Goal: Transaction & Acquisition: Purchase product/service

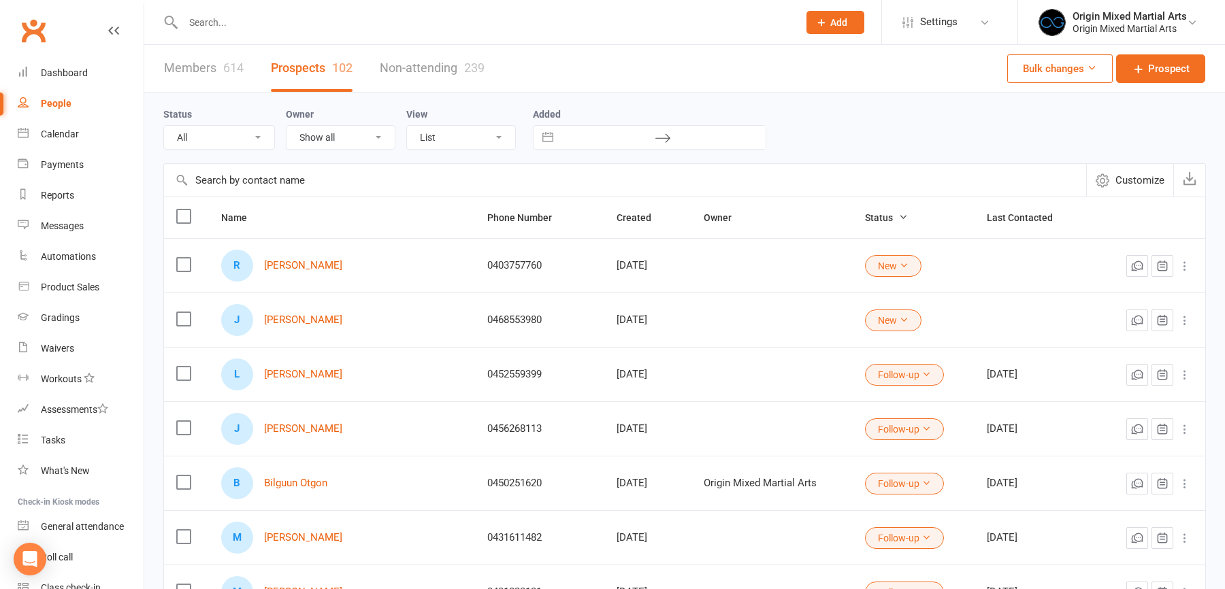
select select "100"
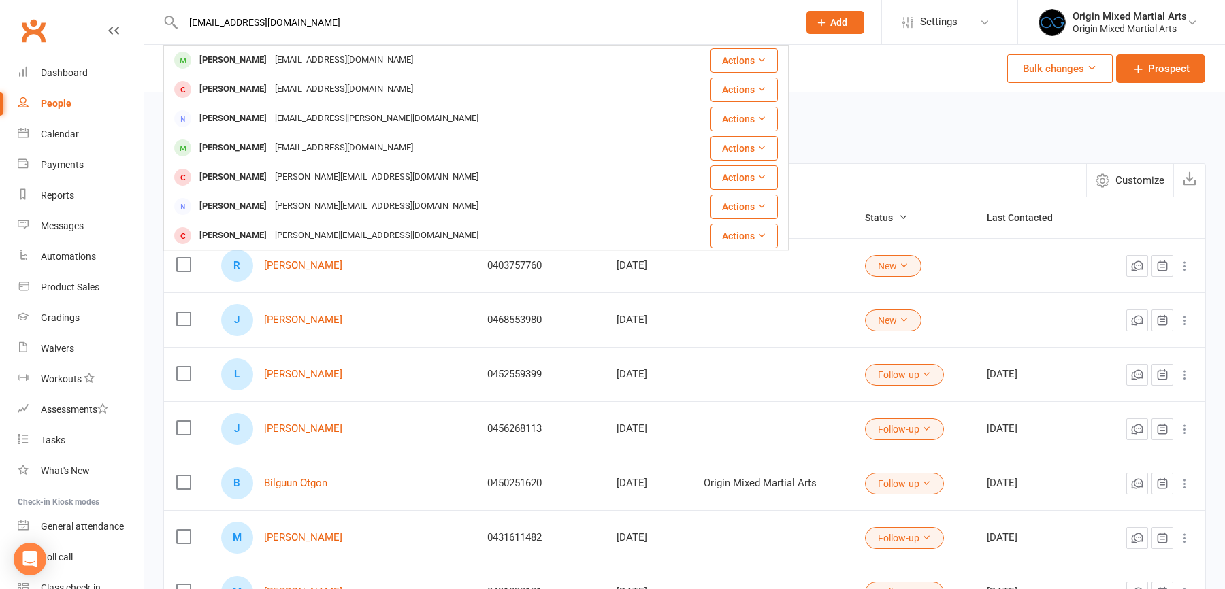
drag, startPoint x: 315, startPoint y: 16, endPoint x: 98, endPoint y: 16, distance: 217.1
click at [107, 3] on header "chubbyadino@gmail.com Marc Cuscino marc.cuscino@gmail.com Actions Jon Choi choi…" at bounding box center [612, 3] width 1225 height 0
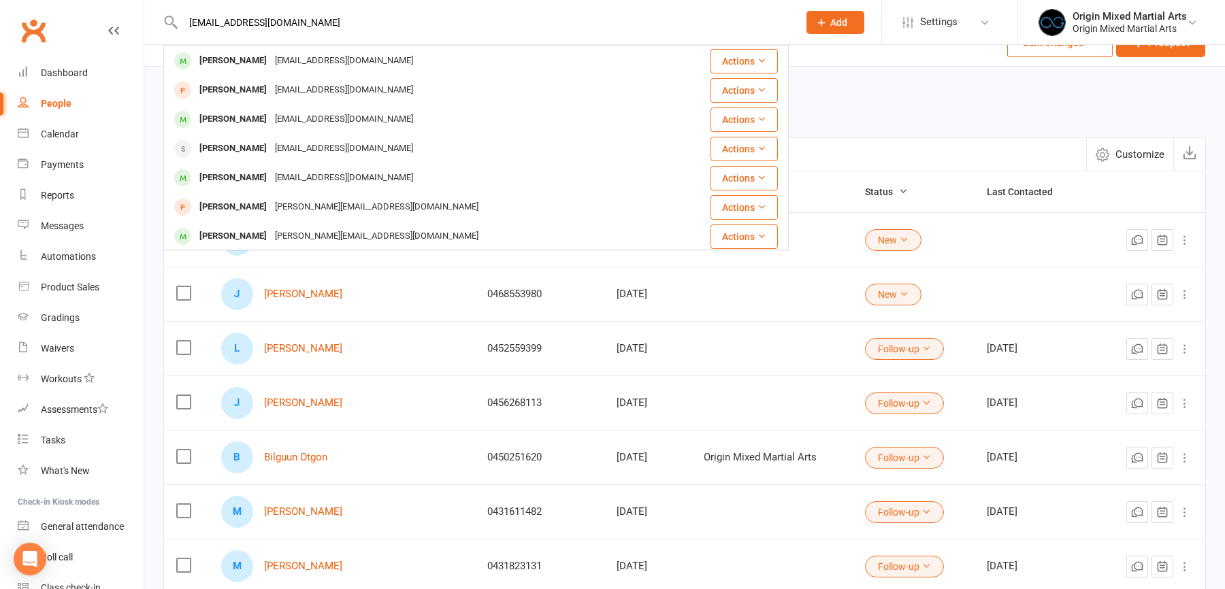
type input "chubbyadino@gmail.com"
click at [68, 99] on div "People" at bounding box center [56, 103] width 31 height 11
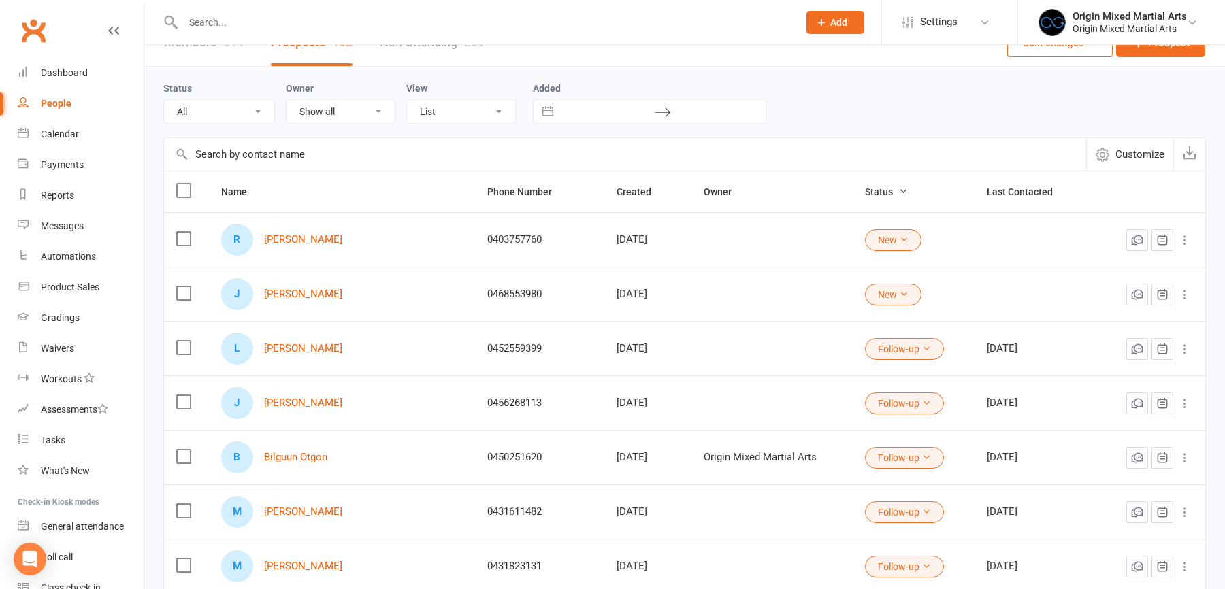
click at [228, 16] on input "text" at bounding box center [484, 22] width 610 height 19
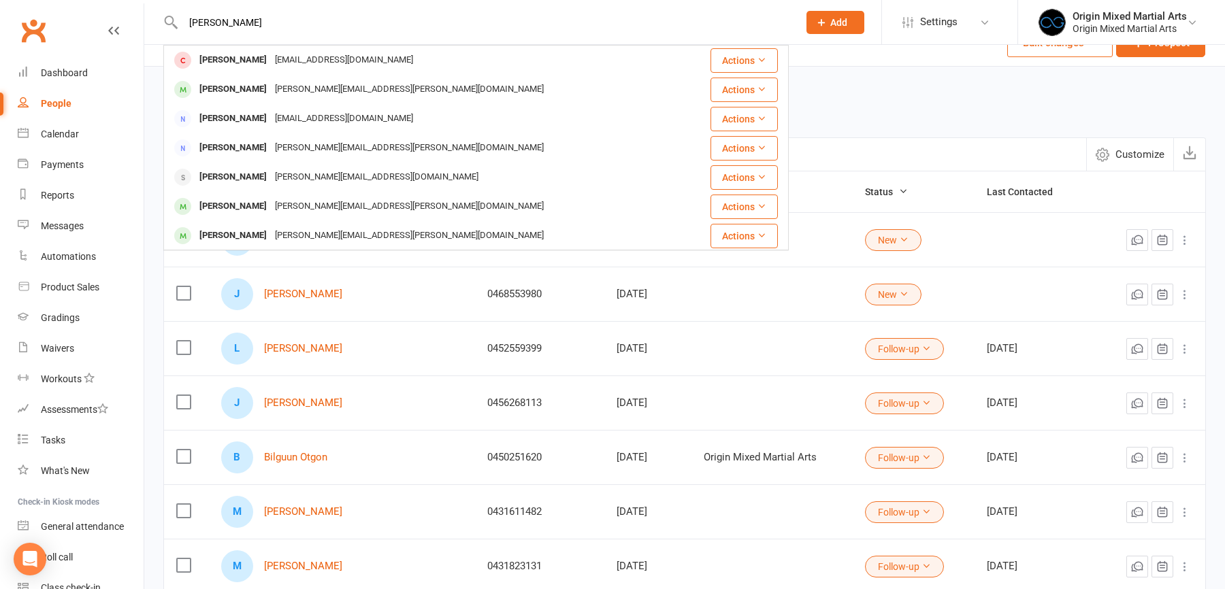
type input "nick"
click at [268, 178] on div "Nicholas Evbuomwan" at bounding box center [233, 177] width 76 height 20
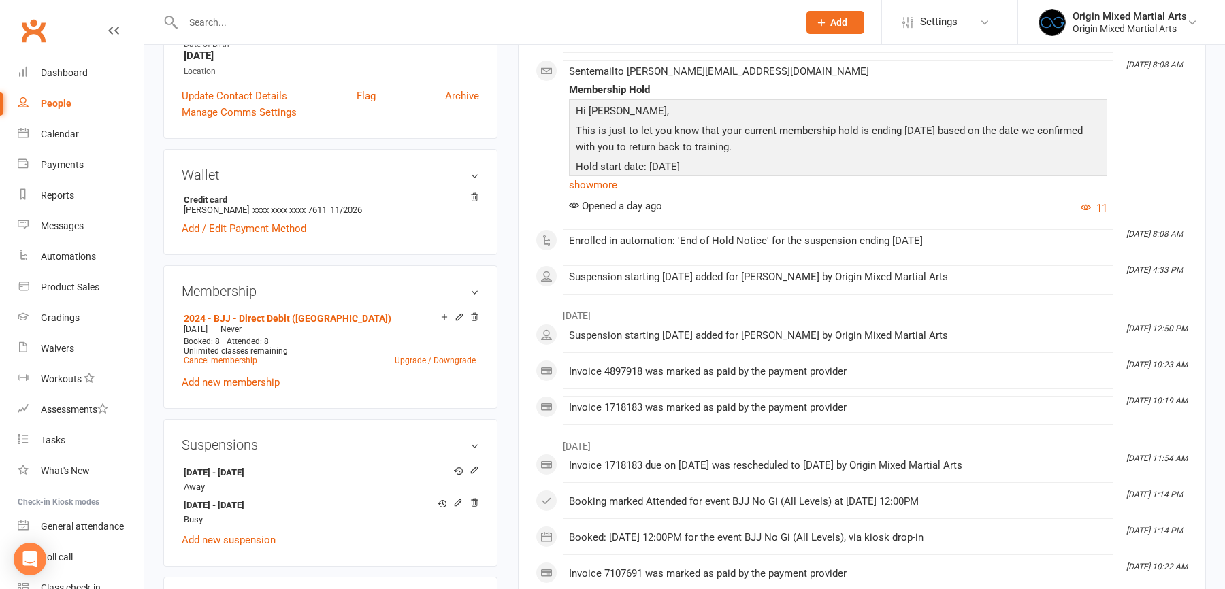
scroll to position [310, 0]
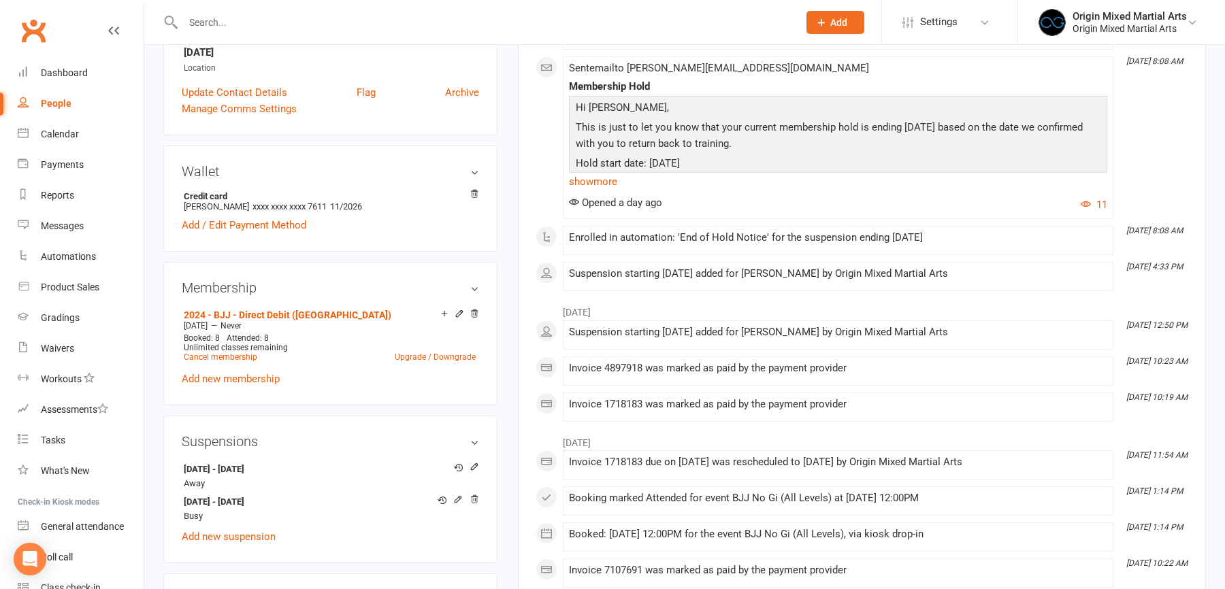
click at [855, 18] on button "Add" at bounding box center [835, 22] width 58 height 23
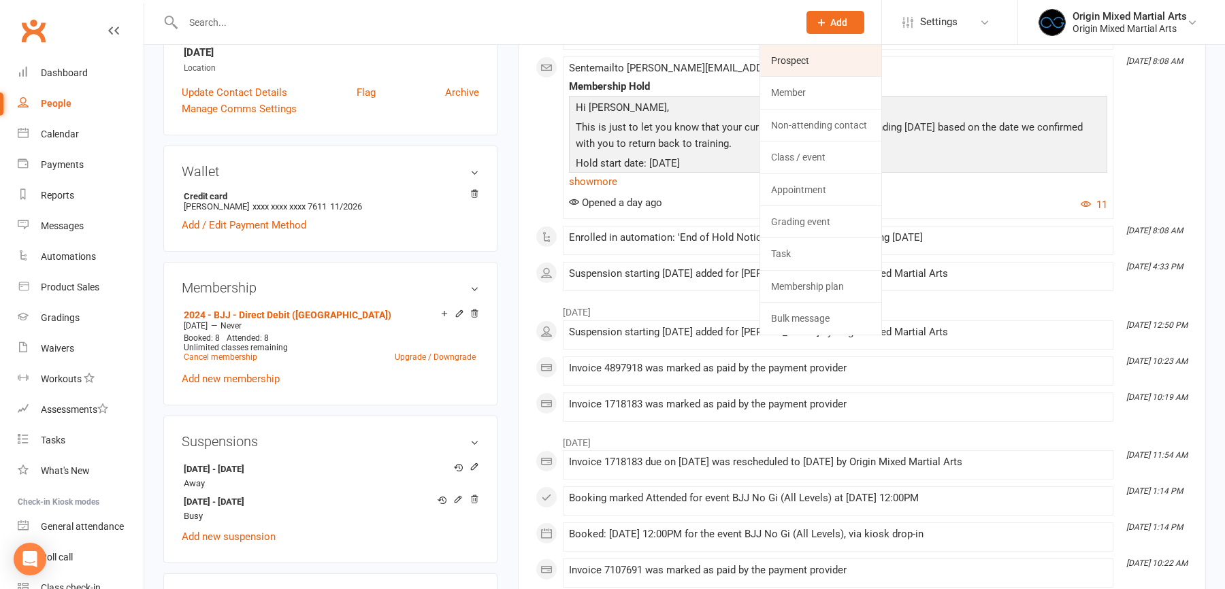
click at [786, 56] on link "Prospect" at bounding box center [820, 60] width 121 height 31
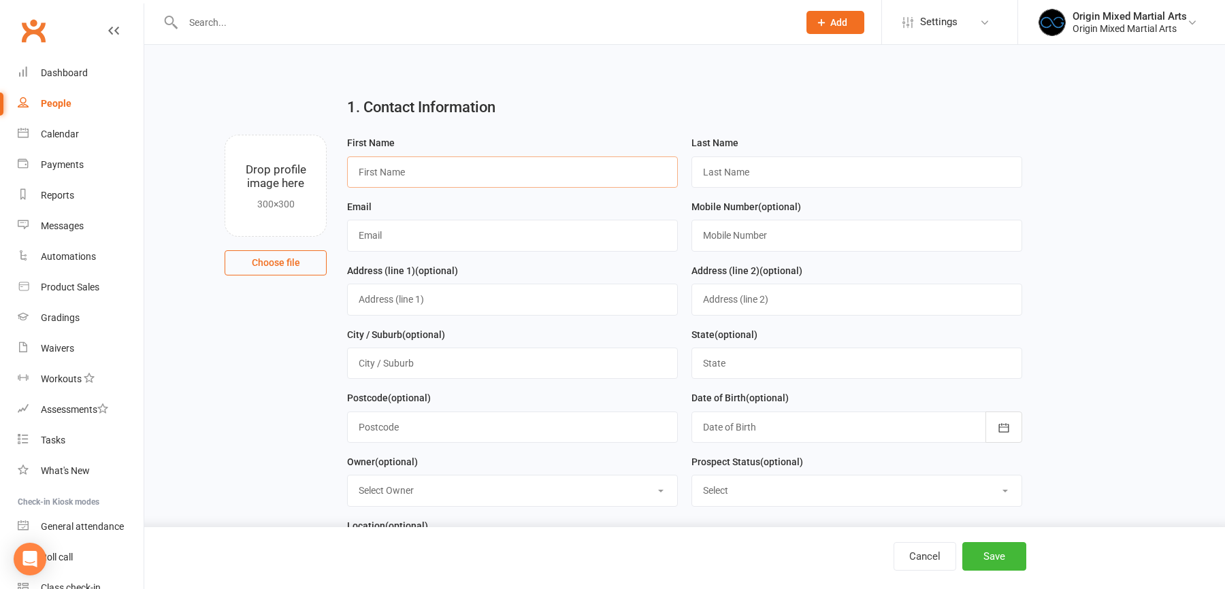
click at [426, 171] on input "text" at bounding box center [512, 172] width 331 height 31
type input "Ruth"
click at [747, 180] on input "text" at bounding box center [856, 172] width 331 height 31
paste input "Mchugh"
type input "Mchugh"
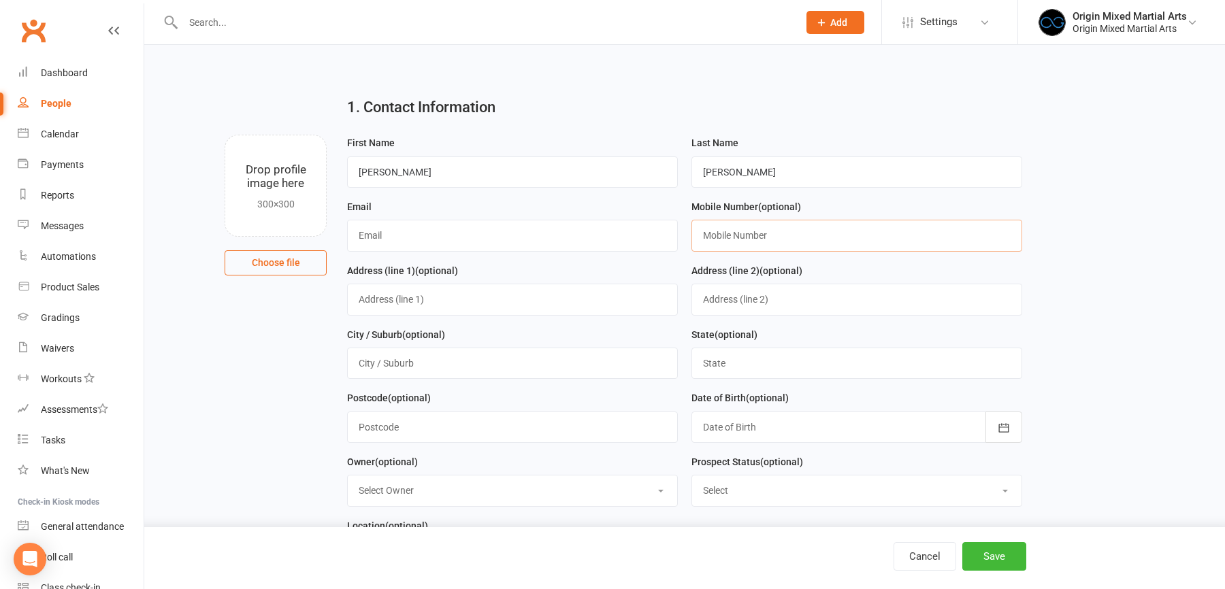
click at [738, 234] on input "text" at bounding box center [856, 235] width 331 height 31
paste input "0403757760"
type input "0403757760"
click at [507, 241] on input "text" at bounding box center [512, 235] width 331 height 31
paste input "ruth.elizabeth.mchugh@gmail.com"
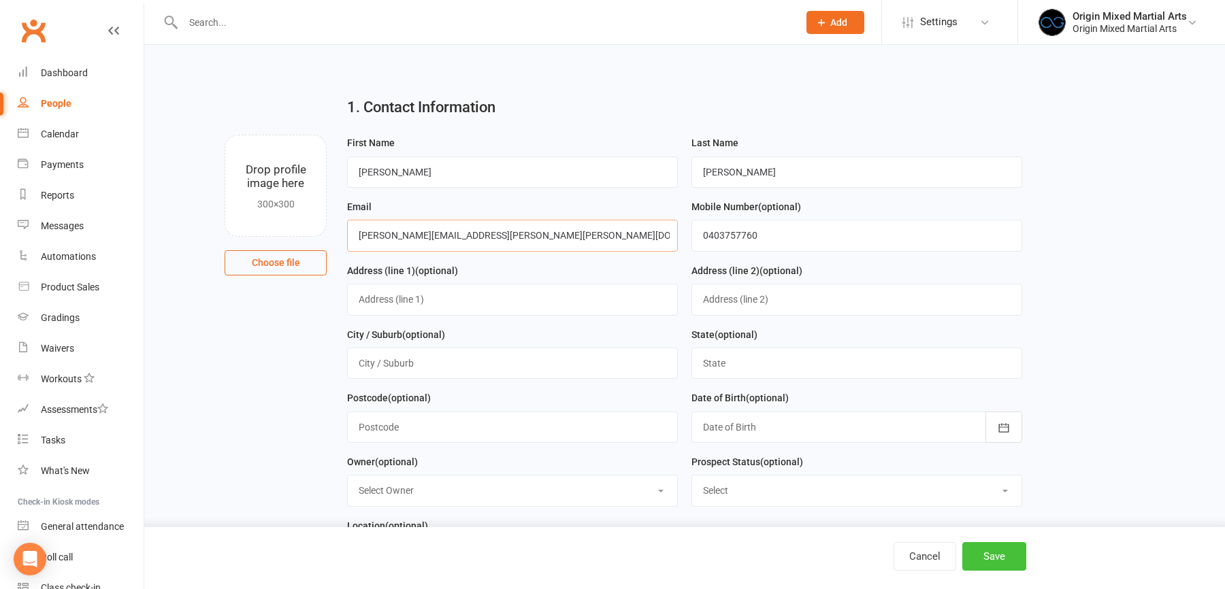
type input "ruth.elizabeth.mchugh@gmail.com"
click at [1006, 553] on button "Save" at bounding box center [994, 556] width 64 height 29
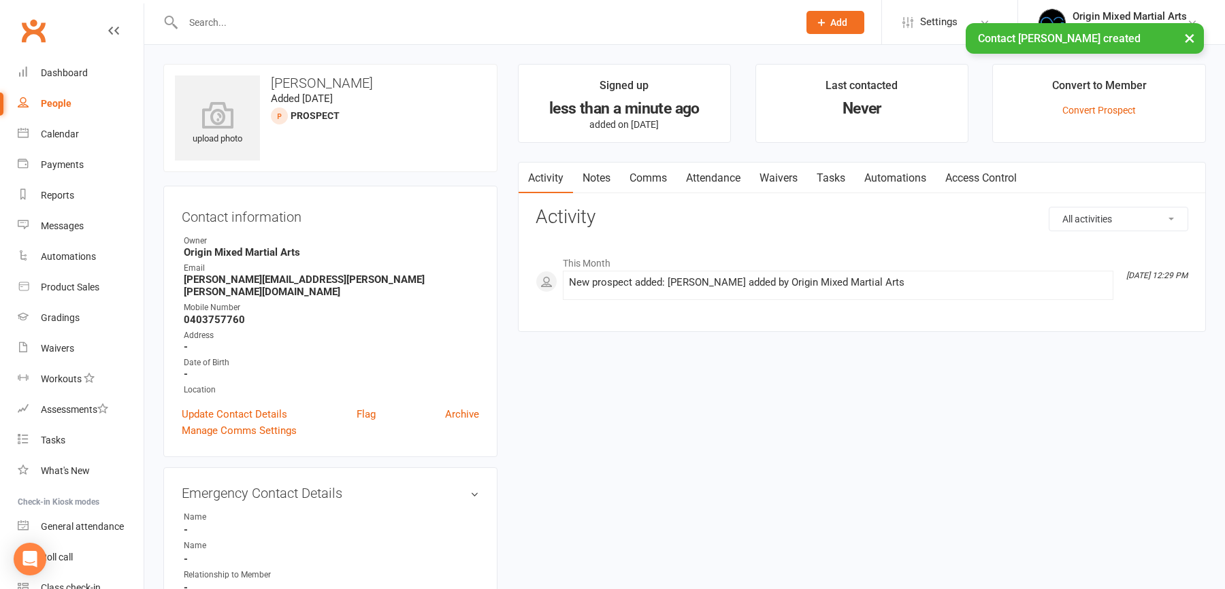
click at [606, 180] on link "Notes" at bounding box center [596, 178] width 47 height 31
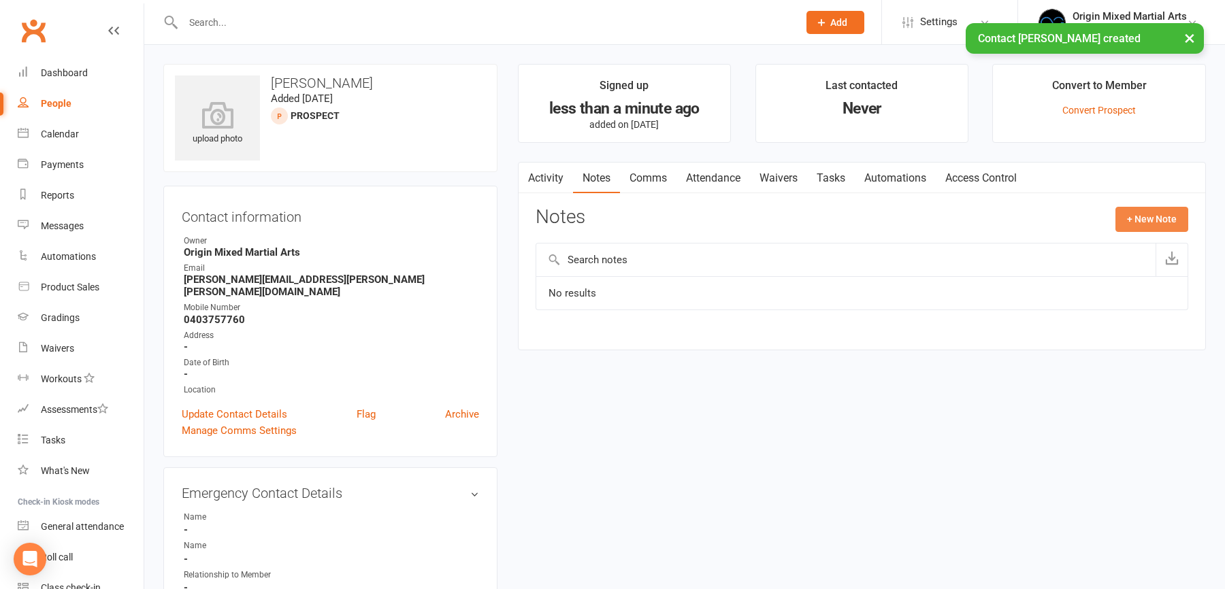
click at [1154, 218] on button "+ New Note" at bounding box center [1151, 219] width 73 height 24
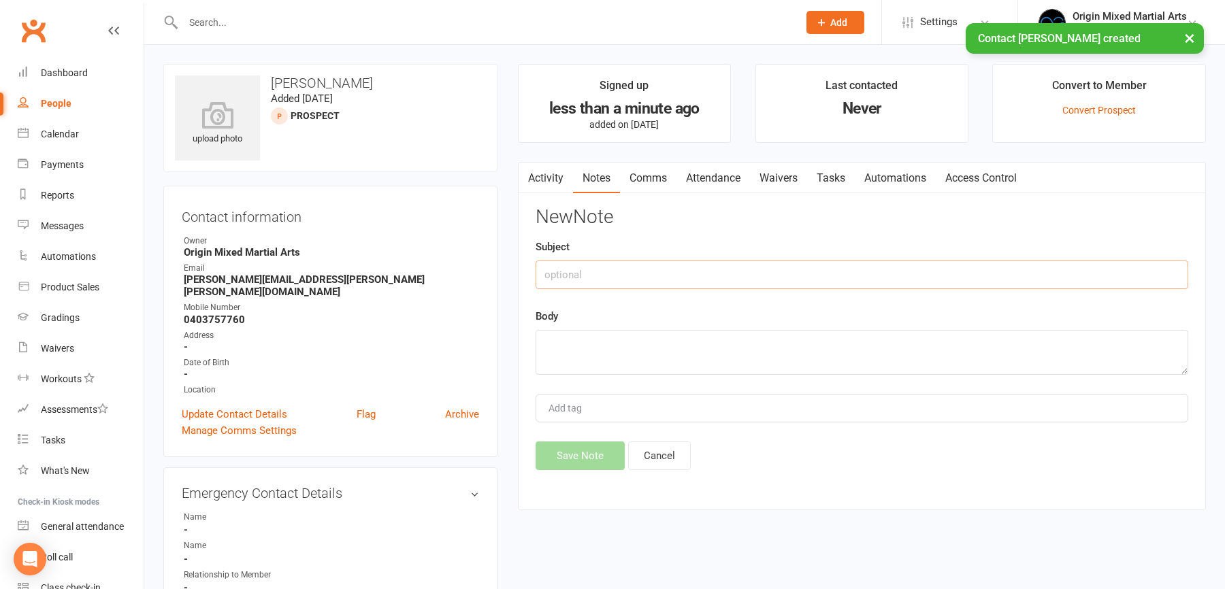
click at [848, 274] on input "text" at bounding box center [862, 275] width 653 height 29
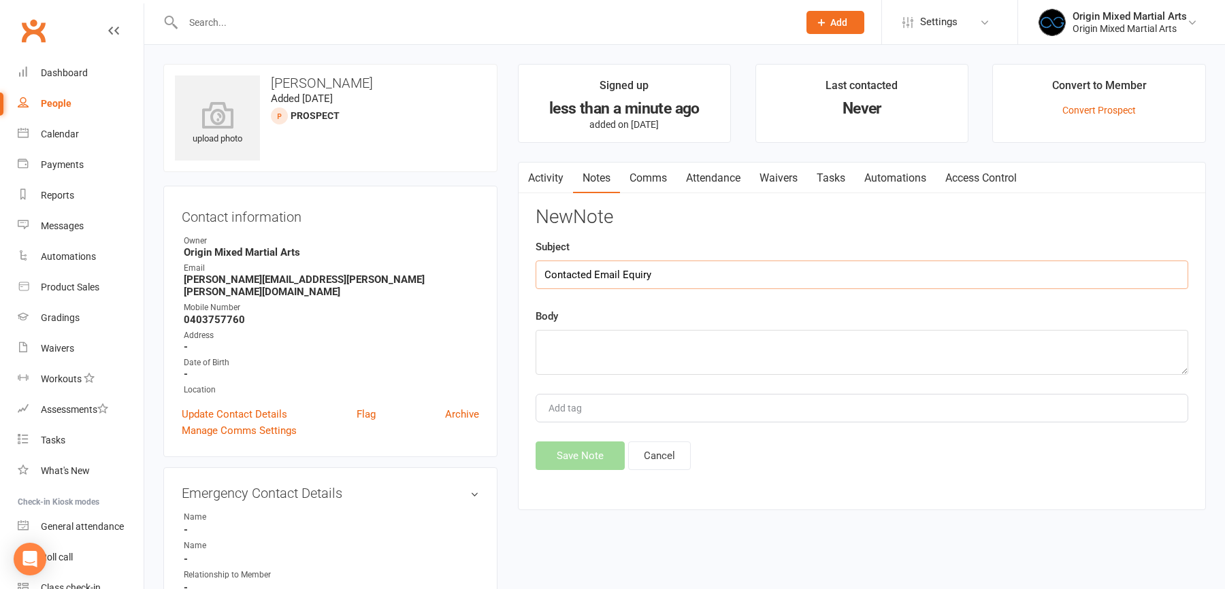
type input "Contacted Email Equiry"
click at [793, 355] on textarea at bounding box center [862, 352] width 653 height 45
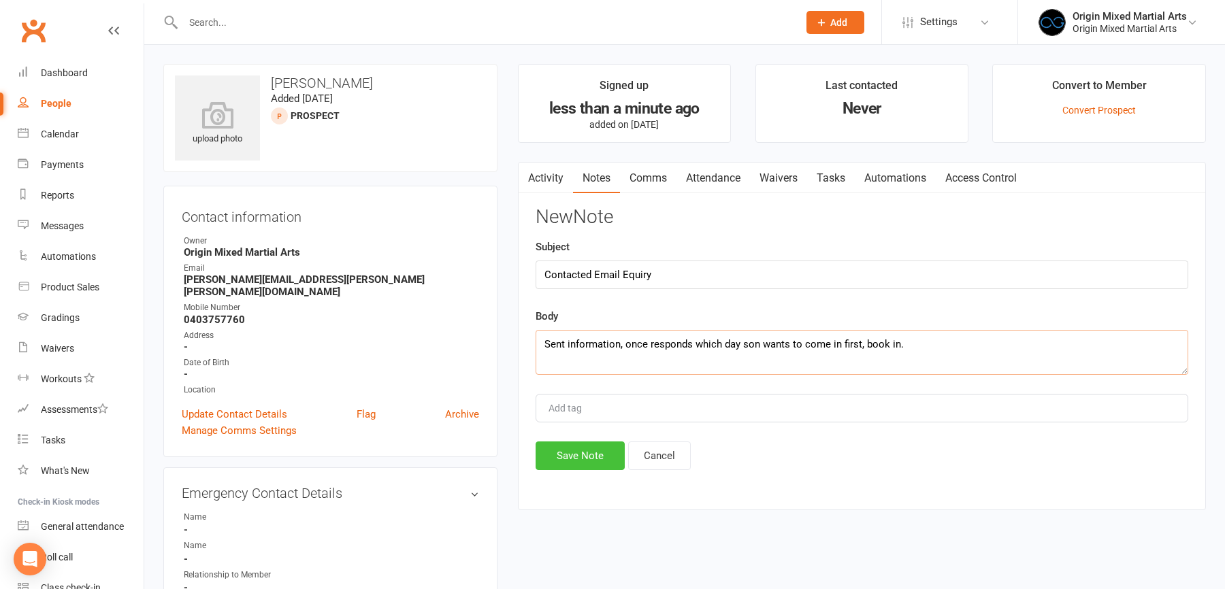
type textarea "Sent information, once responds which day son wants to come in first, book in."
click at [595, 449] on button "Save Note" at bounding box center [580, 456] width 89 height 29
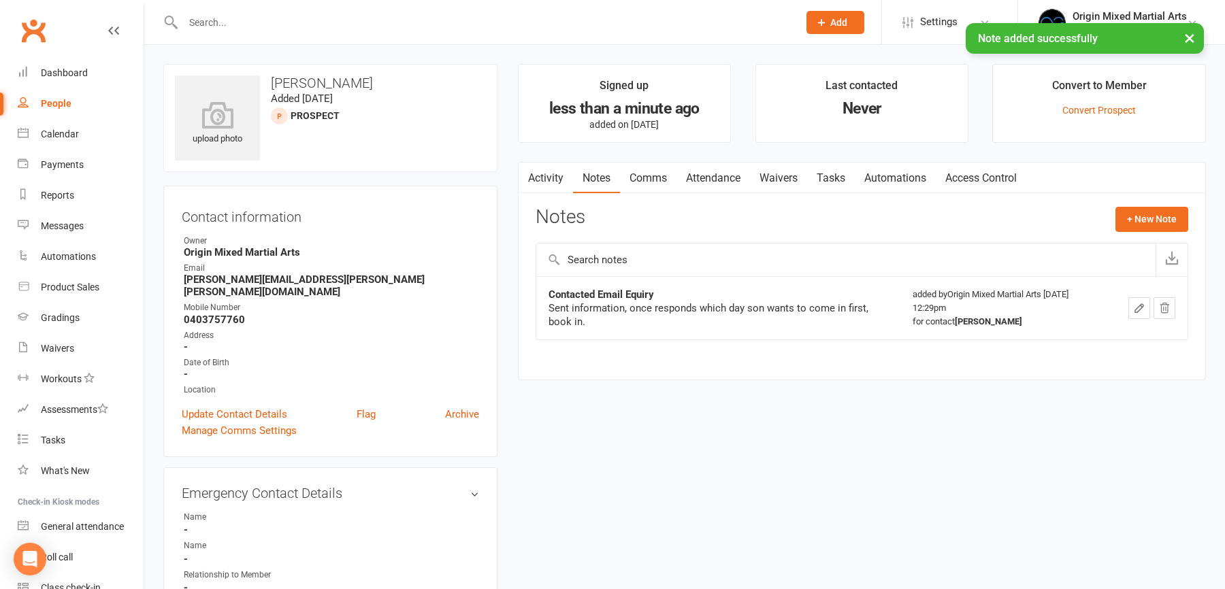
click at [56, 99] on div "People" at bounding box center [56, 103] width 31 height 11
select select "100"
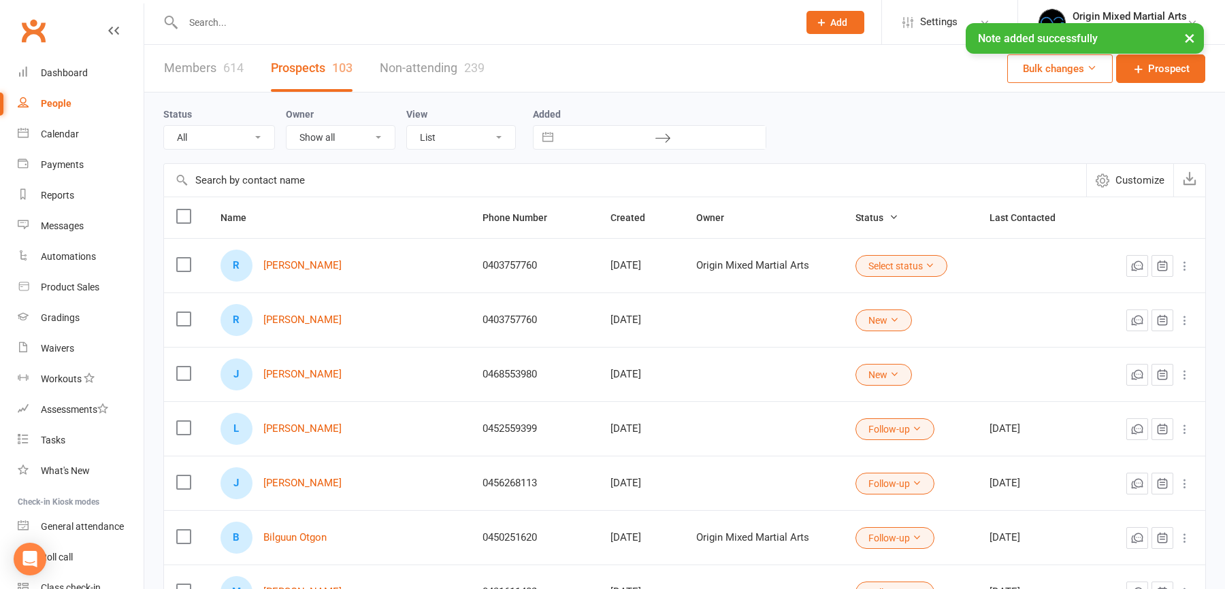
click at [885, 259] on button "Select status" at bounding box center [901, 266] width 92 height 22
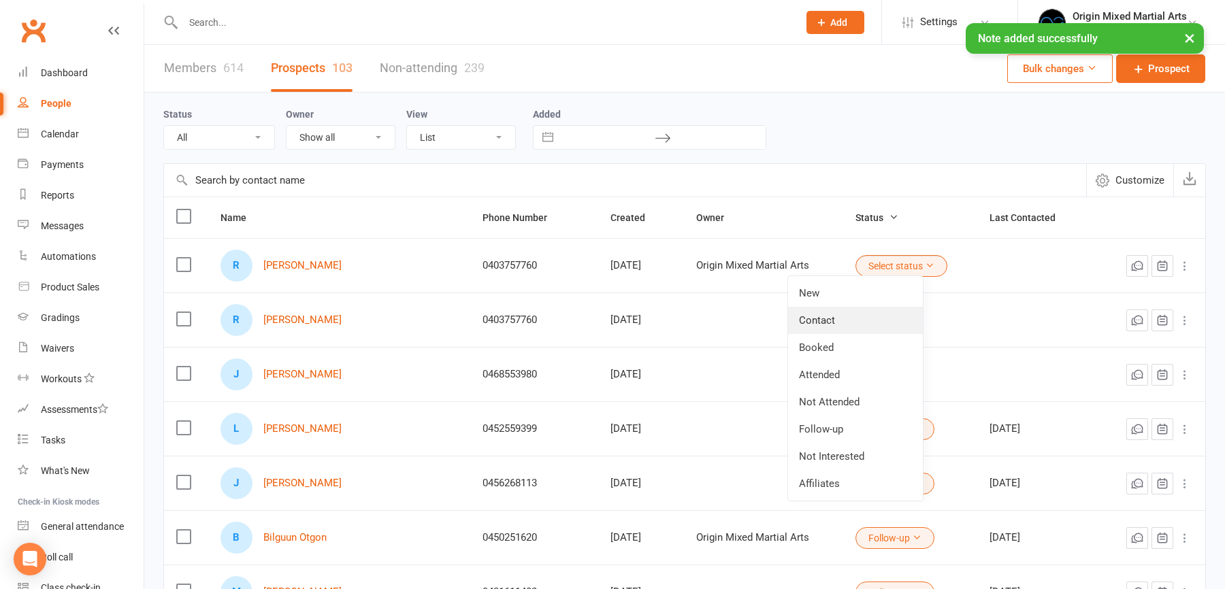
click at [846, 316] on link "Contact" at bounding box center [855, 320] width 135 height 27
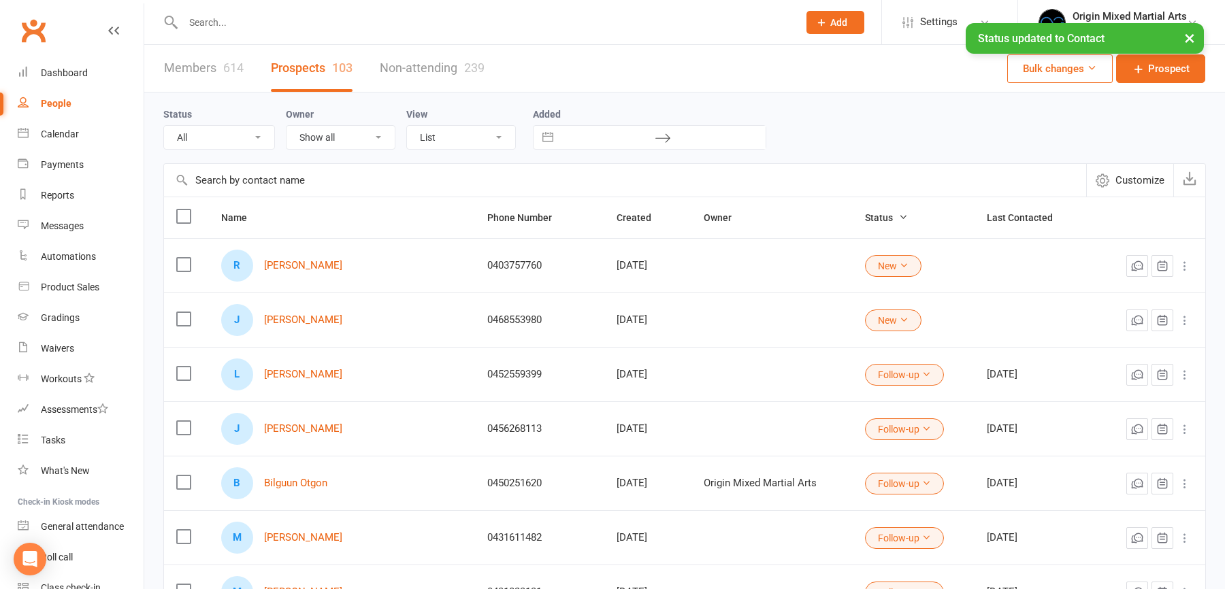
click at [1185, 261] on icon at bounding box center [1185, 266] width 14 height 14
click at [1092, 393] on link "Archive prospect" at bounding box center [1125, 399] width 135 height 27
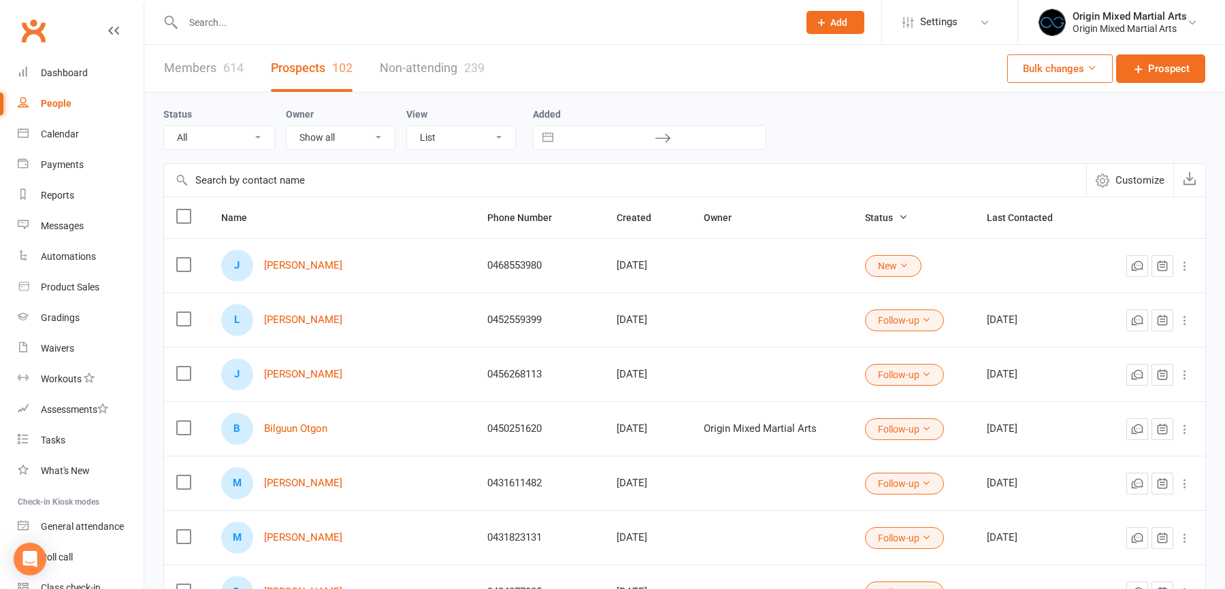
click at [261, 18] on input "text" at bounding box center [484, 22] width 610 height 19
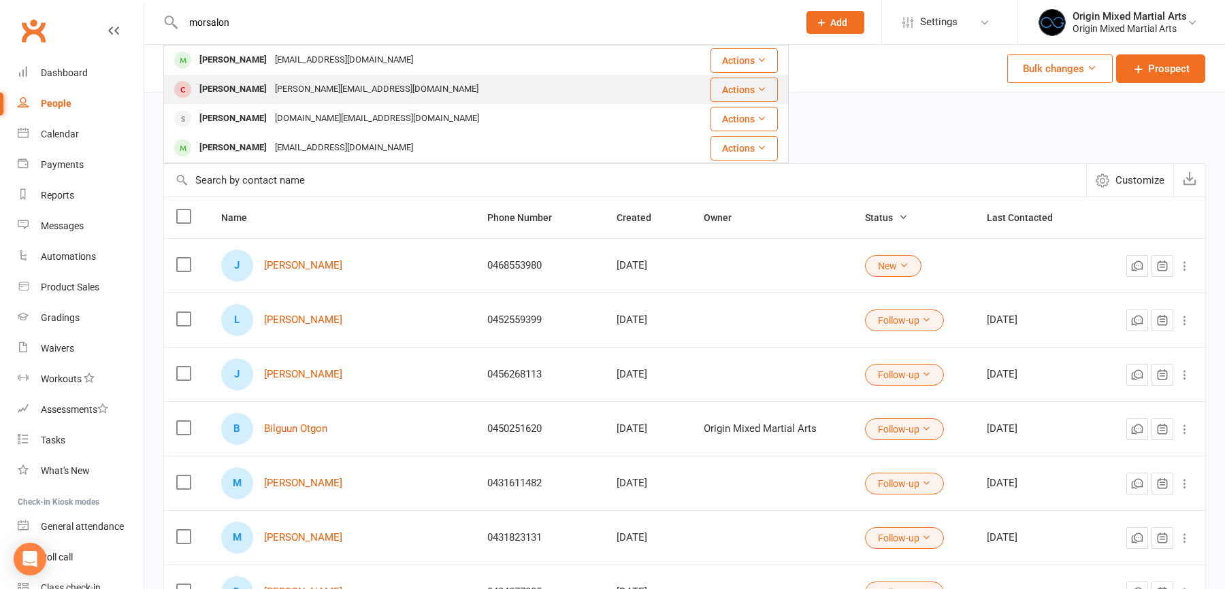
type input "morsalon"
click at [271, 84] on div "sam.a.morgan671@gmail.com" at bounding box center [377, 90] width 212 height 20
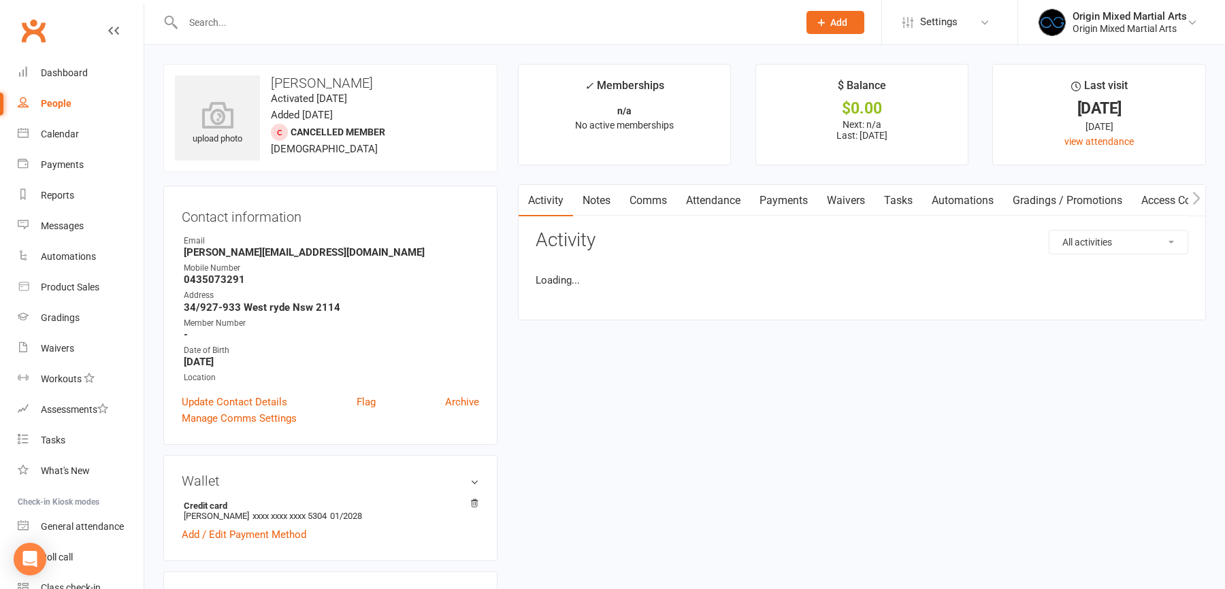
click at [218, 25] on input "text" at bounding box center [484, 22] width 610 height 19
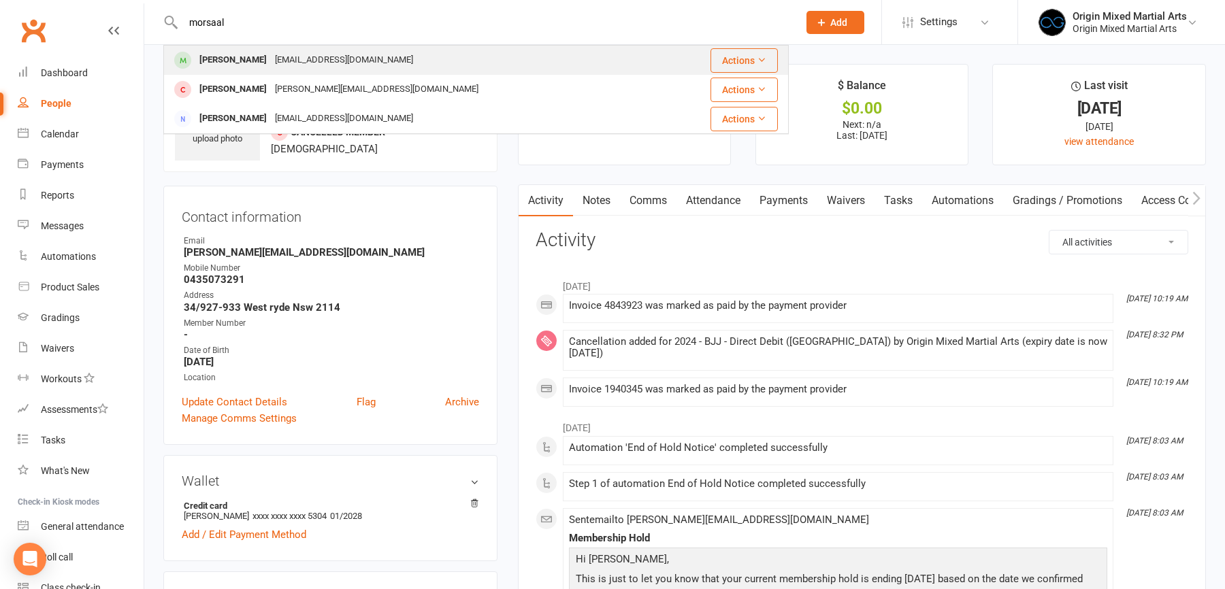
type input "morsaal"
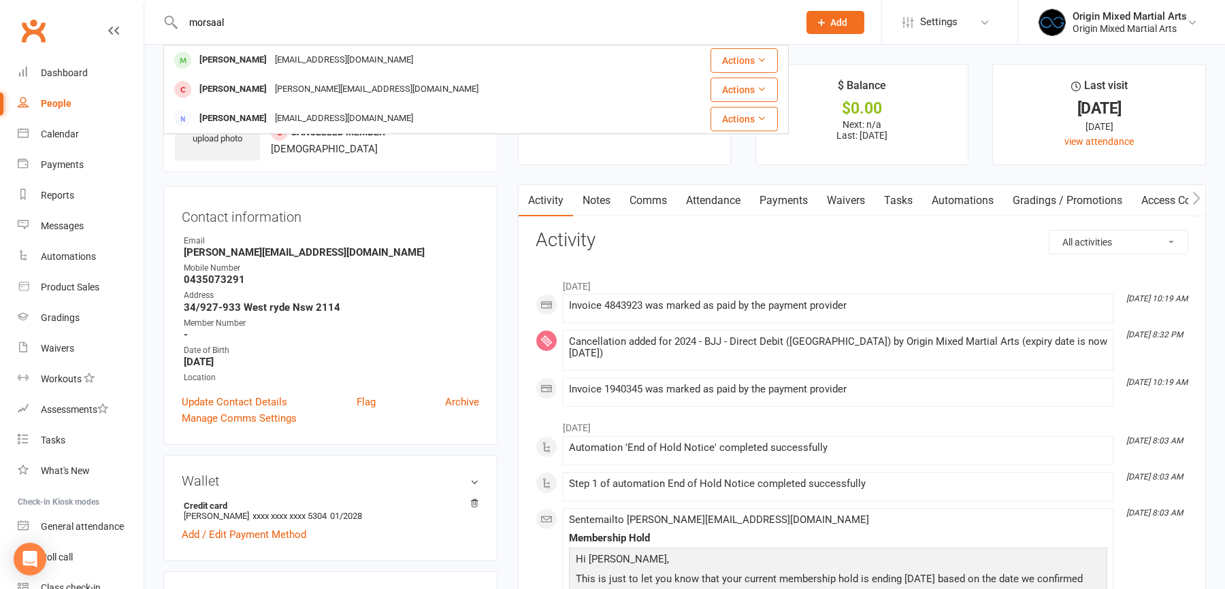
click at [251, 63] on div "Morsalin Chowdhury" at bounding box center [233, 60] width 76 height 20
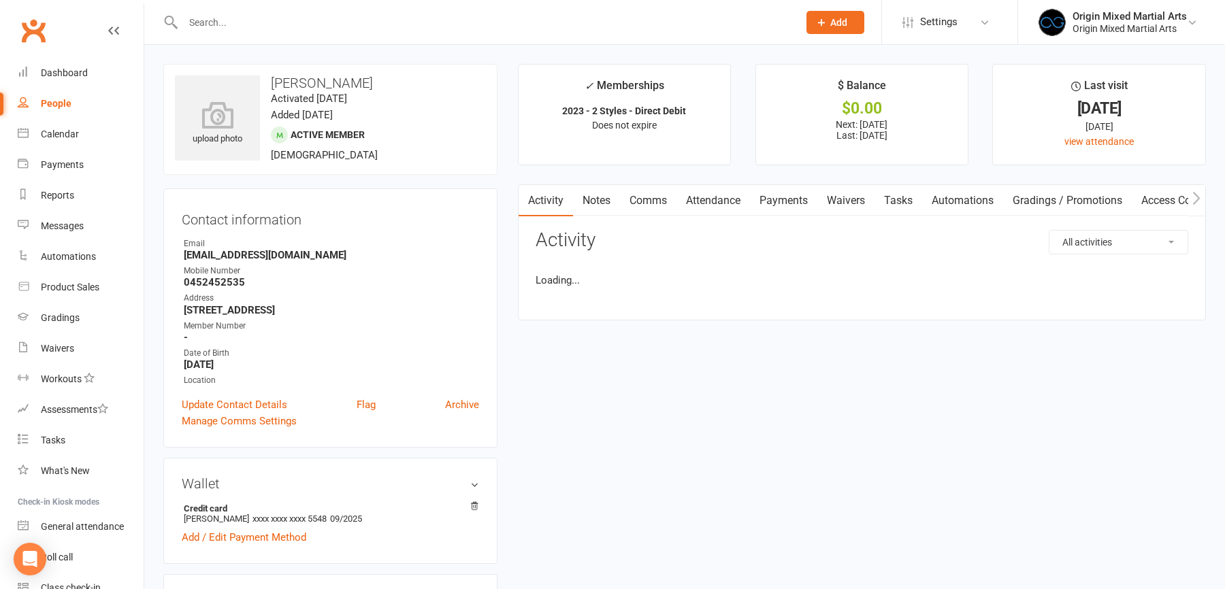
click at [786, 200] on link "Payments" at bounding box center [783, 200] width 67 height 31
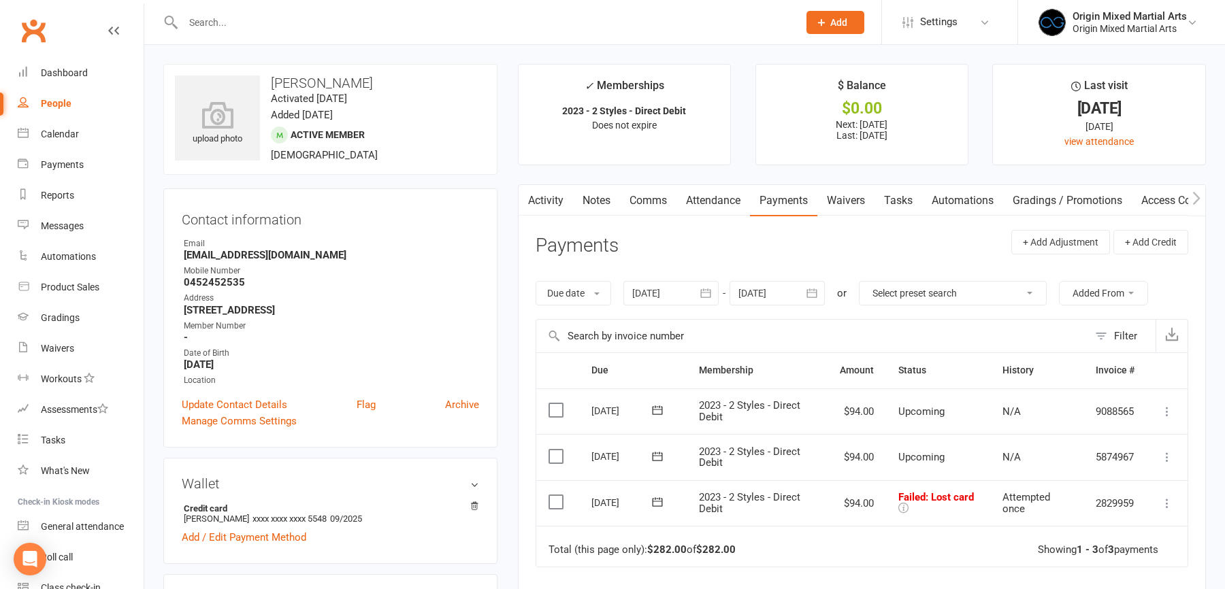
click at [879, 196] on link "Tasks" at bounding box center [898, 200] width 48 height 31
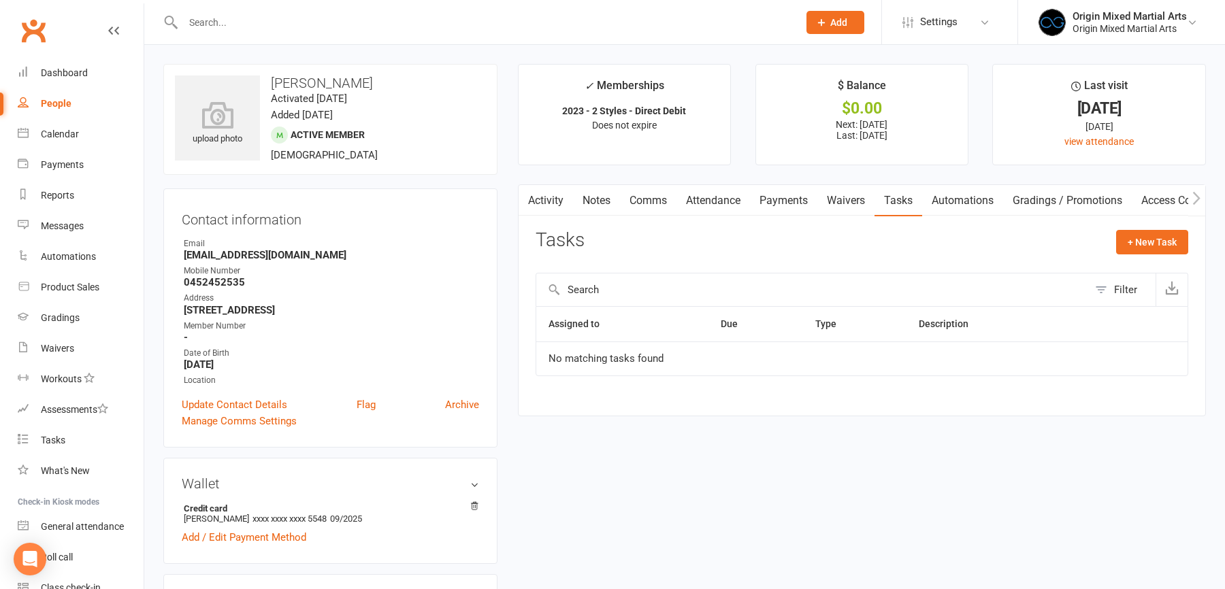
click at [837, 203] on link "Waivers" at bounding box center [845, 200] width 57 height 31
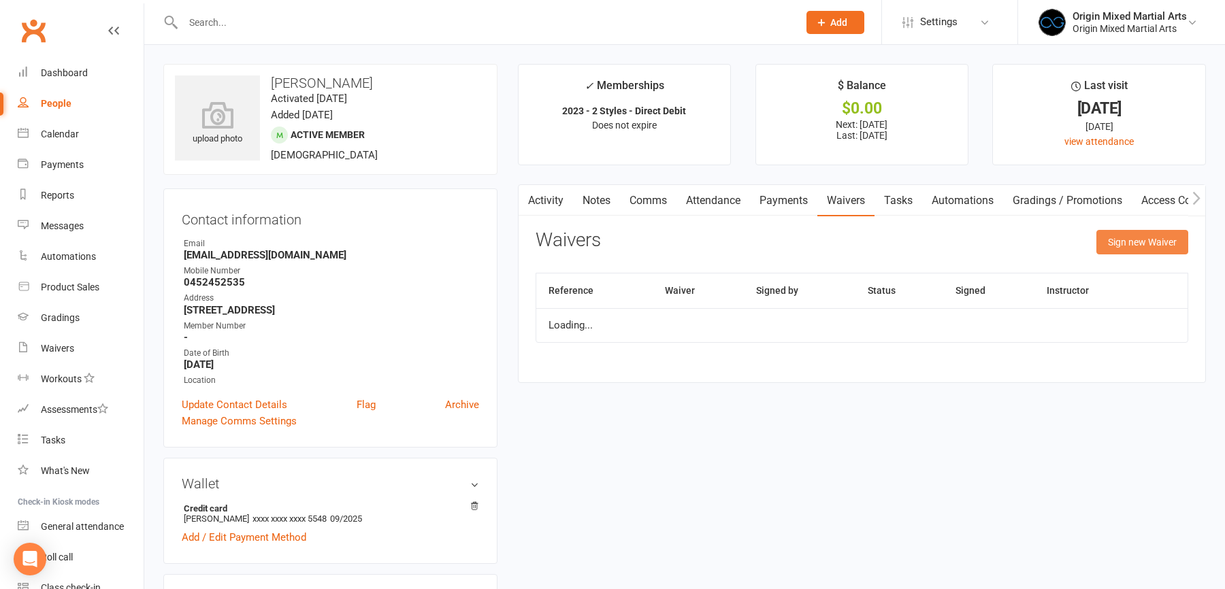
click at [1136, 248] on button "Sign new Waiver" at bounding box center [1142, 242] width 92 height 24
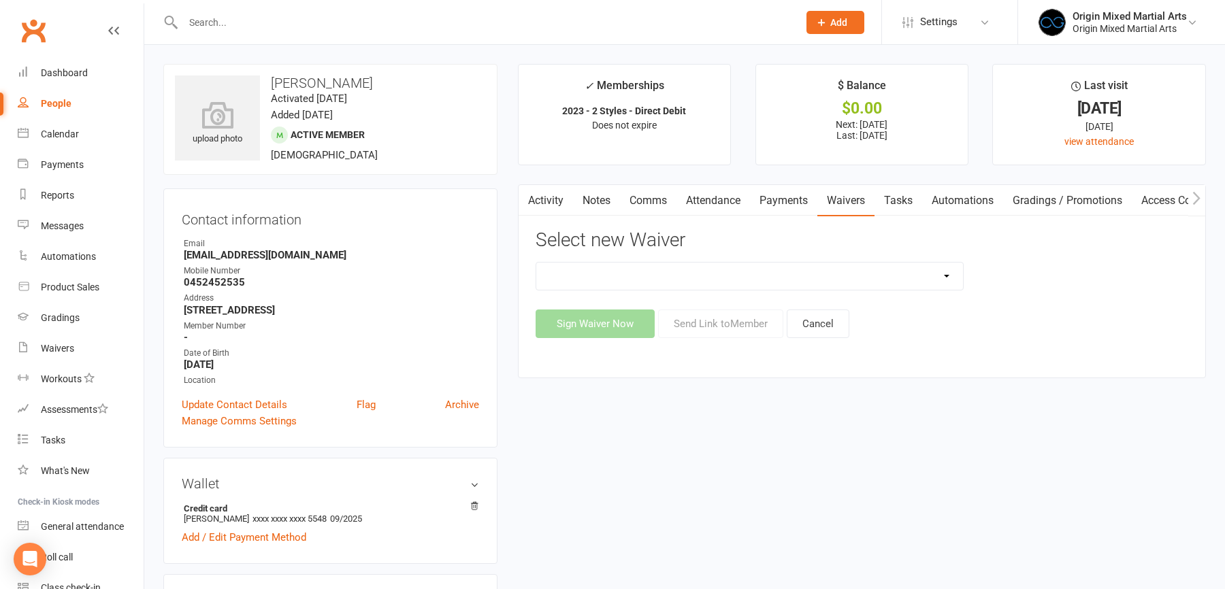
click at [849, 281] on select "Change of Payment Details Membership Casual Membership Casual (Cash/EFTPOS) Mem…" at bounding box center [749, 276] width 427 height 27
select select "8502"
click at [536, 263] on select "Change of Payment Details Membership Casual Membership Casual (Cash/EFTPOS) Mem…" at bounding box center [749, 276] width 427 height 27
click at [736, 320] on button "Send Link to Member" at bounding box center [720, 324] width 125 height 29
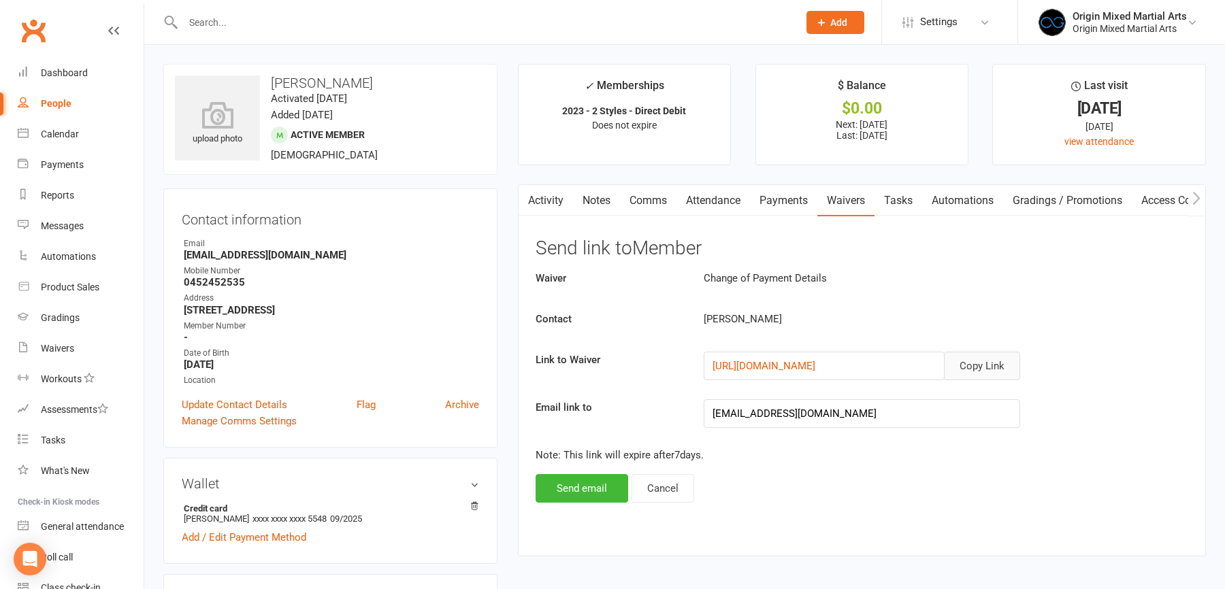
click at [974, 367] on button "Copy Link" at bounding box center [982, 366] width 76 height 29
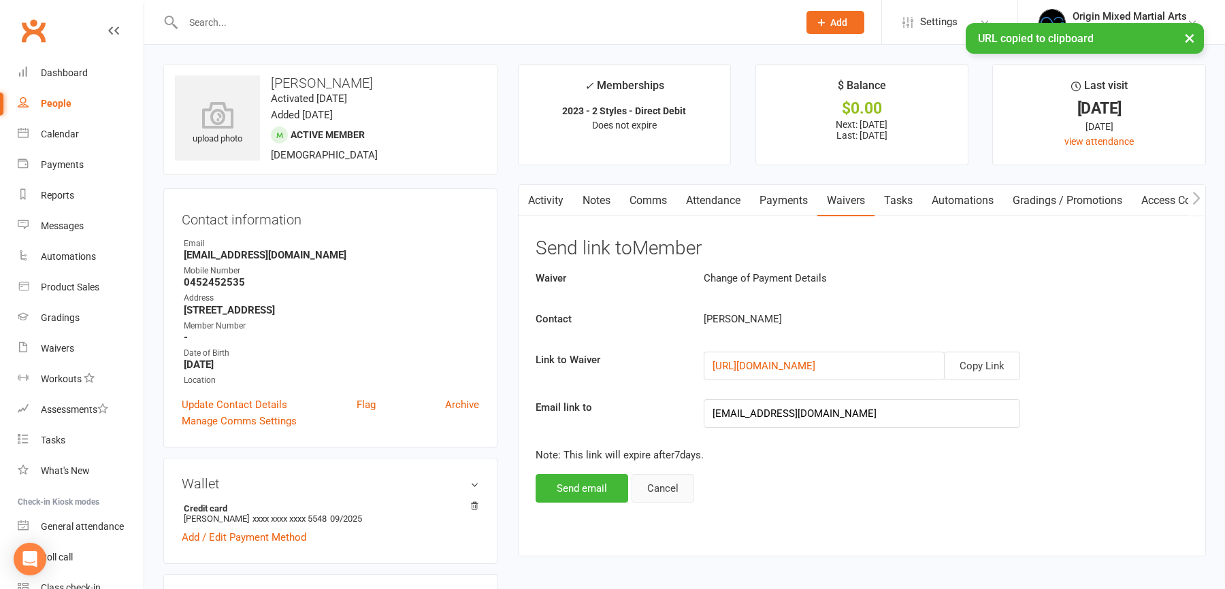
click at [657, 488] on button "Cancel" at bounding box center [663, 488] width 63 height 29
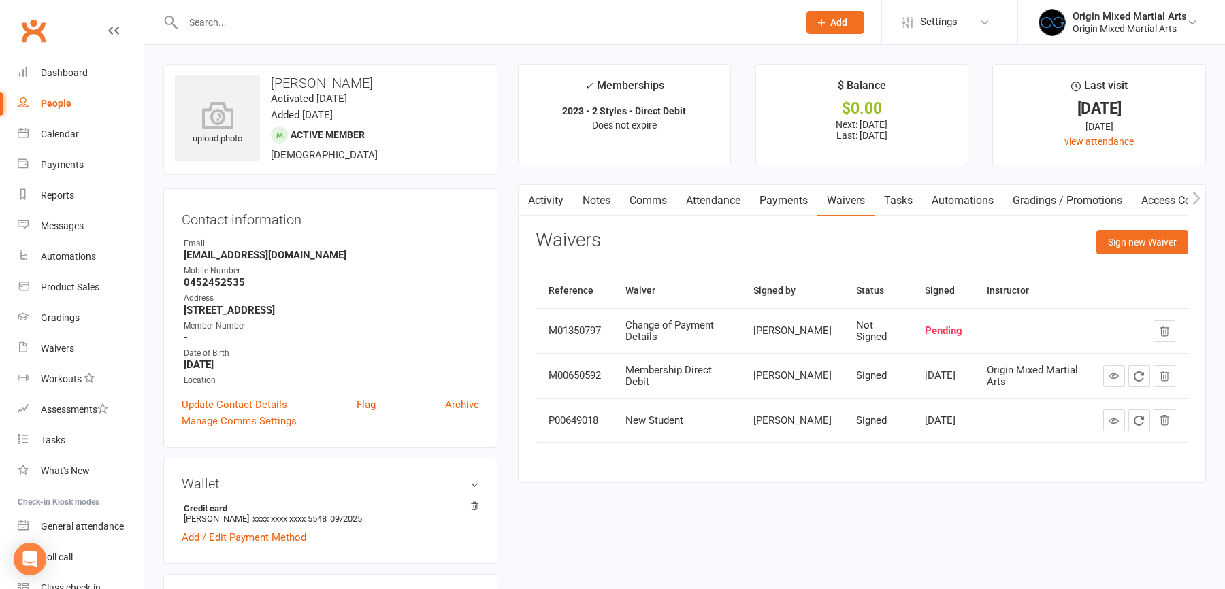
click at [215, 28] on input "text" at bounding box center [484, 22] width 610 height 19
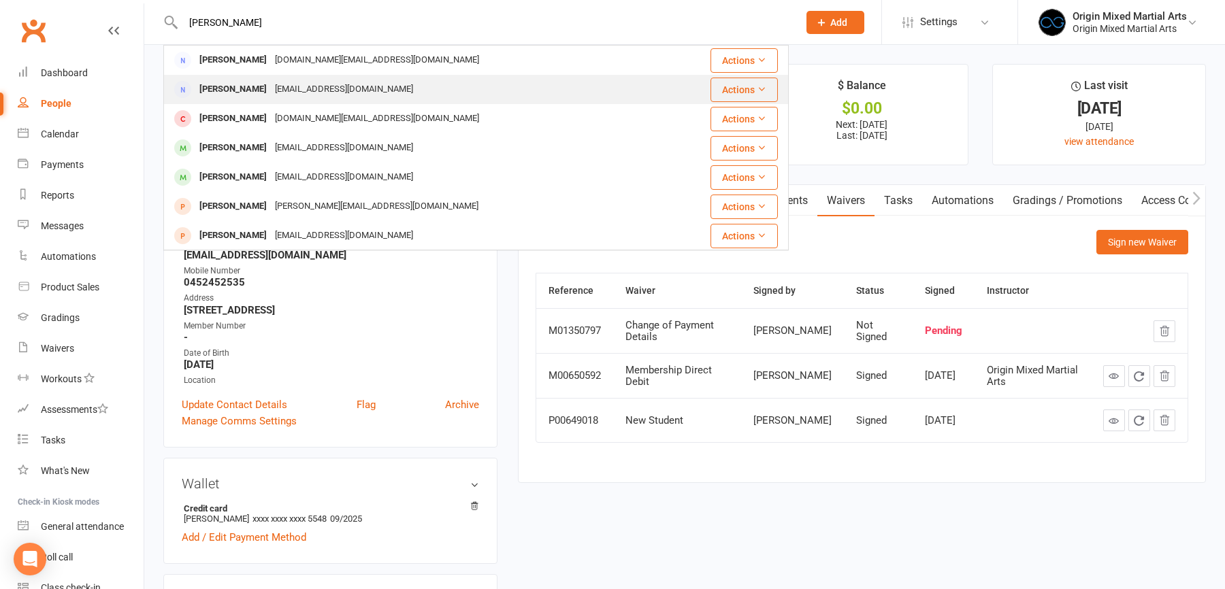
type input "jessica d"
click at [271, 80] on div "jessicapolken@icloud.com" at bounding box center [344, 90] width 146 height 20
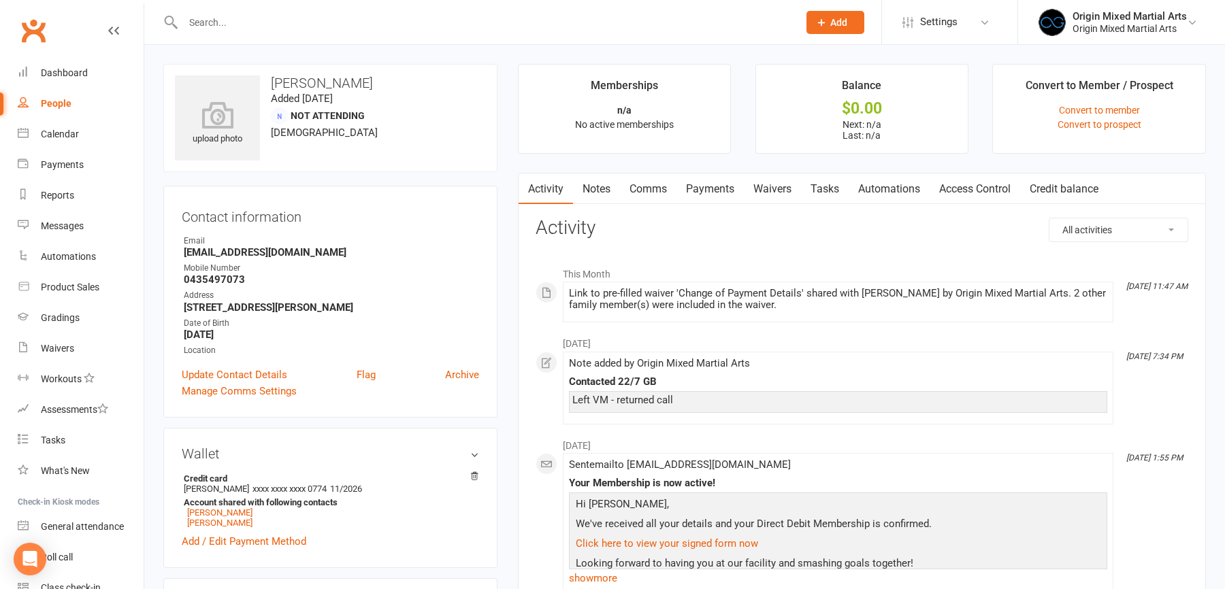
click at [773, 182] on link "Waivers" at bounding box center [772, 189] width 57 height 31
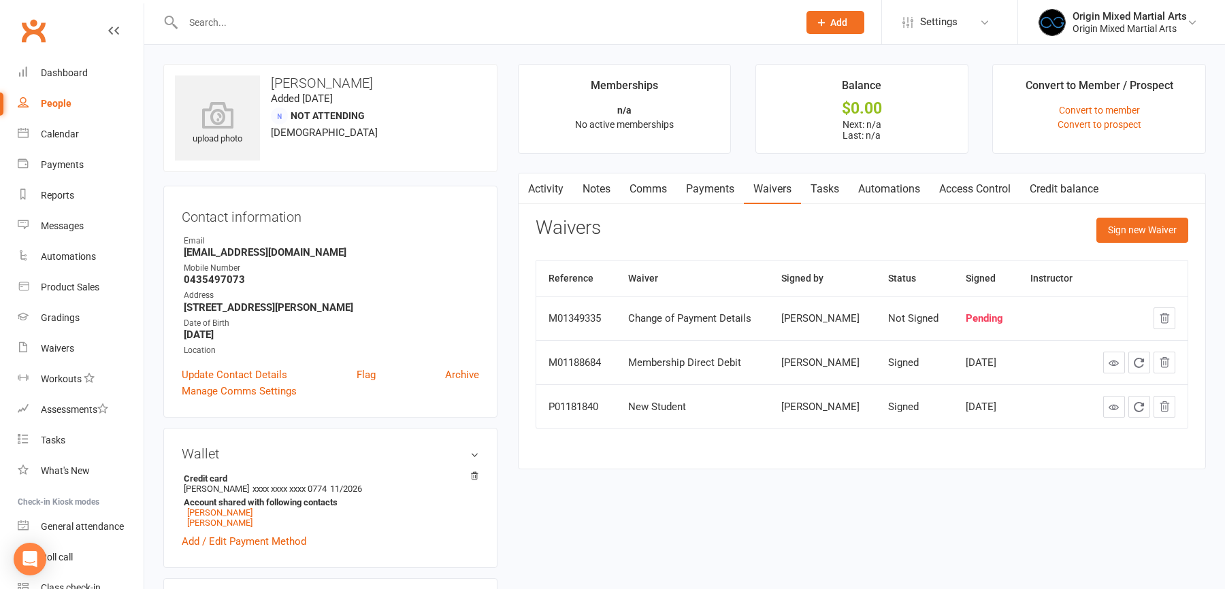
click at [271, 20] on input "text" at bounding box center [484, 22] width 610 height 19
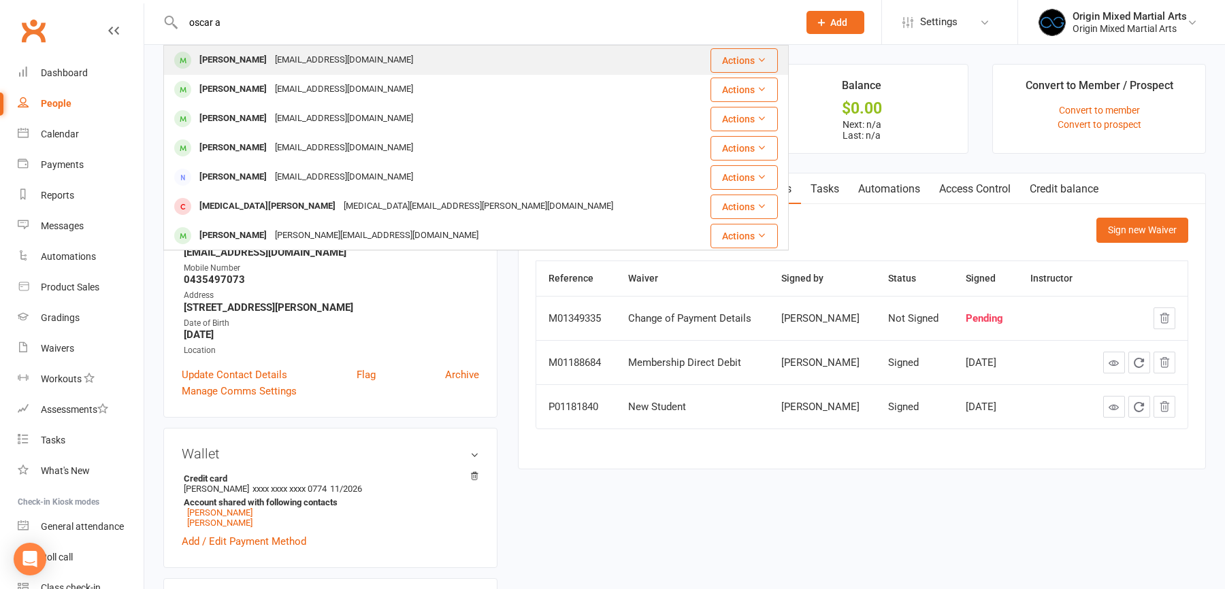
type input "oscar a"
click at [288, 50] on div "oscarauland@gmail.com" at bounding box center [344, 60] width 146 height 20
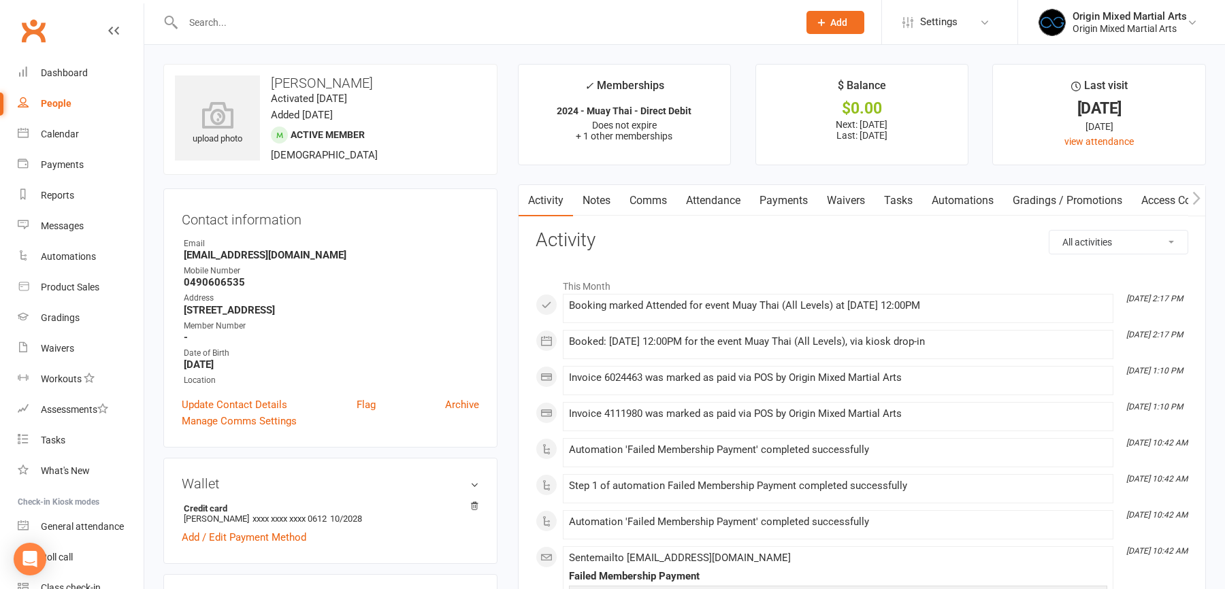
click at [798, 206] on link "Payments" at bounding box center [783, 200] width 67 height 31
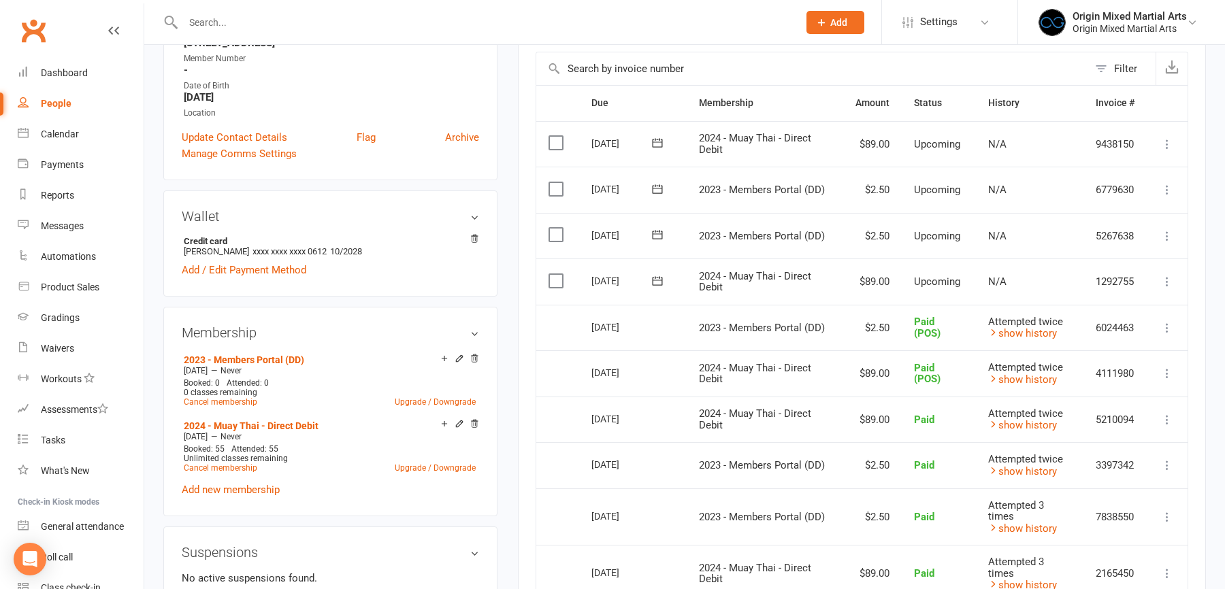
scroll to position [337, 0]
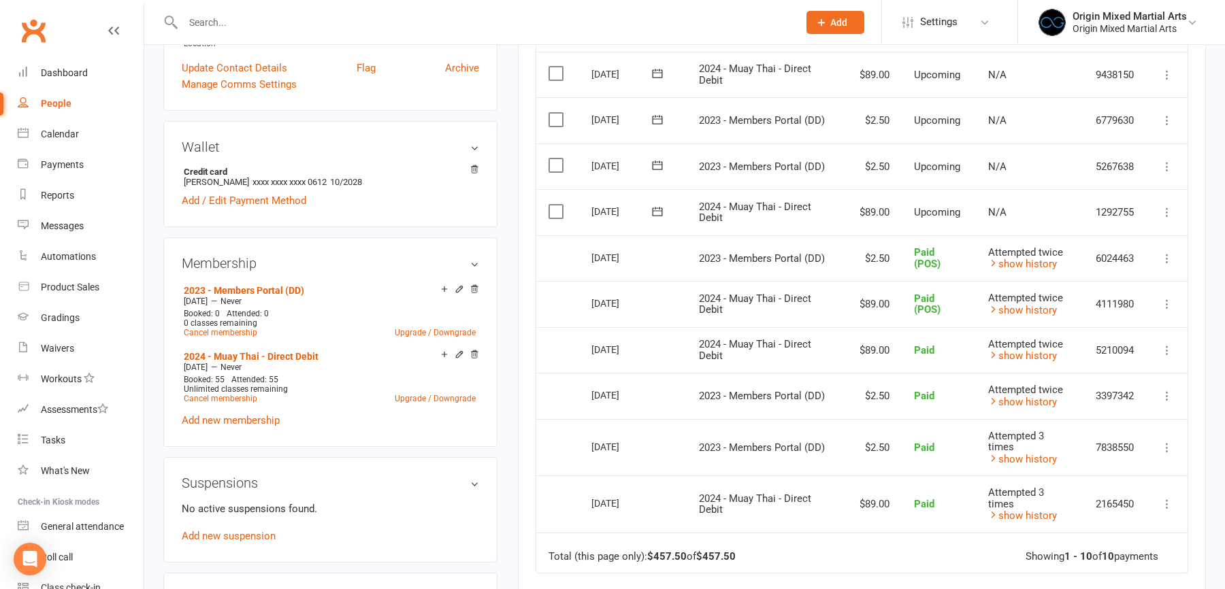
click at [255, 22] on input "text" at bounding box center [484, 22] width 610 height 19
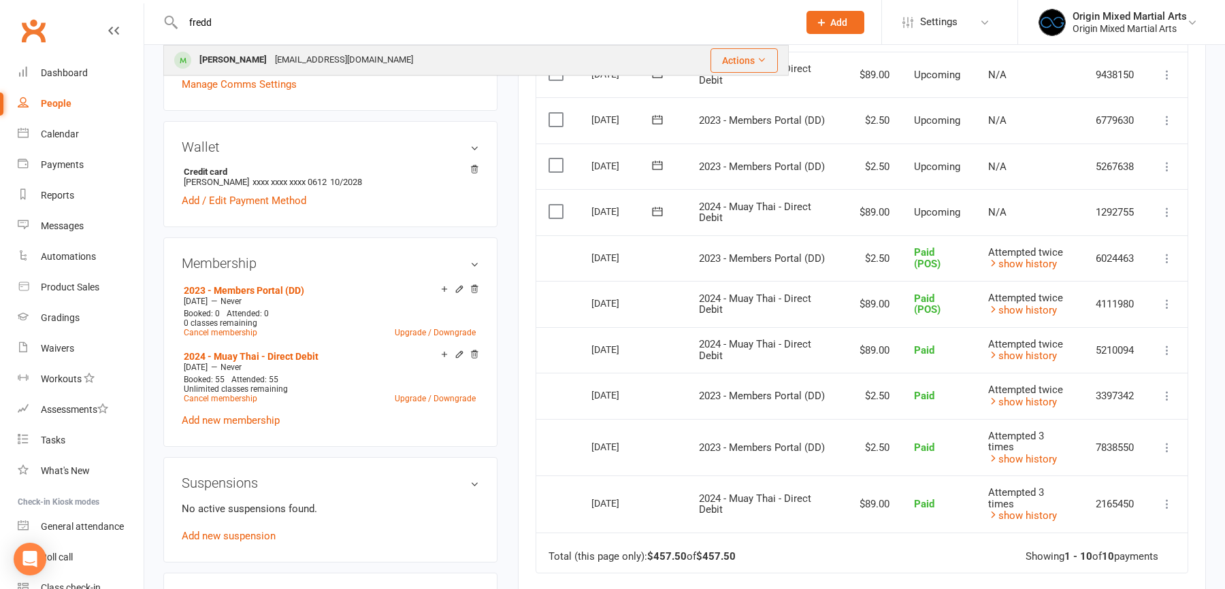
type input "fredd"
click at [249, 52] on div "Freddie Tungka" at bounding box center [233, 60] width 76 height 20
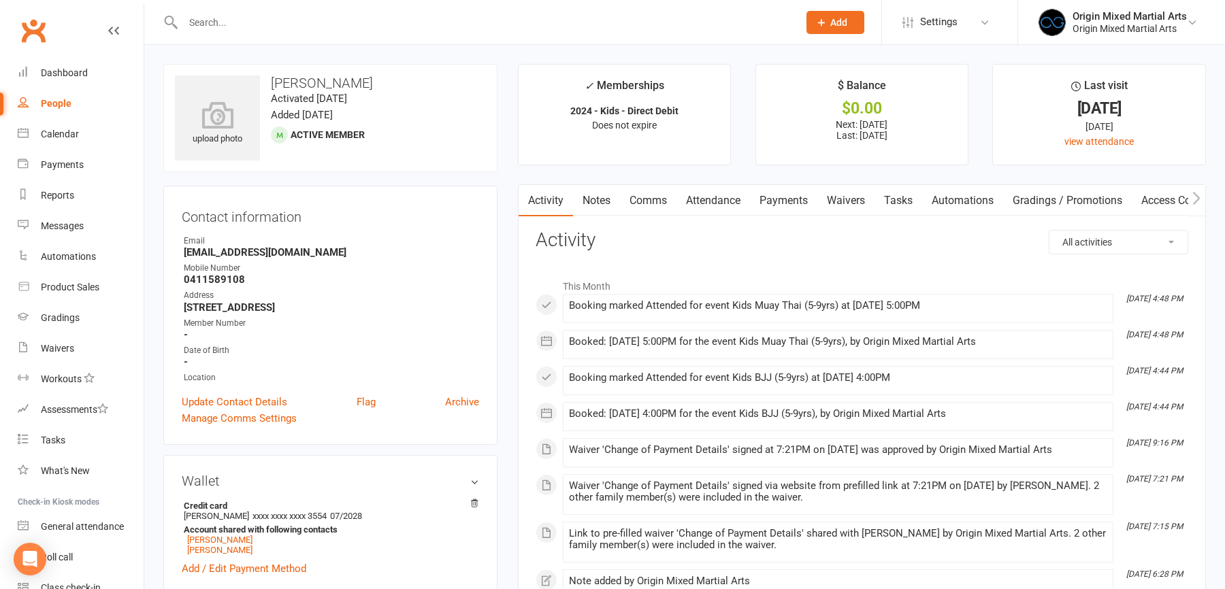
click at [767, 190] on link "Payments" at bounding box center [783, 200] width 67 height 31
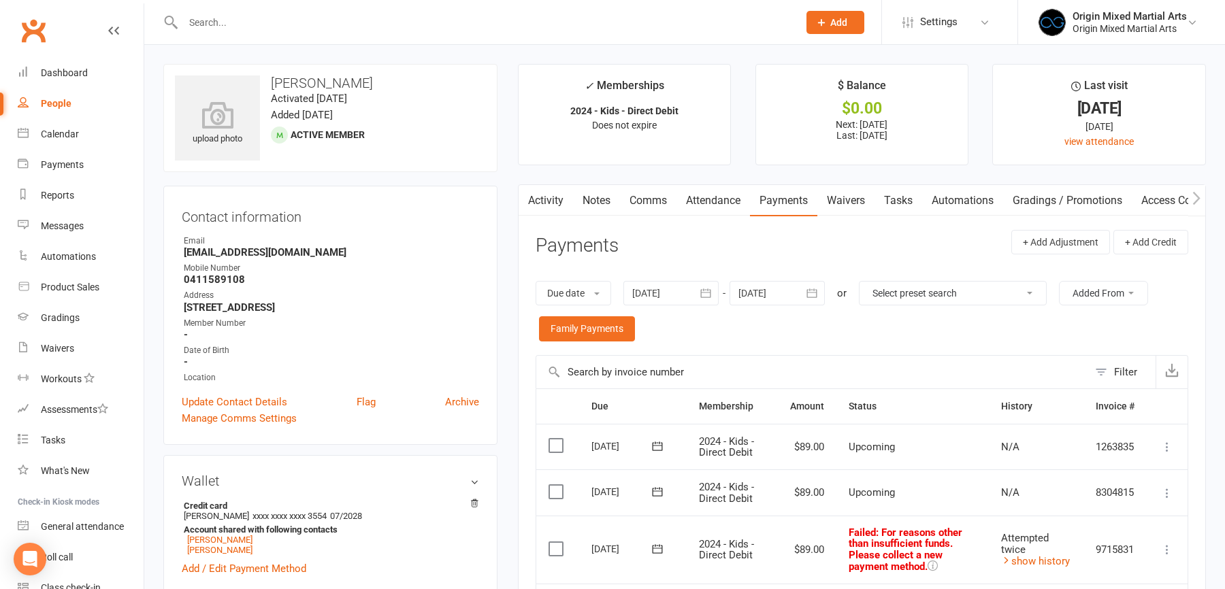
click at [552, 192] on link "Activity" at bounding box center [546, 200] width 54 height 31
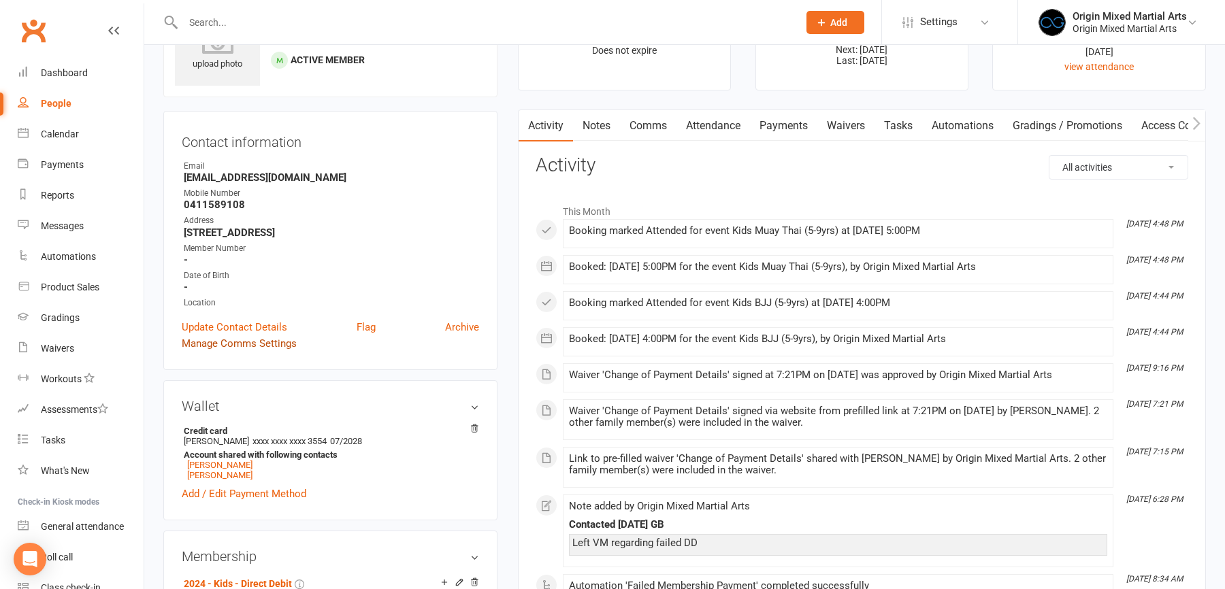
scroll to position [206, 0]
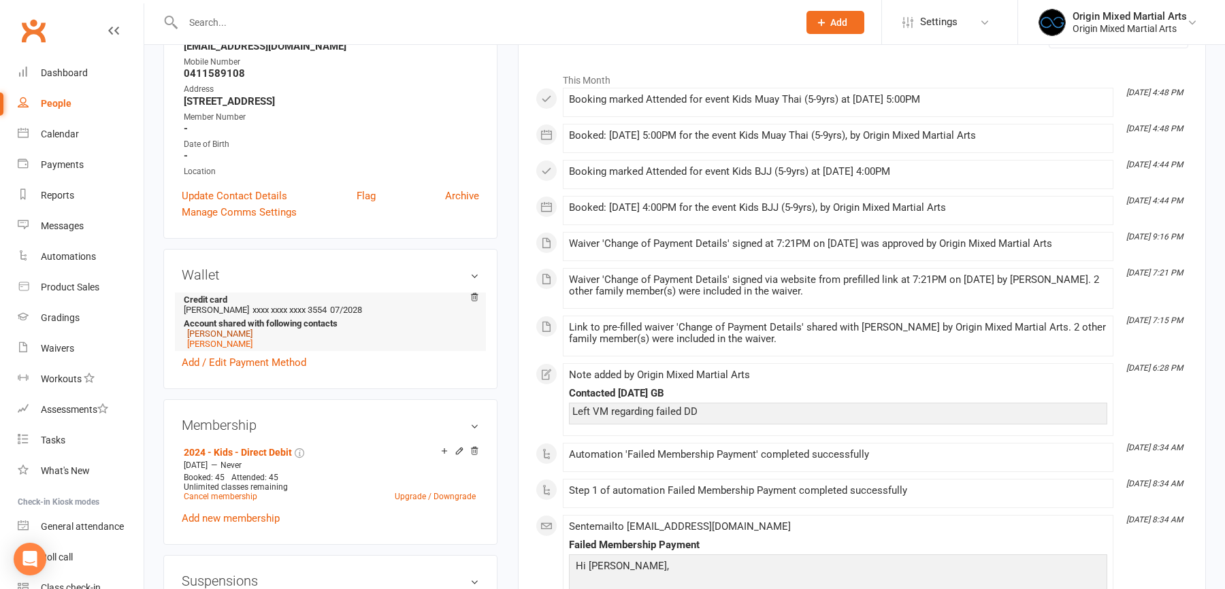
click at [217, 329] on link "Roland Tungka" at bounding box center [219, 334] width 65 height 10
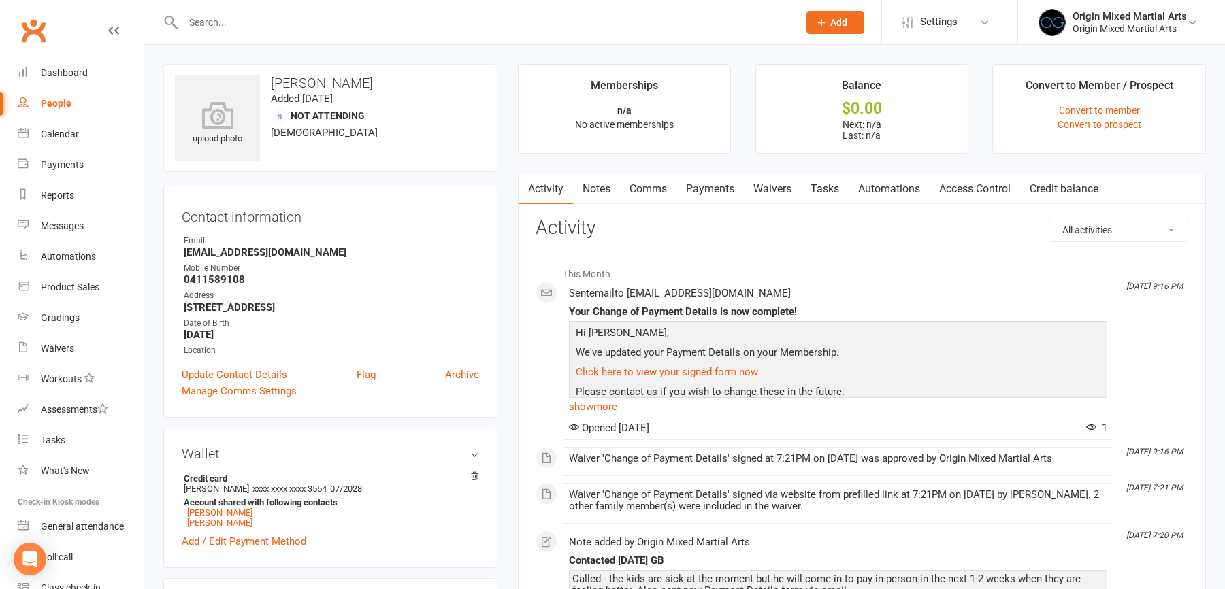
click at [791, 183] on link "Waivers" at bounding box center [772, 189] width 57 height 31
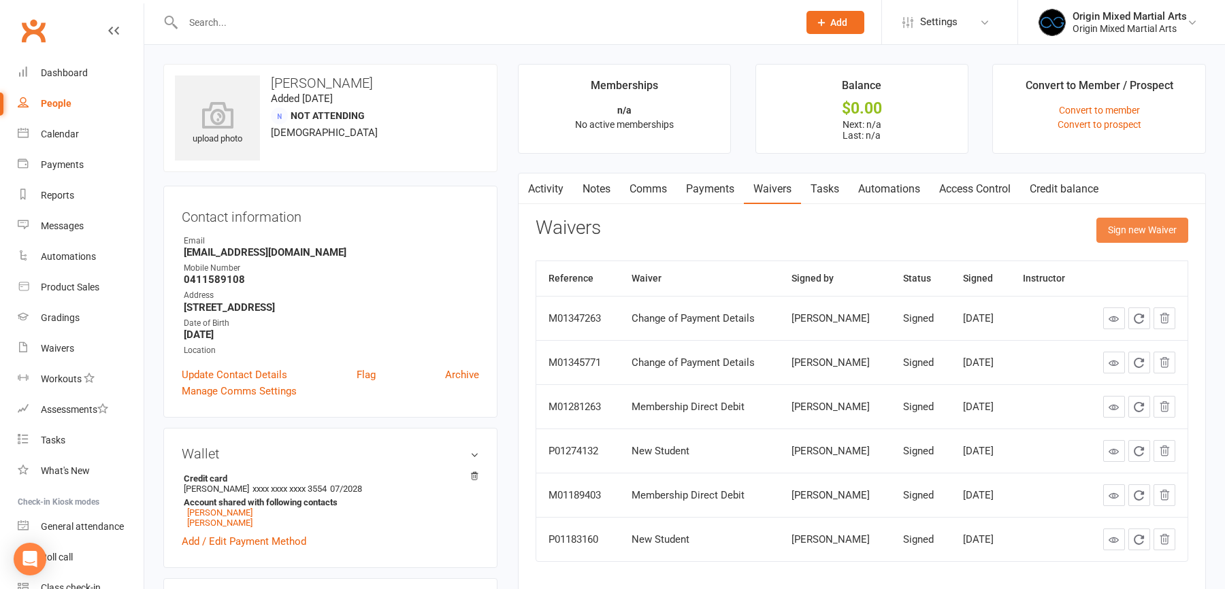
click at [1128, 224] on button "Sign new Waiver" at bounding box center [1142, 230] width 92 height 24
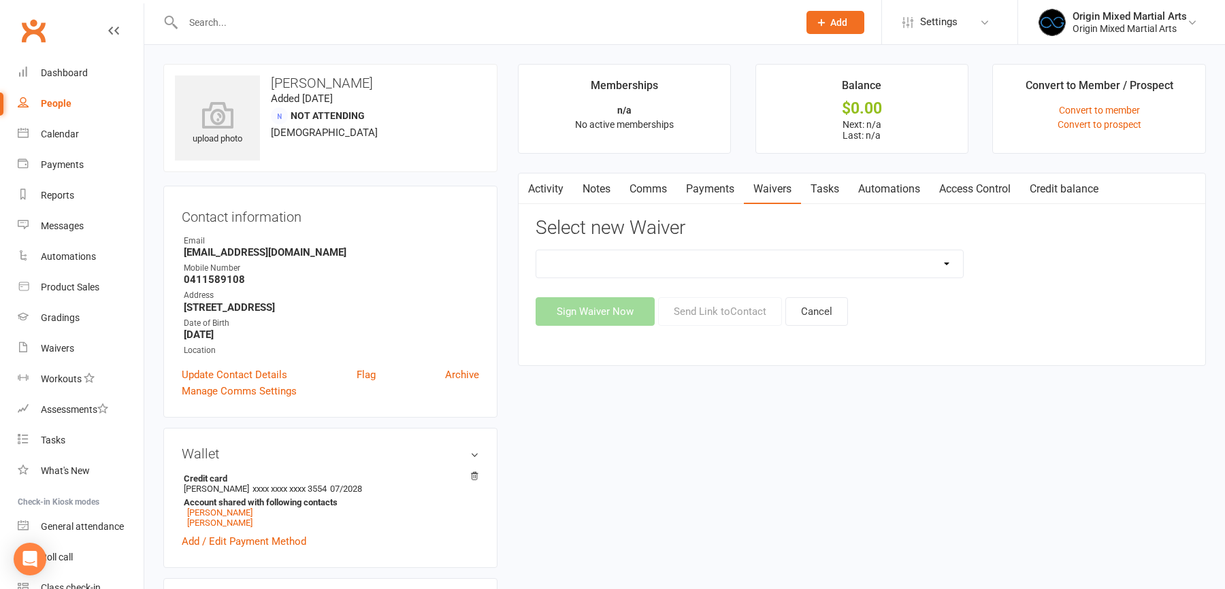
click at [886, 261] on select "Change of Payment Details Membership Casual Membership Casual (Cash/EFTPOS) Mem…" at bounding box center [749, 263] width 427 height 27
select select "8502"
click at [536, 250] on select "Change of Payment Details Membership Casual Membership Casual (Cash/EFTPOS) Mem…" at bounding box center [749, 263] width 427 height 27
click at [749, 303] on button "Send Link to Contact" at bounding box center [720, 311] width 124 height 29
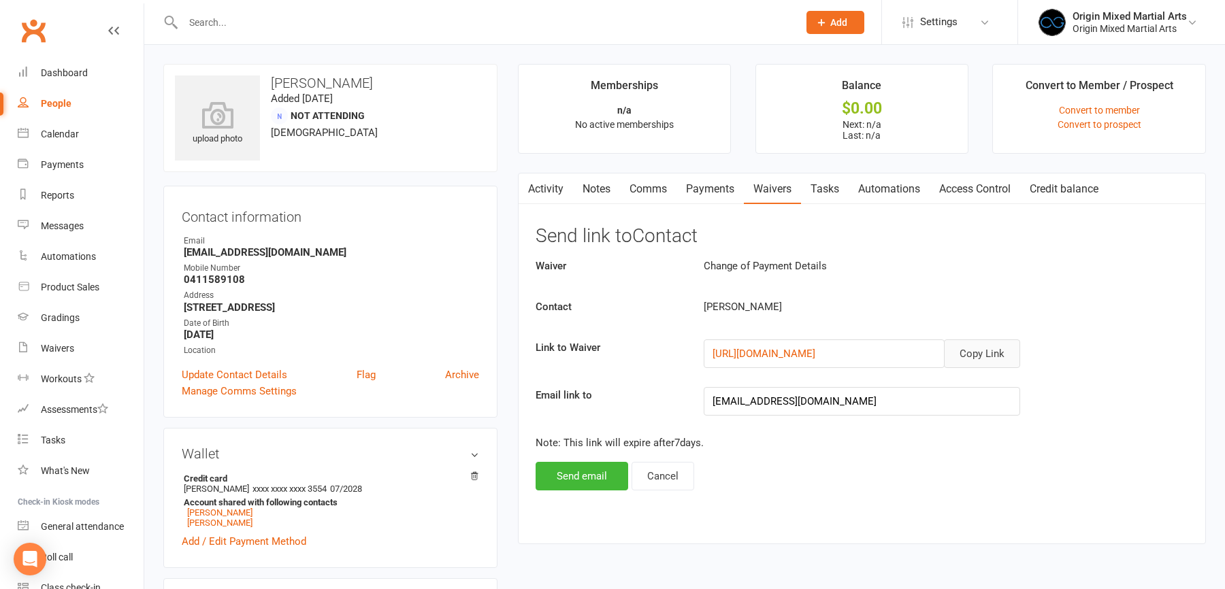
click at [975, 344] on button "Copy Link" at bounding box center [982, 354] width 76 height 29
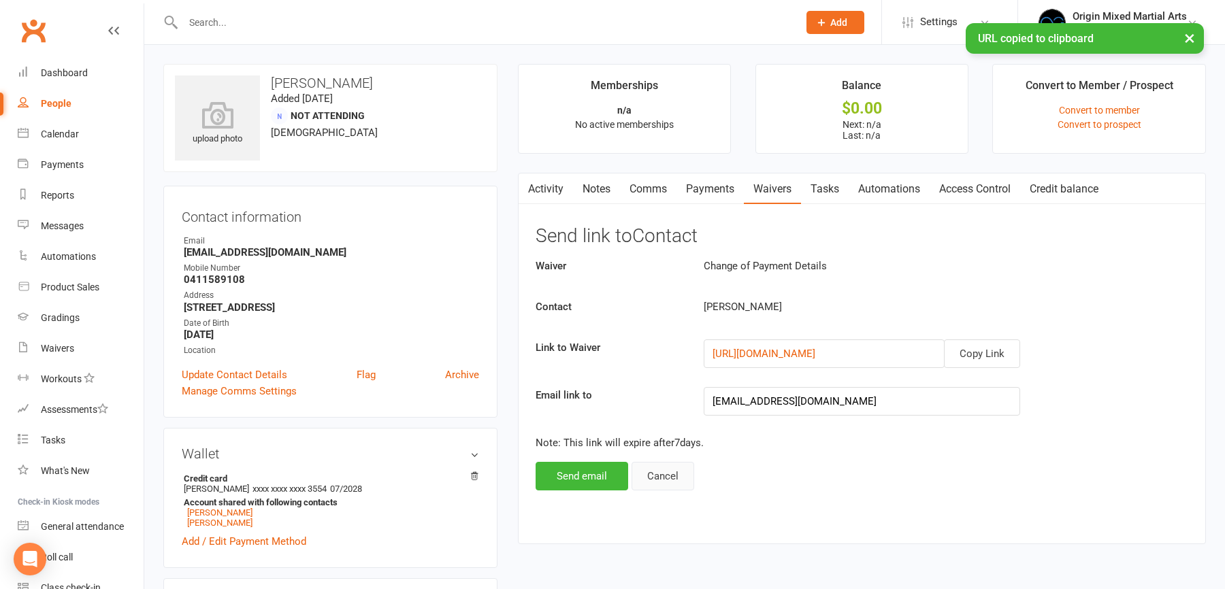
click at [651, 475] on button "Cancel" at bounding box center [663, 476] width 63 height 29
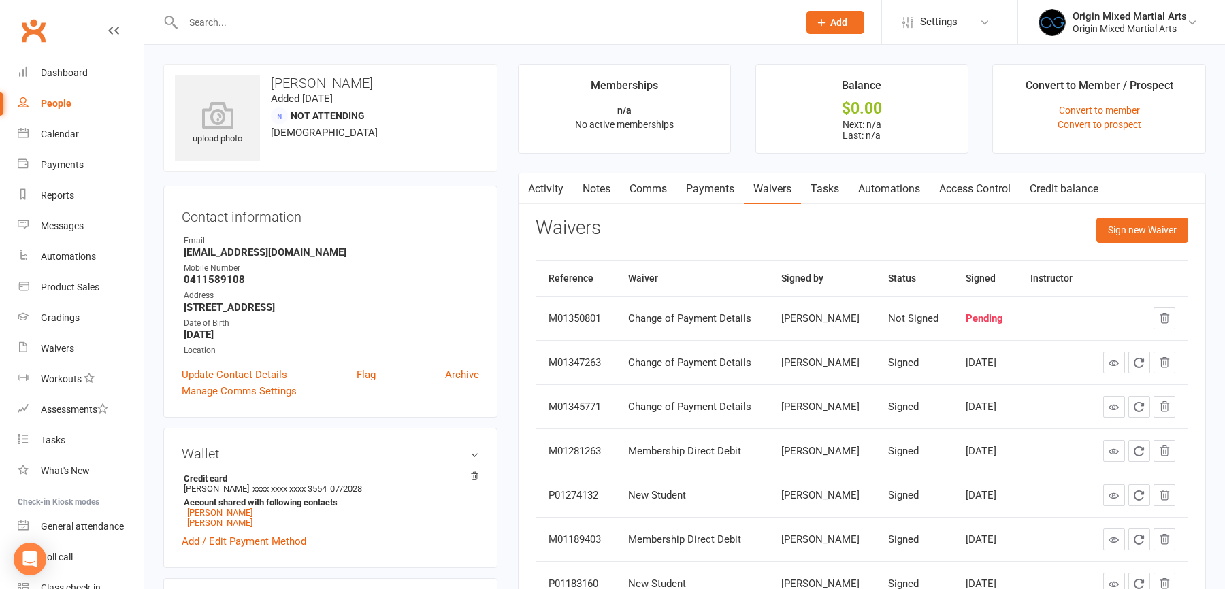
click at [546, 189] on link "Activity" at bounding box center [546, 189] width 54 height 31
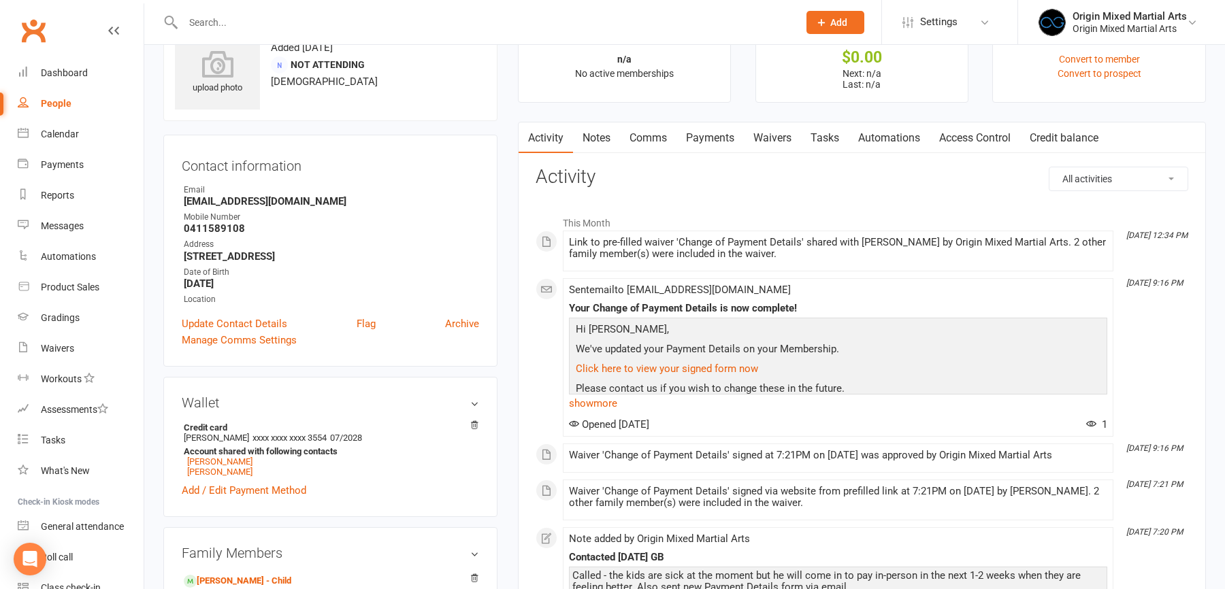
scroll to position [52, 0]
drag, startPoint x: 304, startPoint y: 201, endPoint x: 182, endPoint y: 202, distance: 121.1
click at [182, 202] on li "Email rolandtungka@gmail.com" at bounding box center [330, 194] width 297 height 24
copy strong "rolandtungka@gmail.com"
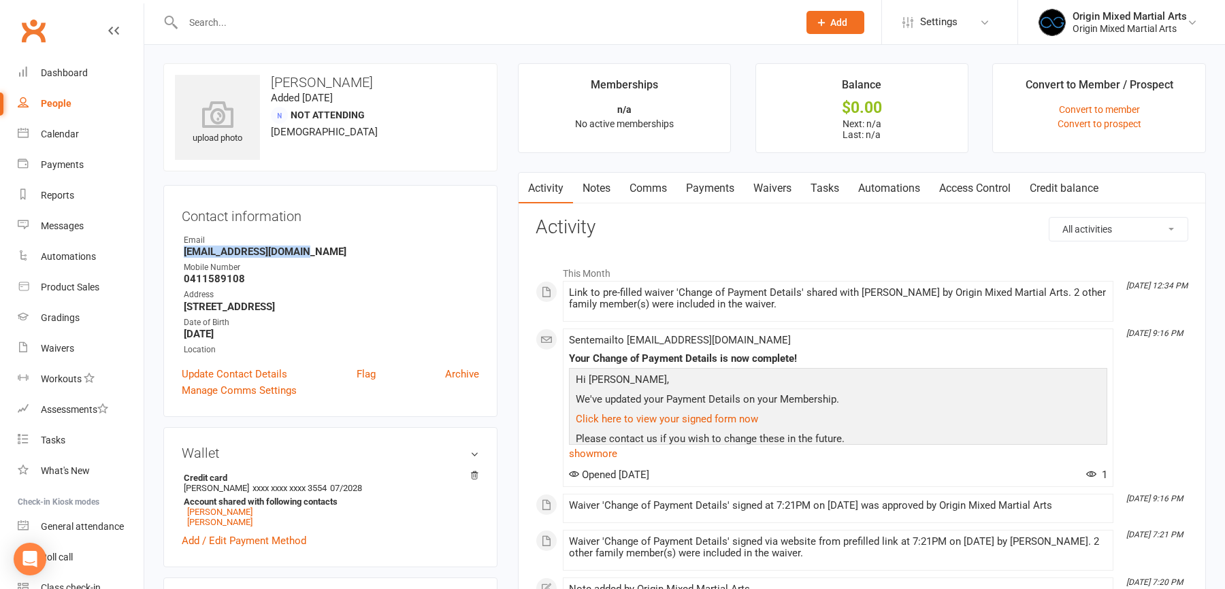
scroll to position [0, 0]
click at [215, 518] on link "Lucy Tungka" at bounding box center [219, 523] width 65 height 10
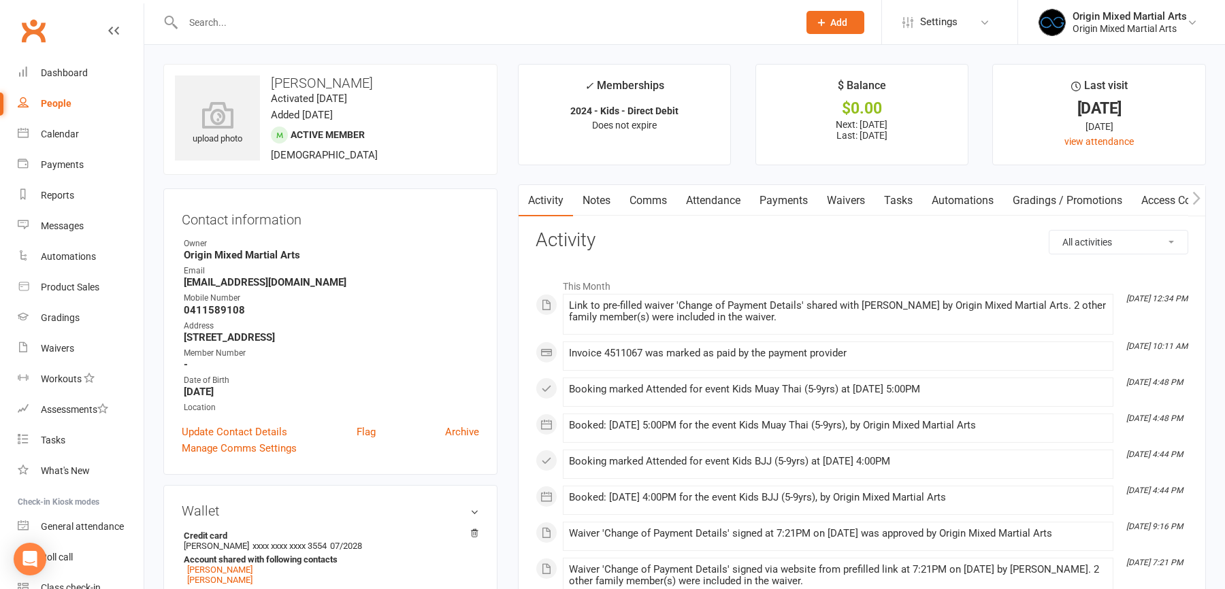
click at [787, 200] on link "Payments" at bounding box center [783, 200] width 67 height 31
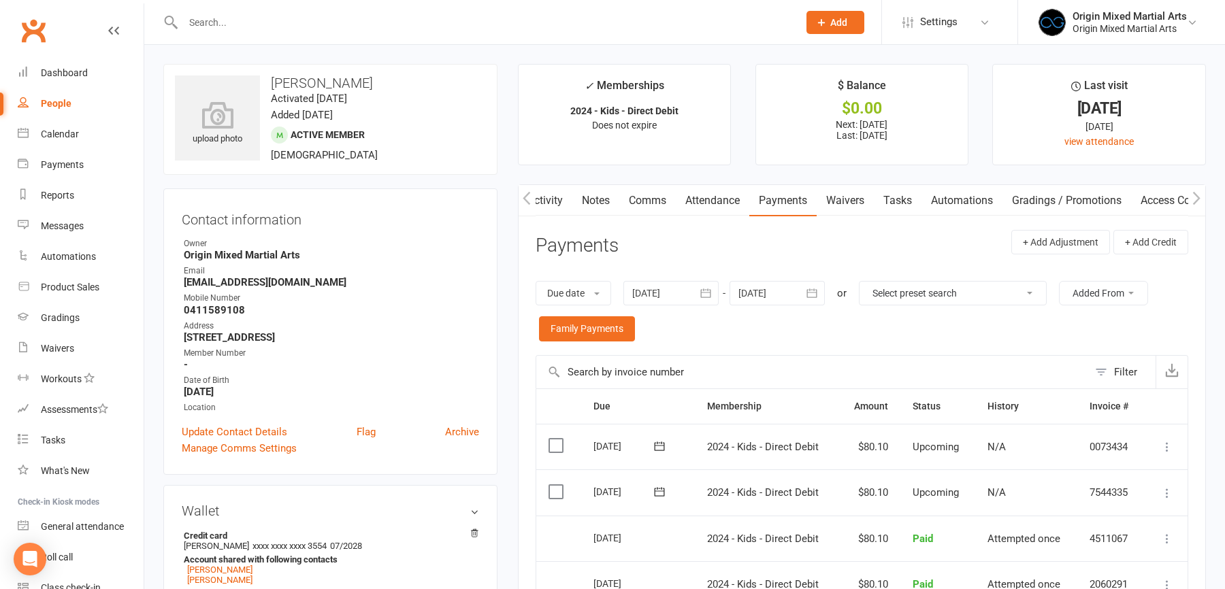
click at [252, 23] on input "text" at bounding box center [484, 22] width 610 height 19
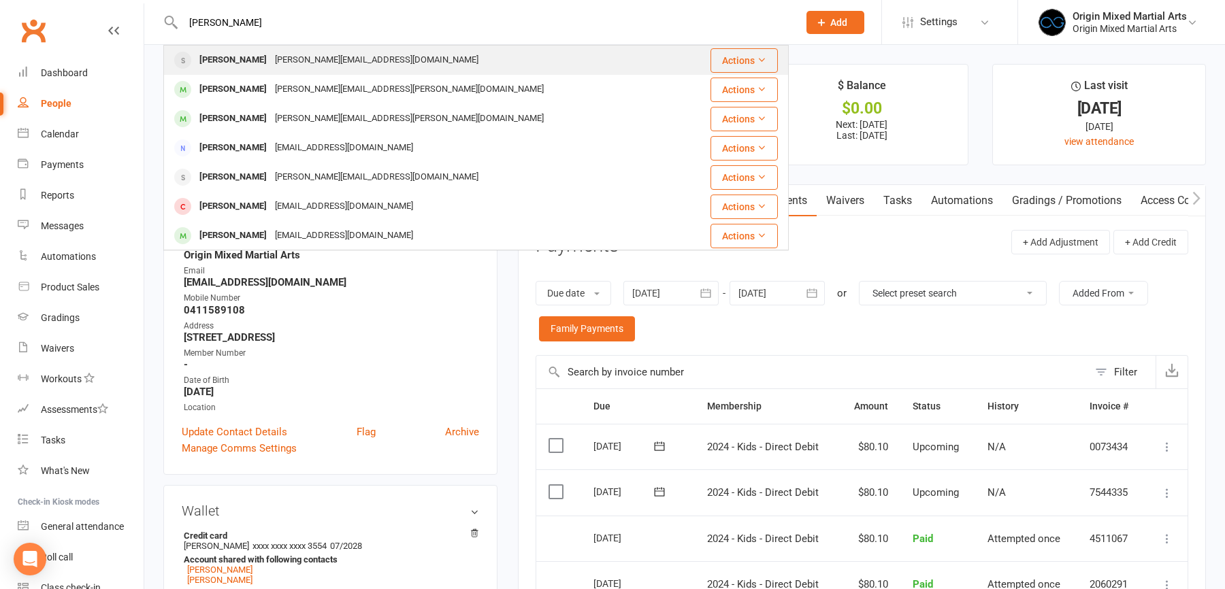
type input "nicholas zak"
click at [271, 56] on div "paula_zaki@hotmail.com" at bounding box center [377, 60] width 212 height 20
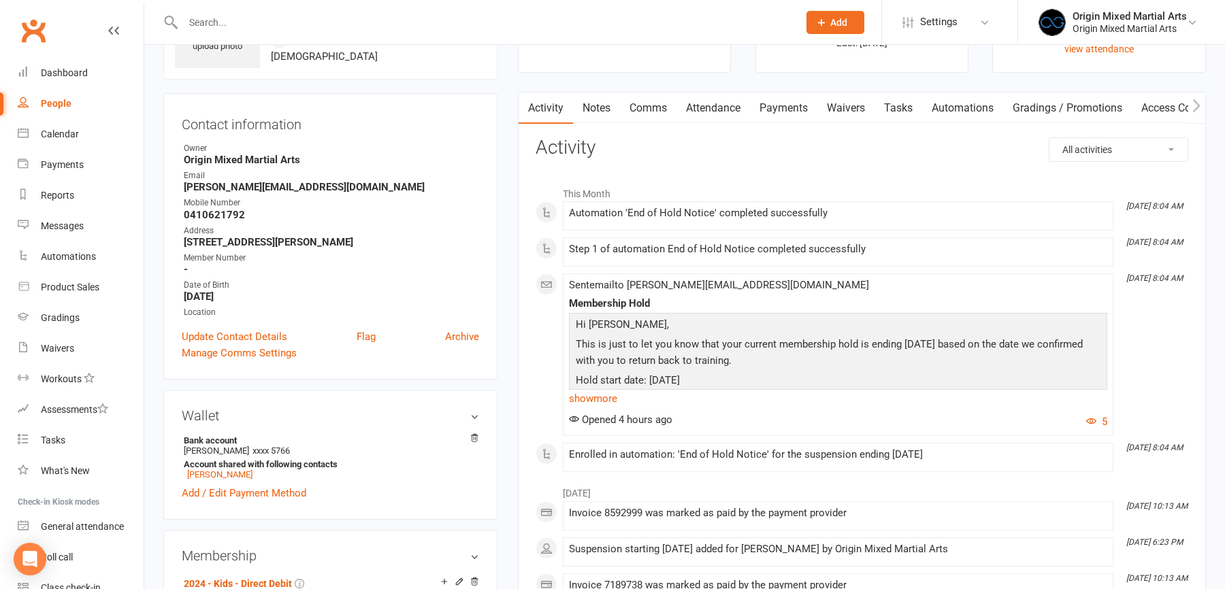
scroll to position [91, 0]
click at [796, 112] on link "Payments" at bounding box center [783, 110] width 67 height 31
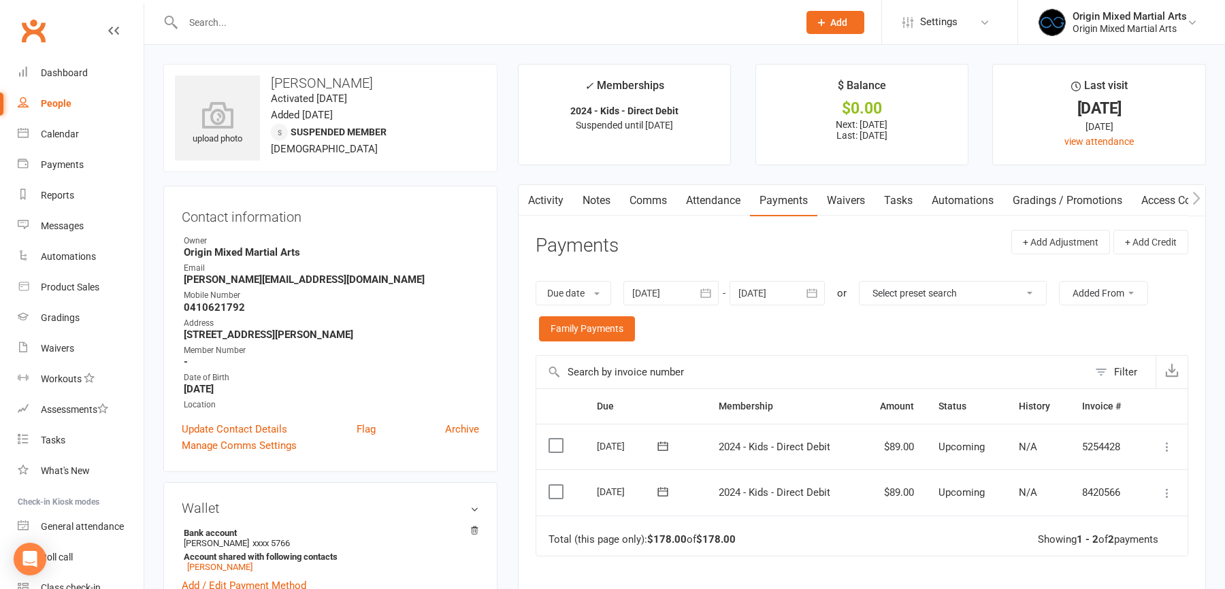
click at [248, 21] on input "text" at bounding box center [484, 22] width 610 height 19
type input "freddi"
click at [255, 48] on div "Freddie Tungka rolandtungka@gmail.com" at bounding box center [404, 60] width 478 height 28
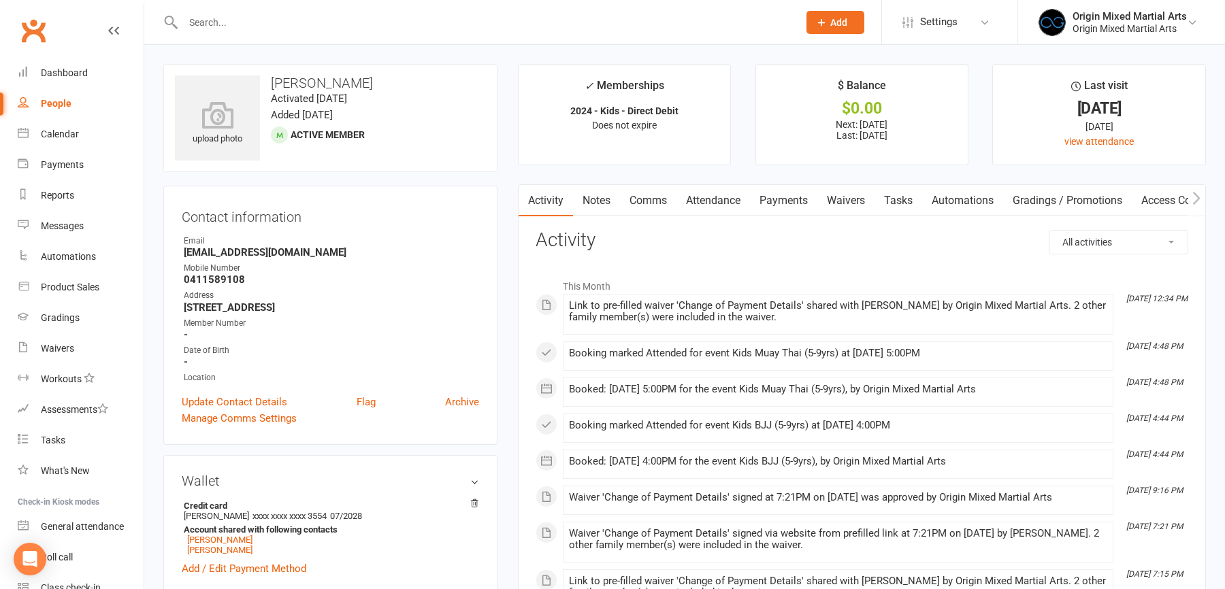
click at [762, 201] on link "Payments" at bounding box center [783, 200] width 67 height 31
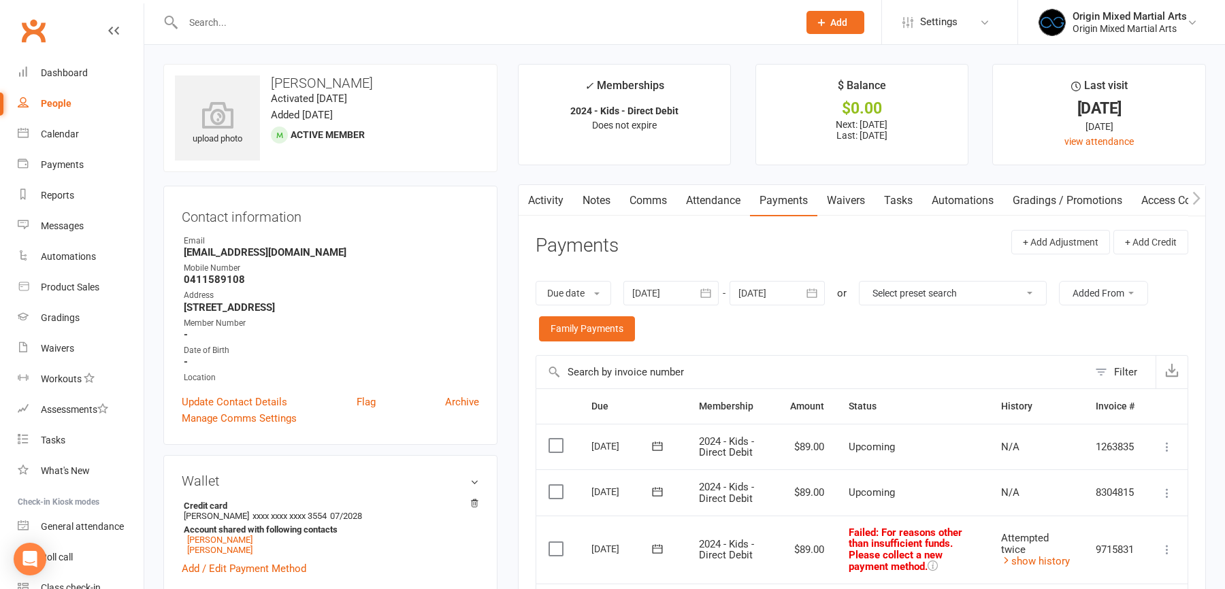
click at [287, 23] on input "text" at bounding box center [484, 22] width 610 height 19
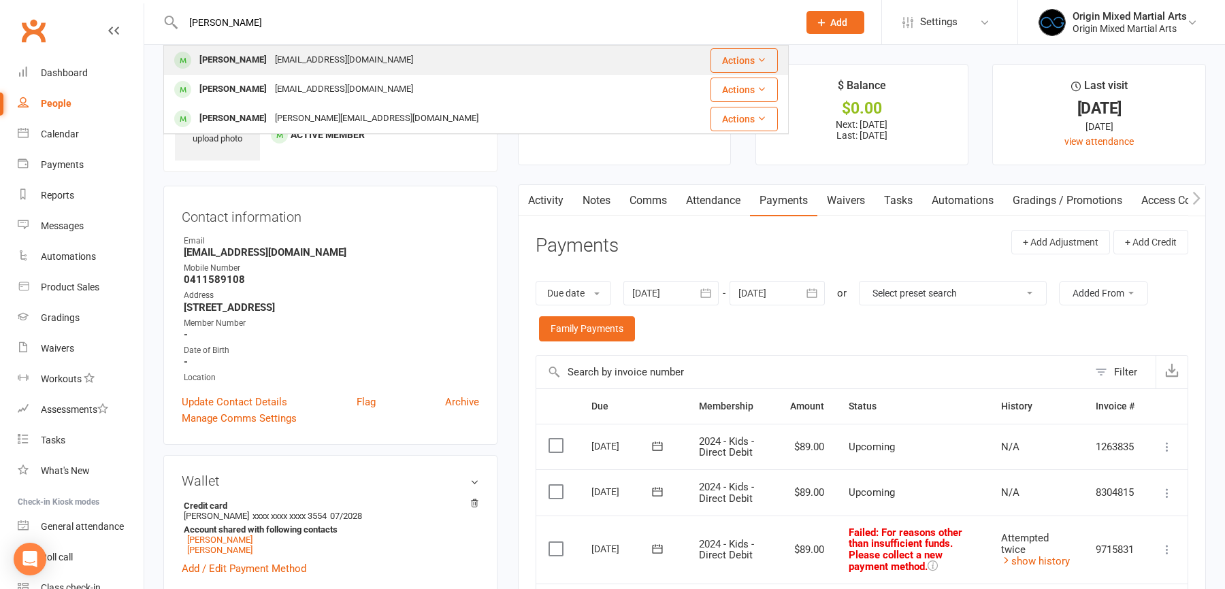
type input "lucy"
click at [305, 57] on div "rolandtungka@gmail.com" at bounding box center [344, 60] width 146 height 20
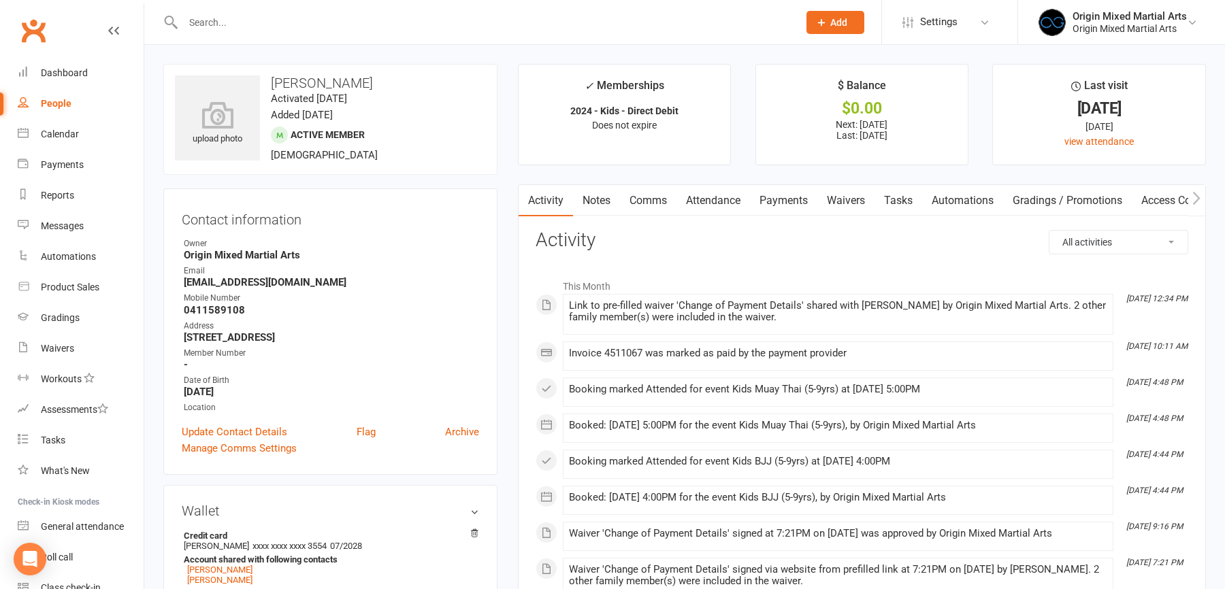
click at [789, 199] on link "Payments" at bounding box center [783, 200] width 67 height 31
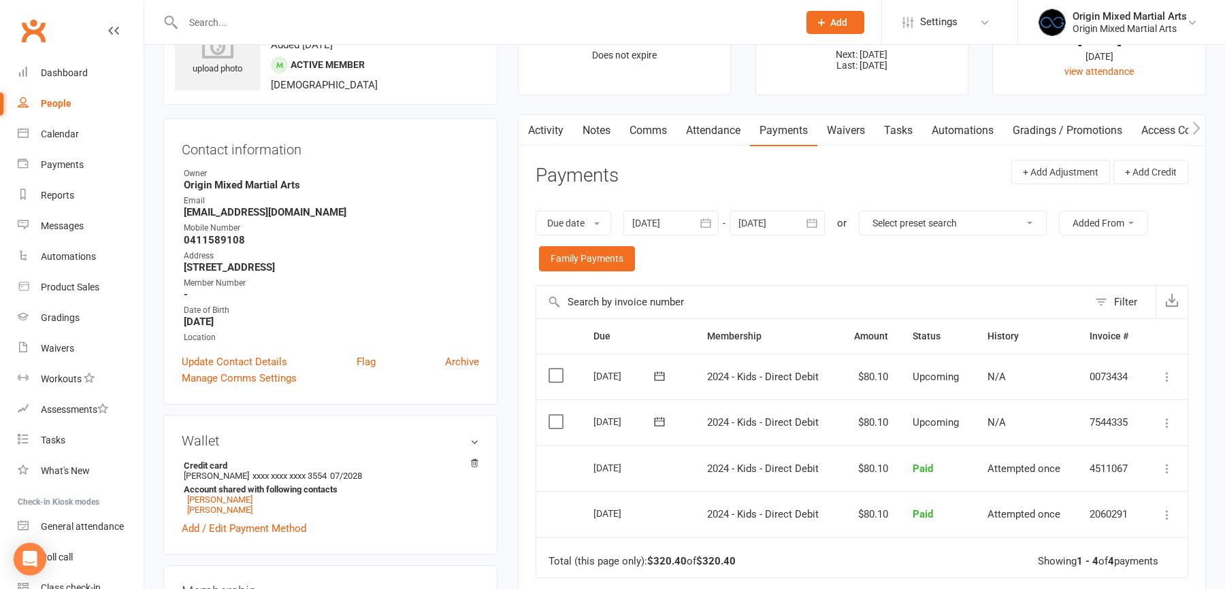
scroll to position [216, 0]
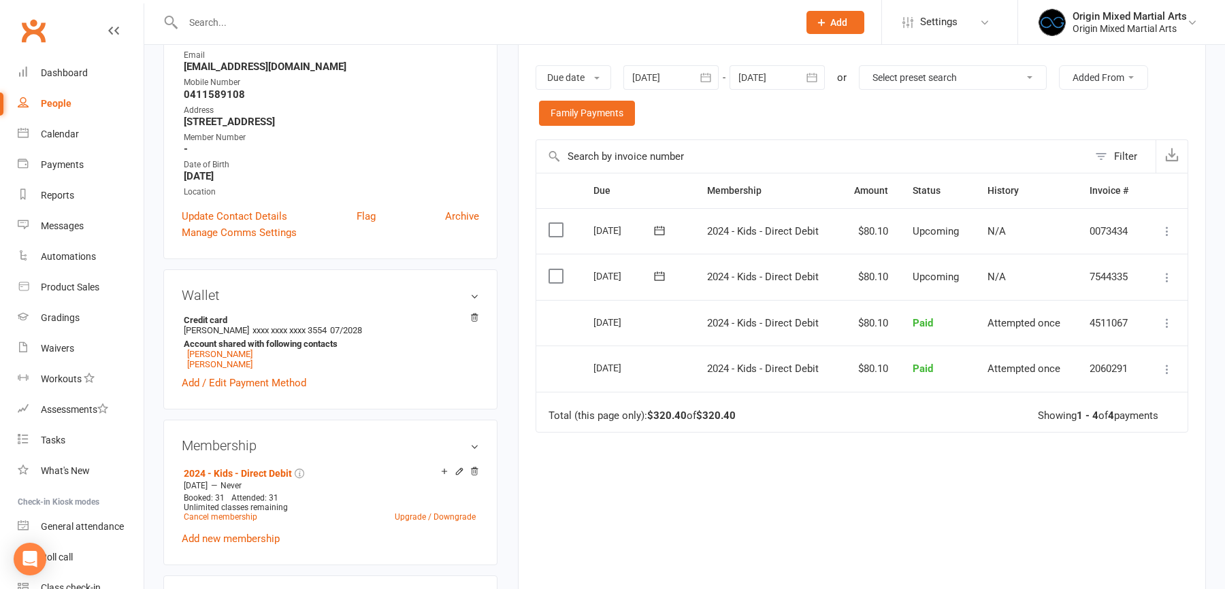
click at [214, 18] on input "text" at bounding box center [484, 22] width 610 height 19
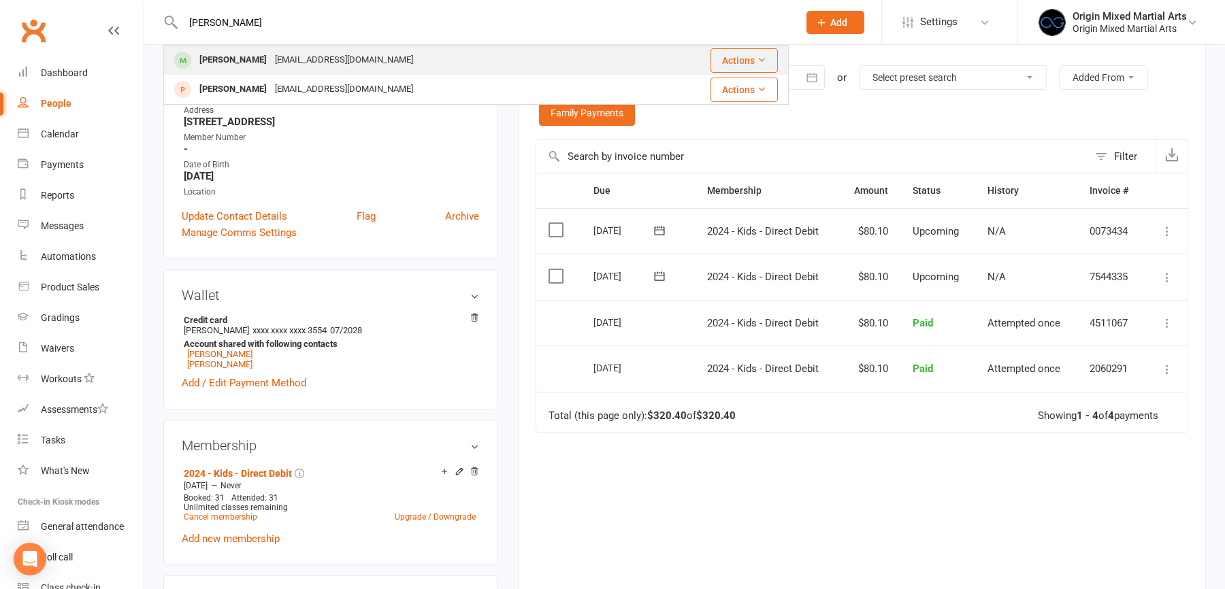
type input "fred"
click at [235, 59] on div "Freddie Tungka" at bounding box center [233, 60] width 76 height 20
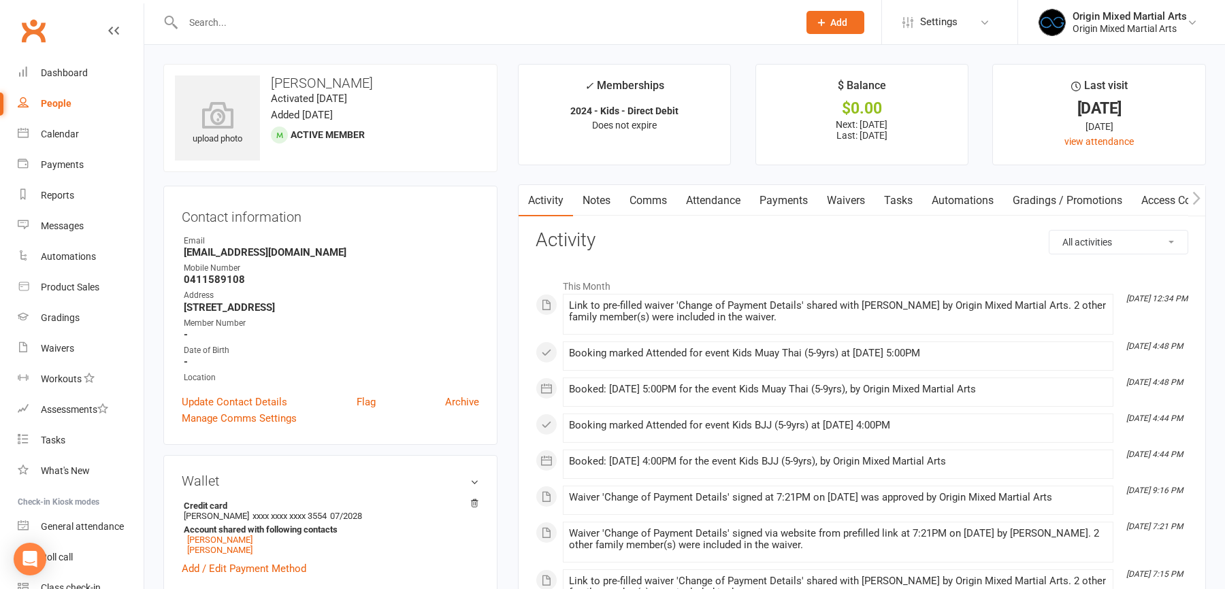
click at [775, 204] on link "Payments" at bounding box center [783, 200] width 67 height 31
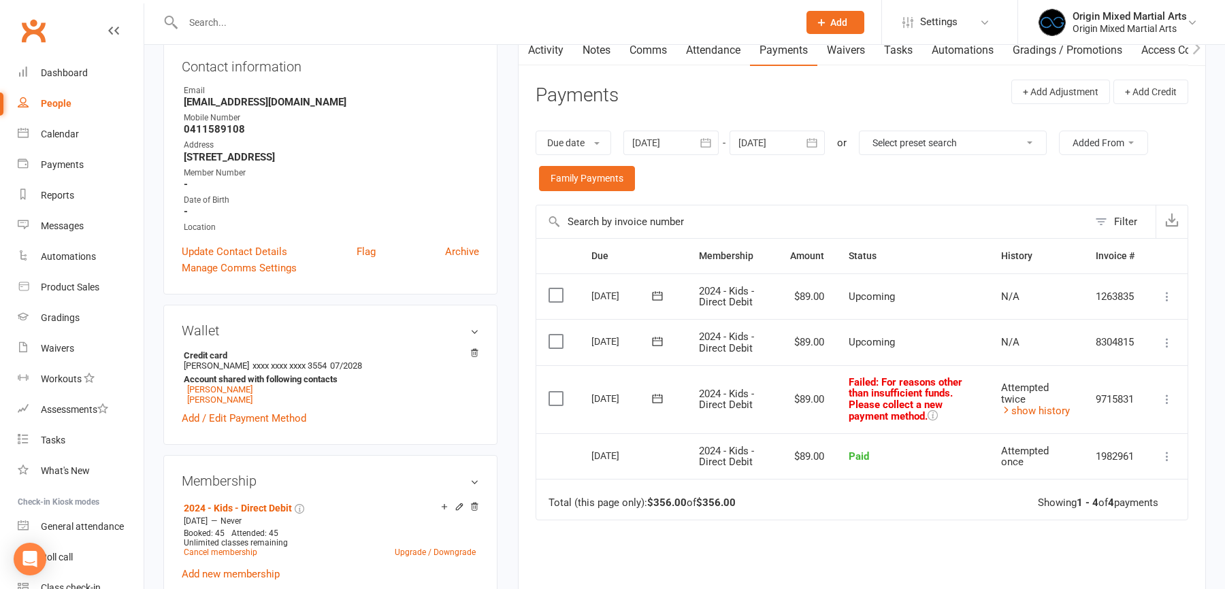
scroll to position [151, 0]
click at [656, 397] on icon at bounding box center [658, 398] width 14 height 14
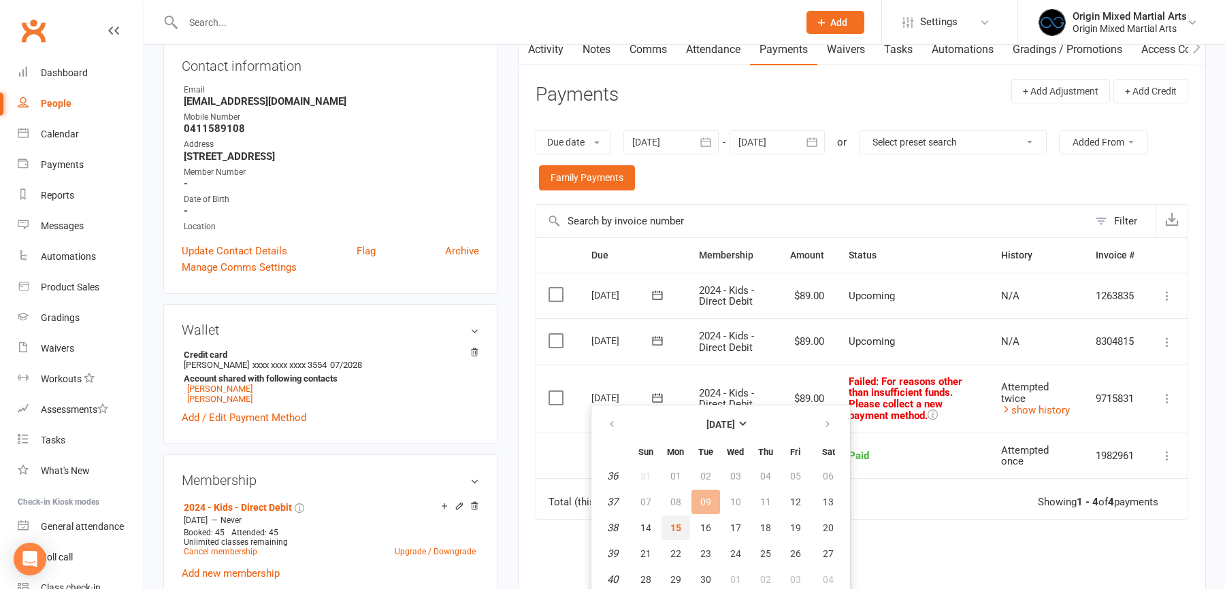
click at [676, 523] on span "15" at bounding box center [675, 528] width 11 height 11
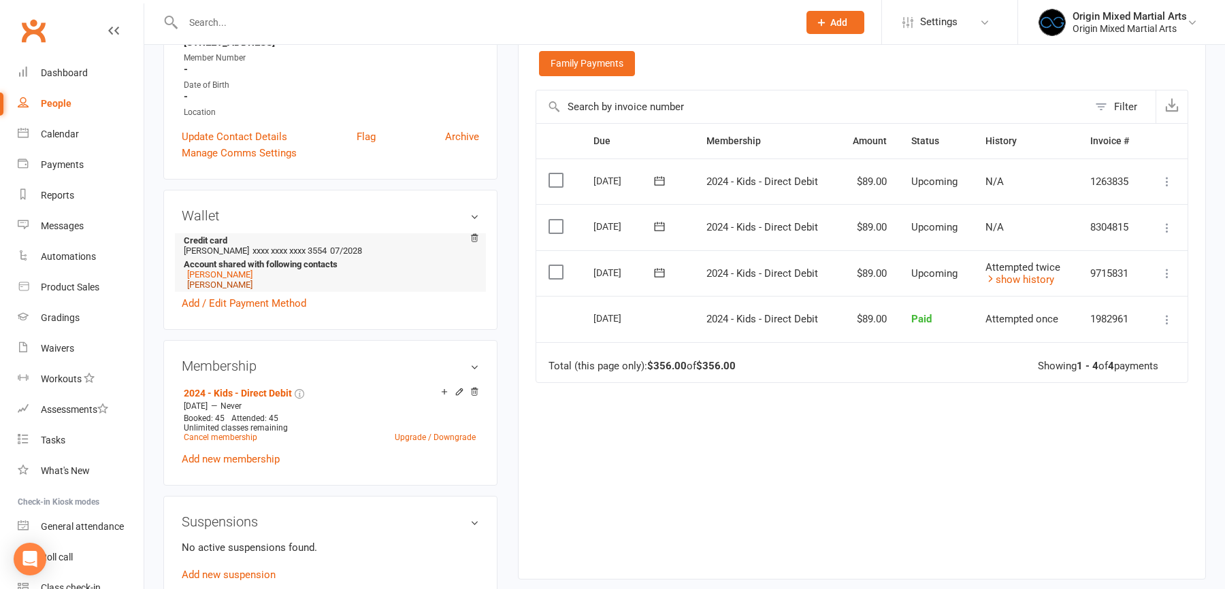
scroll to position [286, 0]
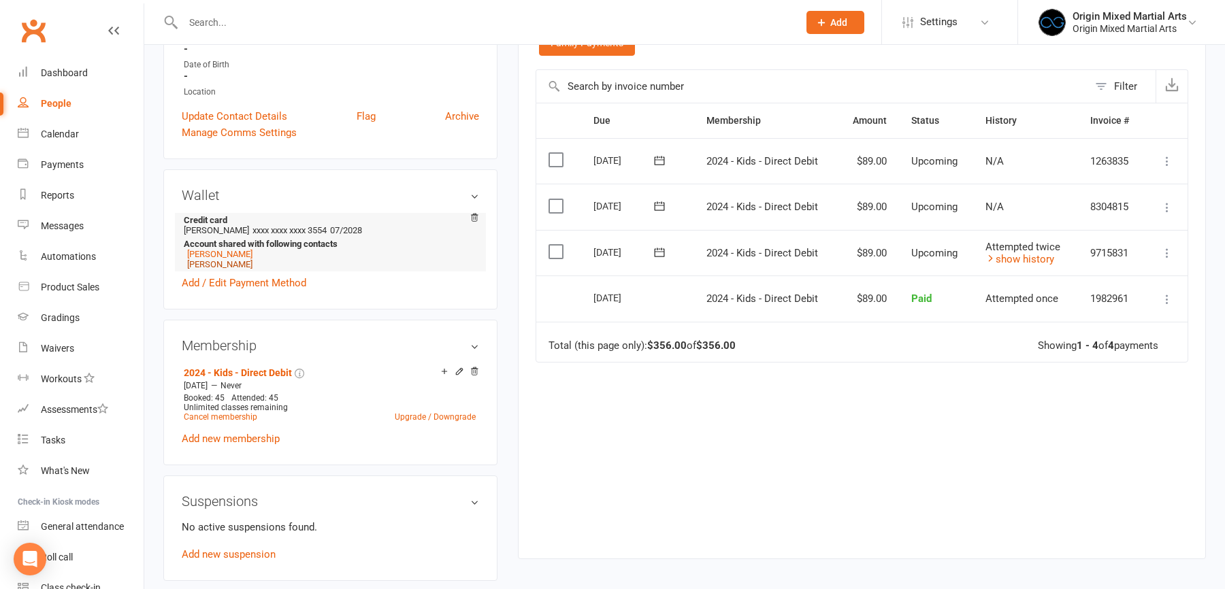
click at [214, 262] on link "Lucy Tungka" at bounding box center [219, 264] width 65 height 10
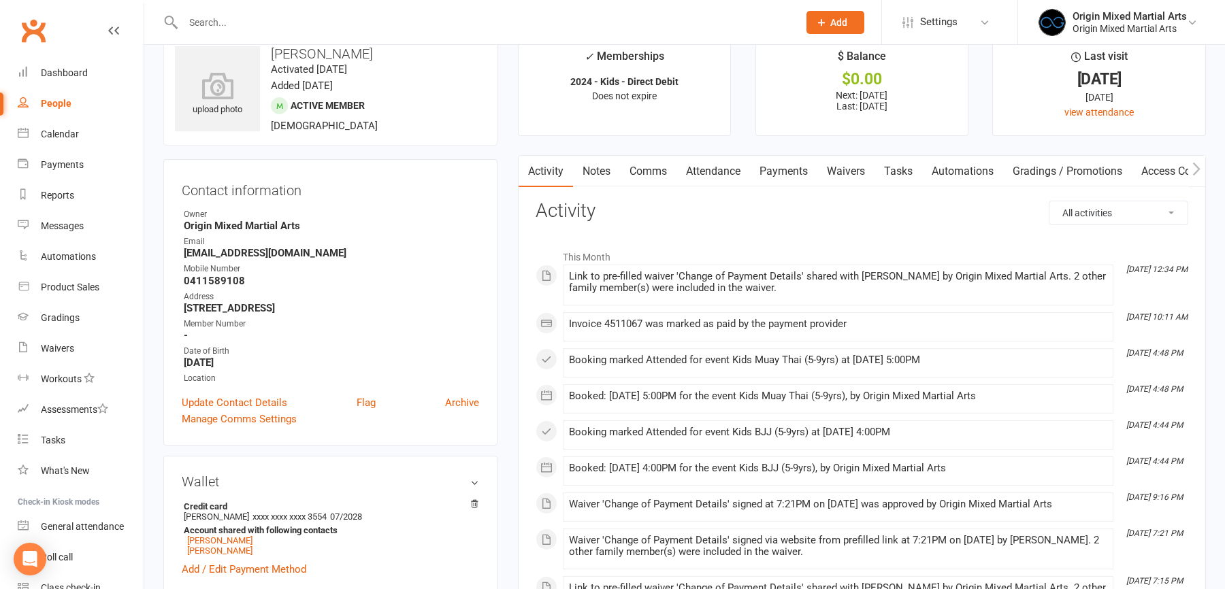
scroll to position [42, 0]
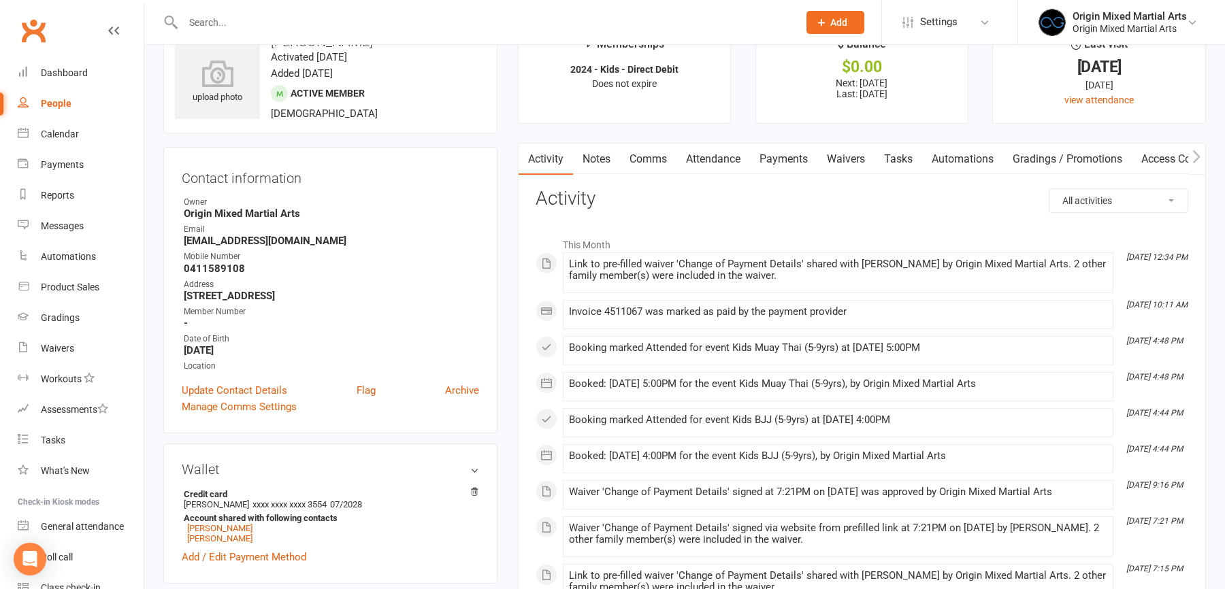
click at [57, 105] on div "People" at bounding box center [56, 103] width 31 height 11
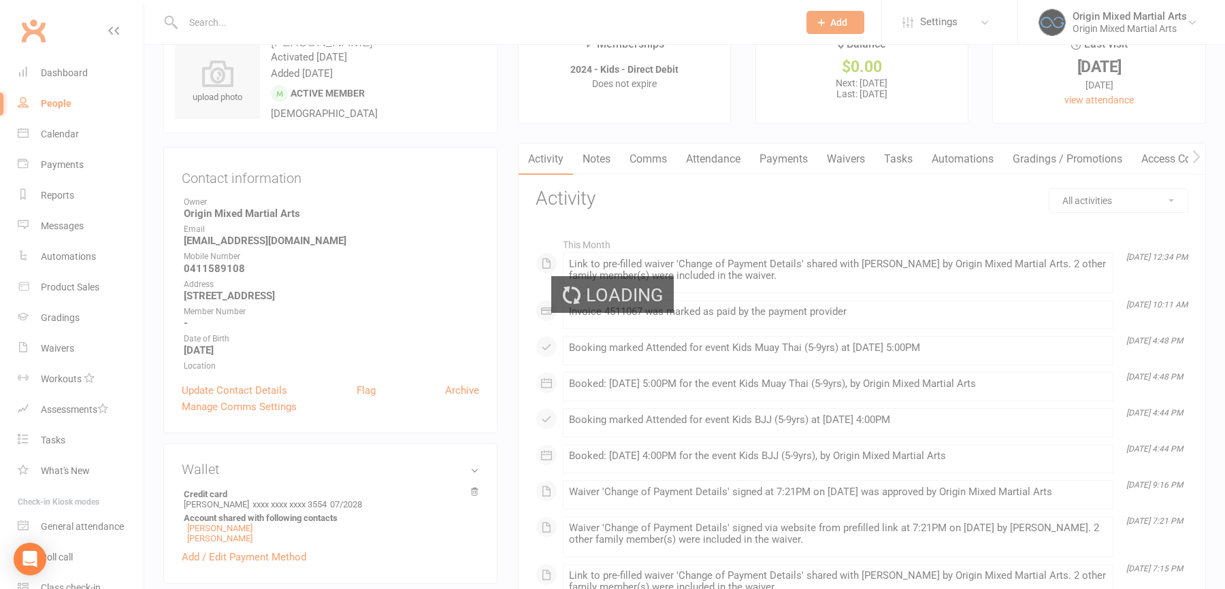
select select "100"
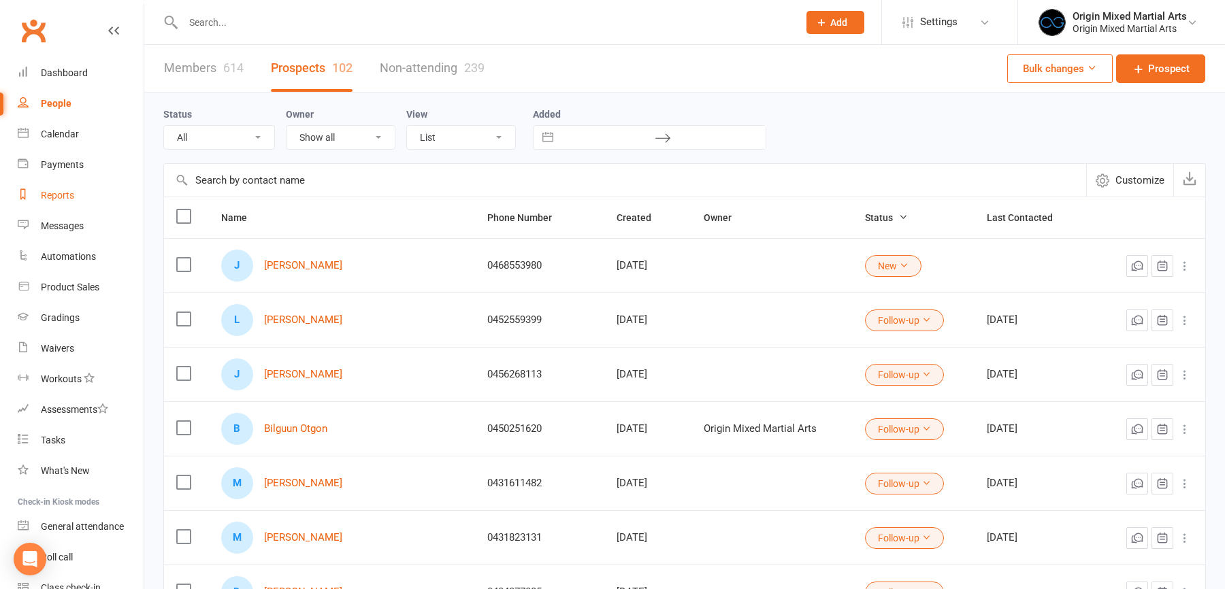
click at [56, 193] on div "Reports" at bounding box center [57, 195] width 33 height 11
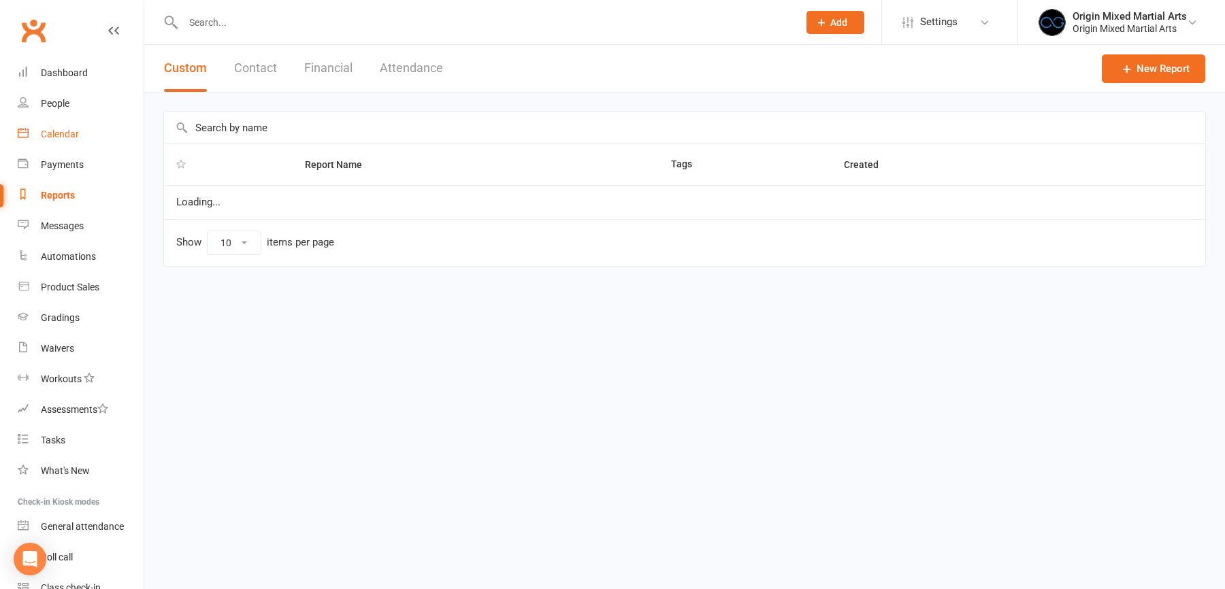
select select "50"
click at [332, 69] on button "Financial" at bounding box center [328, 68] width 48 height 47
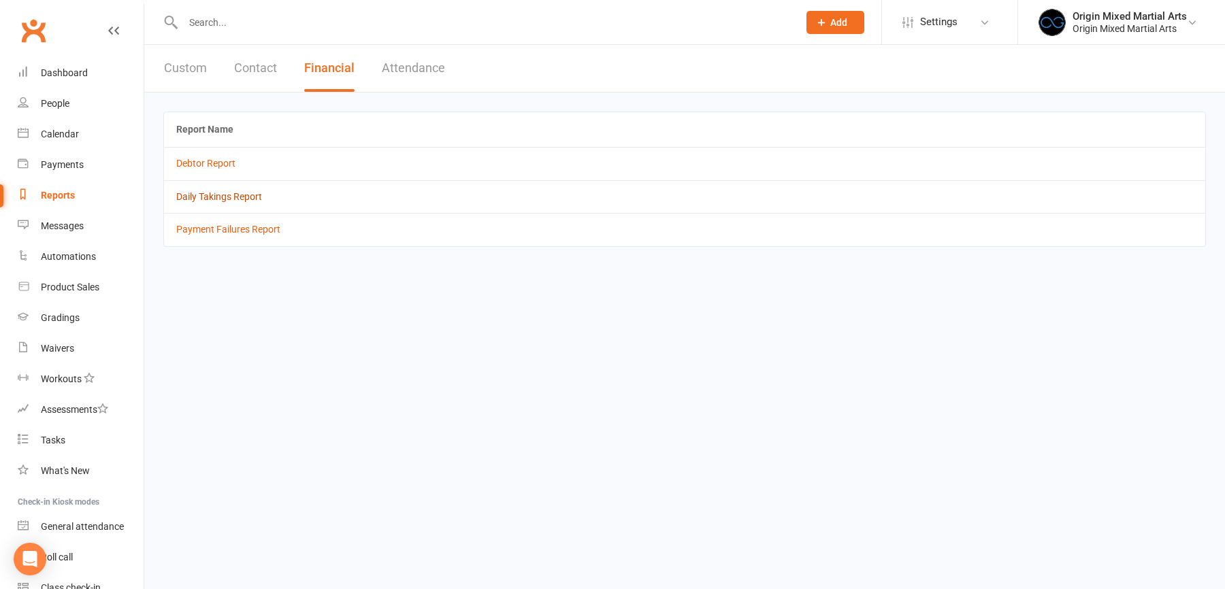
click at [245, 196] on link "Daily Takings Report" at bounding box center [219, 196] width 86 height 11
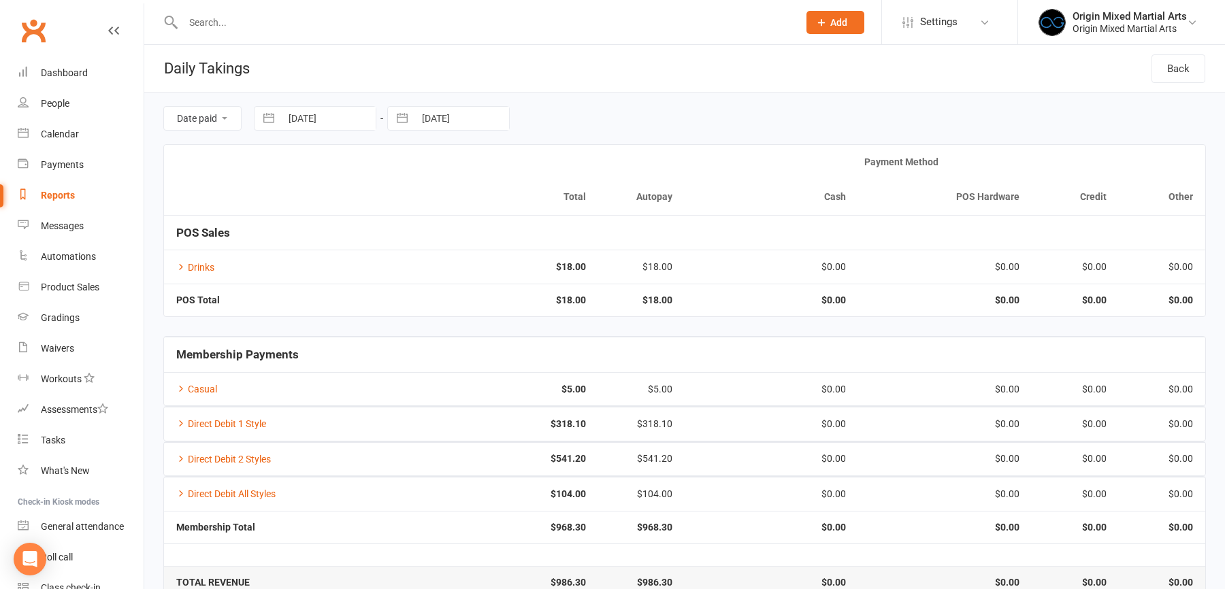
click at [359, 106] on div "12 Sep 2025 Navigate forward to interact with the calendar and select a date. P…" at bounding box center [315, 118] width 122 height 24
select select "7"
select select "2025"
select select "8"
select select "2025"
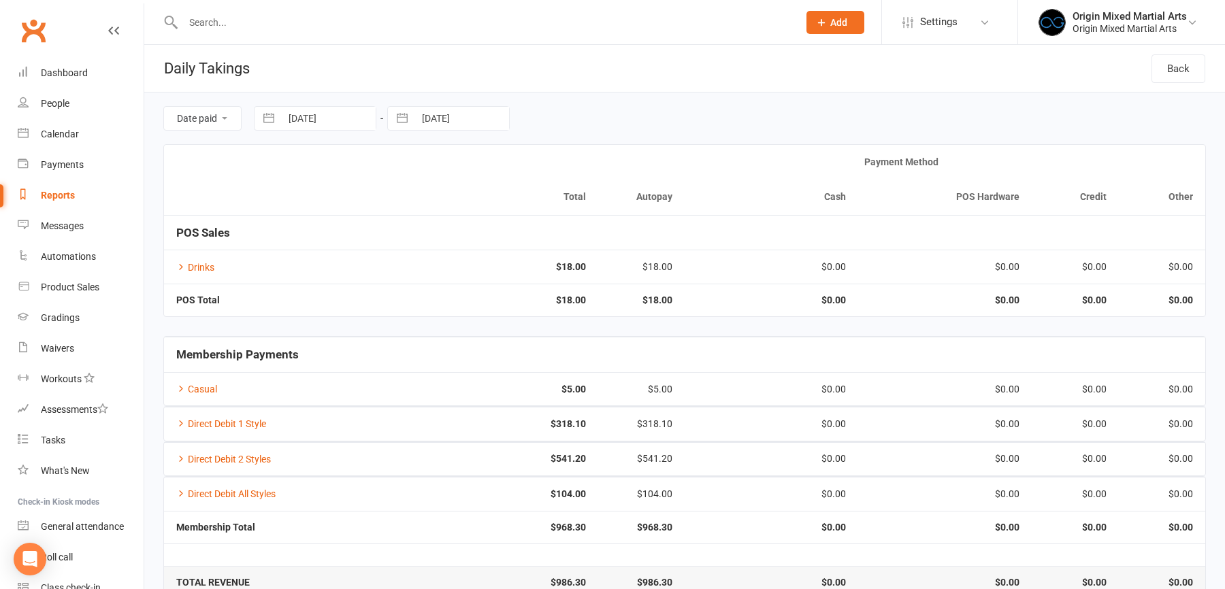
select select "9"
select select "2025"
click at [315, 120] on input "12 Sep 2025" at bounding box center [328, 118] width 95 height 23
click at [392, 257] on td "11" at bounding box center [389, 250] width 27 height 26
type input "11 Sep 2025"
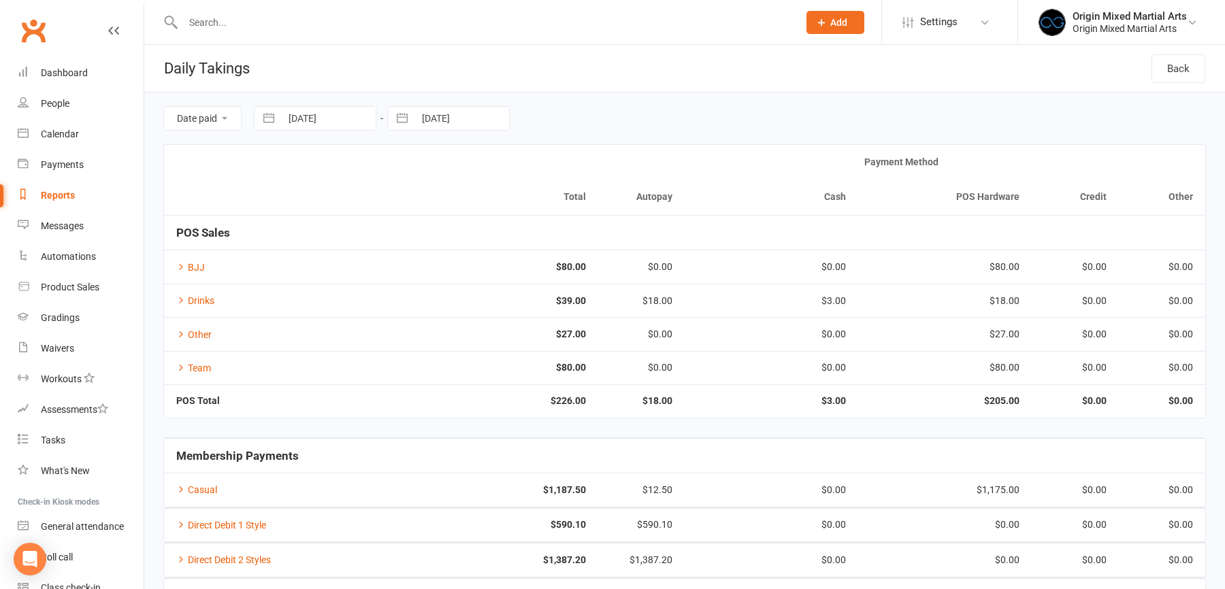
click at [435, 113] on input "12 Sep 2025" at bounding box center [461, 118] width 95 height 23
select select "7"
select select "2025"
select select "8"
select select "2025"
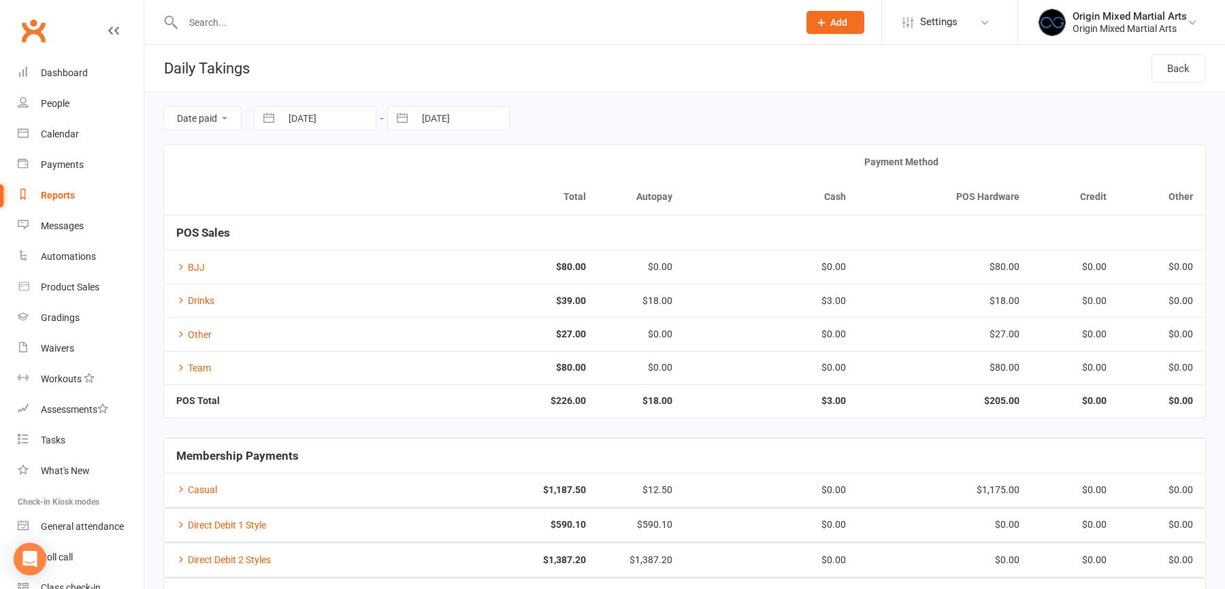
select select "9"
select select "2025"
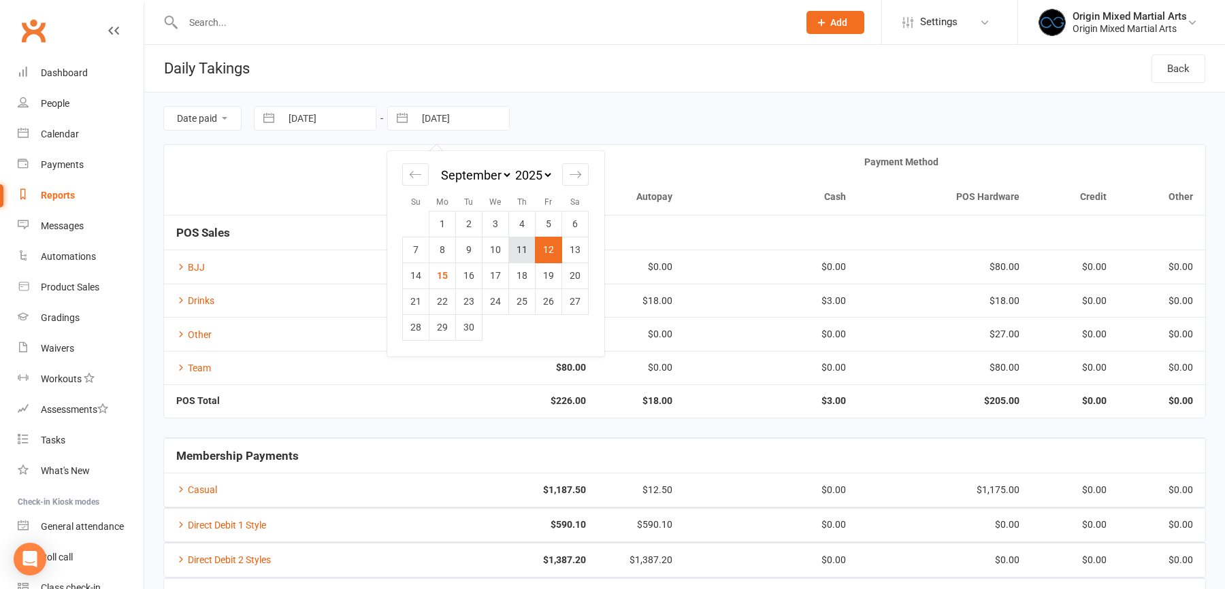
click at [516, 252] on td "11" at bounding box center [522, 250] width 27 height 26
type input "11 Sep 2025"
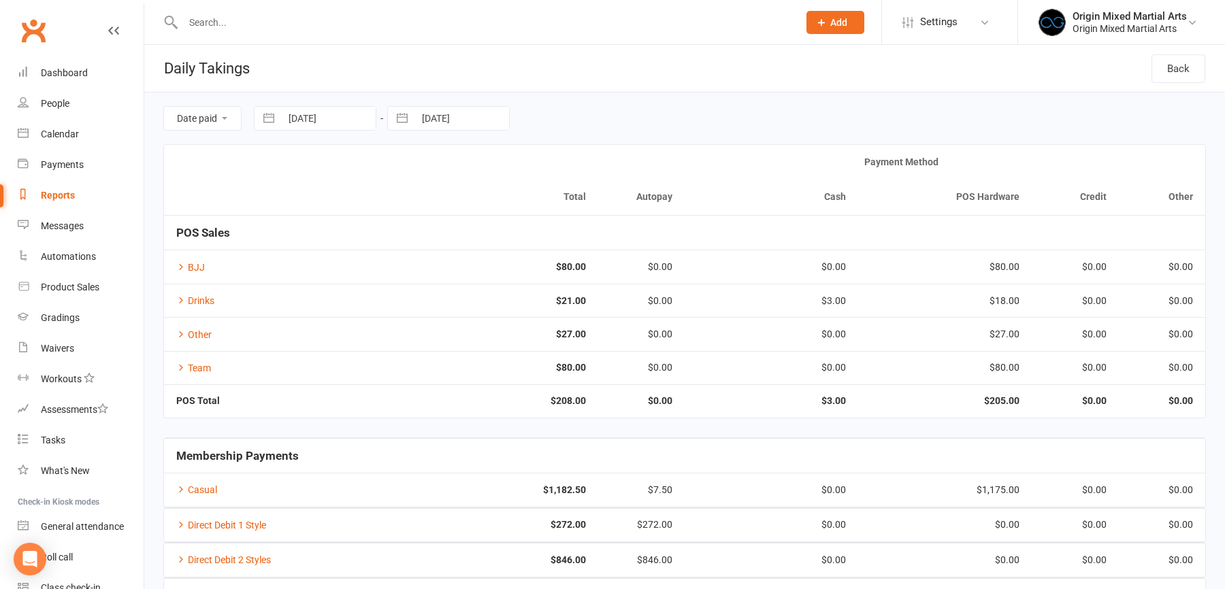
select select "7"
select select "2025"
select select "8"
select select "2025"
select select "9"
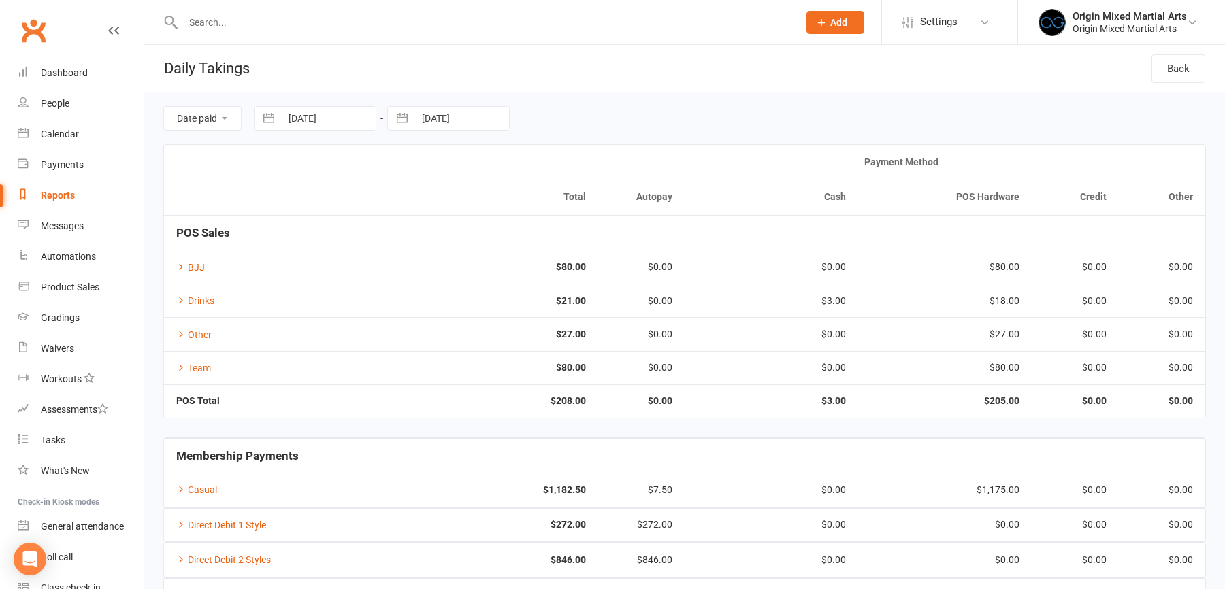
select select "2025"
click at [311, 124] on input "11 Sep 2025" at bounding box center [328, 118] width 95 height 23
click at [444, 249] on td "13" at bounding box center [442, 250] width 27 height 26
type input "13 Sep 2025"
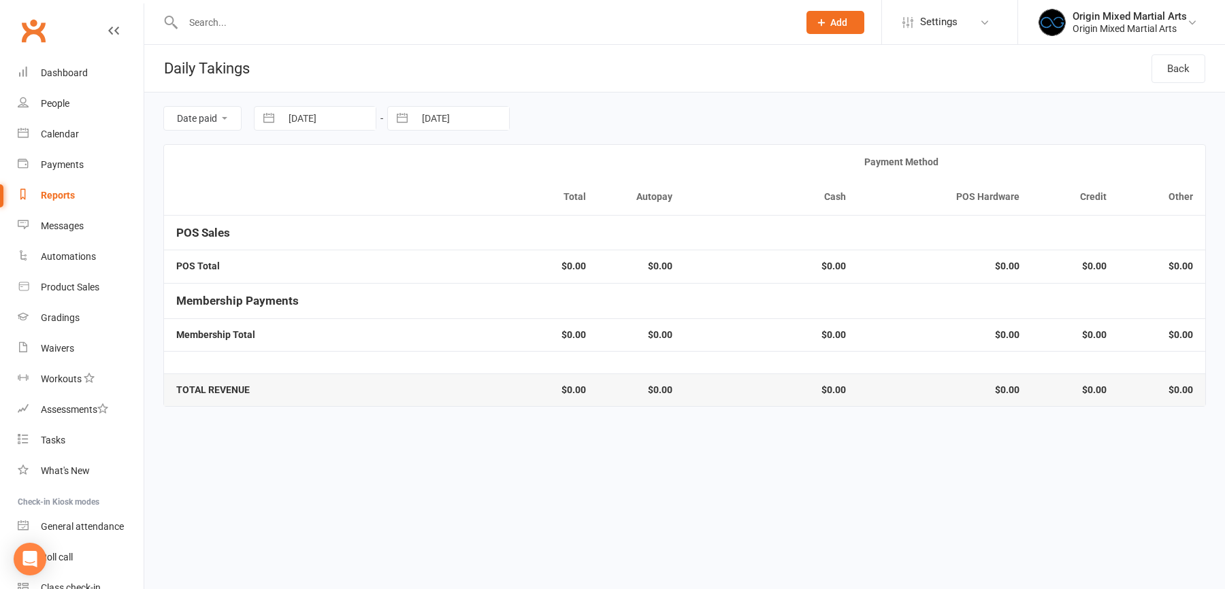
select select "7"
select select "2025"
select select "8"
select select "2025"
select select "9"
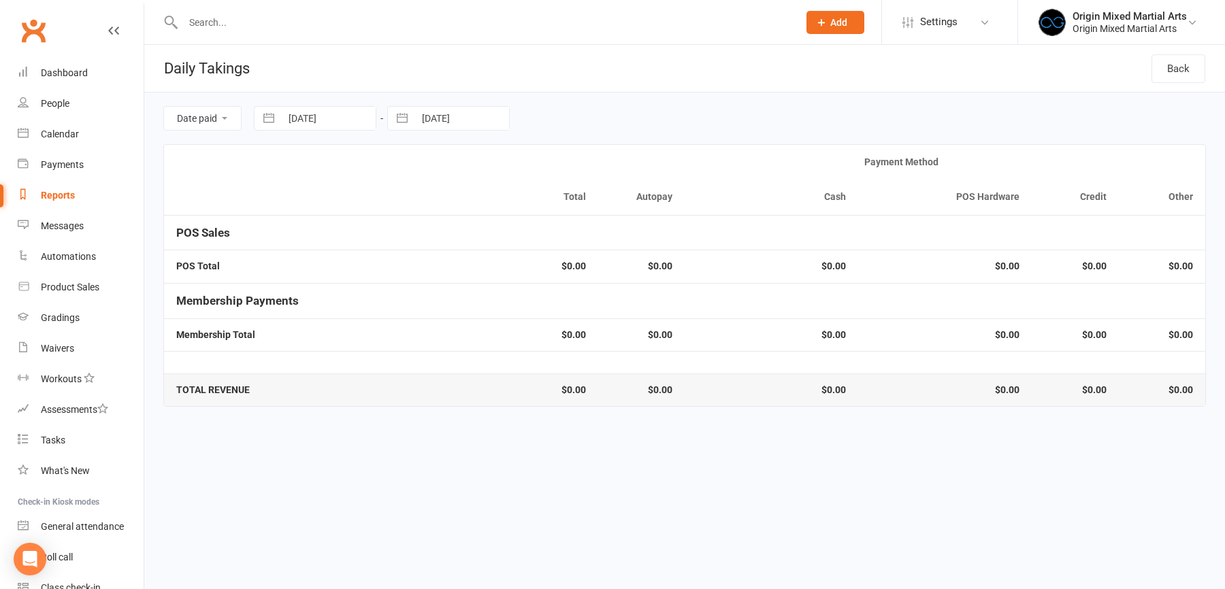
select select "2025"
click at [453, 123] on input "11 Sep 2025" at bounding box center [461, 118] width 95 height 23
click at [580, 251] on td "13" at bounding box center [575, 250] width 27 height 26
type input "13 Sep 2025"
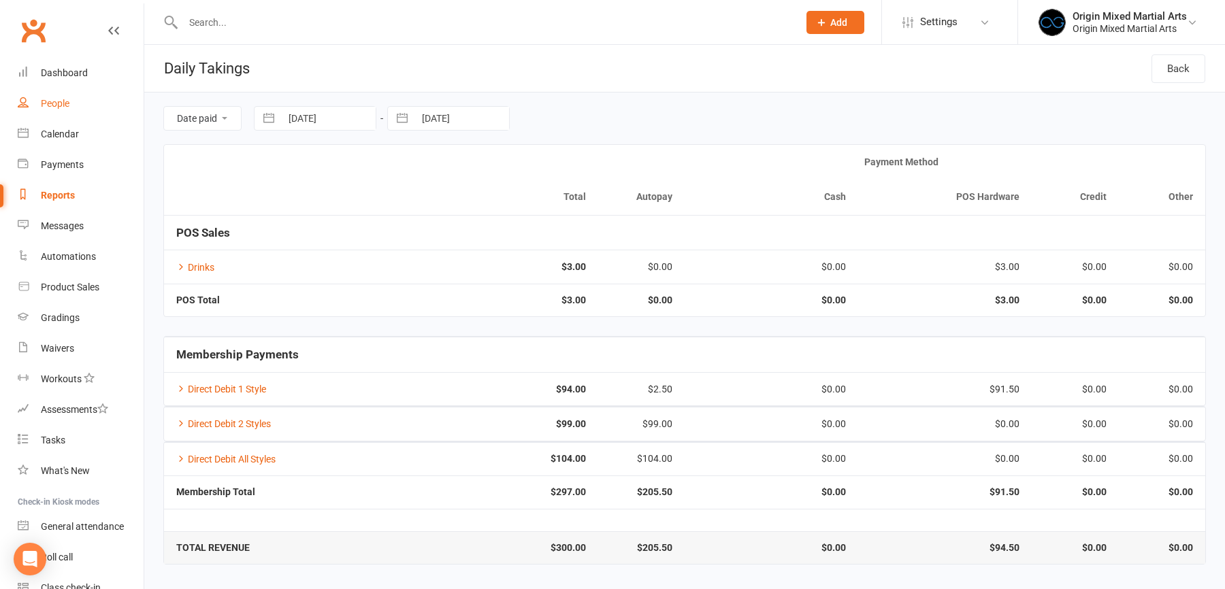
click at [63, 92] on link "People" at bounding box center [81, 103] width 126 height 31
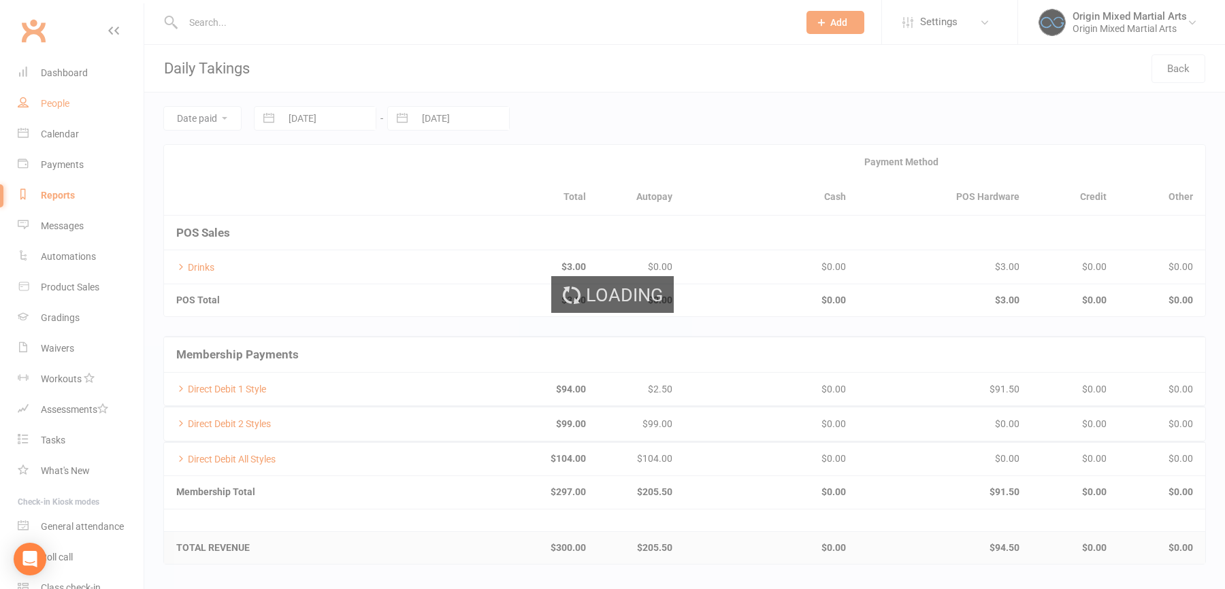
select select "100"
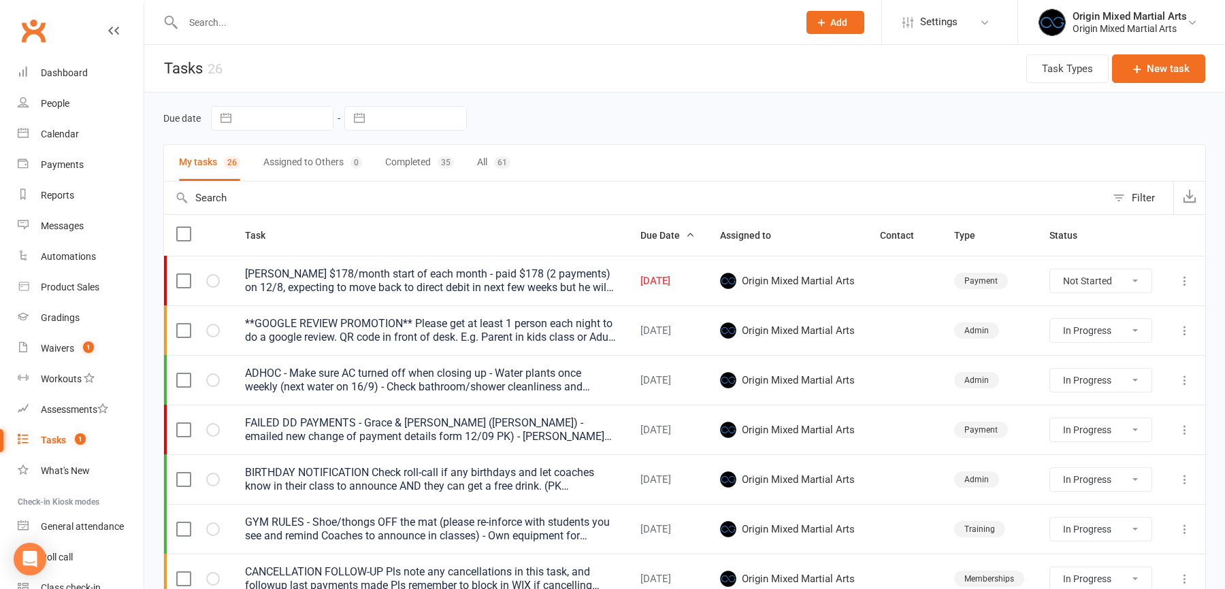
select select "started"
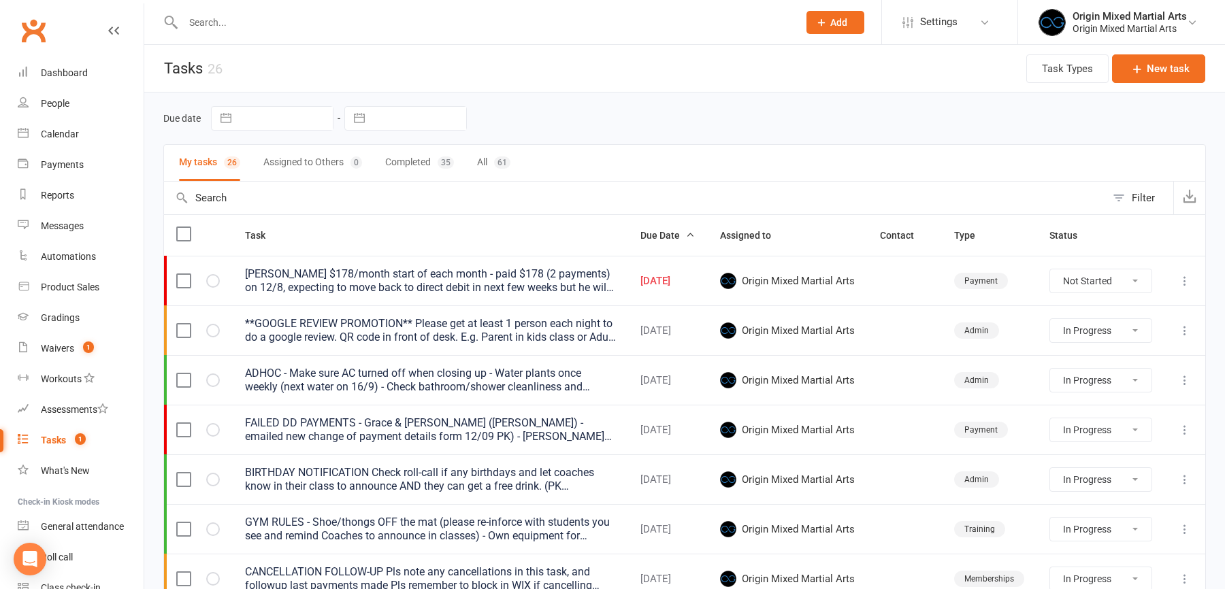
select select "started"
select select "waiting"
select select "started"
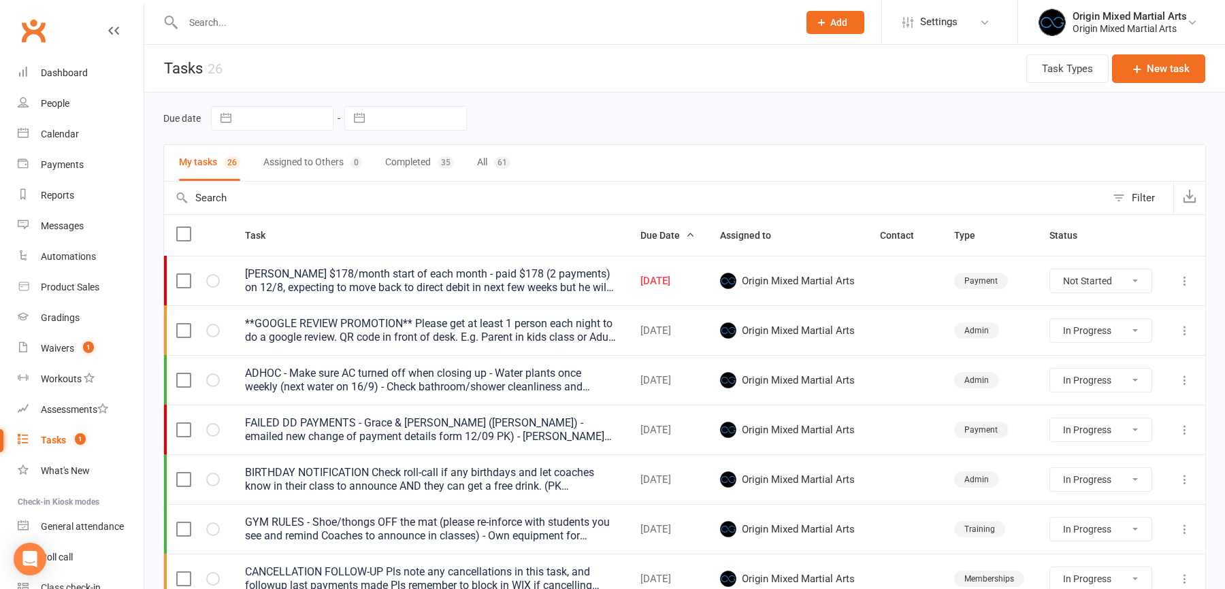
select select "started"
select select "waiting"
select select "started"
select select "waiting"
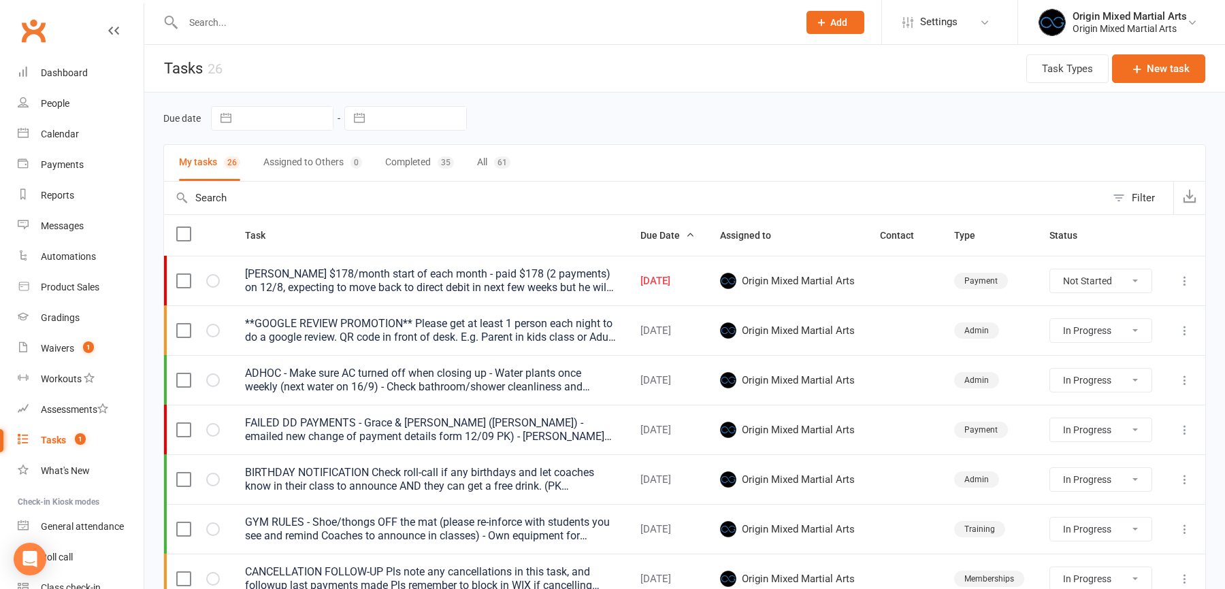
select select "waiting"
select select "started"
select select "waiting"
select select "started"
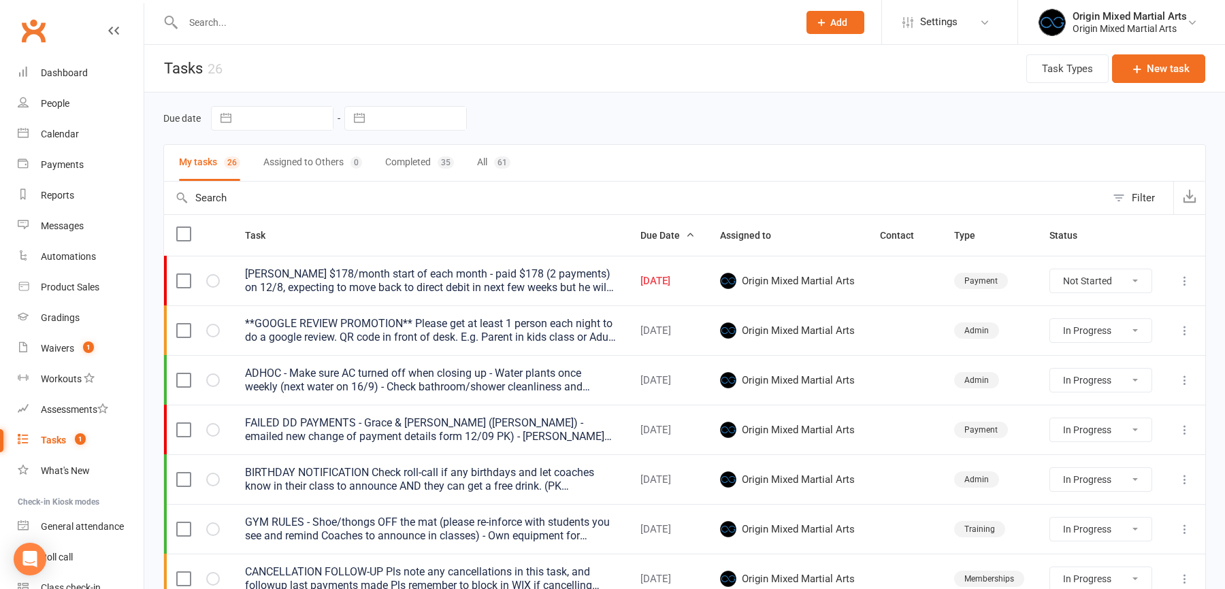
select select "started"
click at [68, 353] on div "Waivers" at bounding box center [57, 348] width 33 height 11
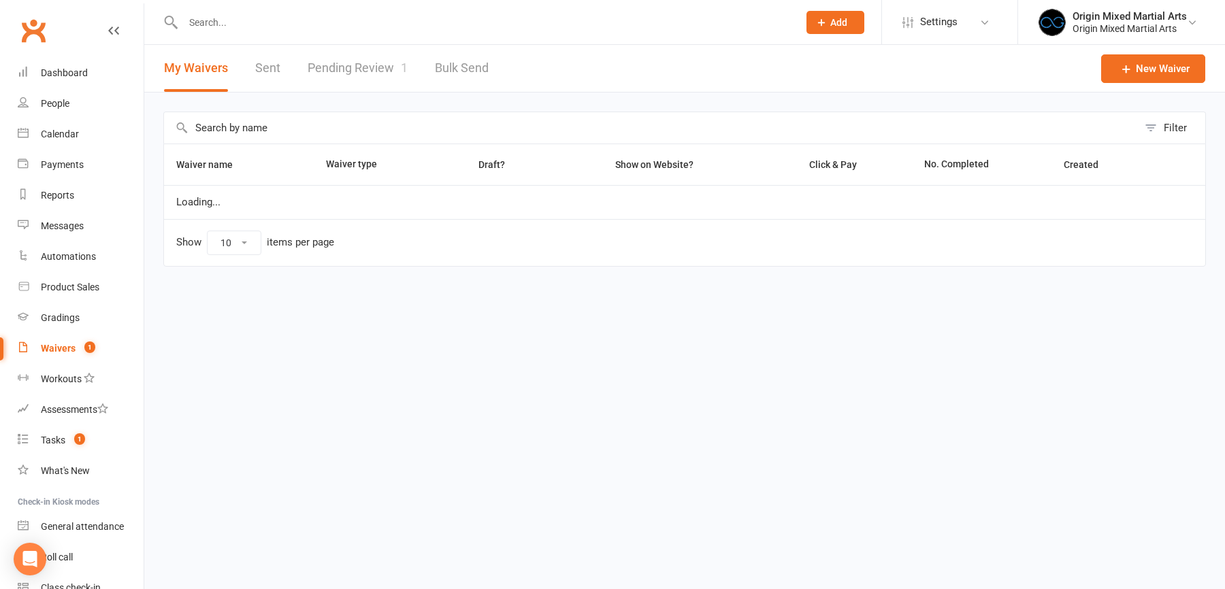
select select "100"
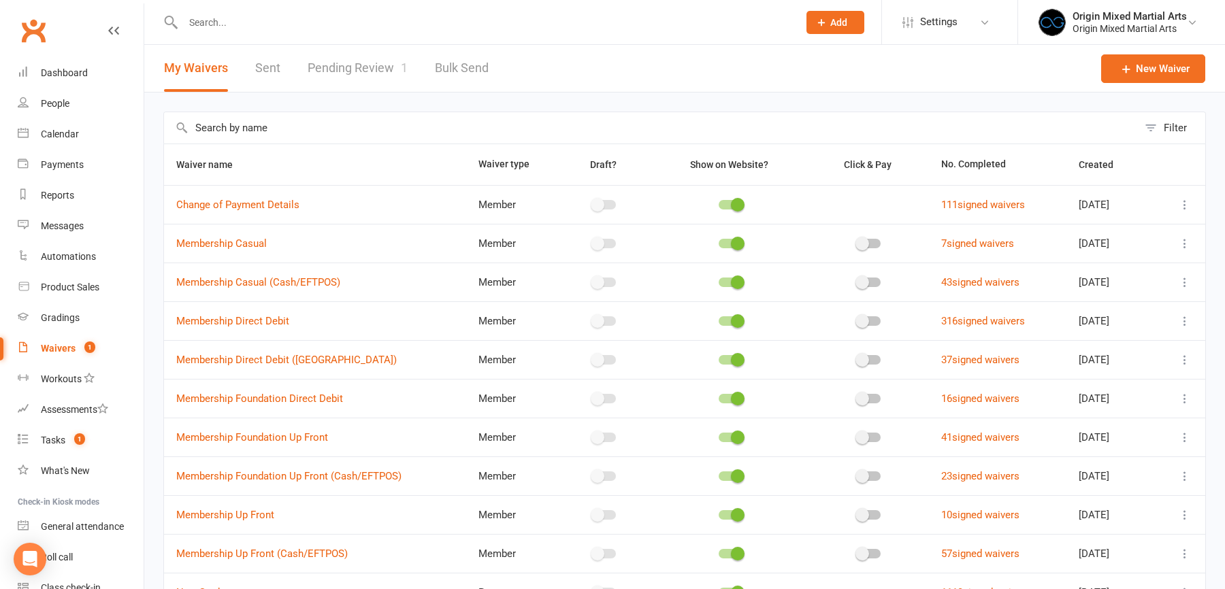
click at [367, 74] on link "Pending Review 1" at bounding box center [358, 68] width 100 height 47
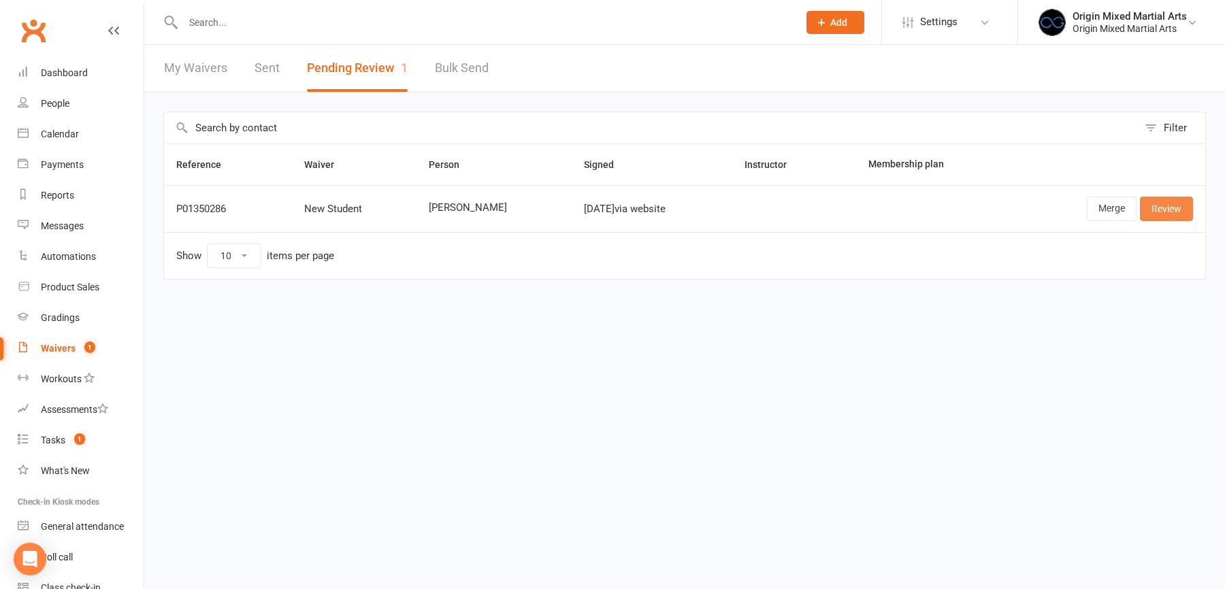
click at [1168, 209] on link "Review" at bounding box center [1166, 209] width 53 height 24
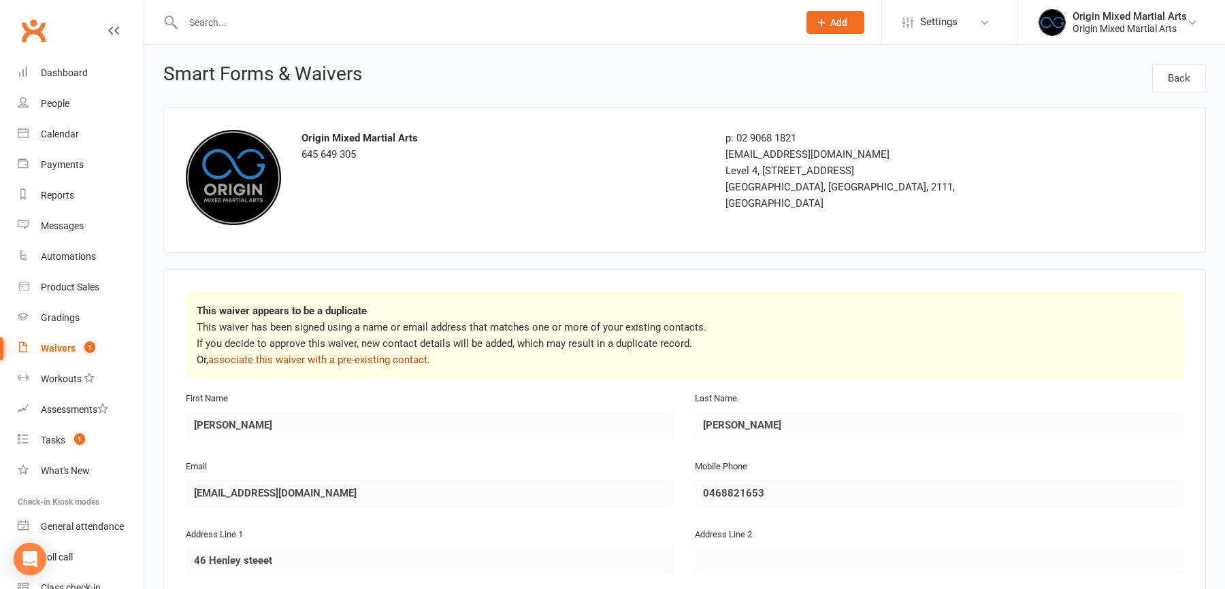
click at [397, 357] on link "associate this waiver with a pre-existing contact" at bounding box center [317, 360] width 219 height 12
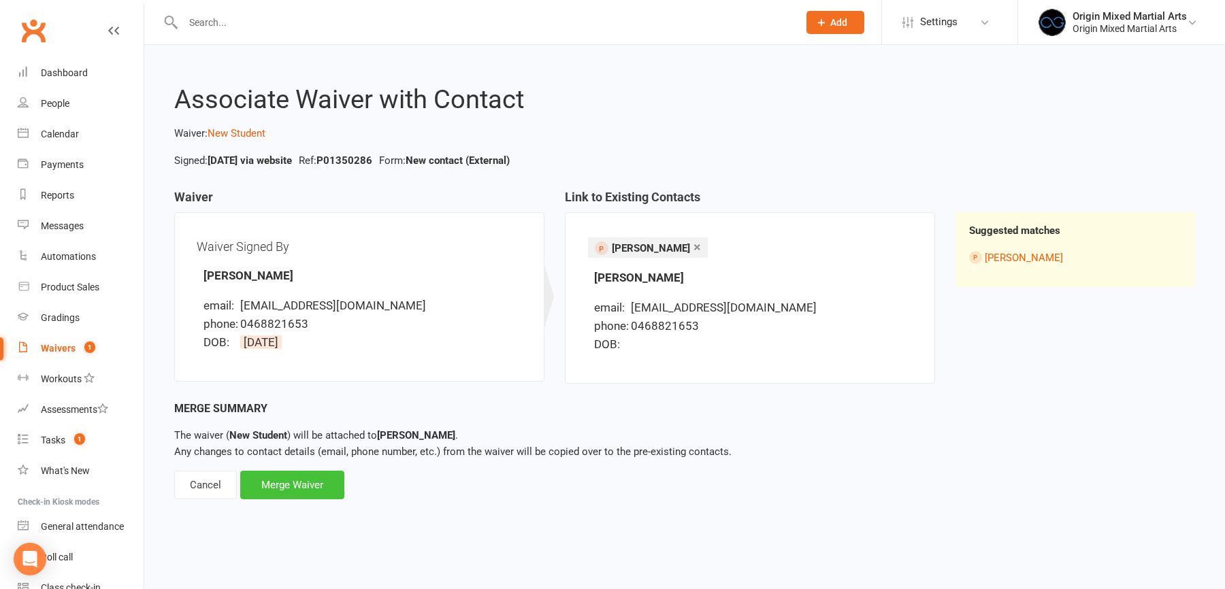
click at [315, 476] on div "Merge Waiver" at bounding box center [292, 485] width 104 height 29
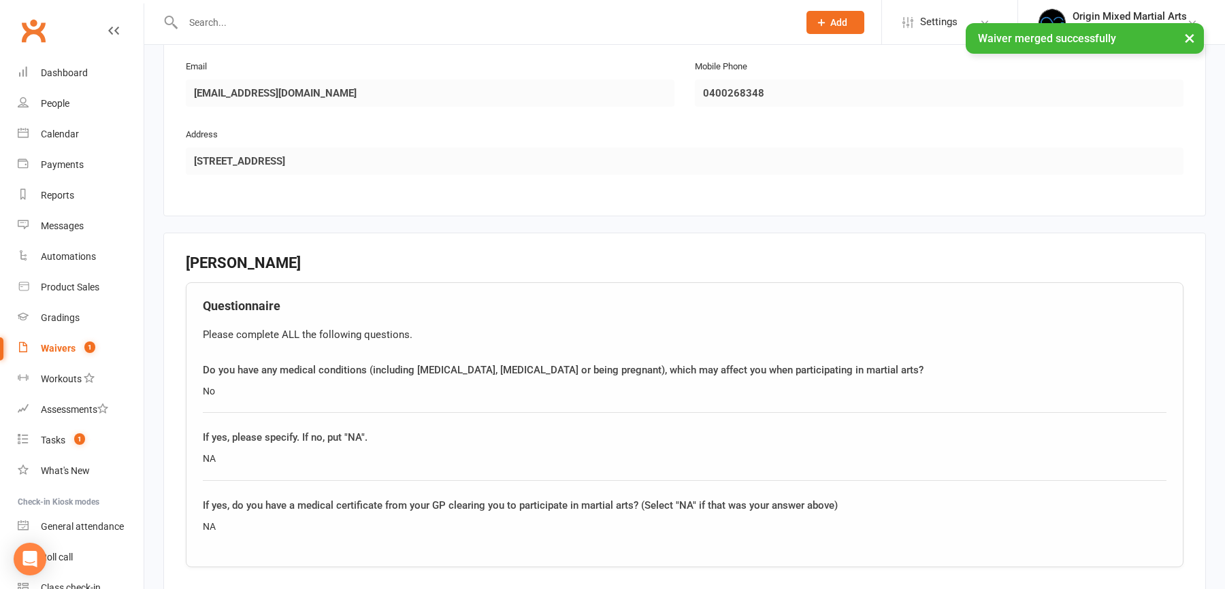
scroll to position [1020, 0]
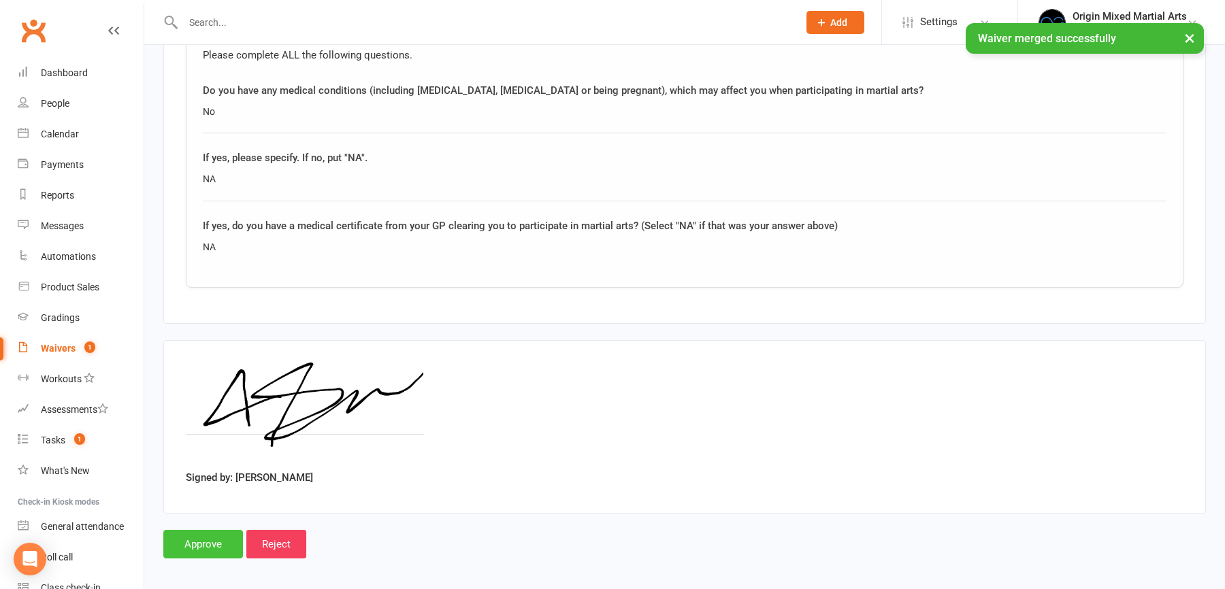
click at [215, 546] on input "Approve" at bounding box center [203, 544] width 80 height 29
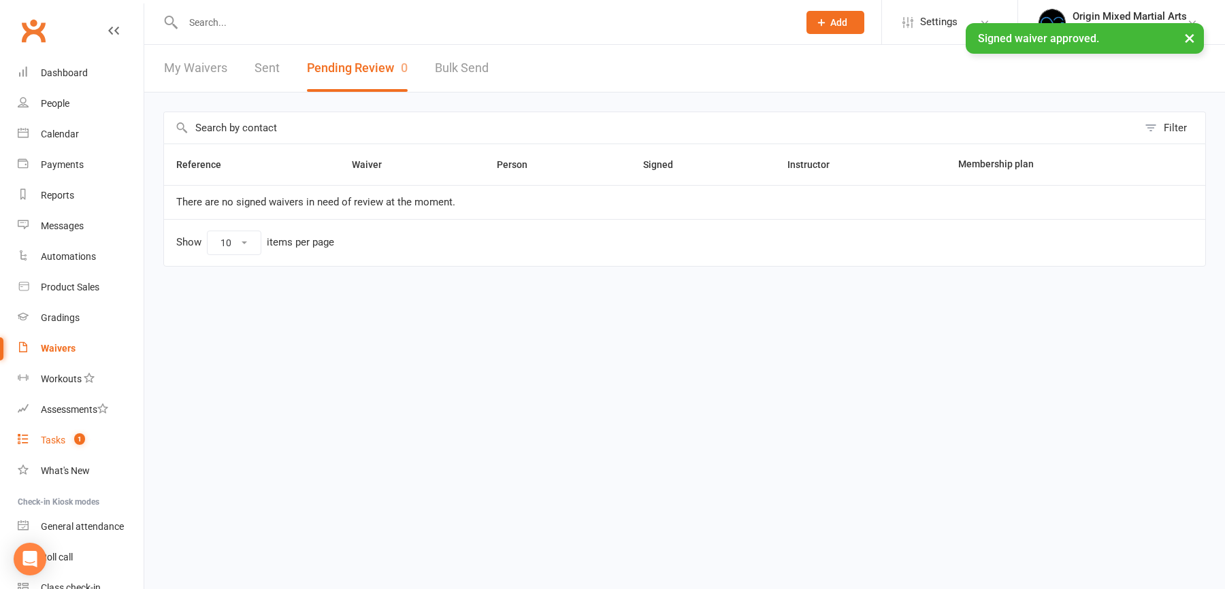
click at [56, 446] on link "Tasks 1" at bounding box center [81, 440] width 126 height 31
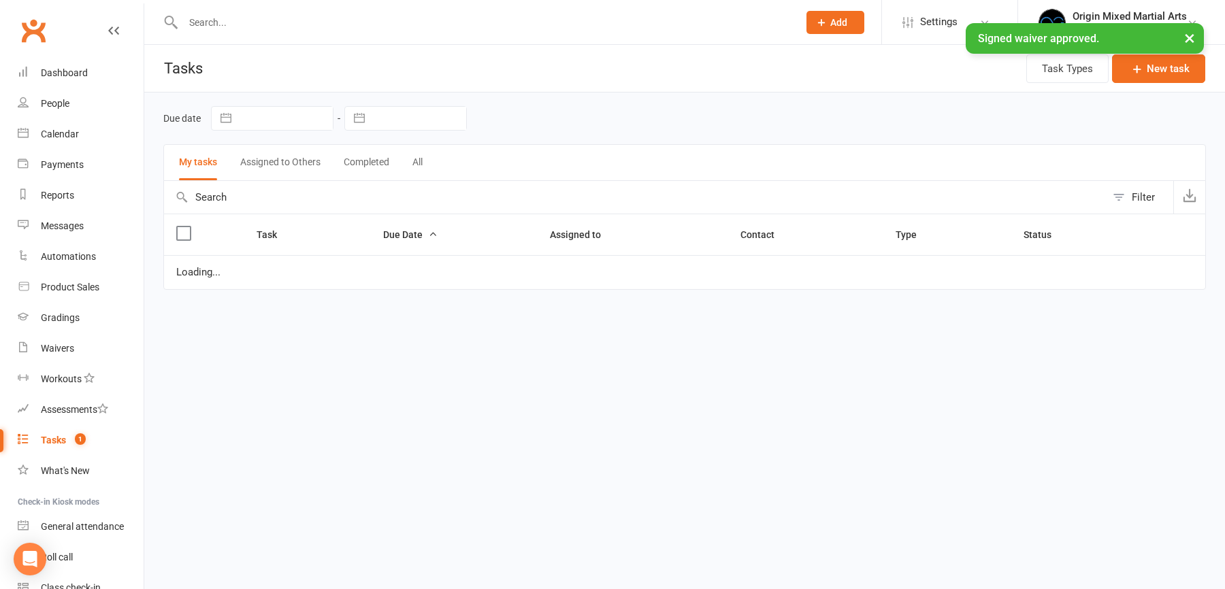
select select "started"
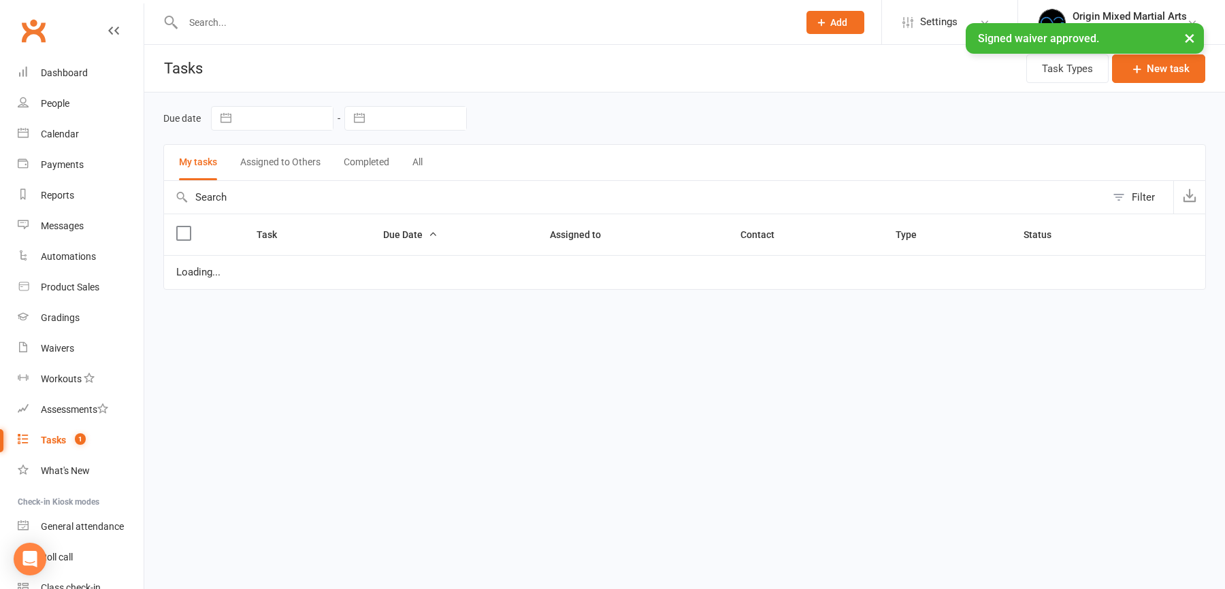
select select "started"
select select "waiting"
select select "started"
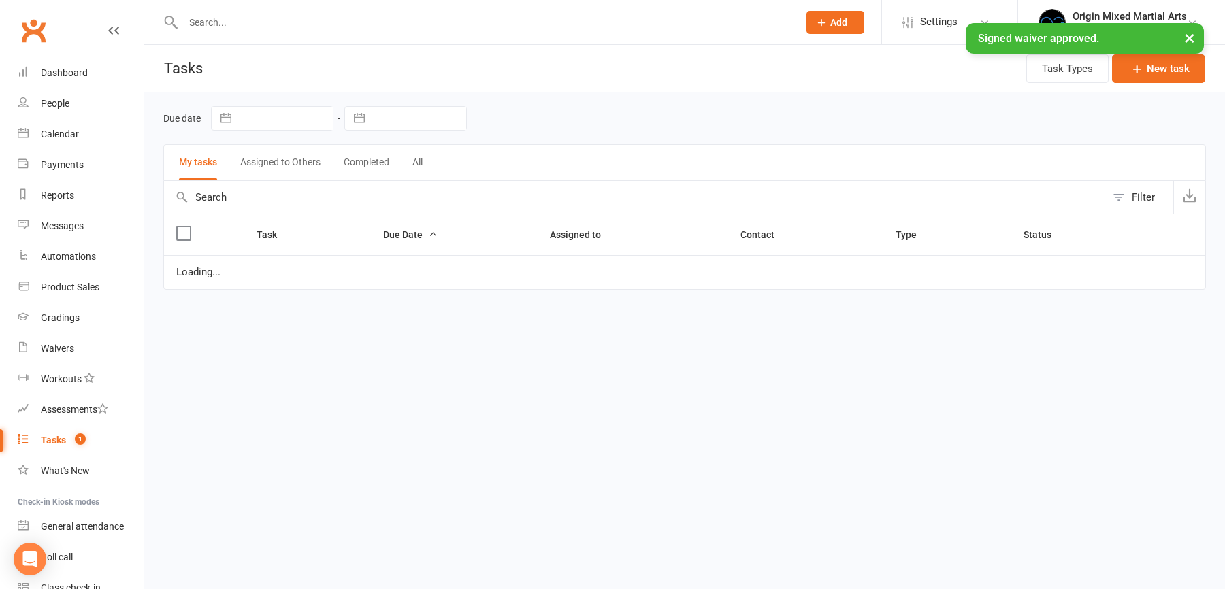
select select "started"
select select "waiting"
select select "started"
select select "waiting"
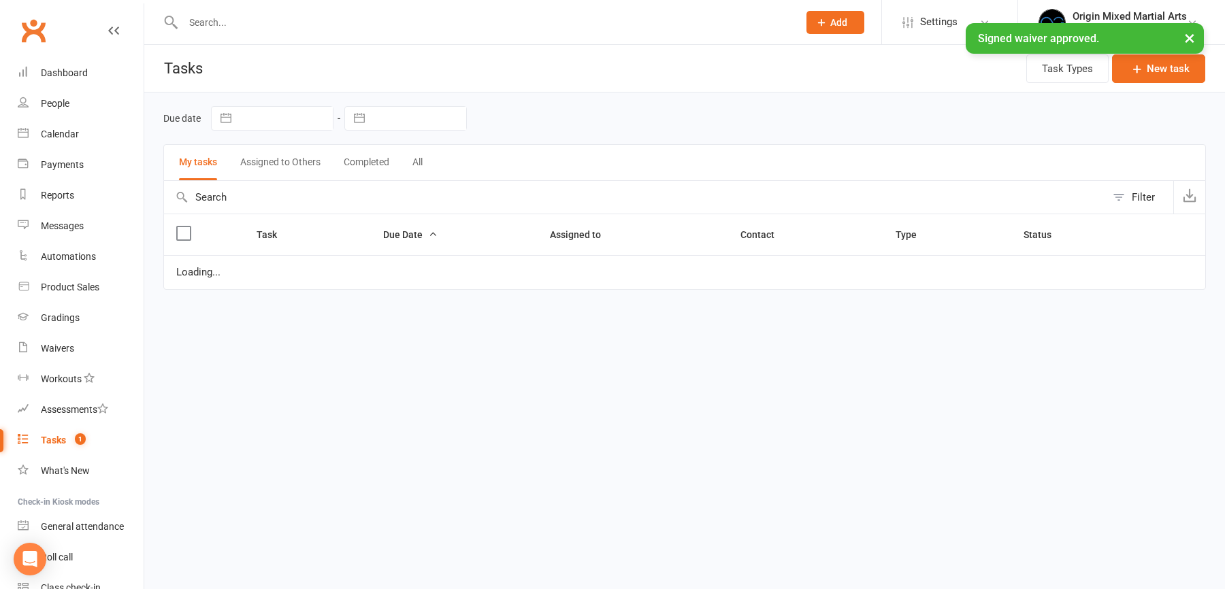
select select "waiting"
select select "started"
select select "waiting"
select select "started"
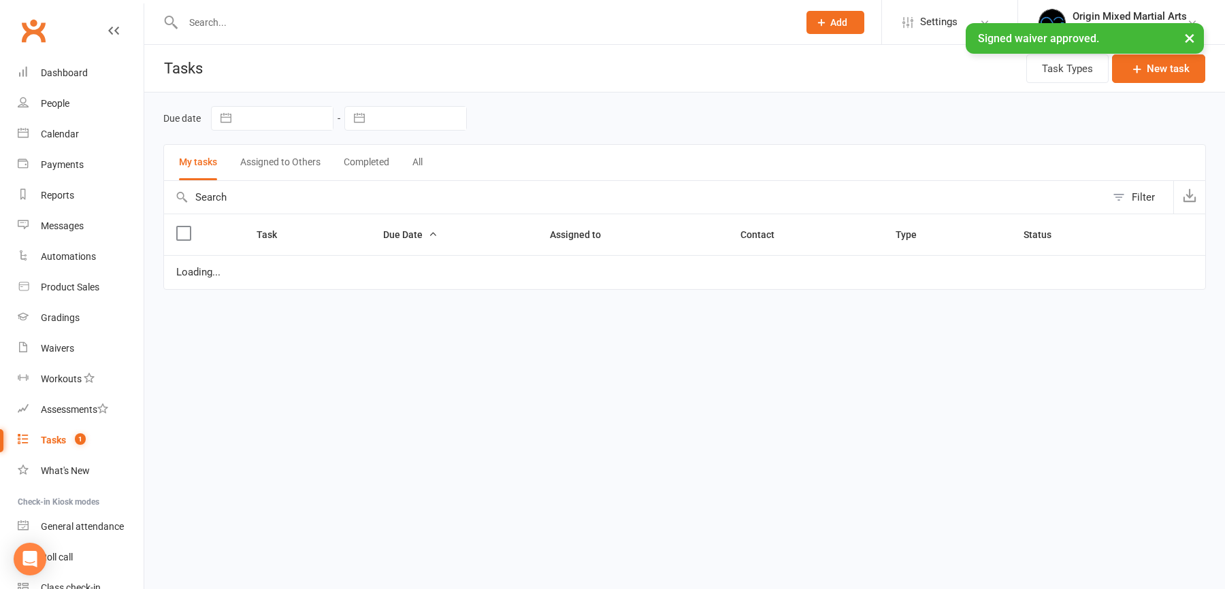
select select "started"
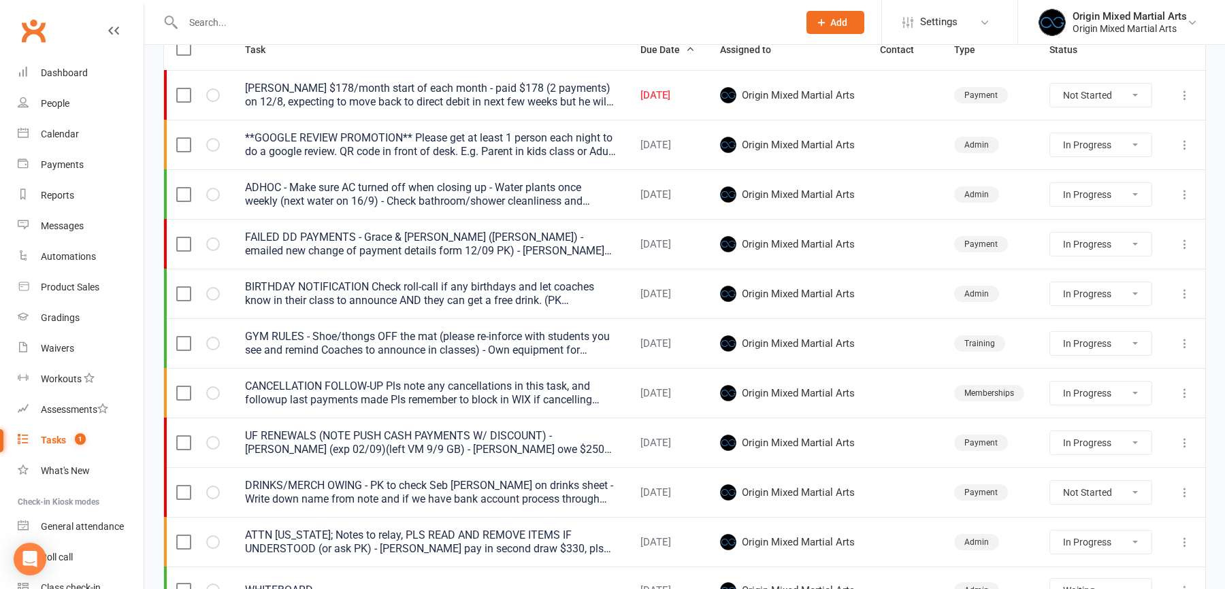
scroll to position [206, 0]
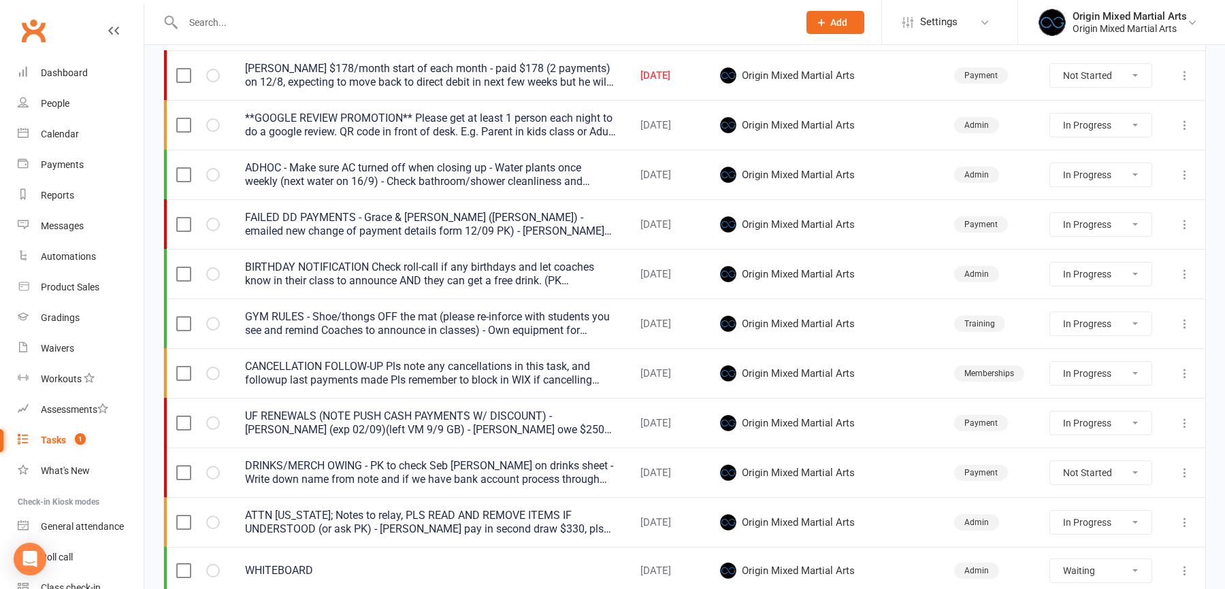
click at [1185, 221] on icon at bounding box center [1185, 225] width 14 height 14
click at [1117, 276] on link "Edit" at bounding box center [1125, 276] width 135 height 27
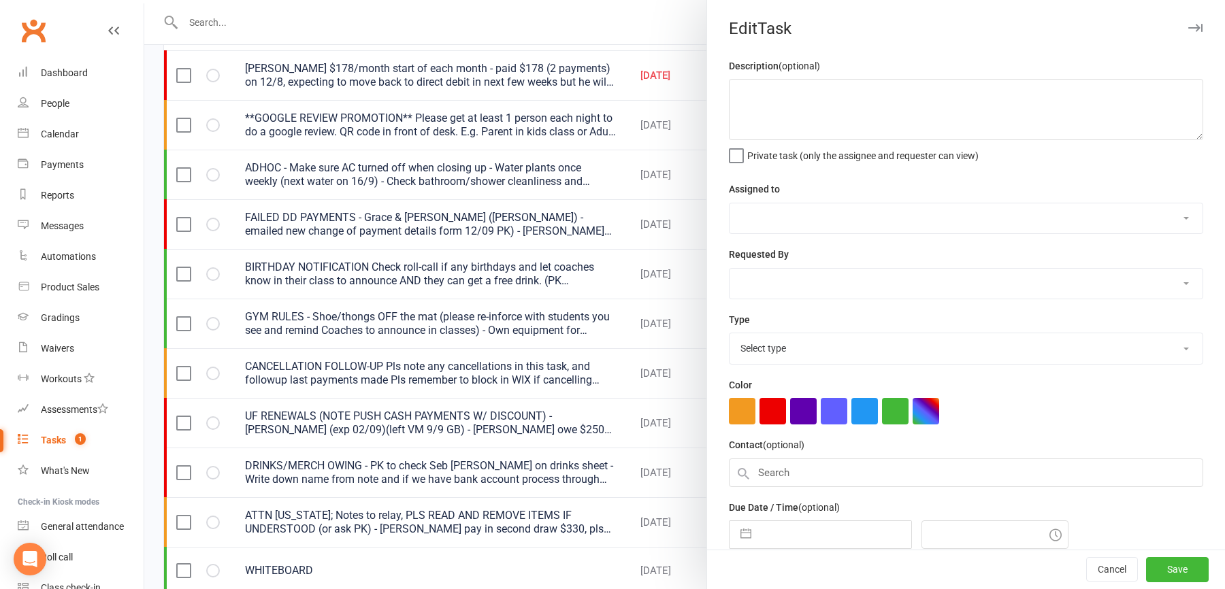
type textarea "FAILED DD PAYMENTS - Grace & Alba (Jessica Denti) - emailed new change of payme…"
select select "43946"
type input "16 Sep 2025"
type input "4:00pm"
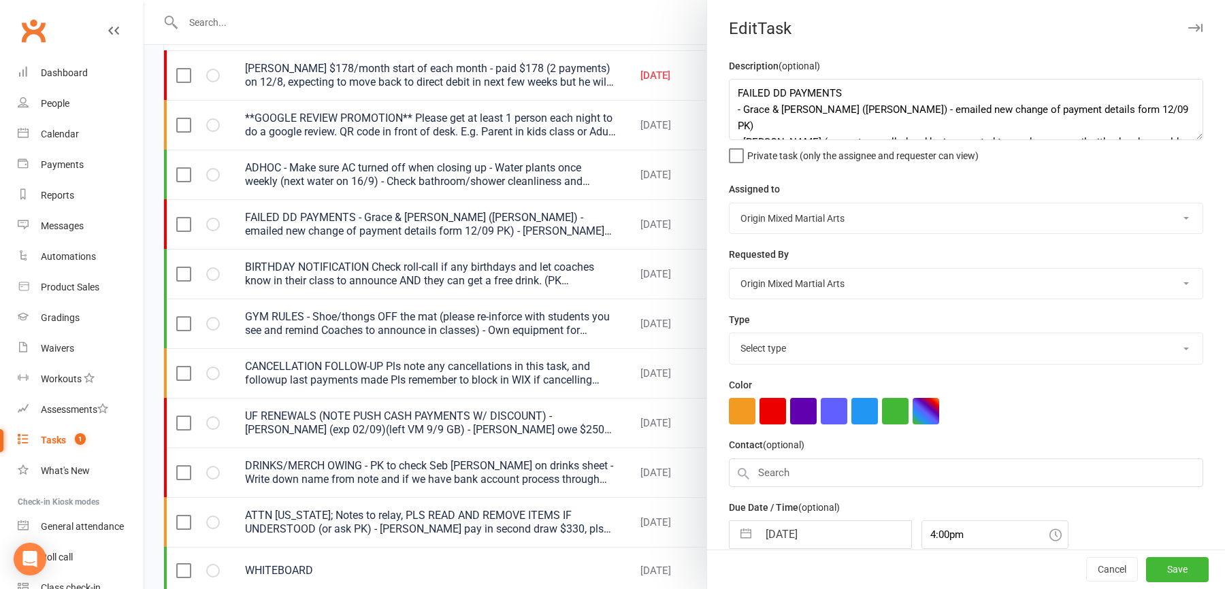
select select "24254"
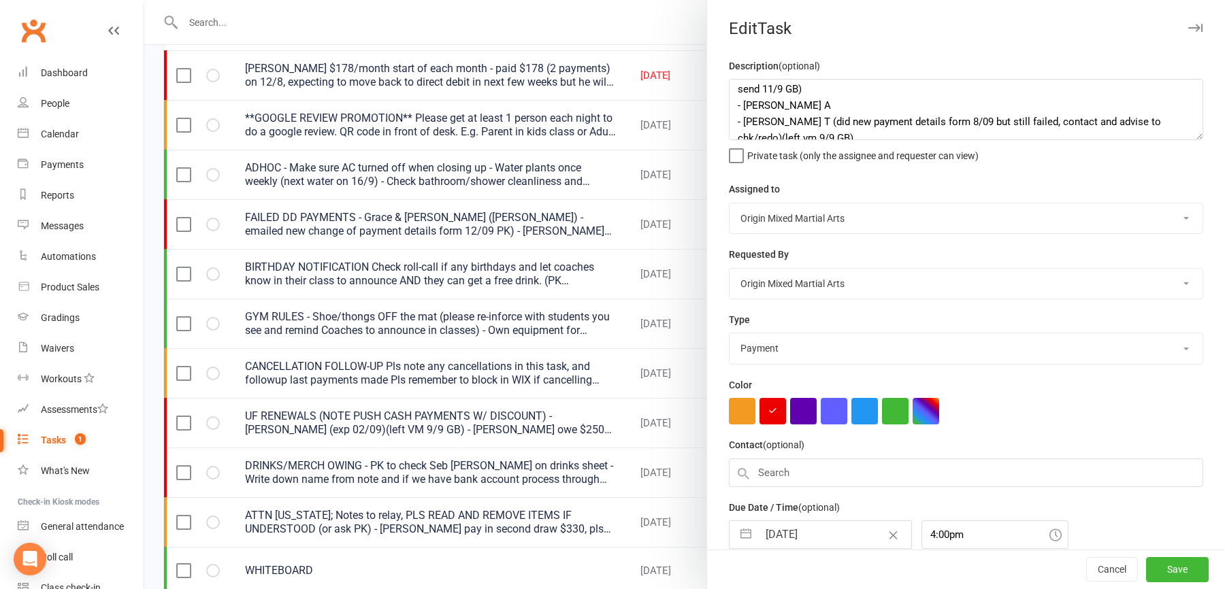
scroll to position [0, 0]
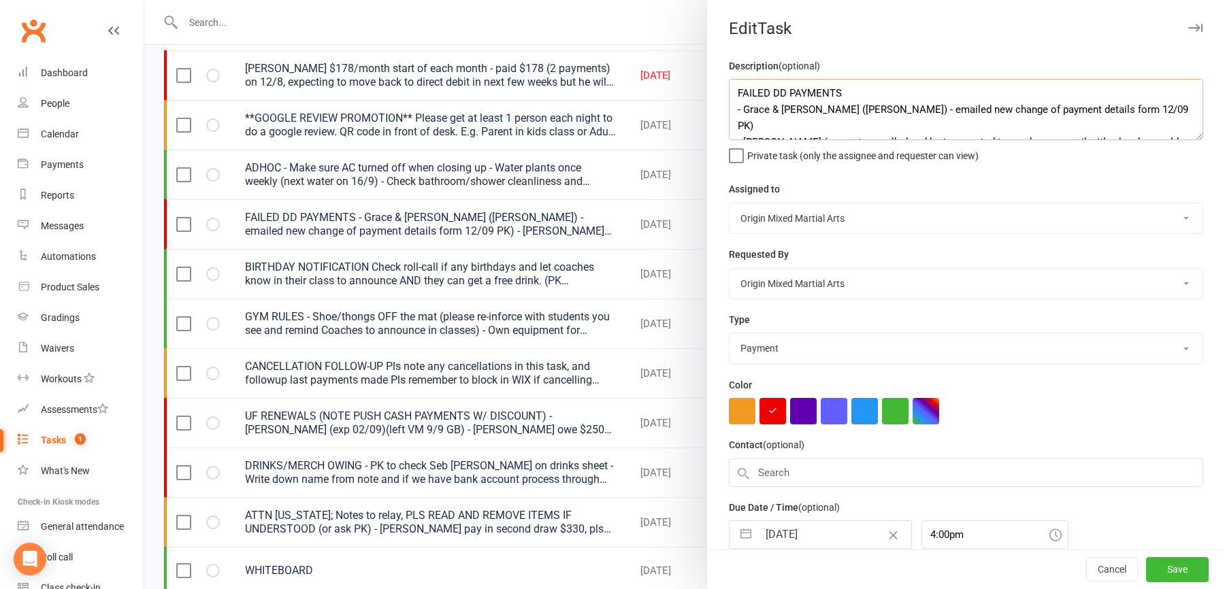
click at [864, 94] on textarea "FAILED DD PAYMENTS - Grace & Alba (Jessica Denti) - emailed new change of payme…" at bounding box center [966, 109] width 474 height 61
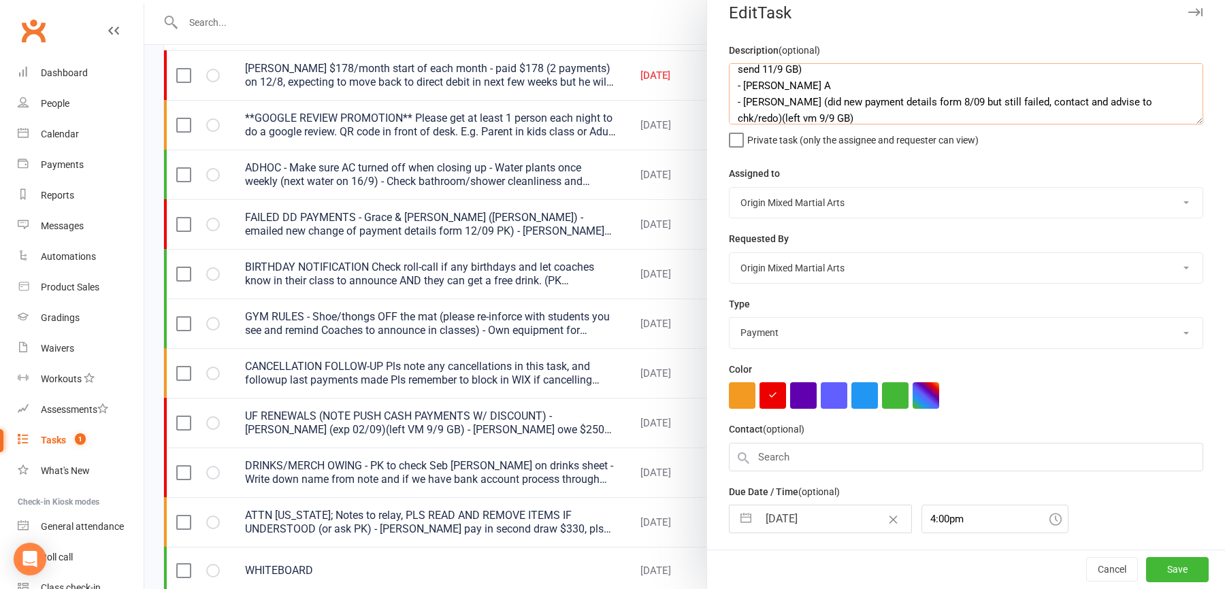
scroll to position [87, 0]
drag, startPoint x: 783, startPoint y: 92, endPoint x: 710, endPoint y: 92, distance: 73.5
click at [710, 92] on div "Description (optional) FAILED DD PAYMENTS - Morsaling - sent change of payment …" at bounding box center [966, 318] width 518 height 553
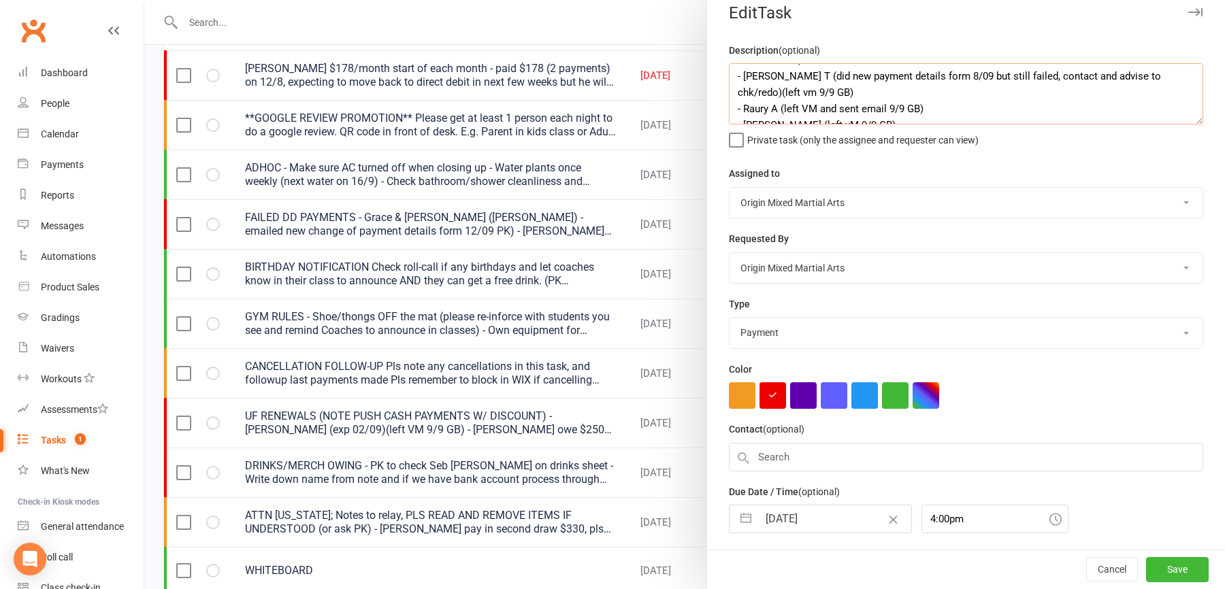
scroll to position [89, 0]
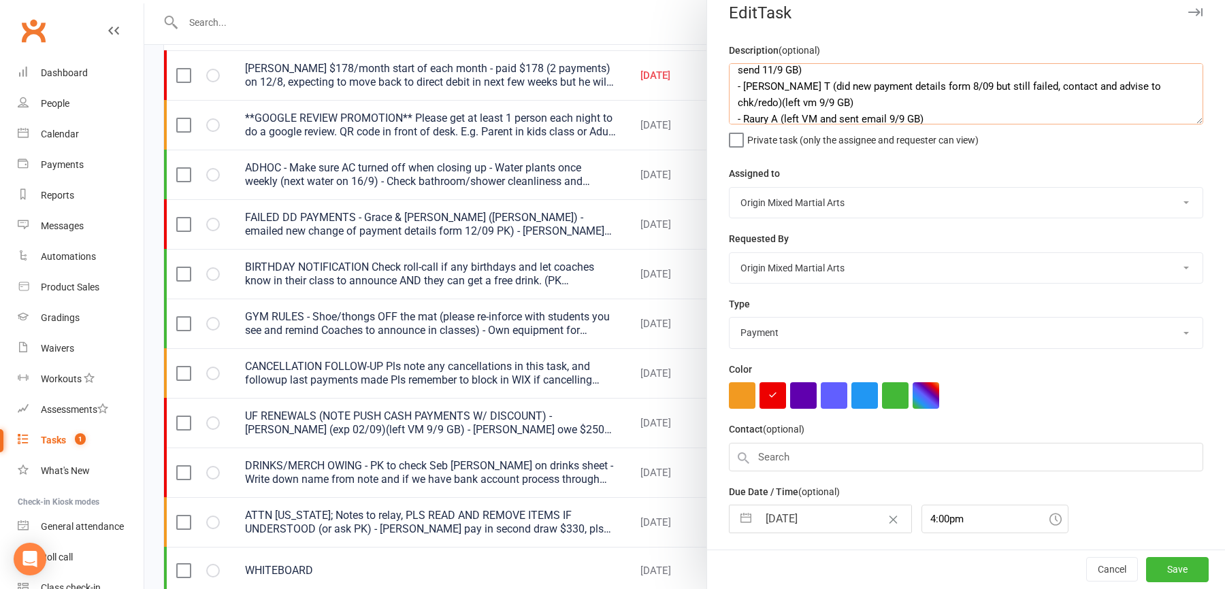
click at [847, 103] on textarea "FAILED DD PAYMENTS - Morsaling - sent change of payment details form 15/09 PK -…" at bounding box center [966, 93] width 474 height 61
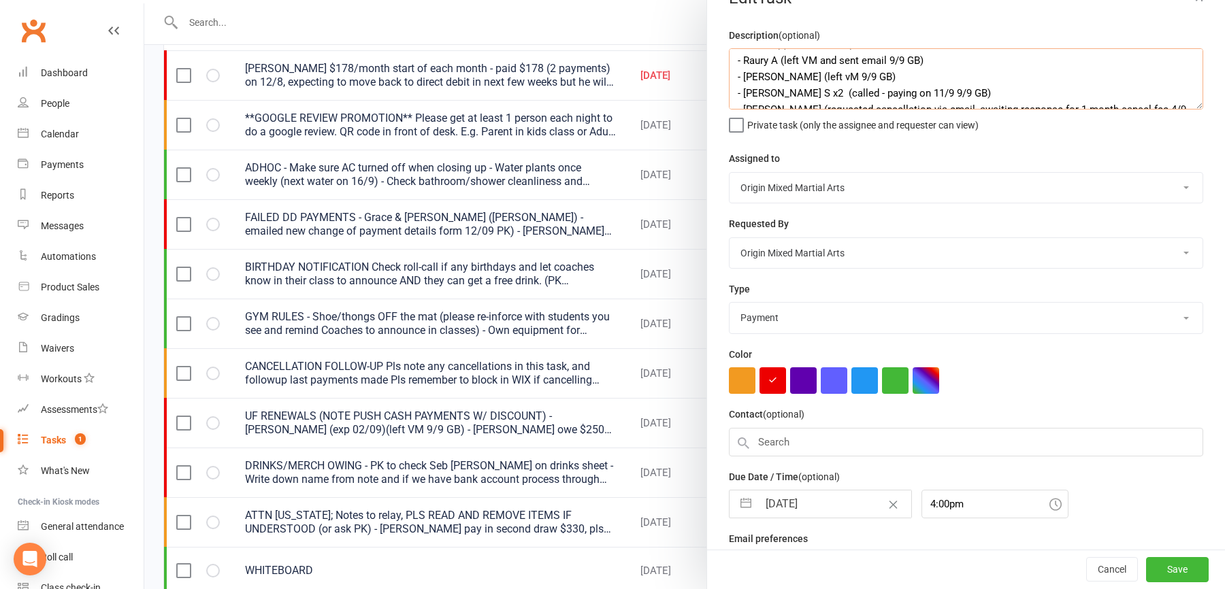
scroll to position [135, 0]
click at [813, 70] on textarea "FAILED DD PAYMENTS - Morsaling - sent change of payment details form 15/09 PK -…" at bounding box center [966, 78] width 474 height 61
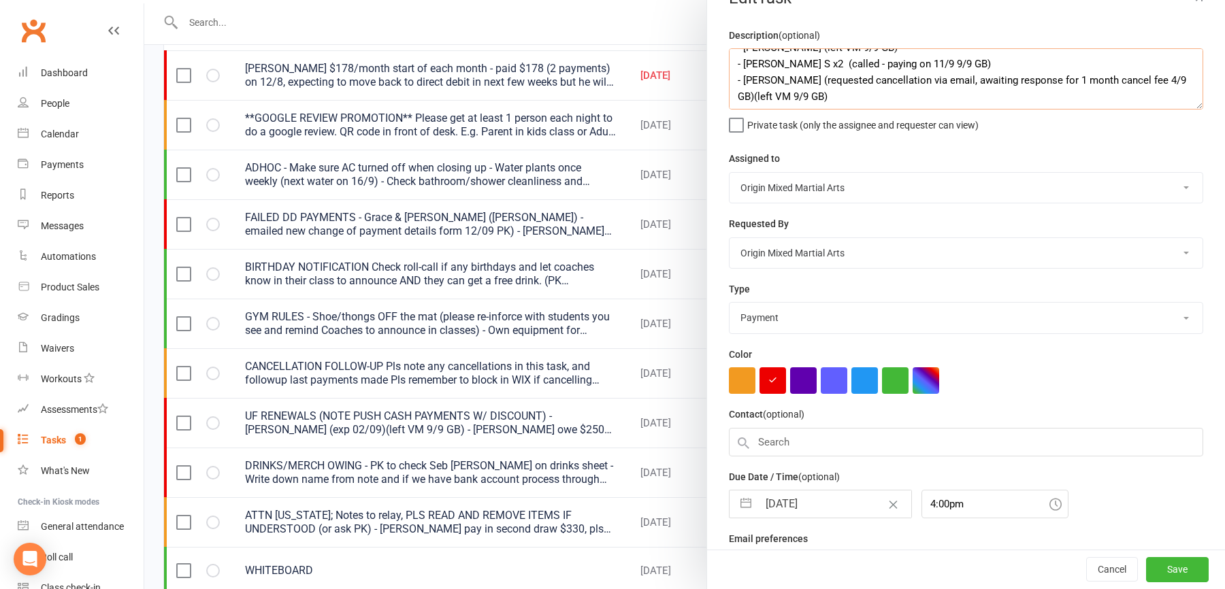
scroll to position [163, 0]
type textarea "FAILED DD PAYMENTS - Morsaling - sent change of payment details form 15/09 PK -…"
click at [1173, 568] on button "Save" at bounding box center [1177, 570] width 63 height 24
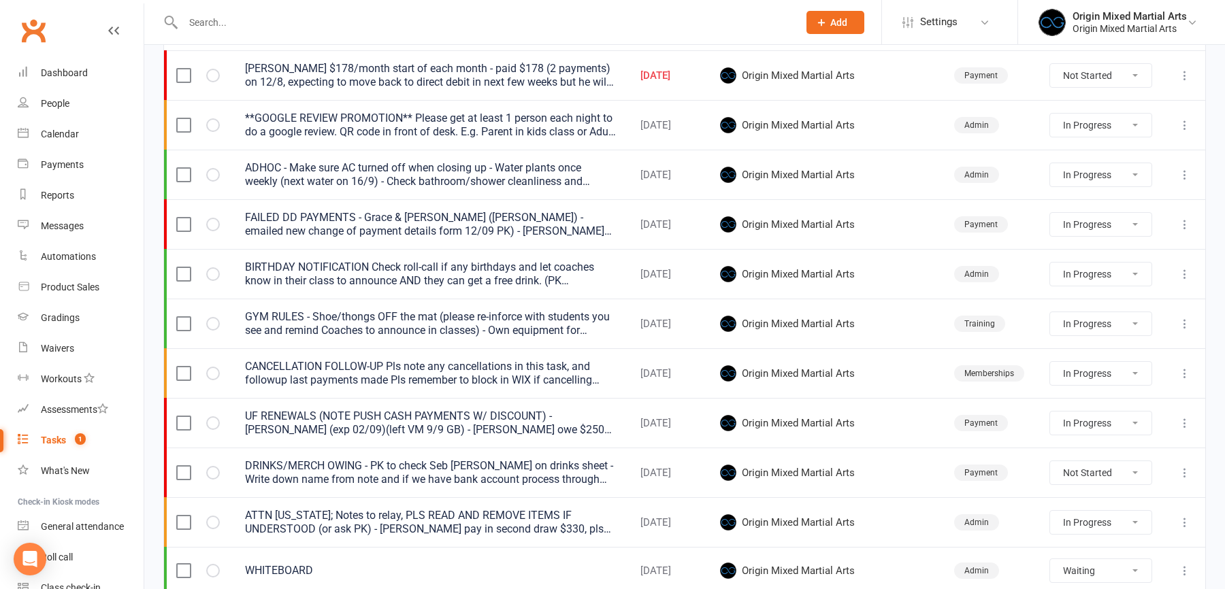
select select "waiting"
select select "started"
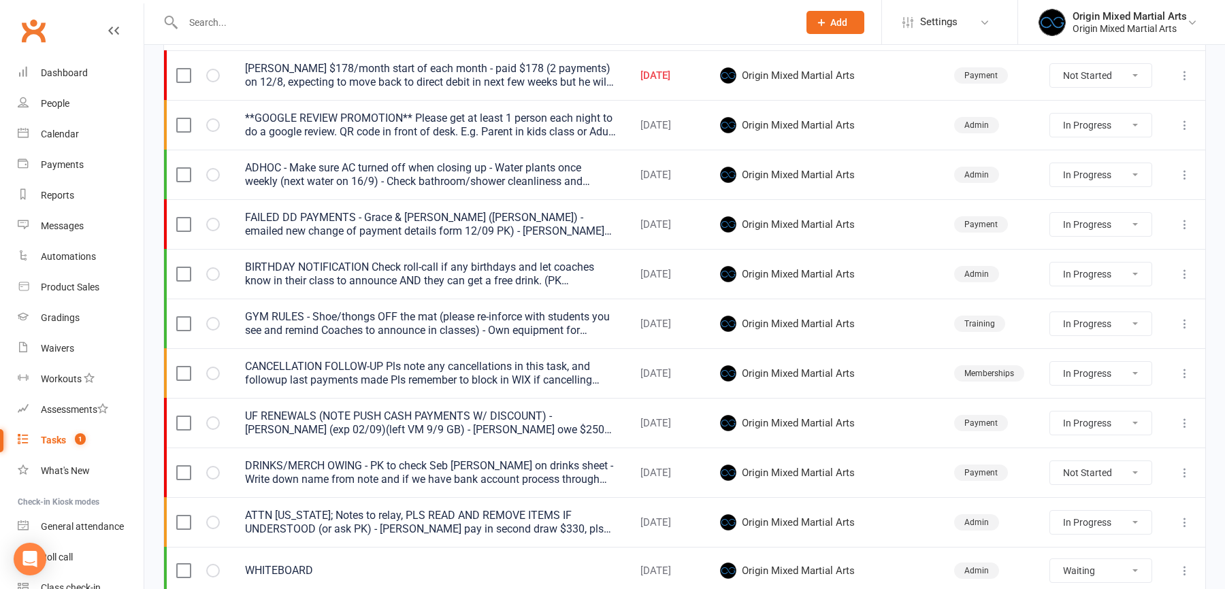
select select "started"
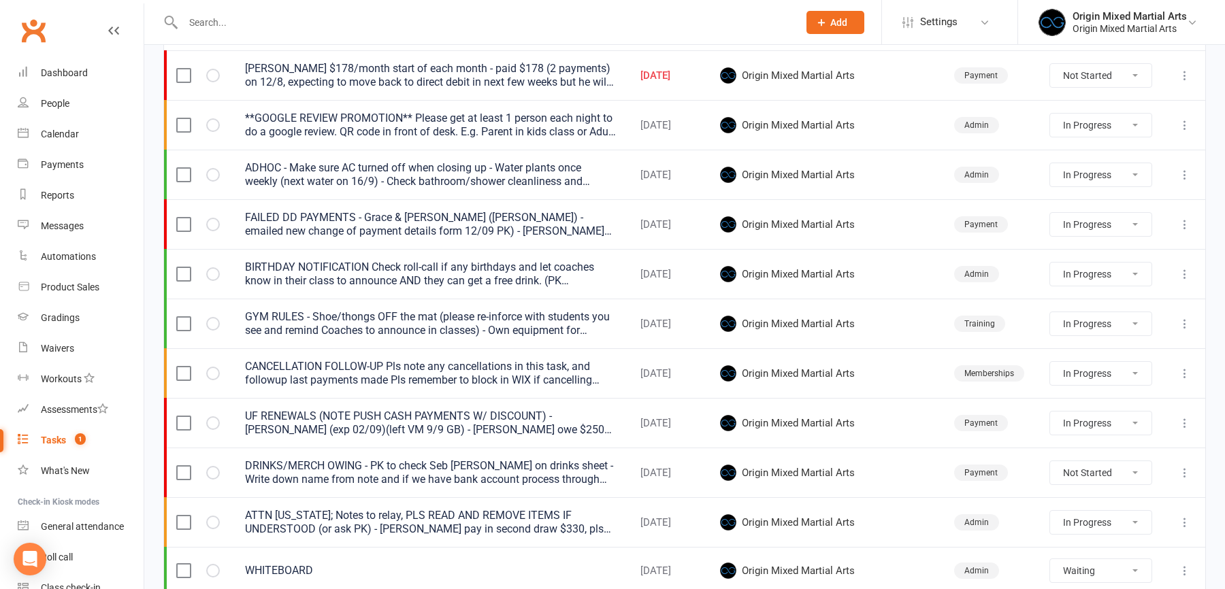
select select "waiting"
select select "started"
select select "waiting"
select select "started"
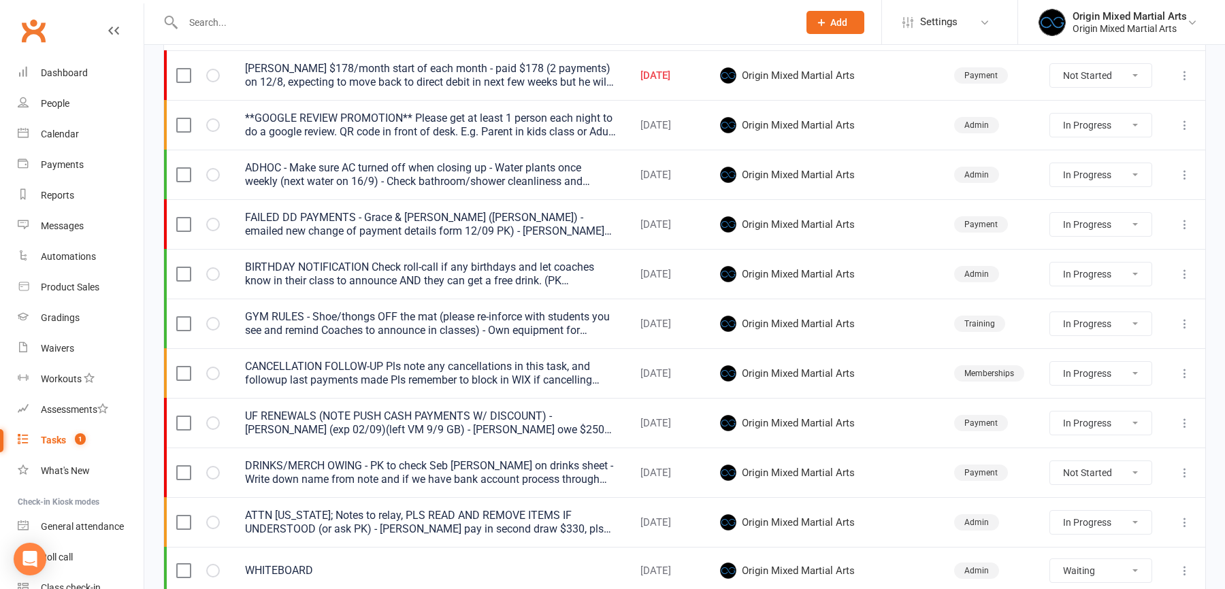
select select "waiting"
select select "started"
select select "waiting"
select select "started"
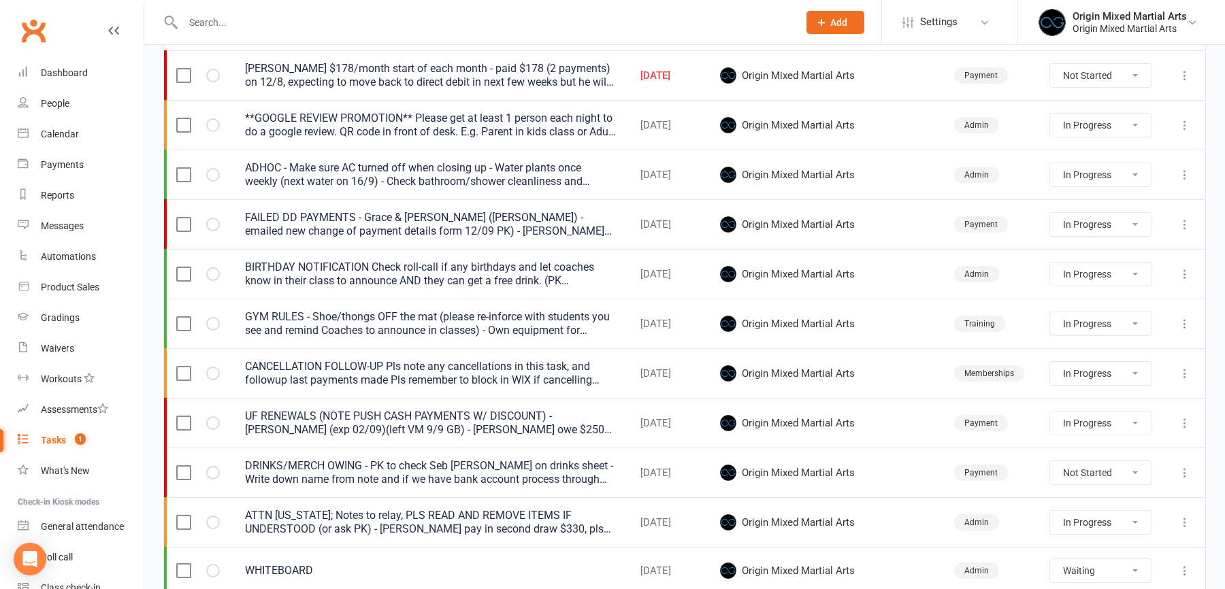
select select "started"
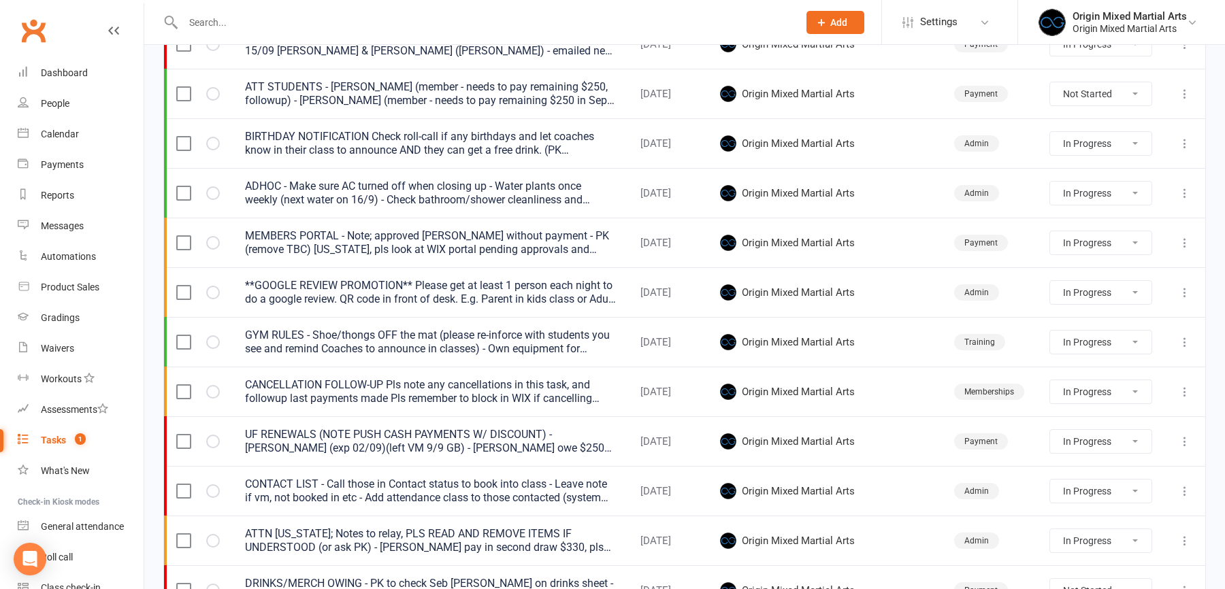
scroll to position [392, 0]
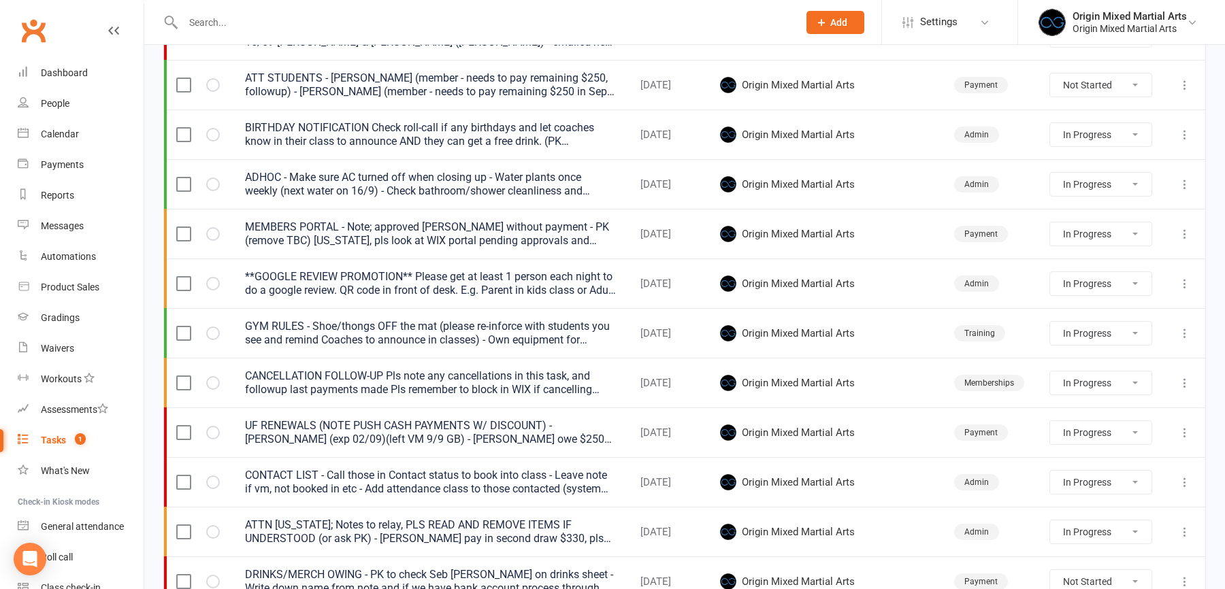
click at [1190, 378] on icon at bounding box center [1185, 383] width 14 height 14
click at [1110, 425] on link "Edit" at bounding box center [1125, 432] width 135 height 27
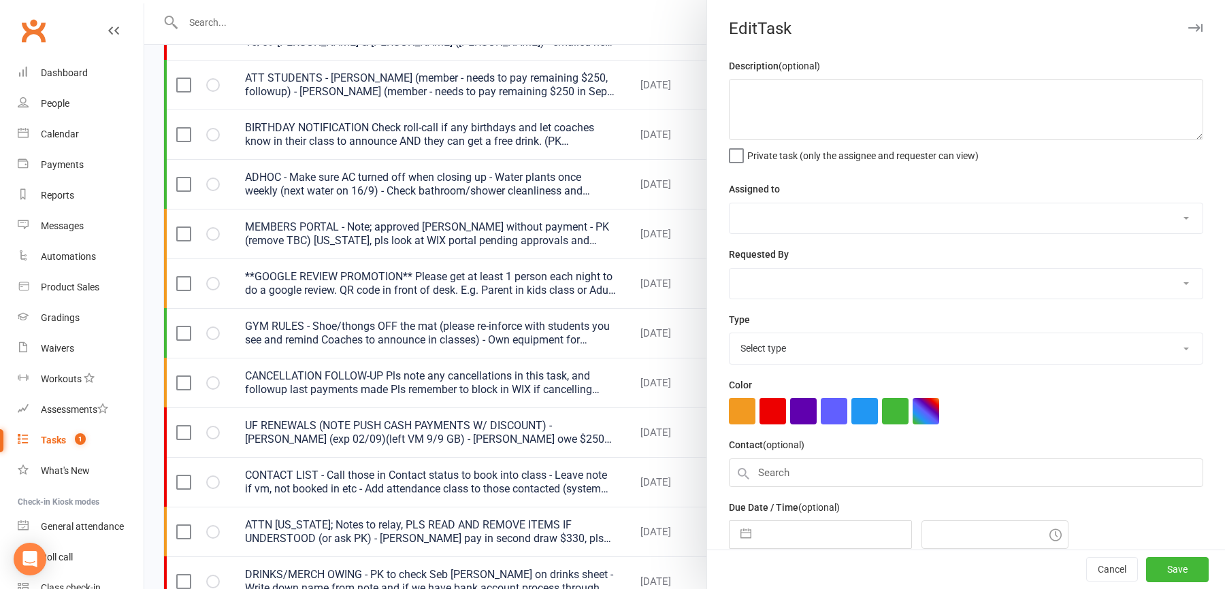
type textarea "CANCELLATION FOLLOW-UP Pls note any cancellations in this task, and followup la…"
select select "43946"
type input "16 Sep 2025"
type input "4:00pm"
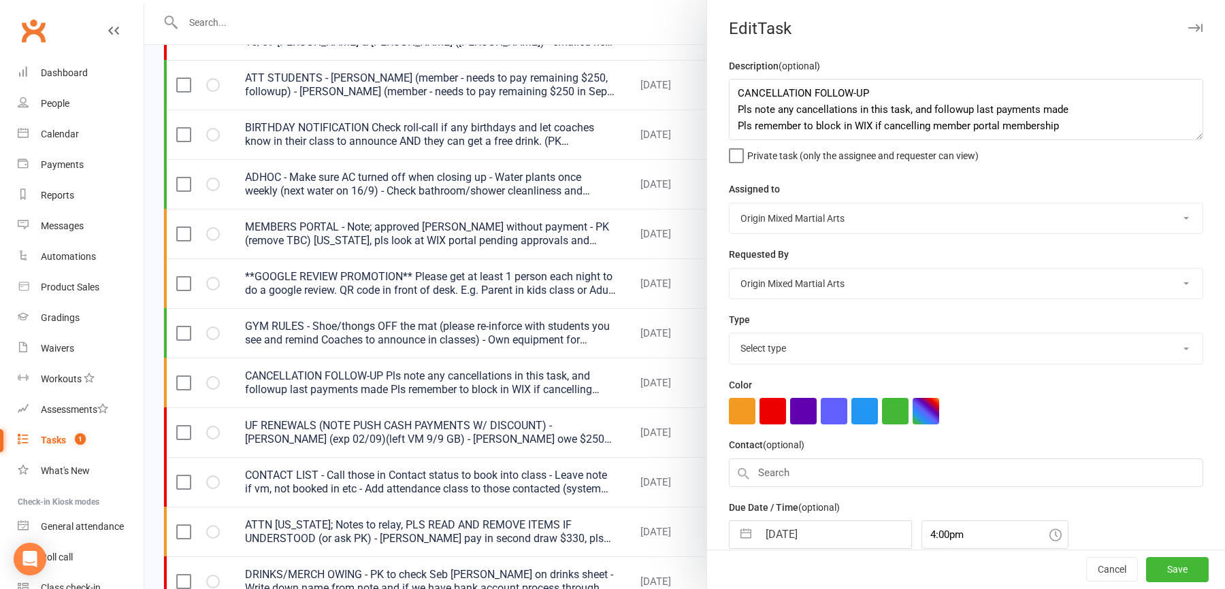
select select "31499"
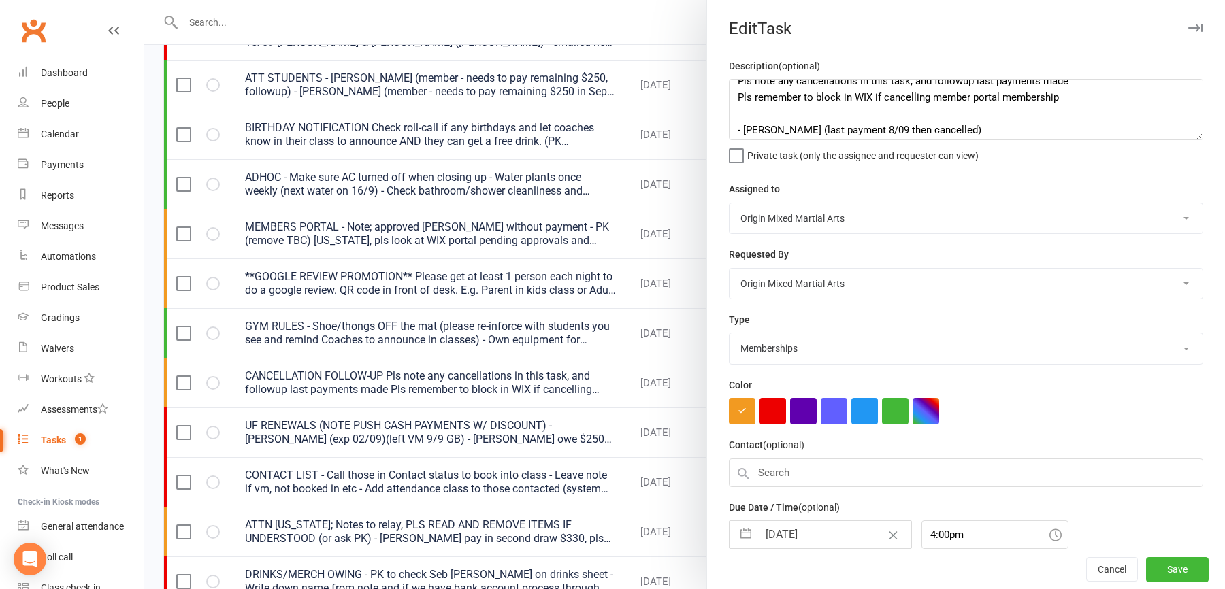
scroll to position [34, 0]
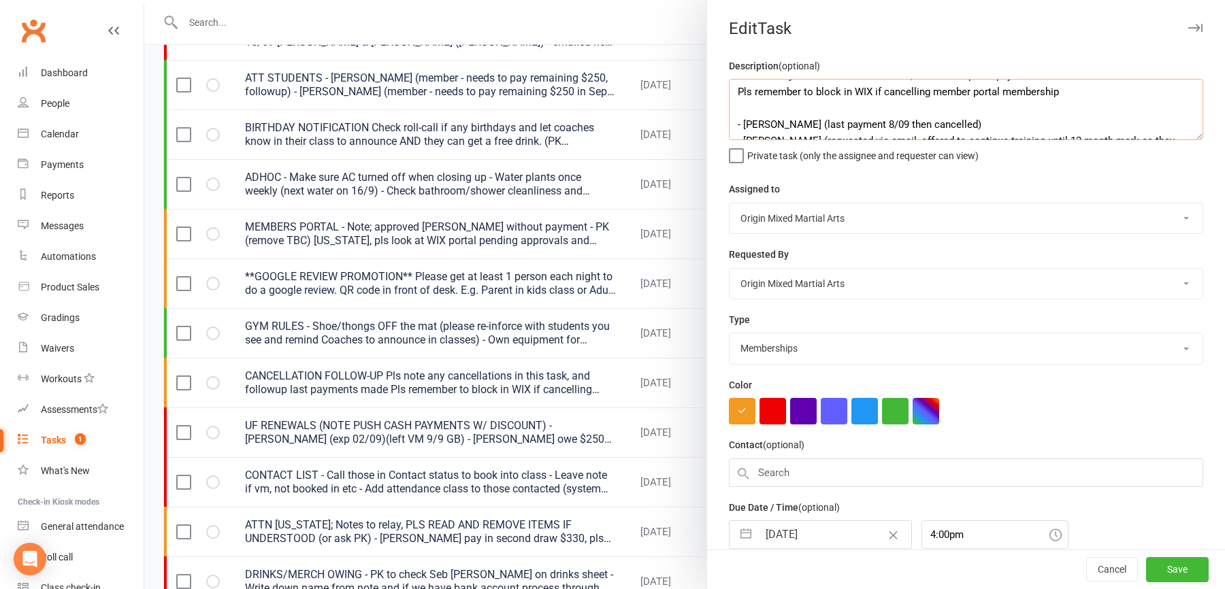
click at [897, 106] on textarea "CANCELLATION FOLLOW-UP Pls note any cancellations in this task, and followup la…" at bounding box center [966, 109] width 474 height 61
click at [1087, 122] on textarea "CANCELLATION FOLLOW-UP Pls note any cancellations in this task, and followup la…" at bounding box center [966, 109] width 474 height 61
click at [1176, 122] on textarea "CANCELLATION FOLLOW-UP Pls note any cancellations in this task, and followup la…" at bounding box center [966, 109] width 474 height 61
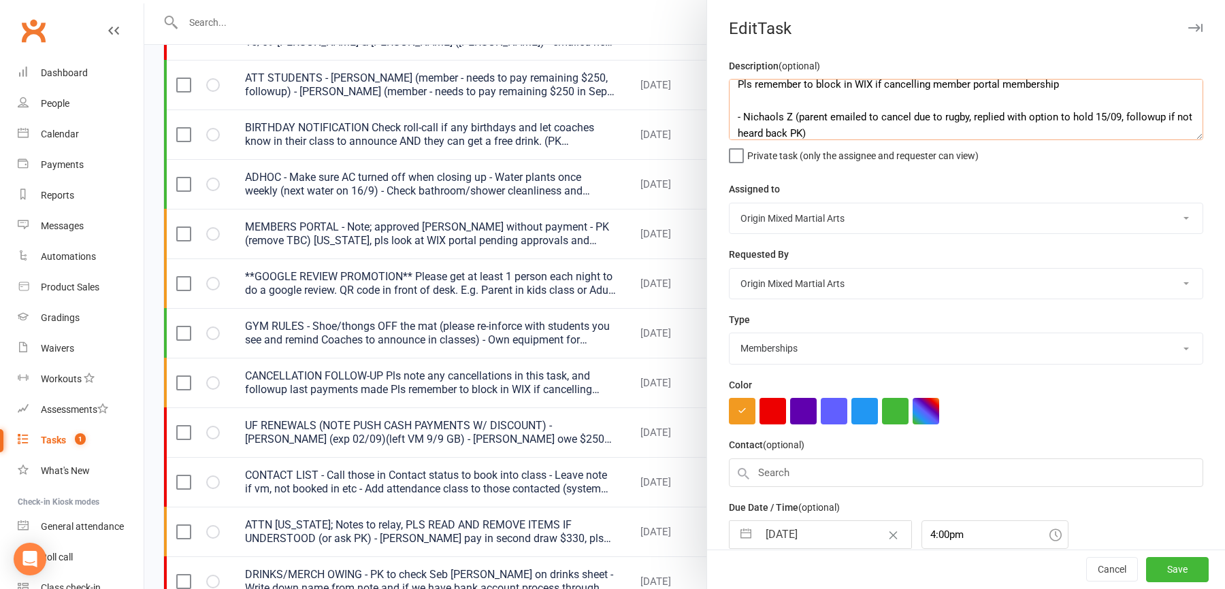
click at [775, 114] on textarea "CANCELLATION FOLLOW-UP Pls note any cancellations in this task, and followup la…" at bounding box center [966, 109] width 474 height 61
type textarea "CANCELLATION FOLLOW-UP Pls note any cancellations in this task, and followup la…"
click at [1170, 566] on button "Save" at bounding box center [1177, 570] width 63 height 24
select select "started"
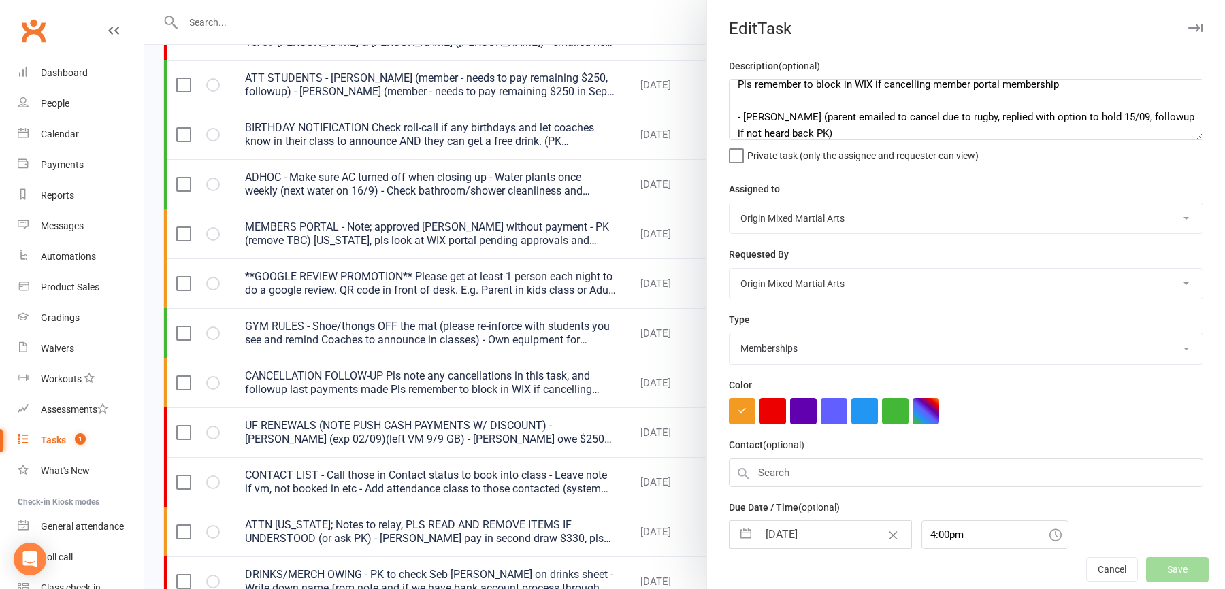
select select "waiting"
select select "started"
select select "waiting"
select select "started"
select select "waiting"
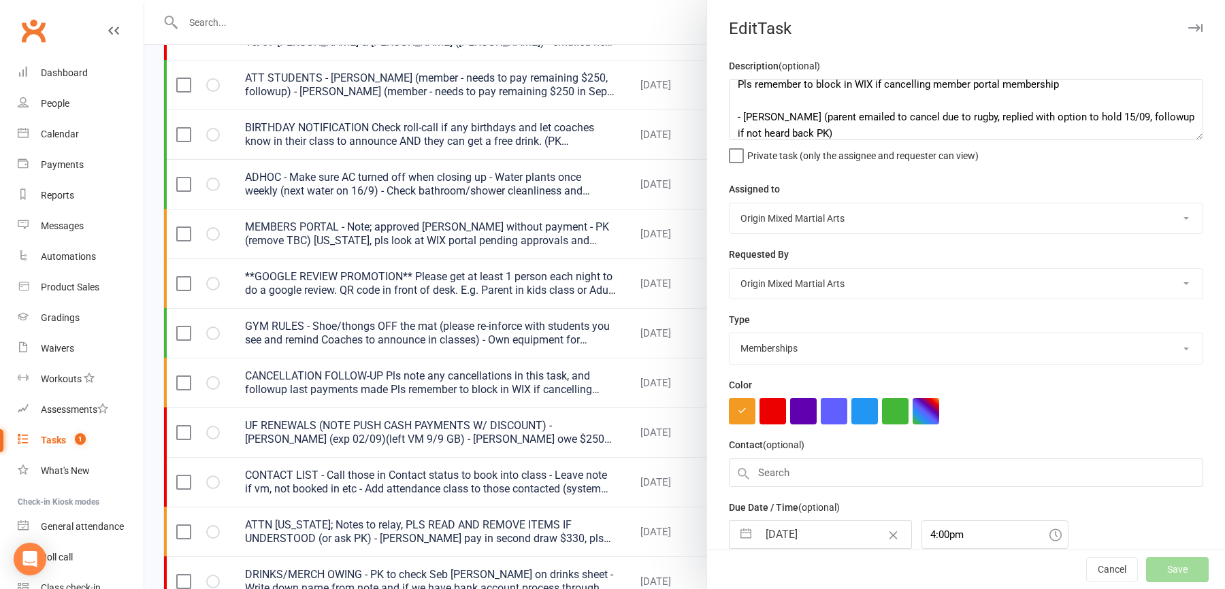
select select "started"
select select "waiting"
select select "started"
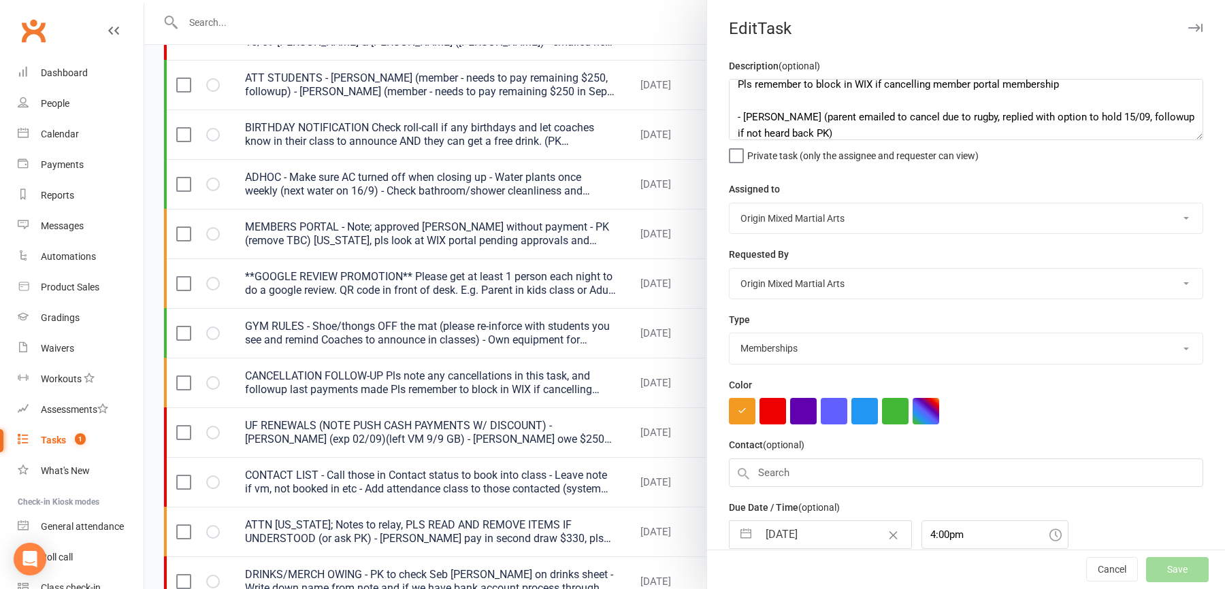
select select "started"
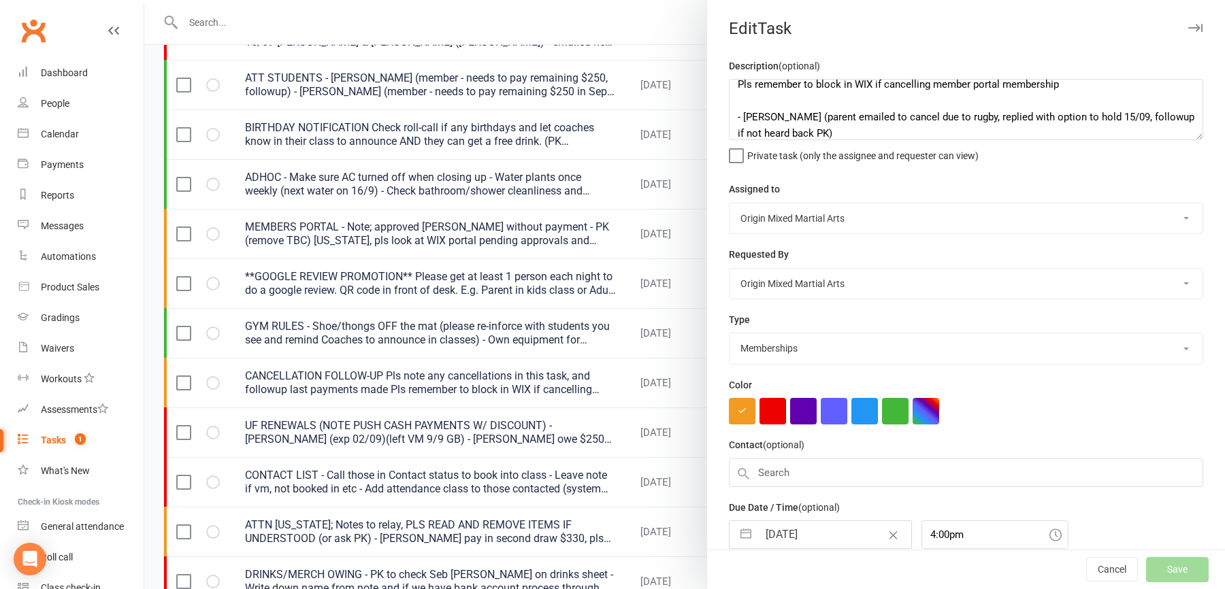
select select "started"
select select "waiting"
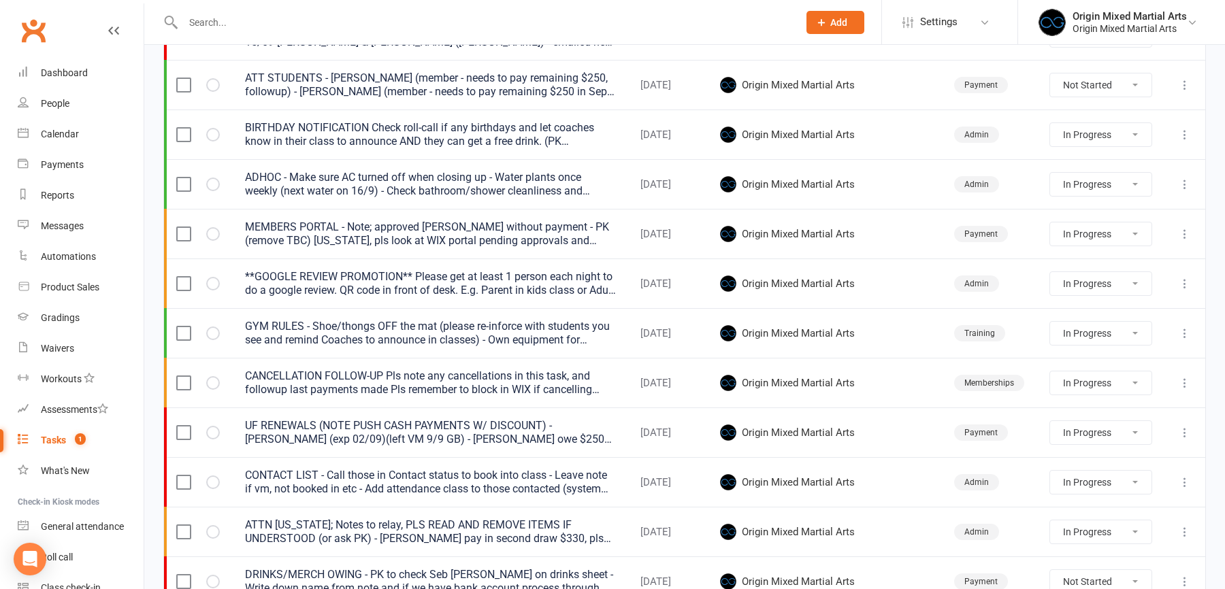
select select "started"
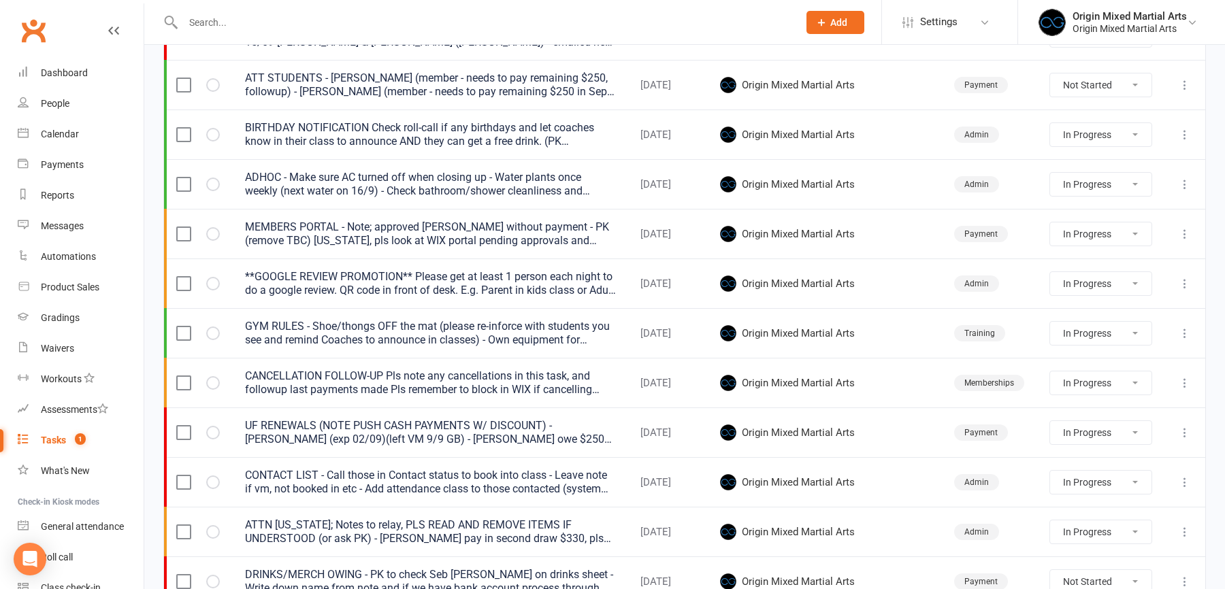
select select "started"
select select "waiting"
select select "started"
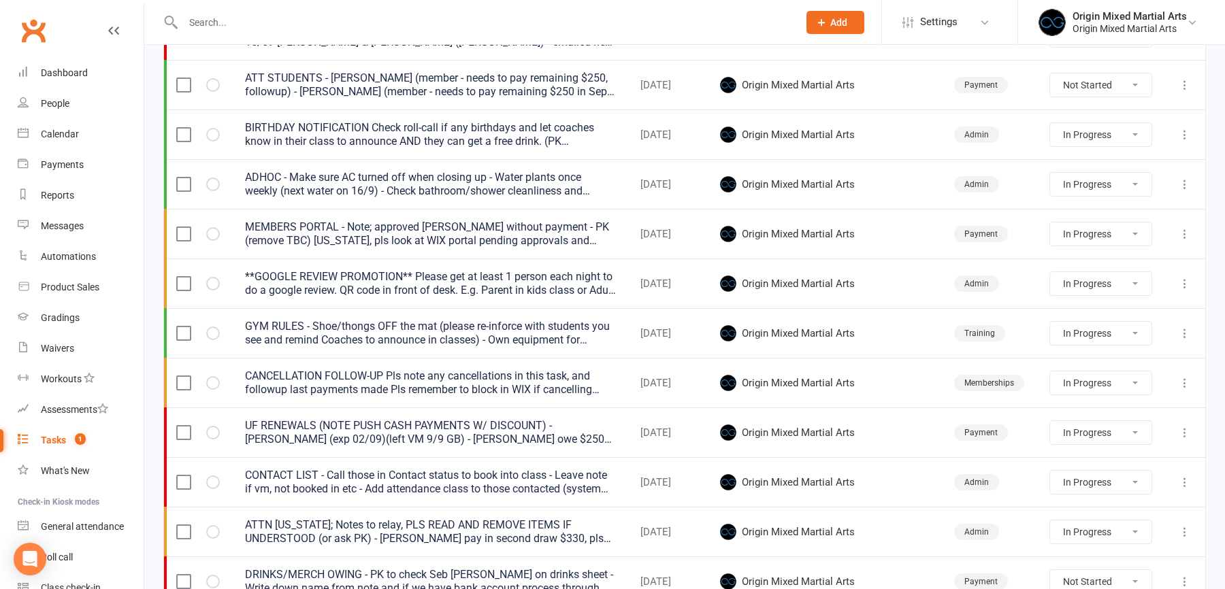
select select "started"
select select "waiting"
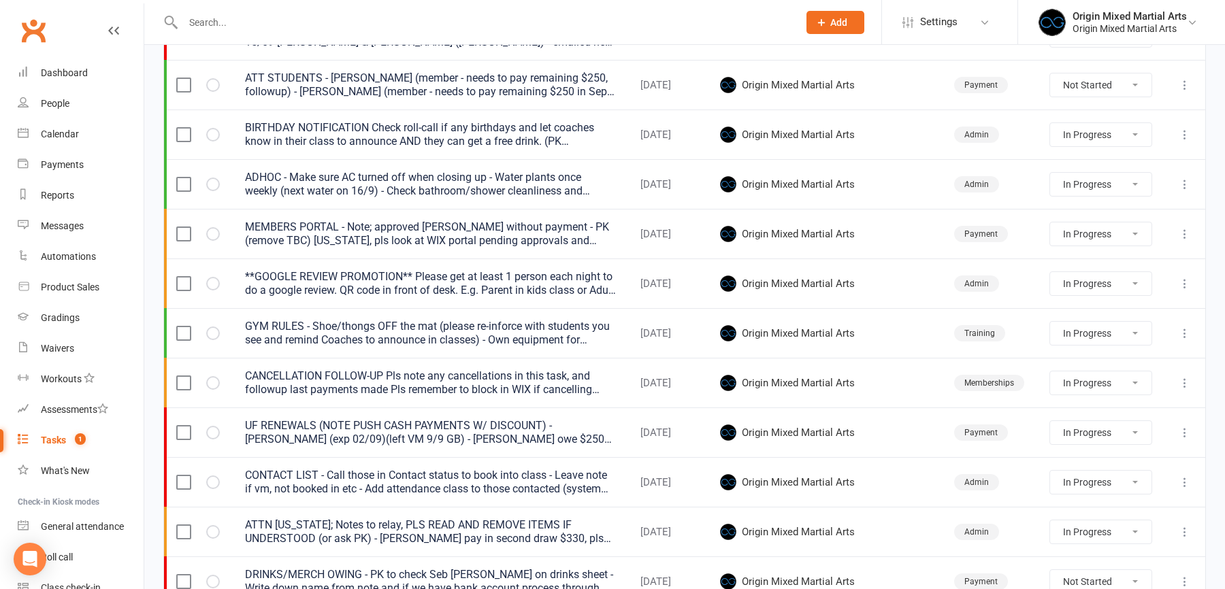
select select "started"
select select "waiting"
select select "started"
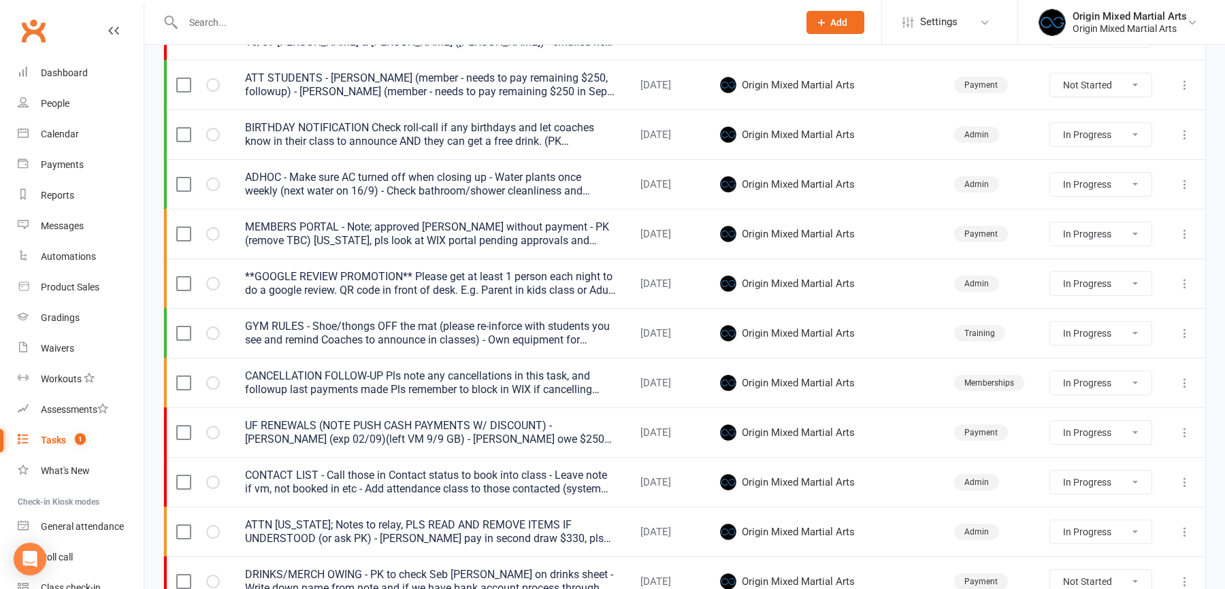
select select "started"
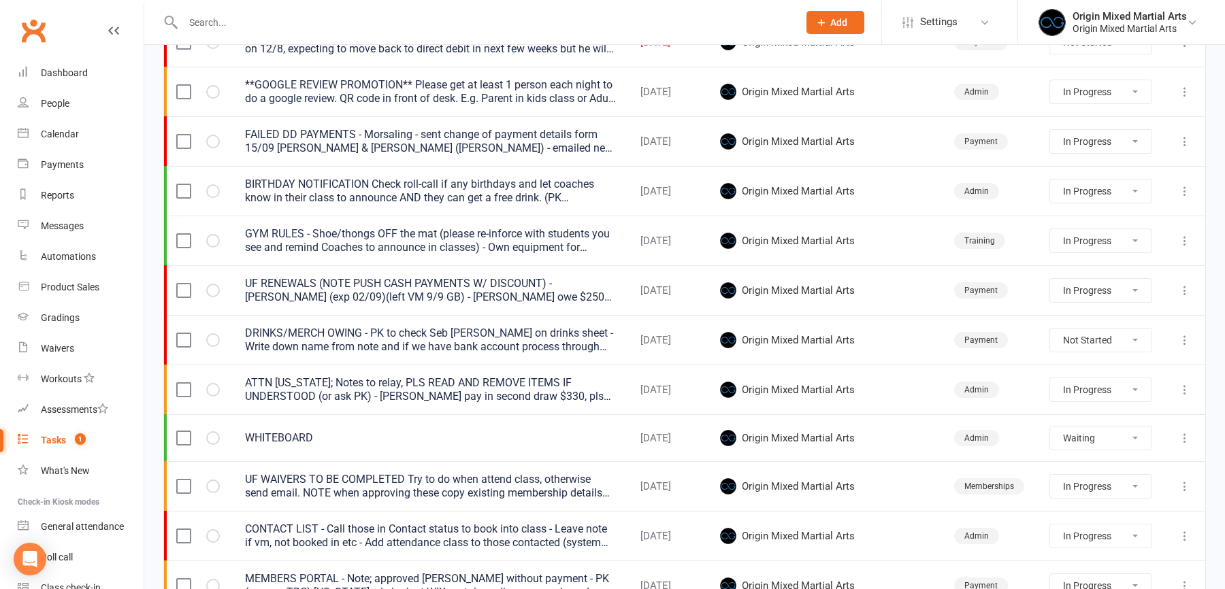
scroll to position [195, 0]
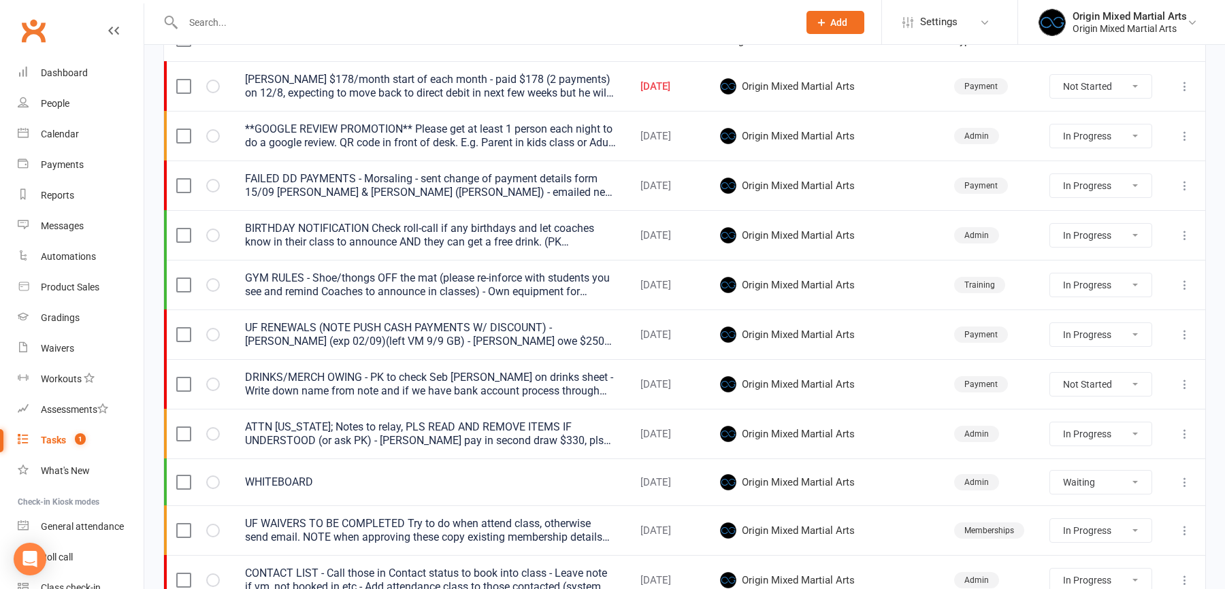
click at [1188, 184] on icon at bounding box center [1185, 186] width 14 height 14
click at [1083, 229] on link "Edit" at bounding box center [1125, 237] width 135 height 27
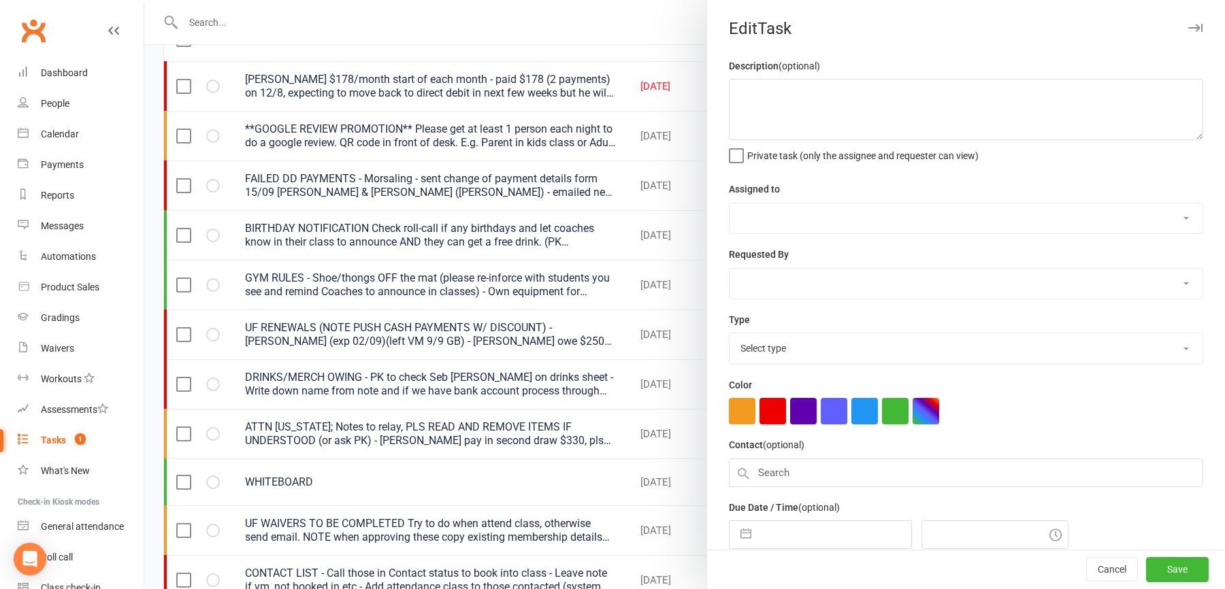
type textarea "FAILED DD PAYMENTS - Morsaling - sent change of payment details form 15/09 PK -…"
select select "43946"
type input "16 Sep 2025"
type input "4:00pm"
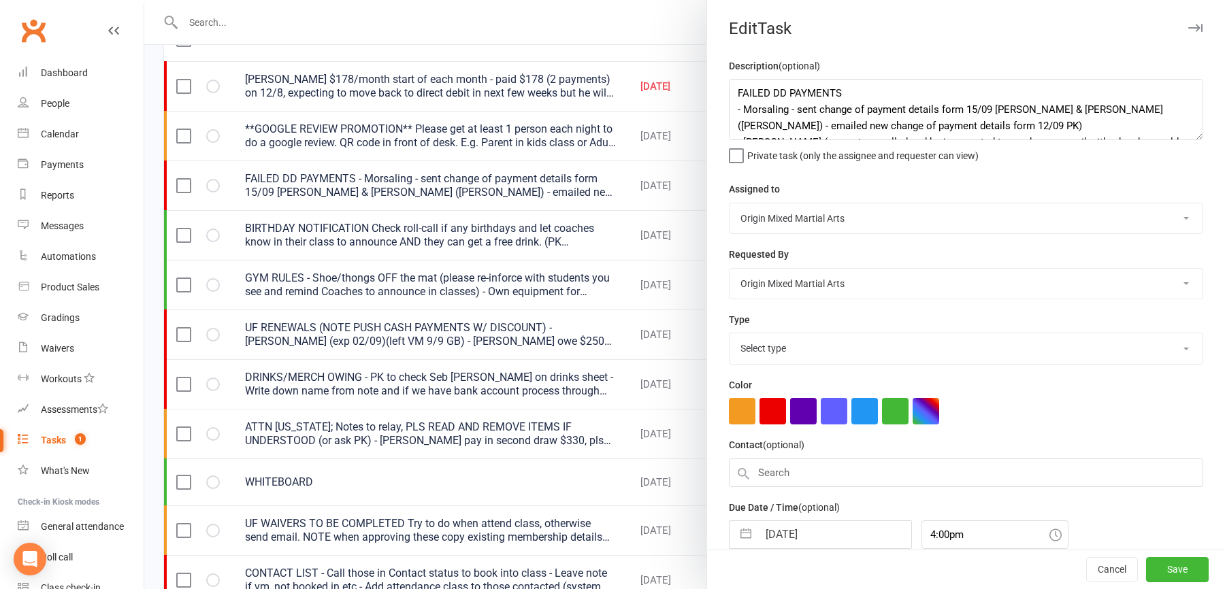
select select "24254"
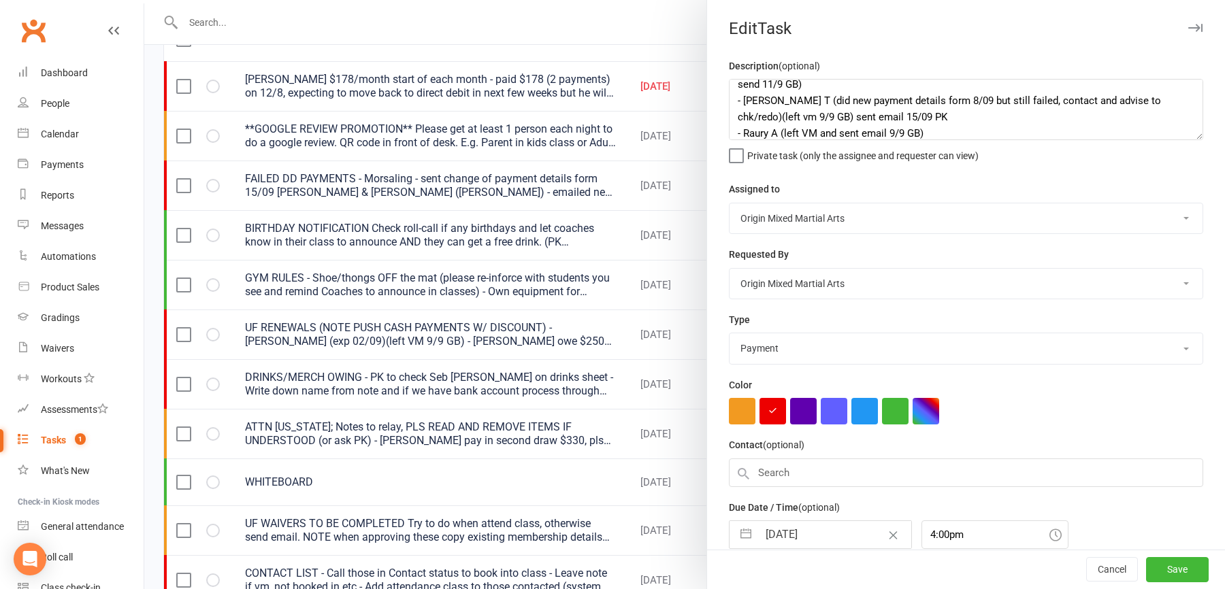
scroll to position [96, 0]
drag, startPoint x: 904, startPoint y: 110, endPoint x: 723, endPoint y: 100, distance: 180.6
click at [723, 100] on div "Description (optional) FAILED DD PAYMENTS - Morsaling - sent change of payment …" at bounding box center [966, 334] width 518 height 553
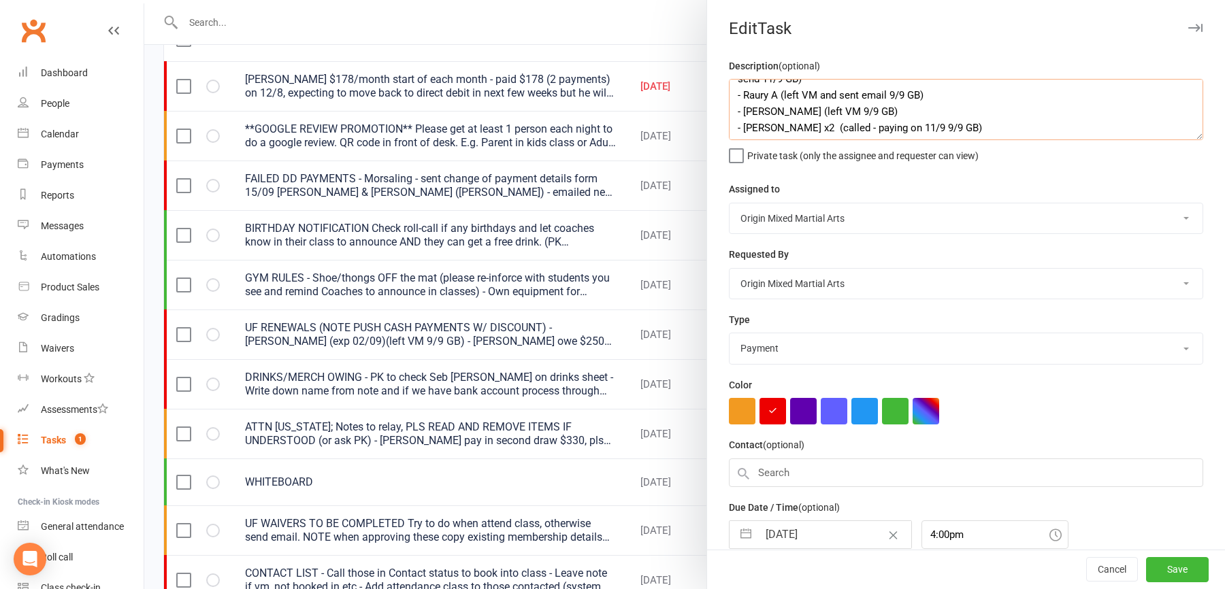
scroll to position [79, 0]
type textarea "FAILED DD PAYMENTS - Morsaling - sent change of payment details form 15/09 PK -…"
click at [1184, 580] on button "Save" at bounding box center [1177, 570] width 63 height 24
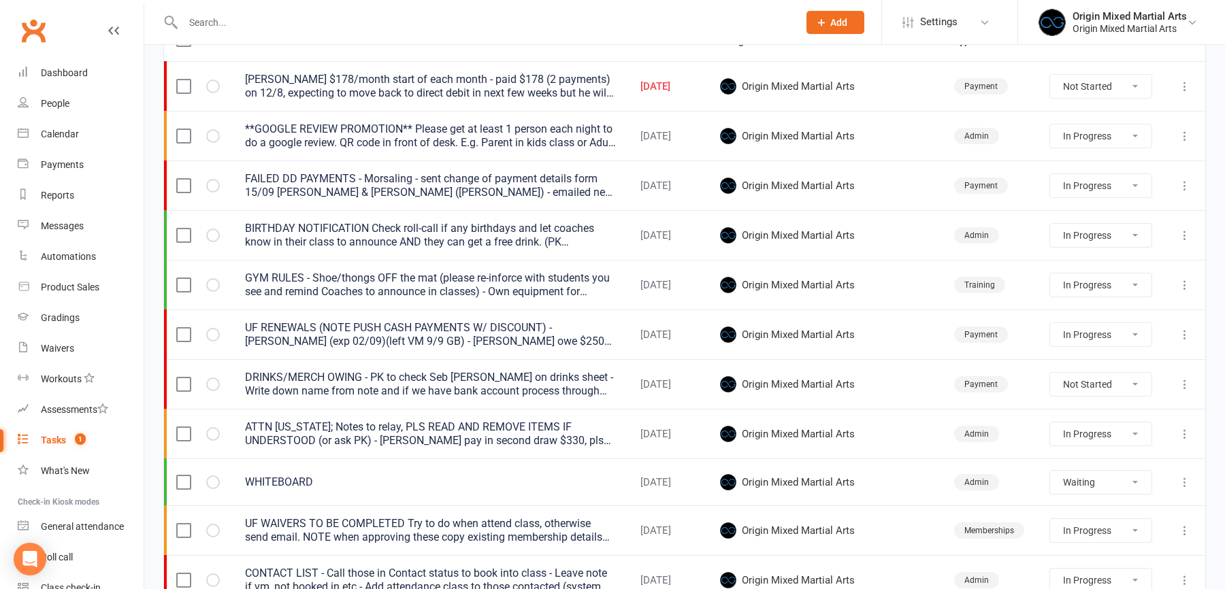
select select "waiting"
select select "started"
select select "waiting"
select select "started"
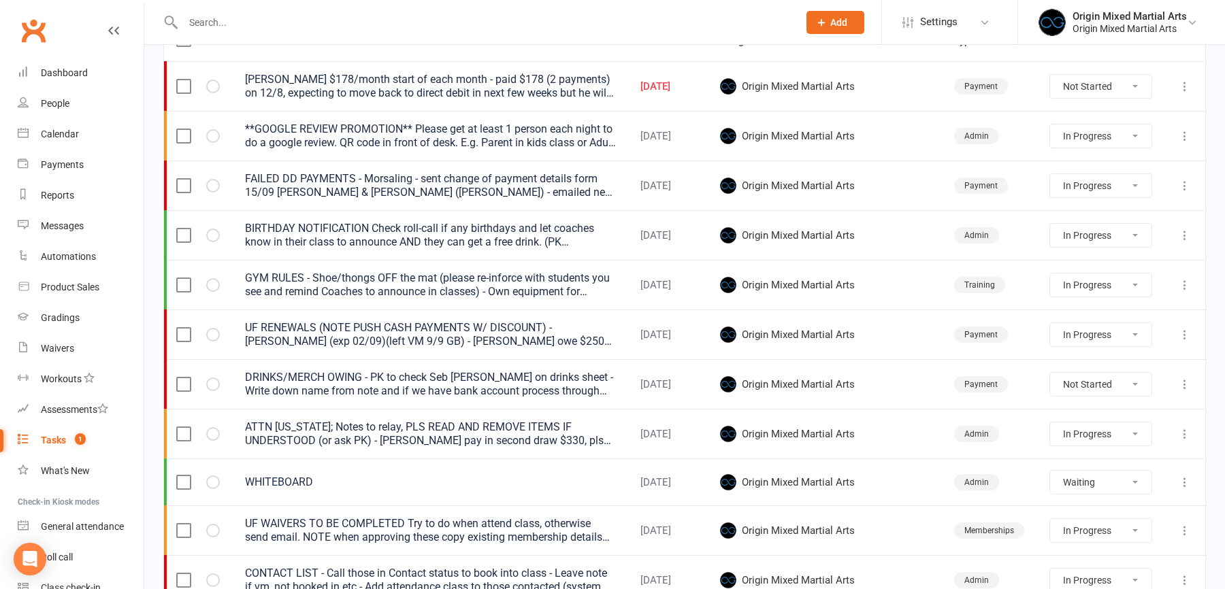
select select "started"
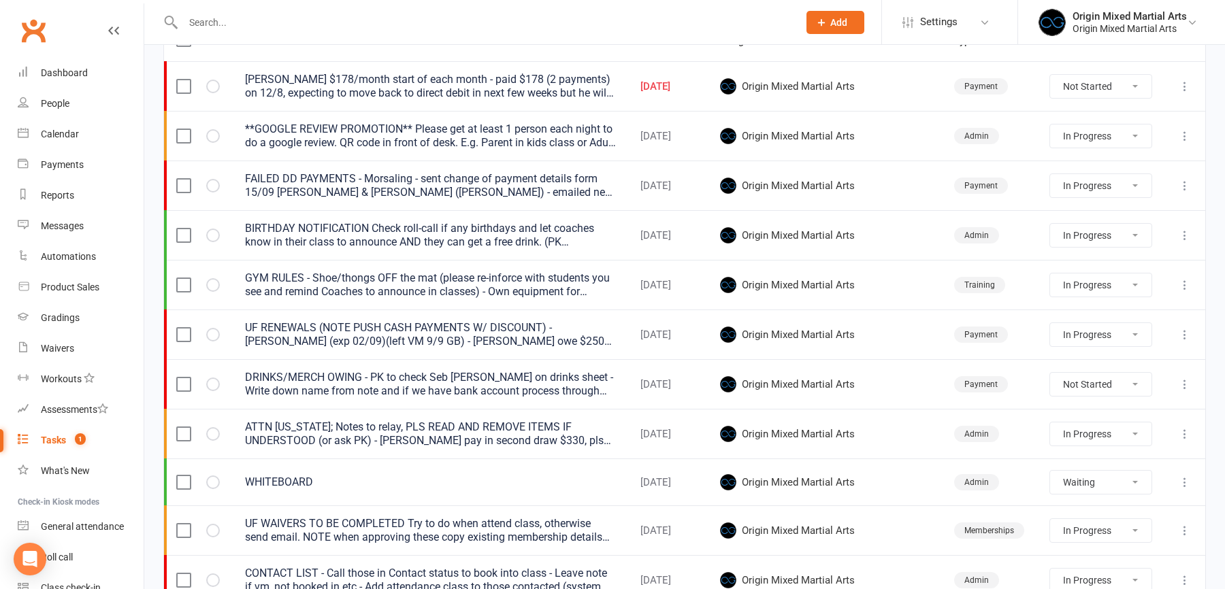
select select "started"
select select "waiting"
select select "started"
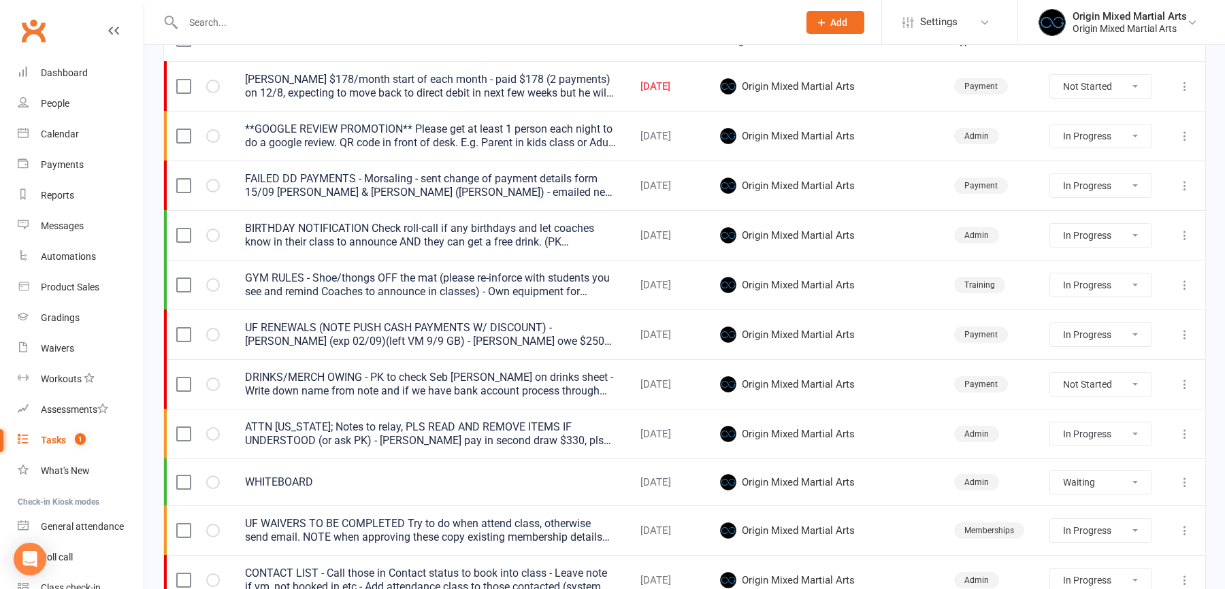
select select "started"
select select "waiting"
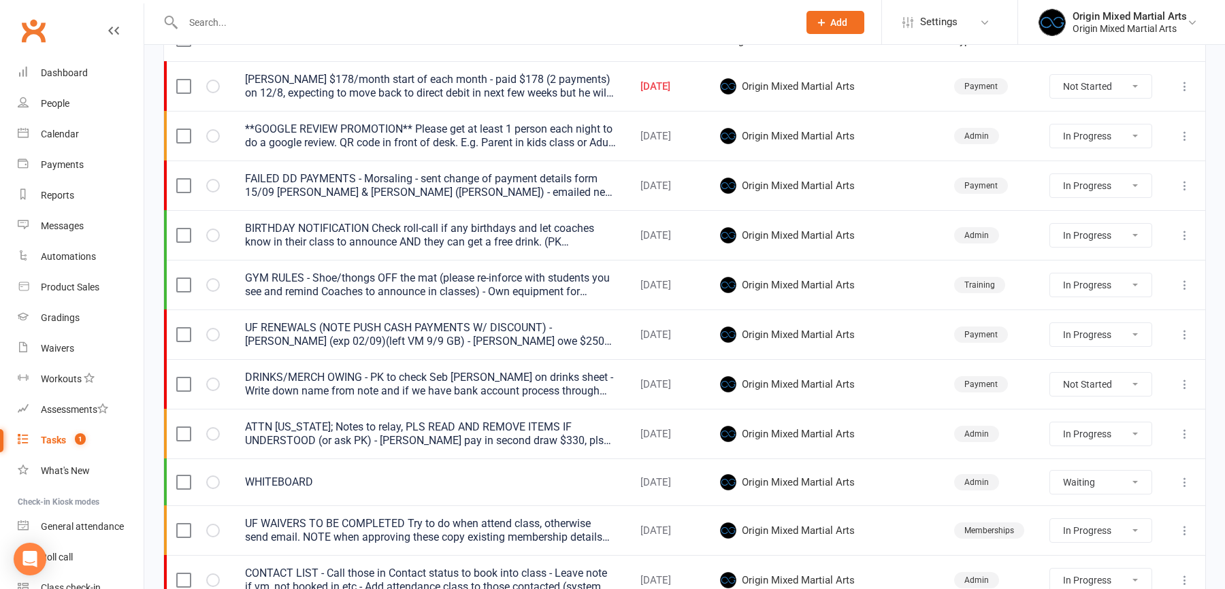
select select "waiting"
select select "started"
select select "waiting"
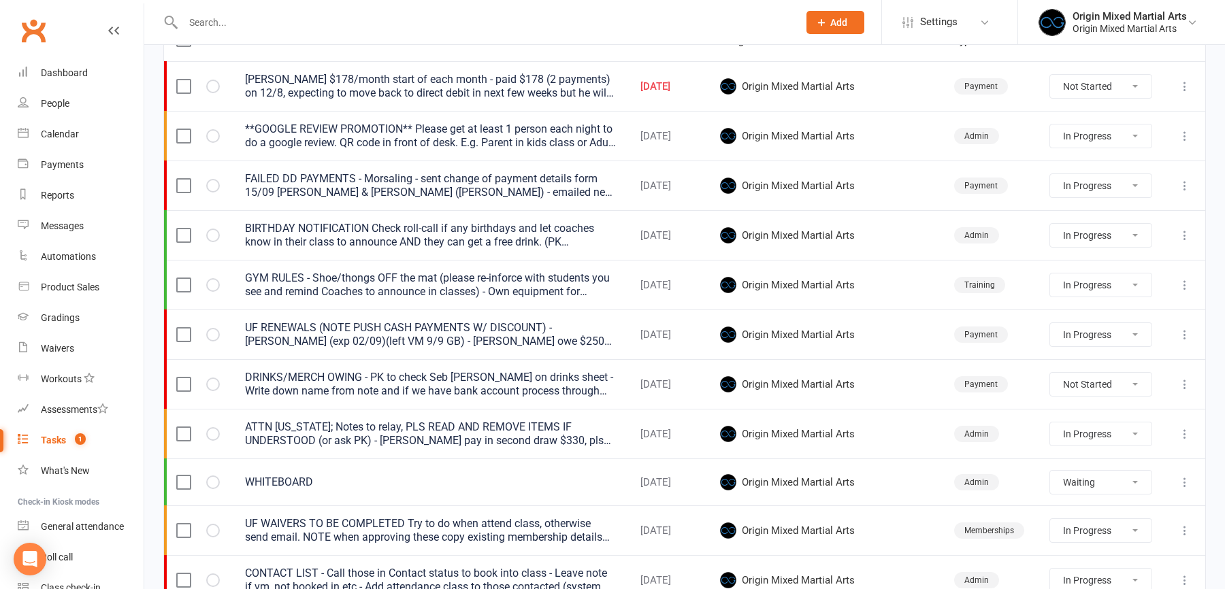
select select "started"
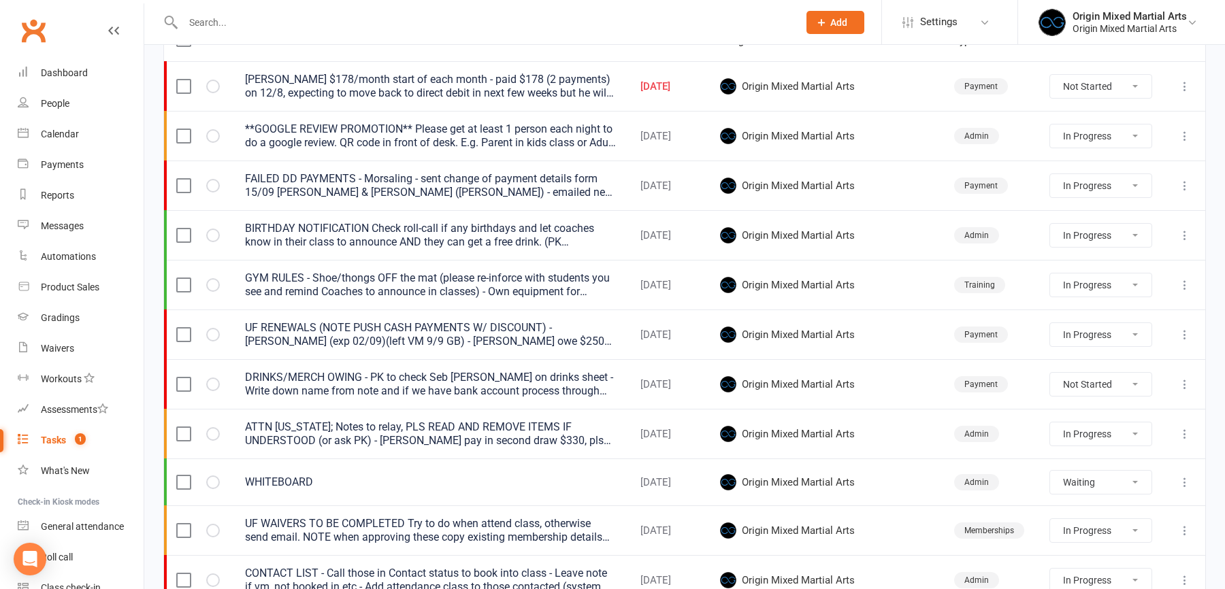
select select "started"
select select "waiting"
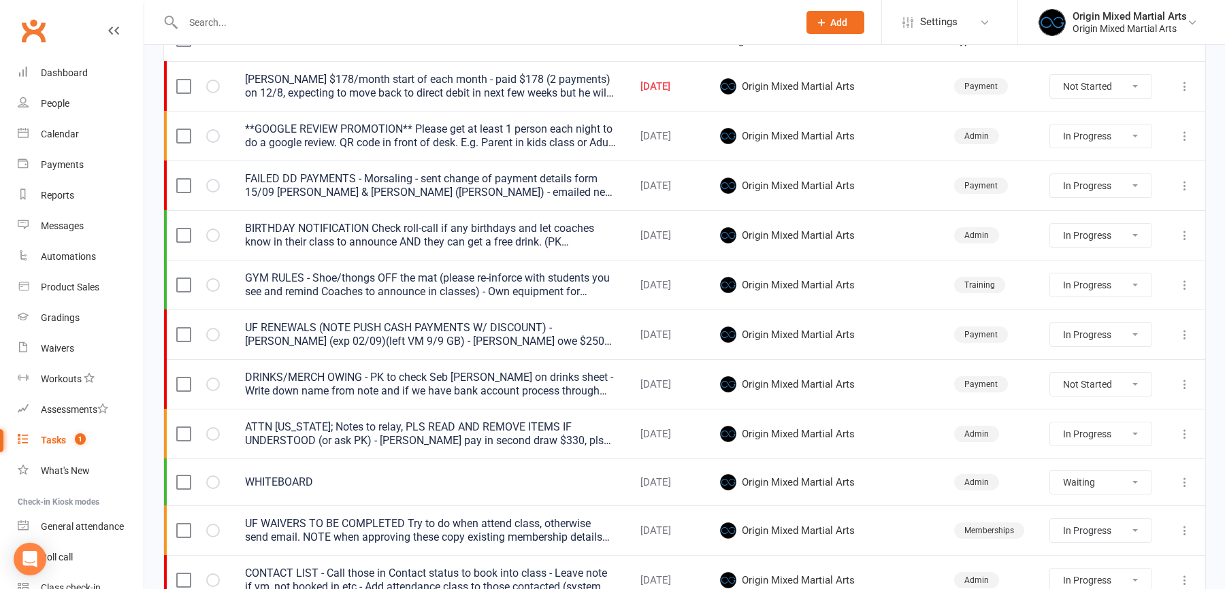
select select "started"
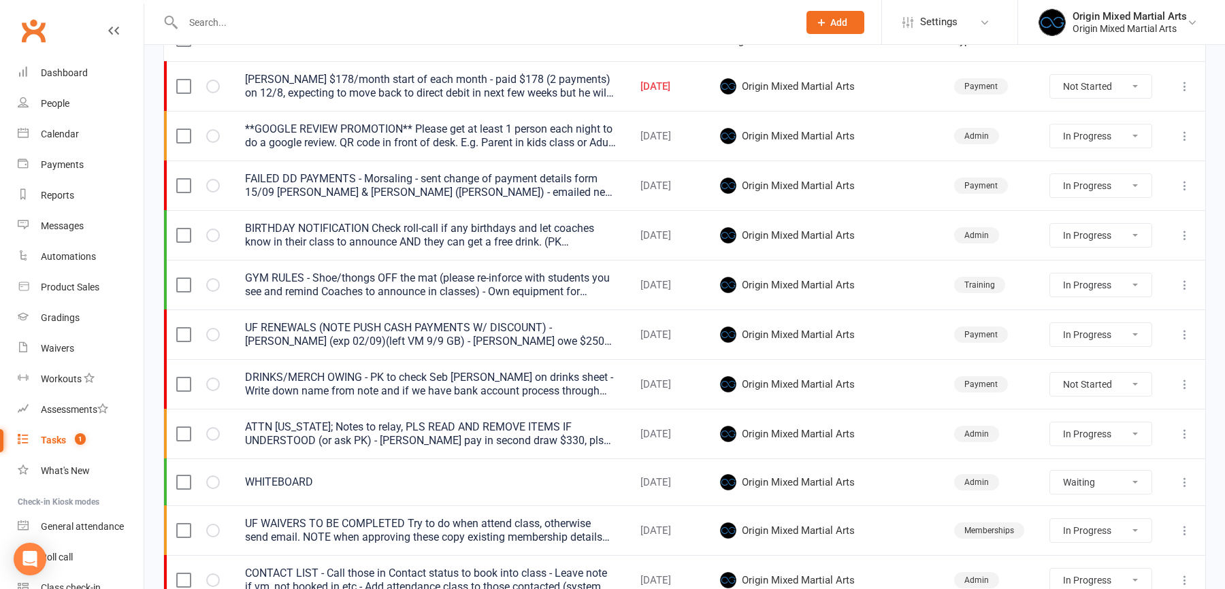
select select "waiting"
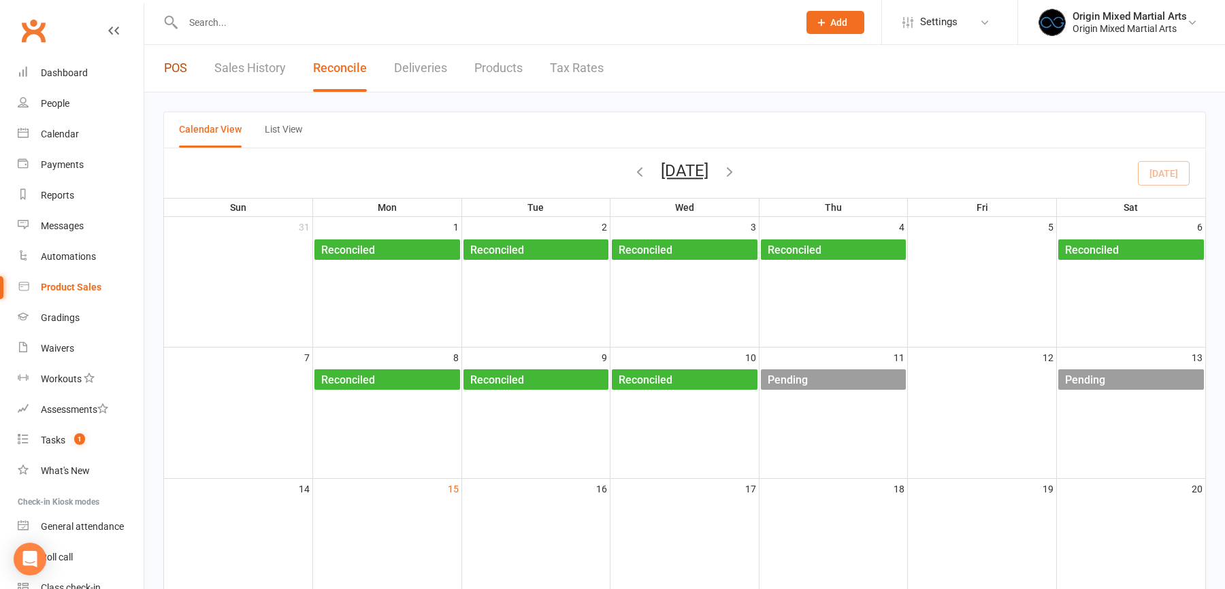
click at [184, 62] on link "POS" at bounding box center [175, 68] width 23 height 47
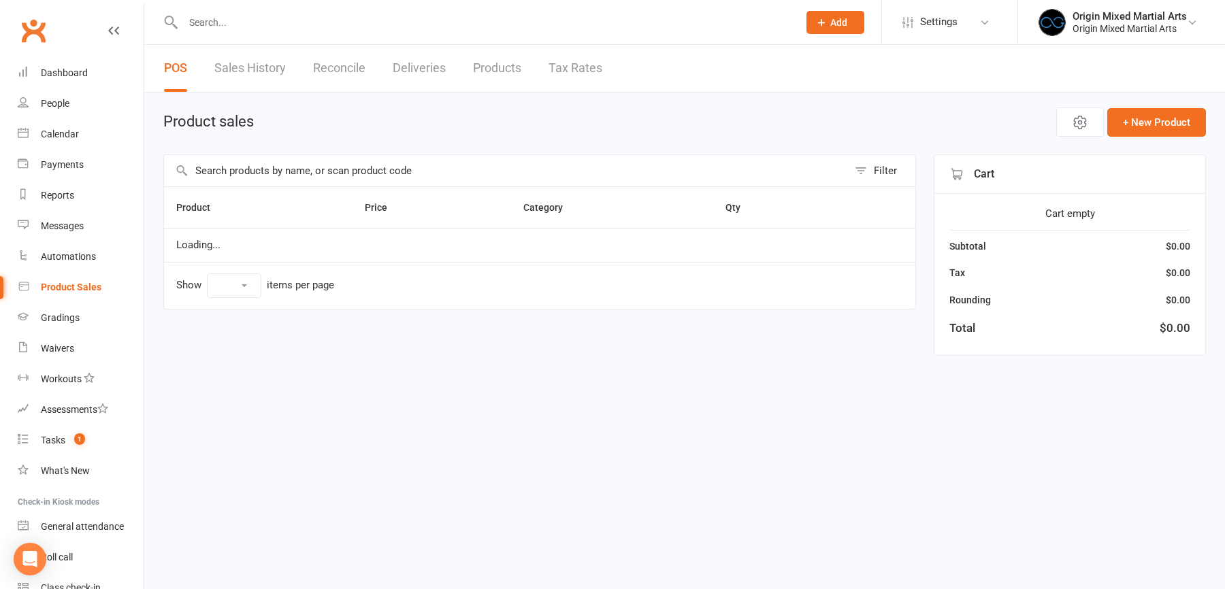
select select "10"
click at [237, 167] on input "text" at bounding box center [506, 170] width 684 height 31
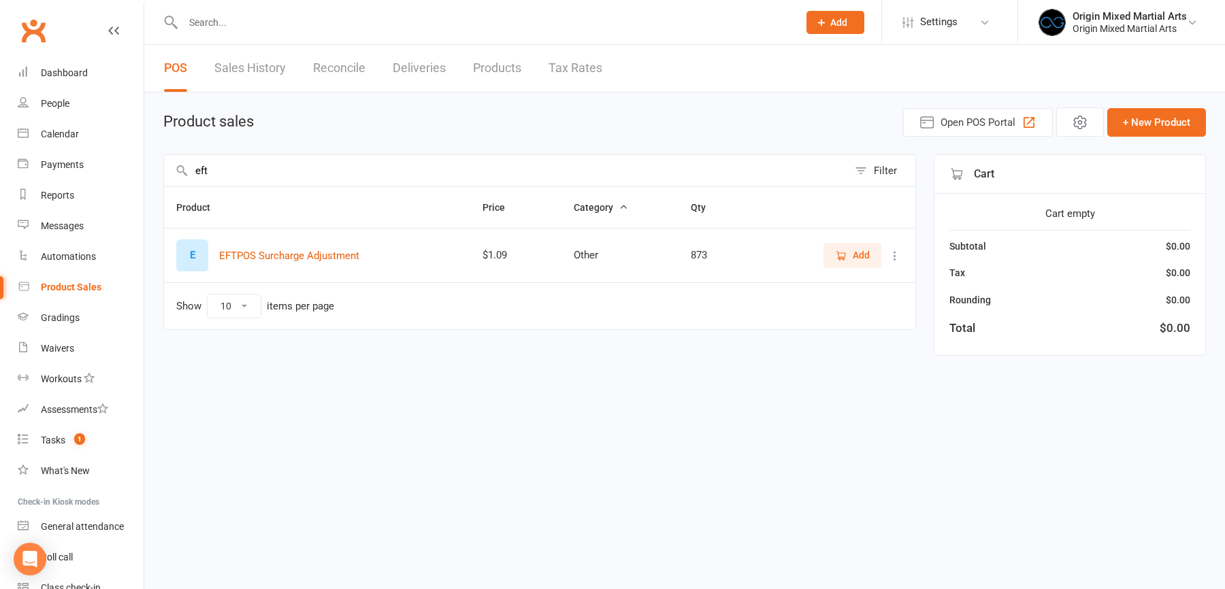
type input "eft"
click at [897, 252] on icon at bounding box center [895, 256] width 14 height 14
click at [866, 273] on link "View / Edit" at bounding box center [835, 280] width 135 height 27
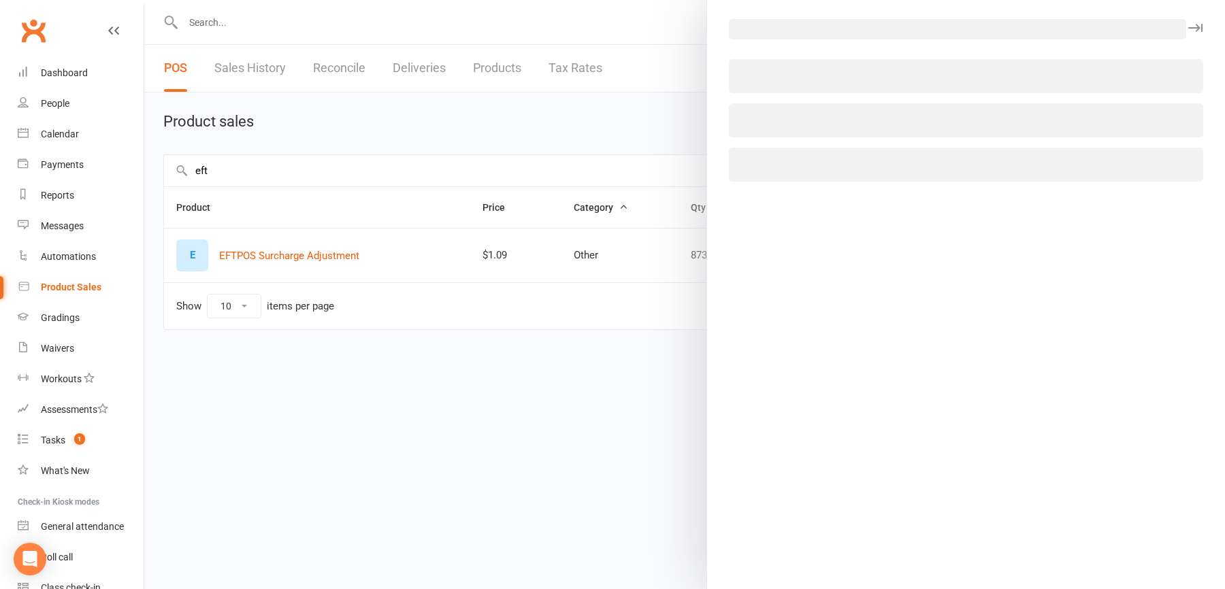
select select "2536"
select select "1027"
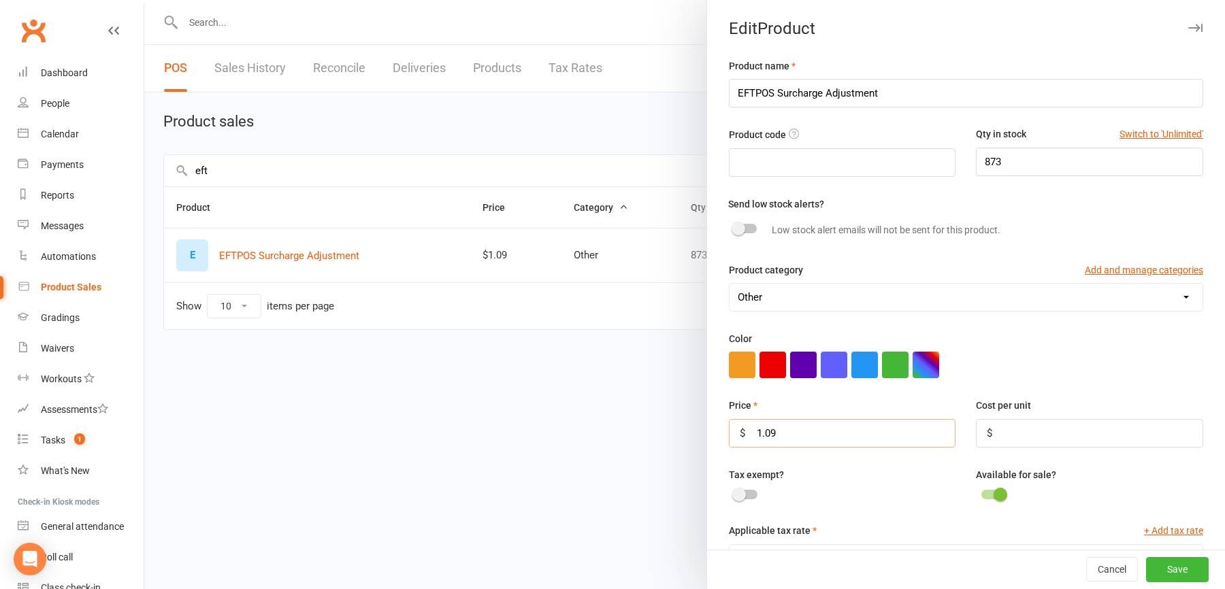
drag, startPoint x: 785, startPoint y: 426, endPoint x: 715, endPoint y: 426, distance: 70.8
click at [715, 426] on div "Product name EFTPOS Surcharge Adjustment Product code Qty in stock Switch to 'U…" at bounding box center [966, 387] width 518 height 659
type input "20.79"
click at [1174, 565] on button "Save" at bounding box center [1177, 570] width 63 height 24
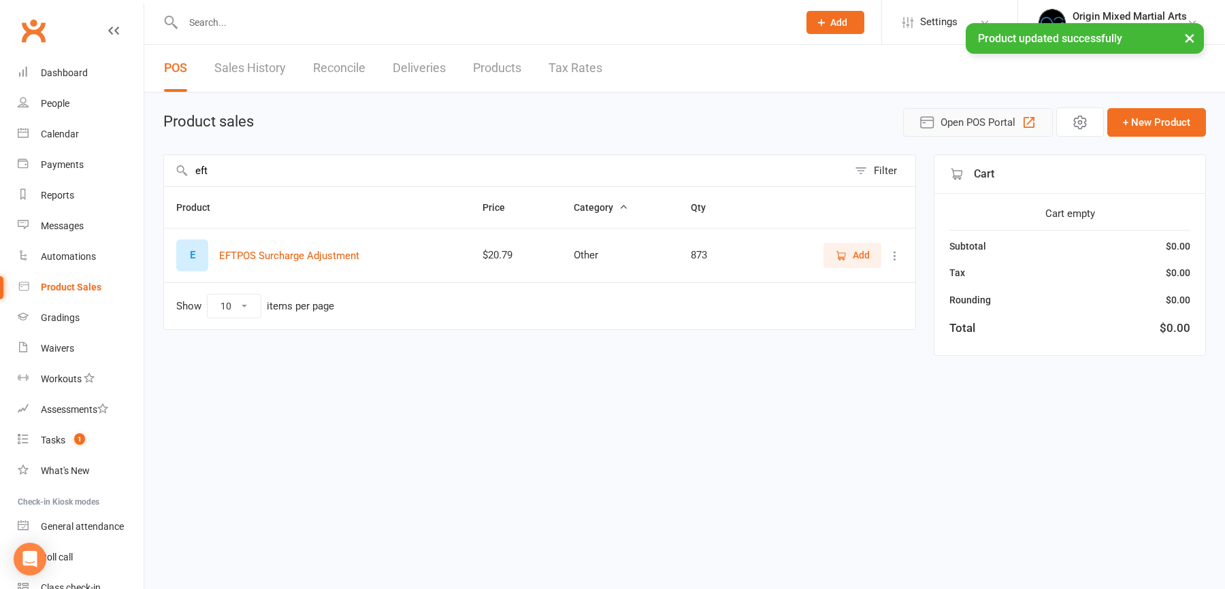
click at [979, 118] on span "Open POS Portal" at bounding box center [977, 122] width 75 height 16
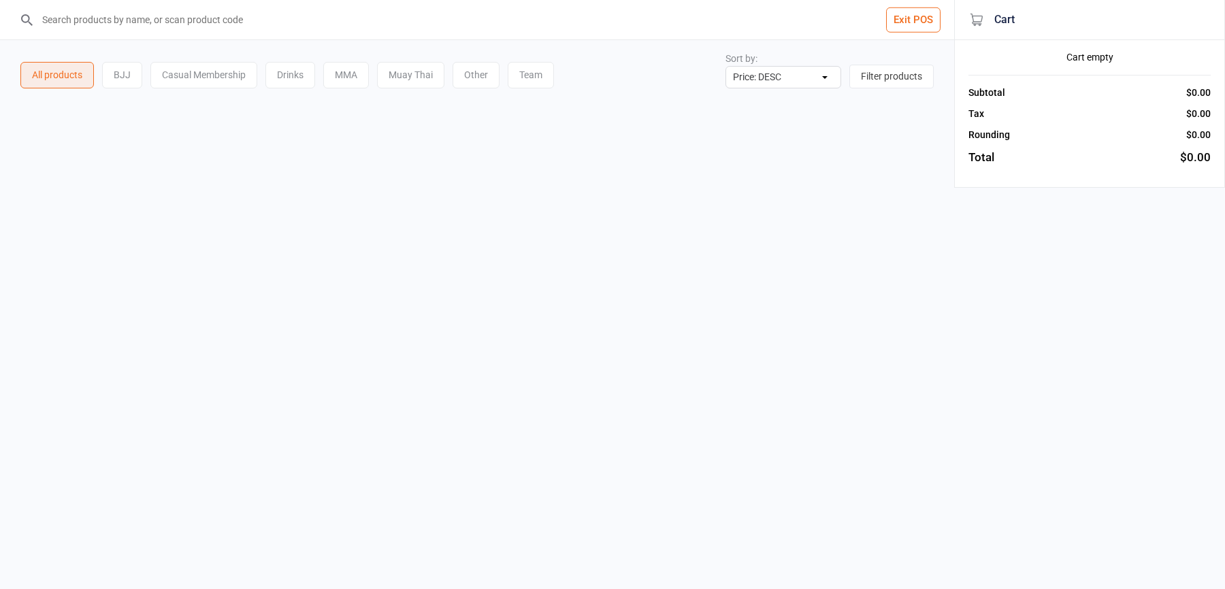
select select "price-desc"
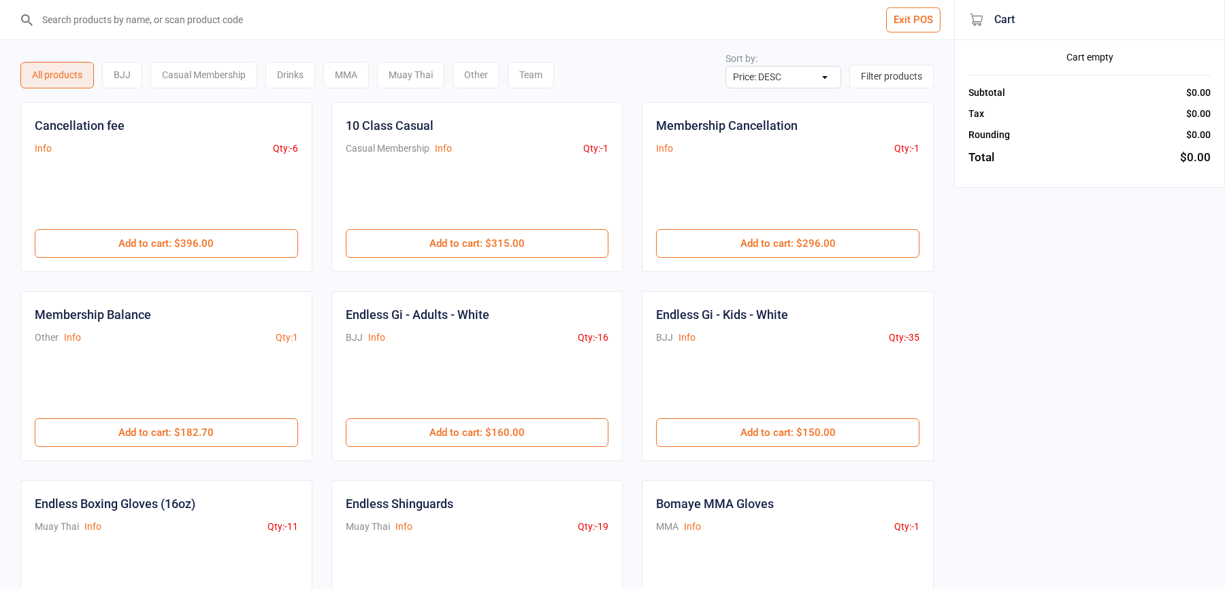
click at [335, 24] on input "search" at bounding box center [485, 19] width 900 height 39
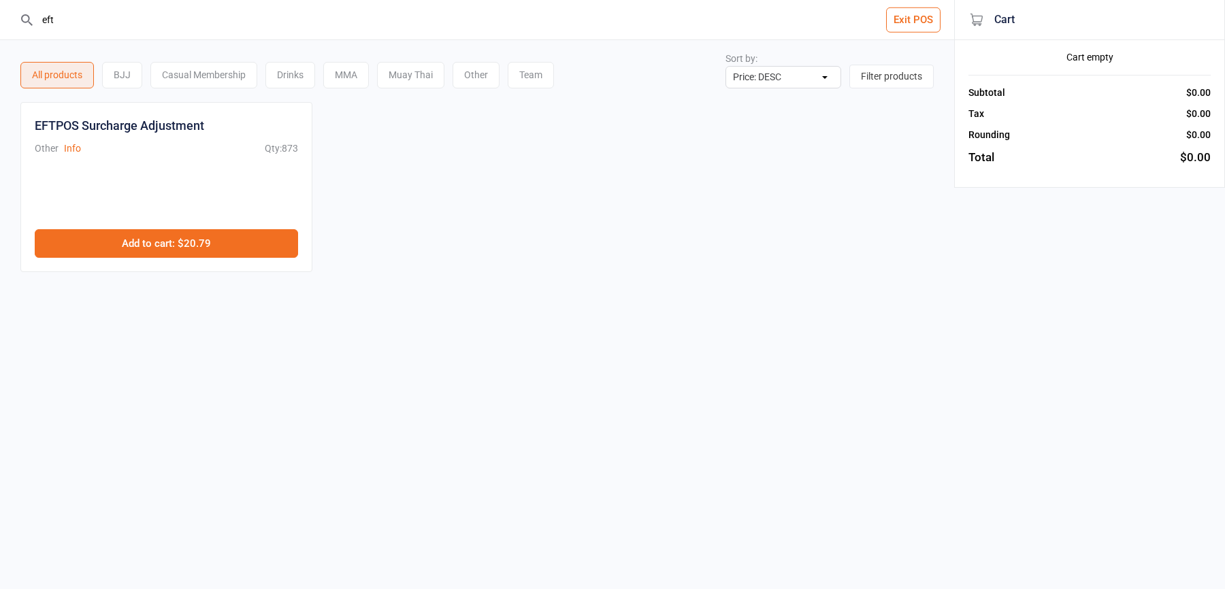
type input "eft"
click at [276, 236] on button "Add to cart : $20.79" at bounding box center [166, 243] width 263 height 29
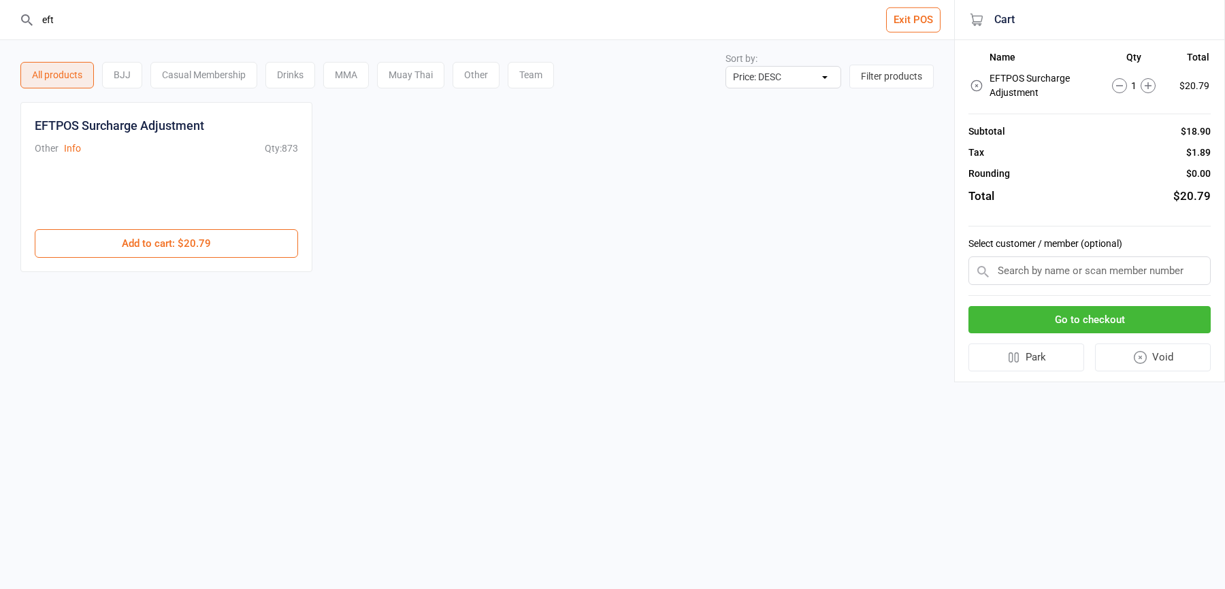
click at [1064, 313] on button "Go to checkout" at bounding box center [1089, 320] width 242 height 28
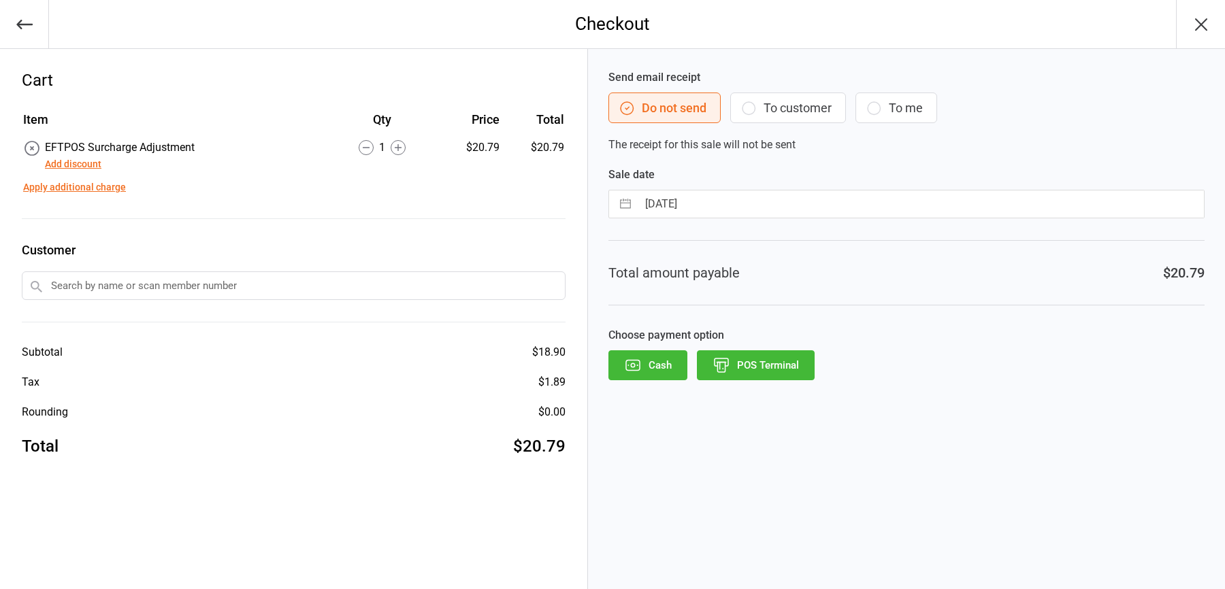
click at [734, 207] on input "[DATE]" at bounding box center [921, 204] width 566 height 27
select select "7"
select select "2025"
select select "8"
select select "2025"
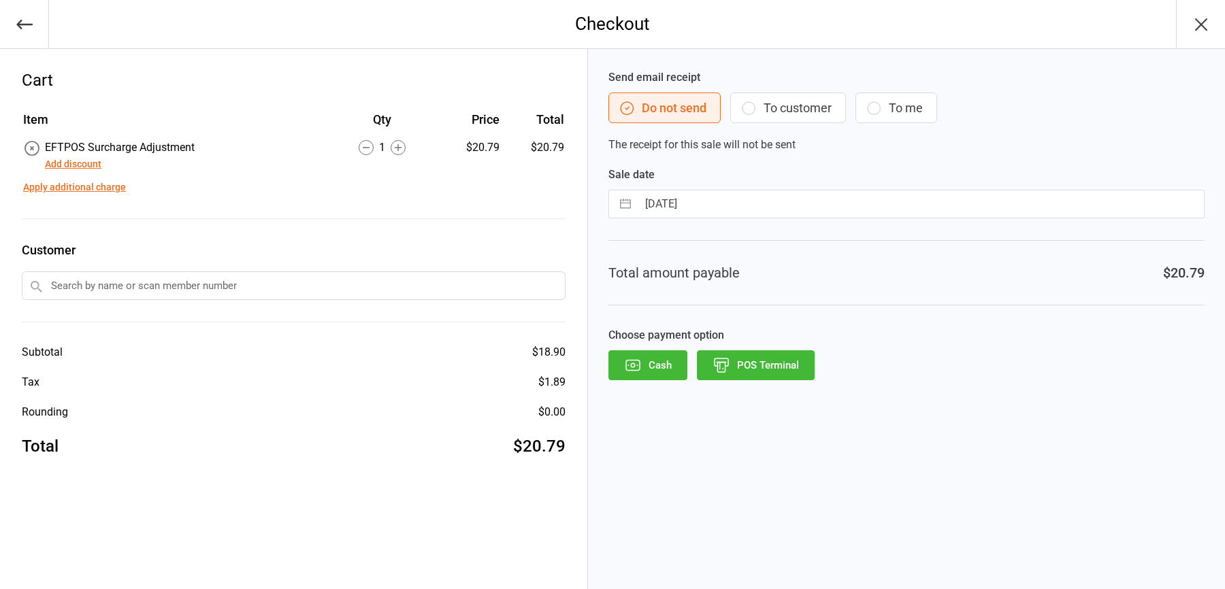
select select "9"
select select "2025"
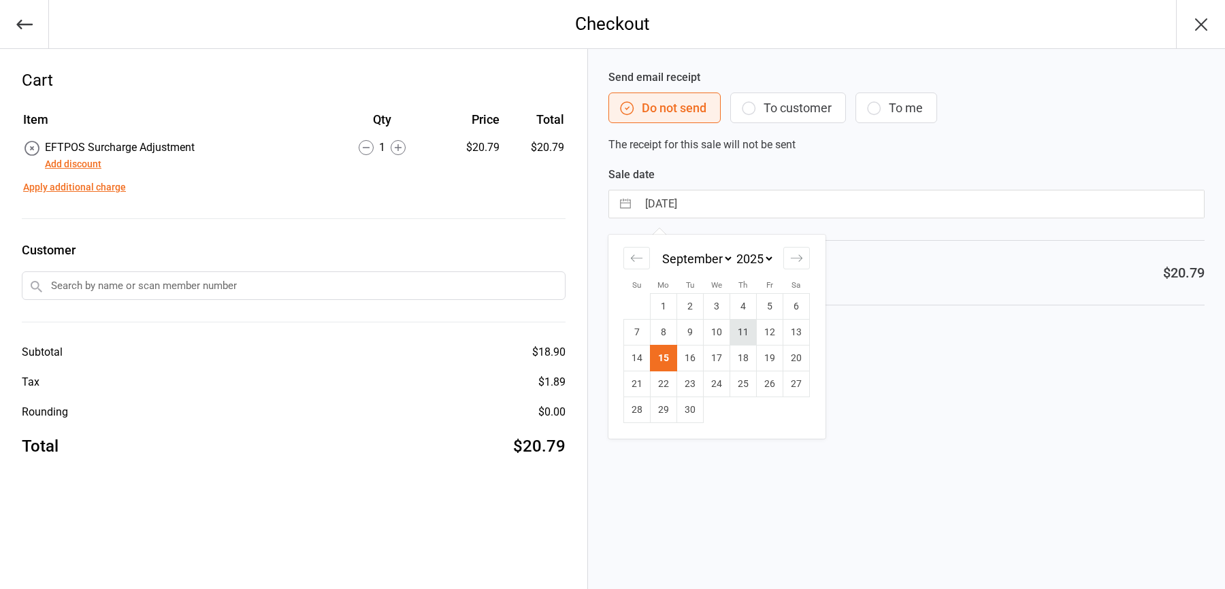
click at [739, 332] on td "11" at bounding box center [743, 333] width 27 height 26
type input "[DATE]"
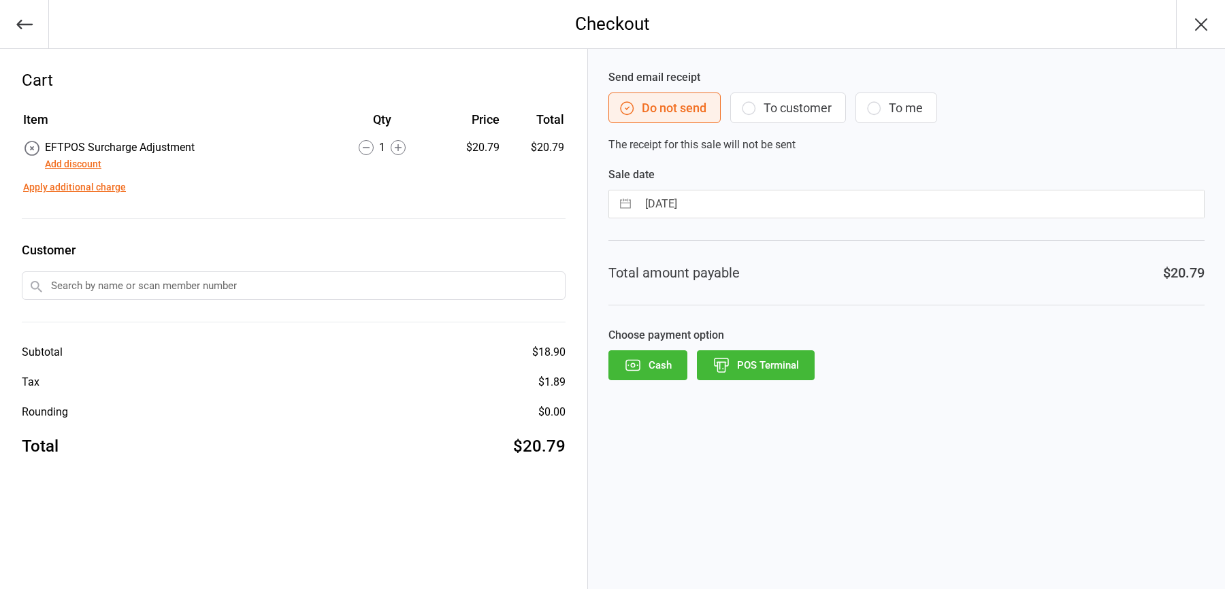
click at [783, 365] on button "POS Terminal" at bounding box center [756, 365] width 118 height 30
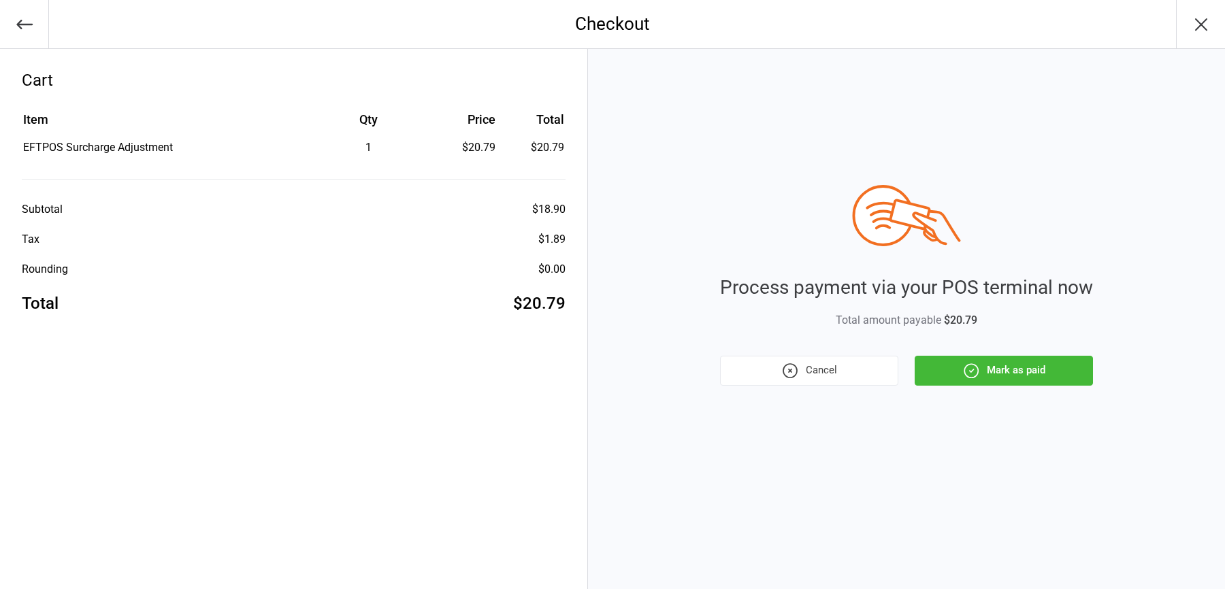
click at [1027, 372] on button "Mark as paid" at bounding box center [1004, 371] width 178 height 30
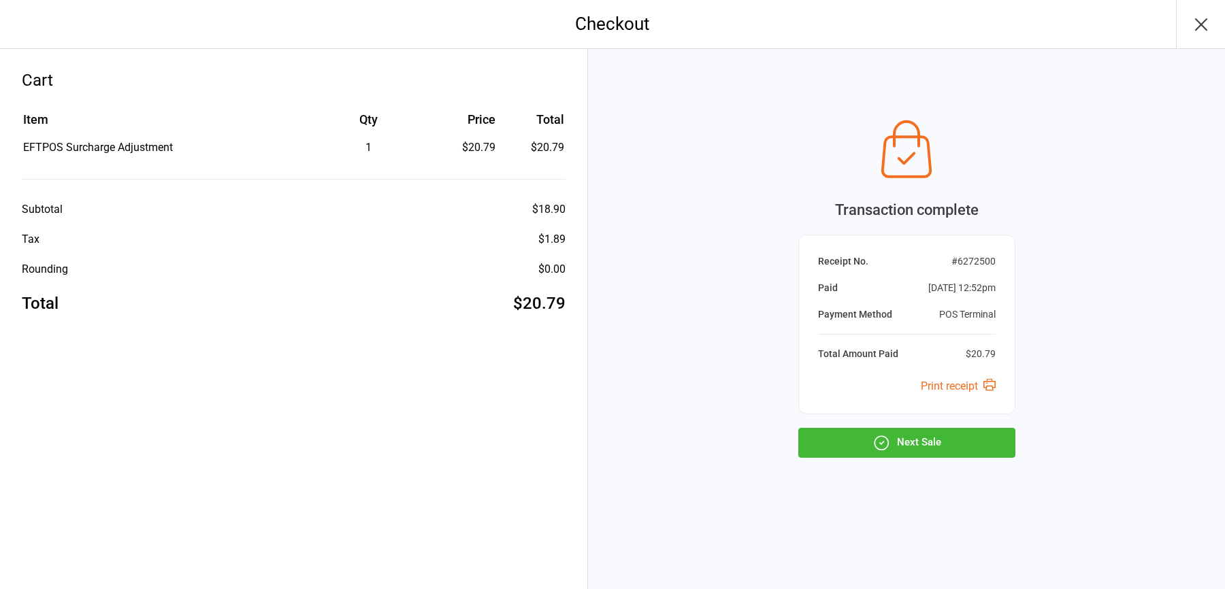
click at [952, 424] on div "Transaction complete Receipt No. # 6272500 Paid Sep 15, 2025 12:52pm Payment Me…" at bounding box center [906, 285] width 217 height 345
click at [947, 436] on button "Next Sale" at bounding box center [906, 443] width 217 height 30
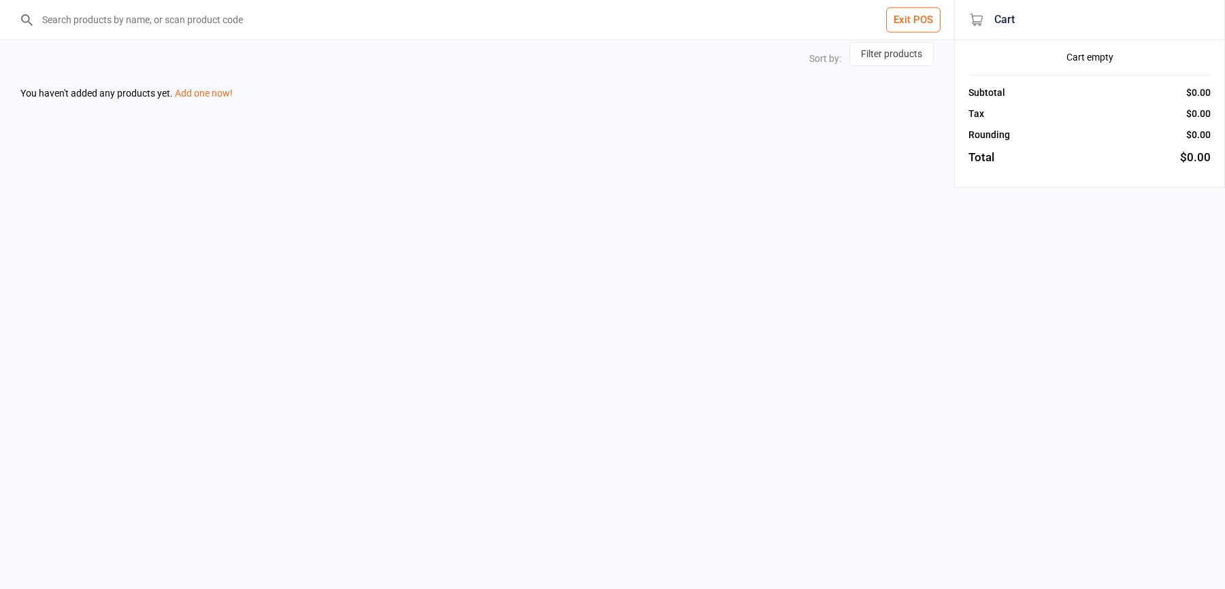
select select "price-desc"
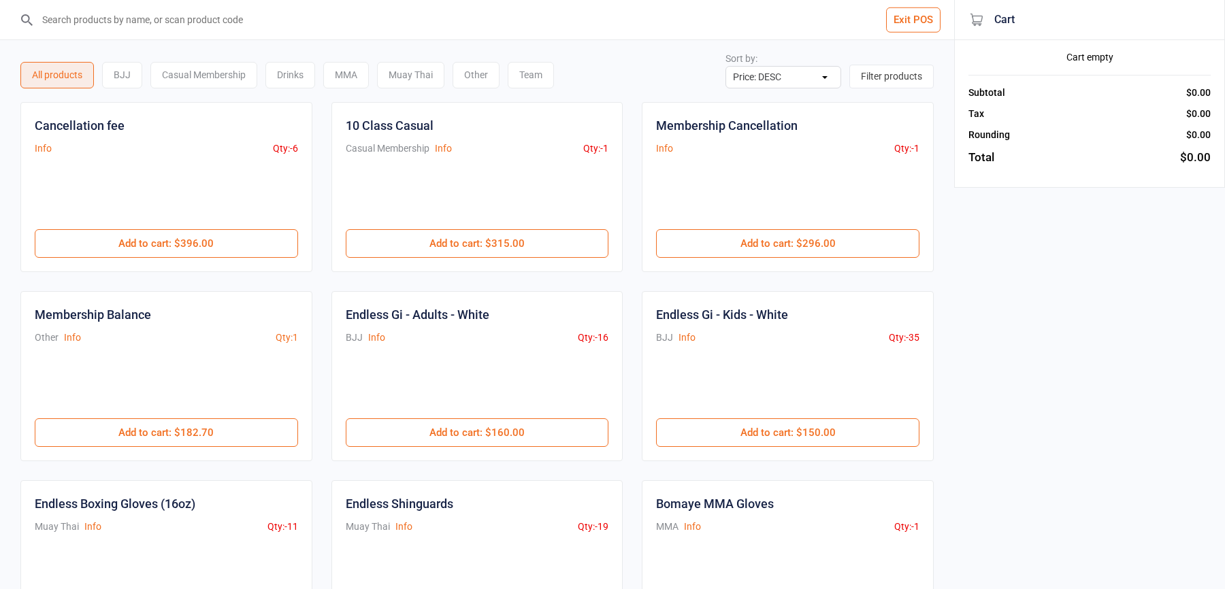
click at [909, 18] on button "Exit POS" at bounding box center [913, 19] width 54 height 25
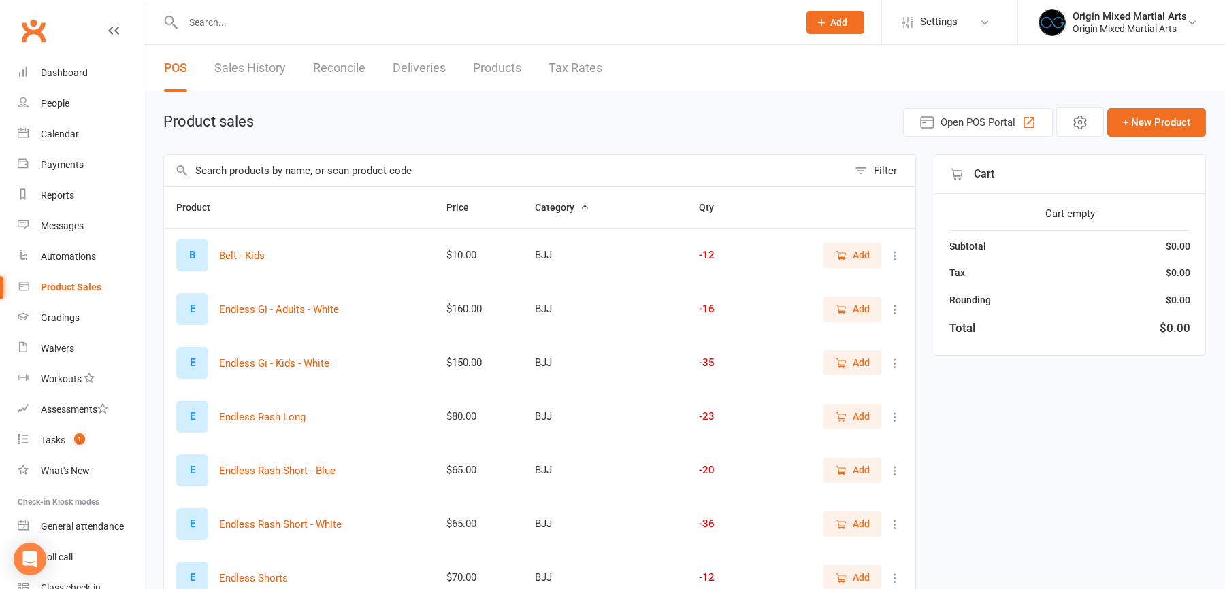
click at [231, 179] on input "text" at bounding box center [506, 170] width 684 height 31
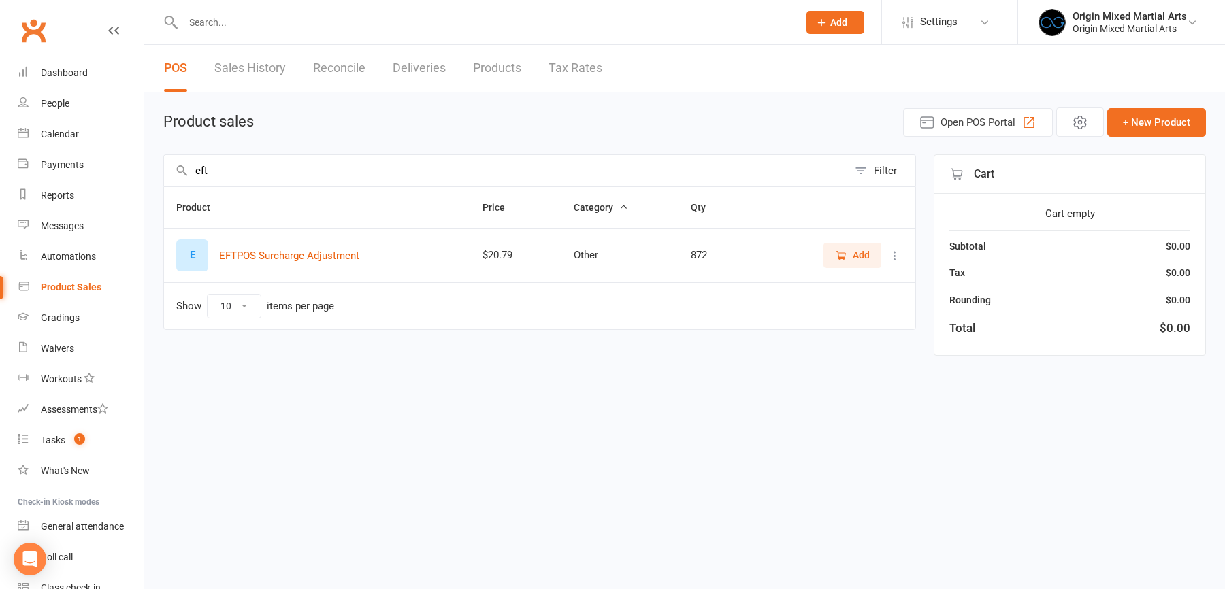
type input "eft"
click at [893, 253] on icon at bounding box center [895, 256] width 14 height 14
click at [868, 284] on link "View / Edit" at bounding box center [835, 280] width 135 height 27
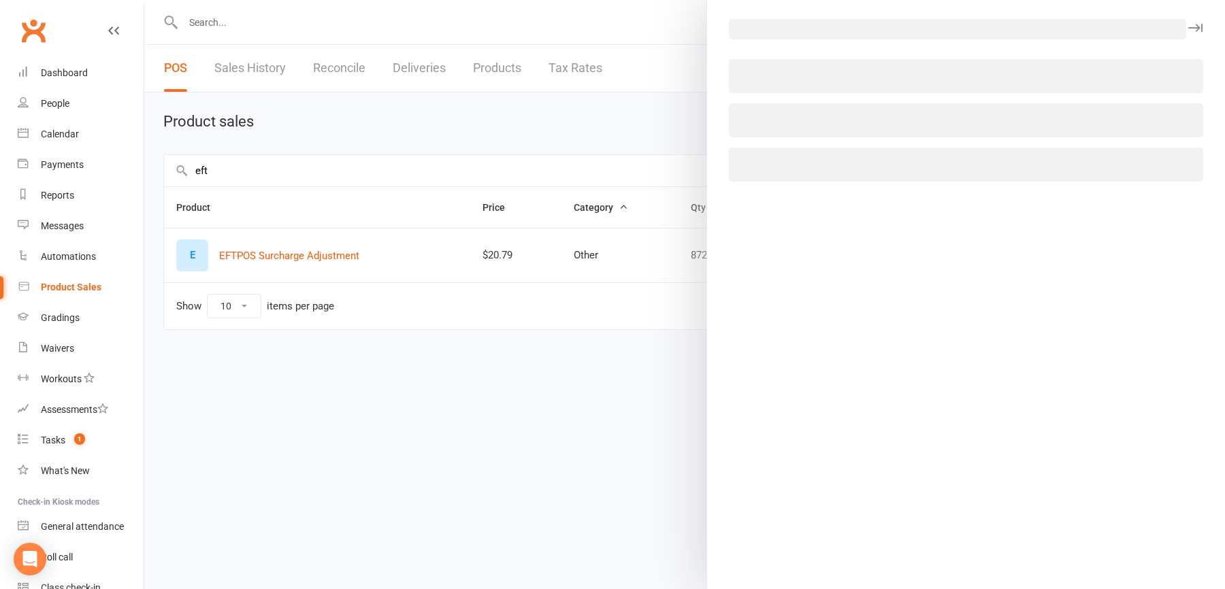
select select "2536"
select select "1027"
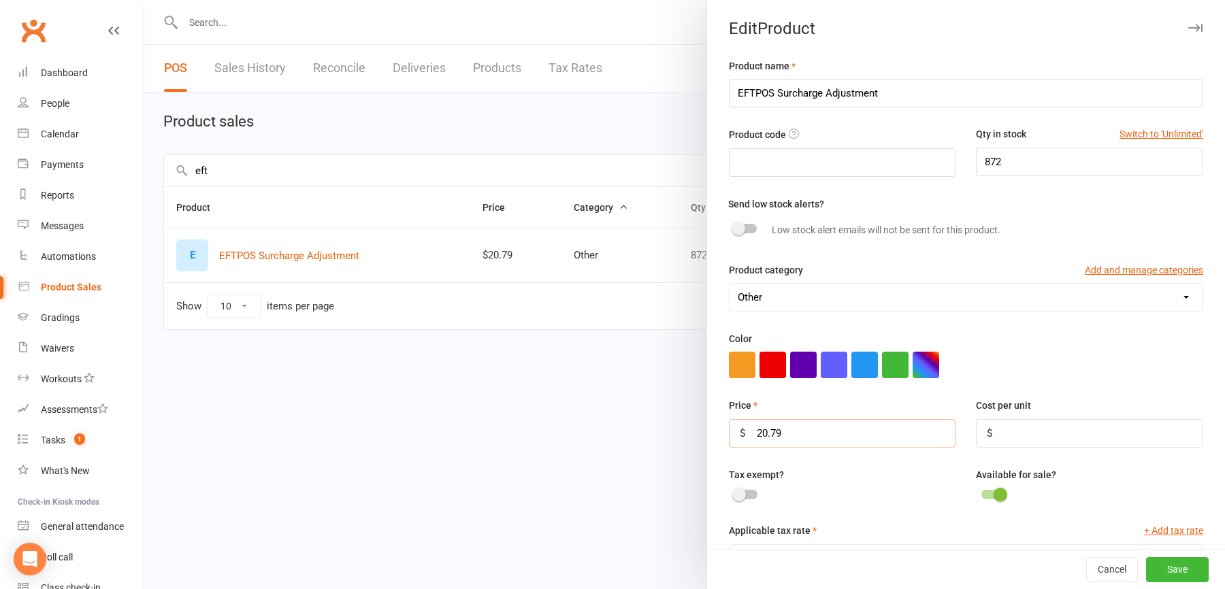
drag, startPoint x: 787, startPoint y: 430, endPoint x: 732, endPoint y: 430, distance: 55.8
click at [736, 430] on input "20.79" at bounding box center [842, 433] width 227 height 29
type input "1.42"
click at [1194, 573] on button "Save" at bounding box center [1177, 570] width 63 height 24
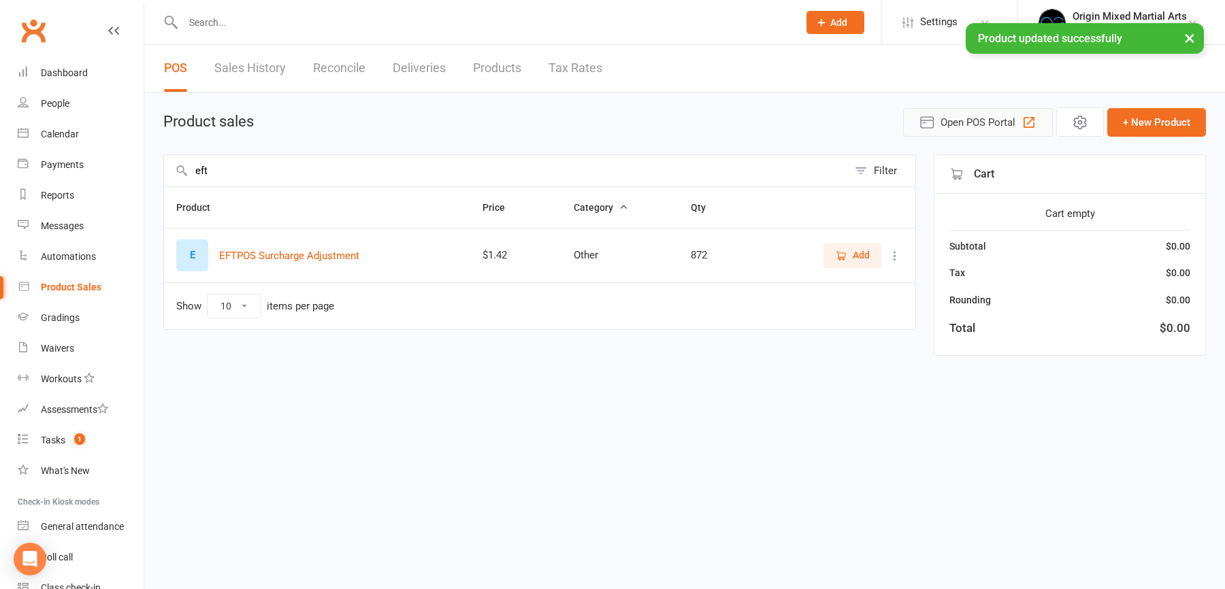
click at [977, 128] on span "Open POS Portal" at bounding box center [977, 122] width 75 height 16
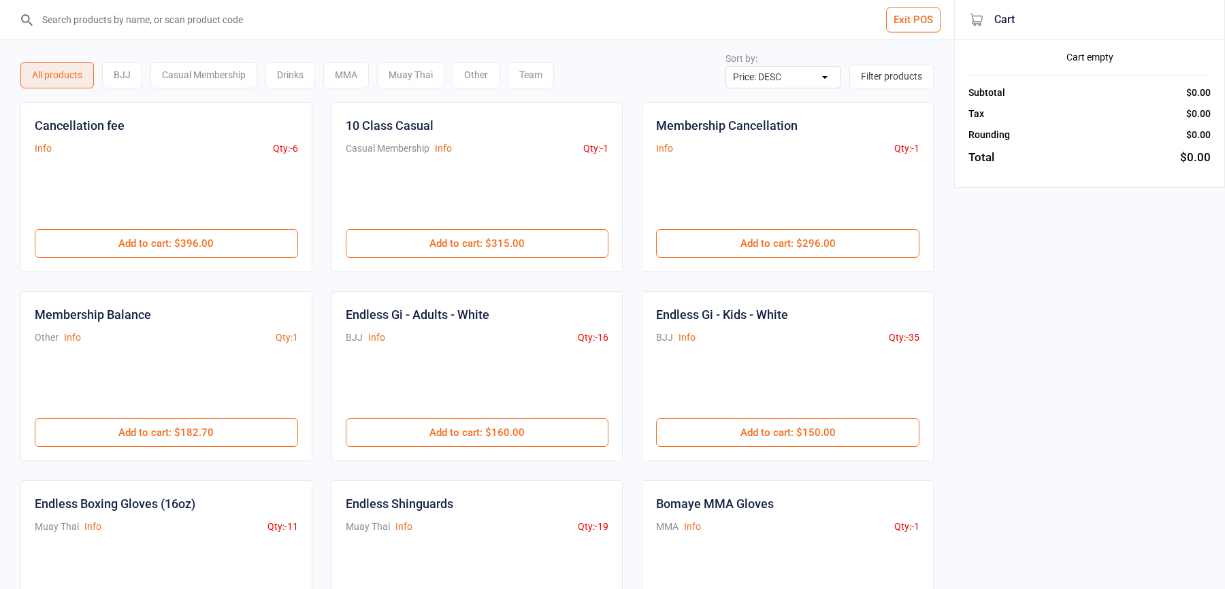
select select "price-desc"
click at [240, 25] on input "search" at bounding box center [485, 19] width 900 height 39
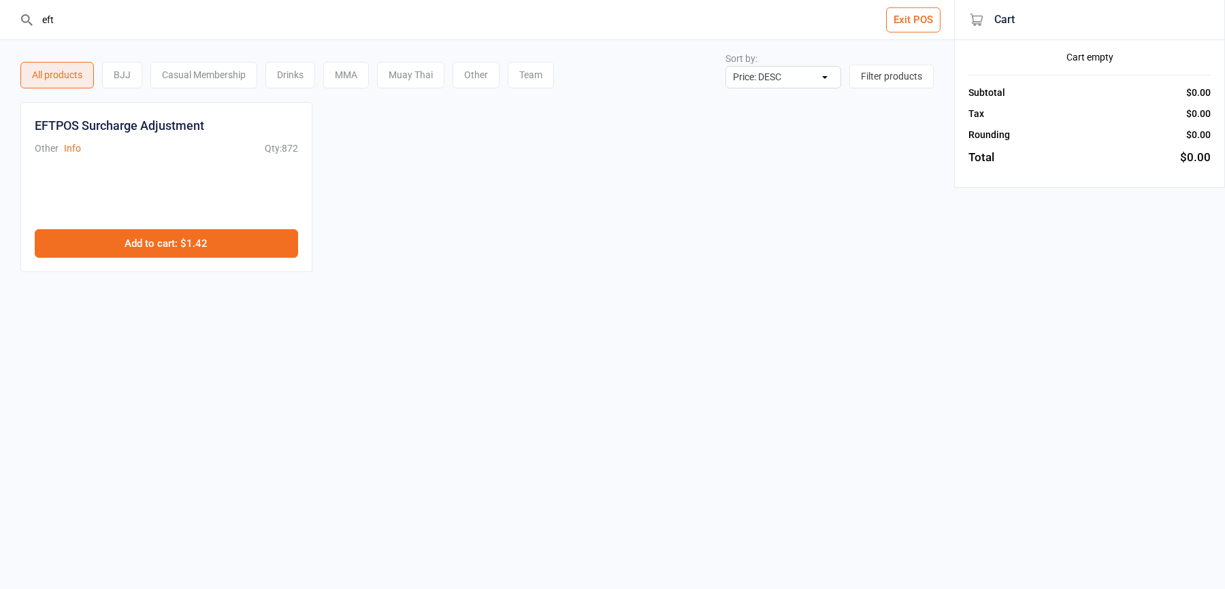
type input "eft"
click at [244, 245] on button "Add to cart : $1.42" at bounding box center [166, 243] width 263 height 29
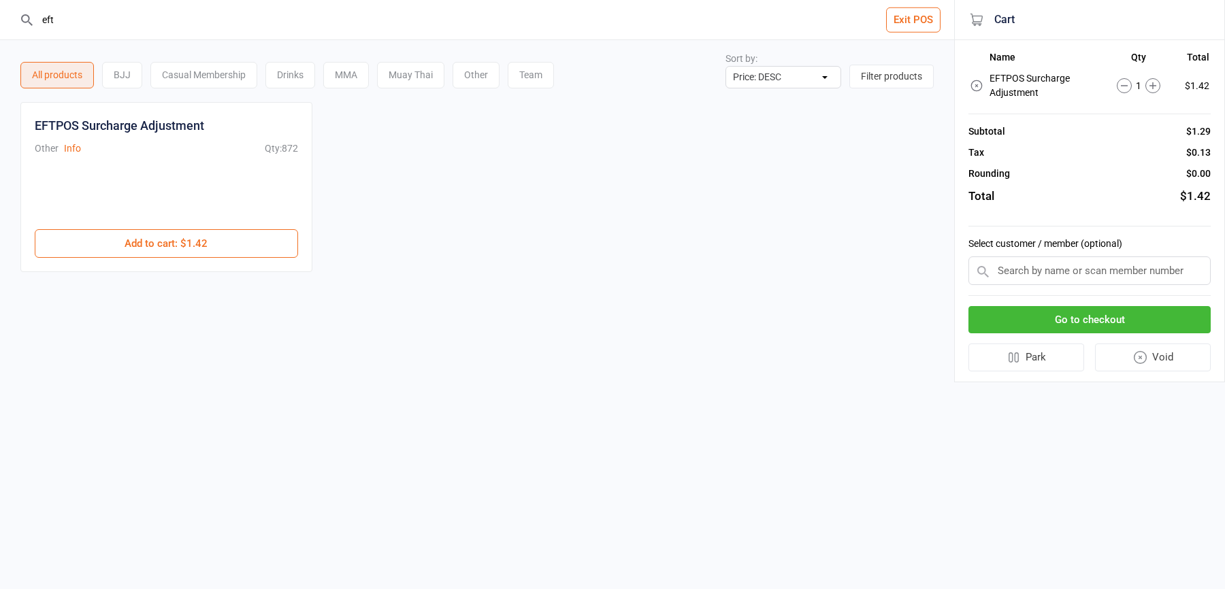
click at [1025, 323] on button "Go to checkout" at bounding box center [1089, 320] width 242 height 28
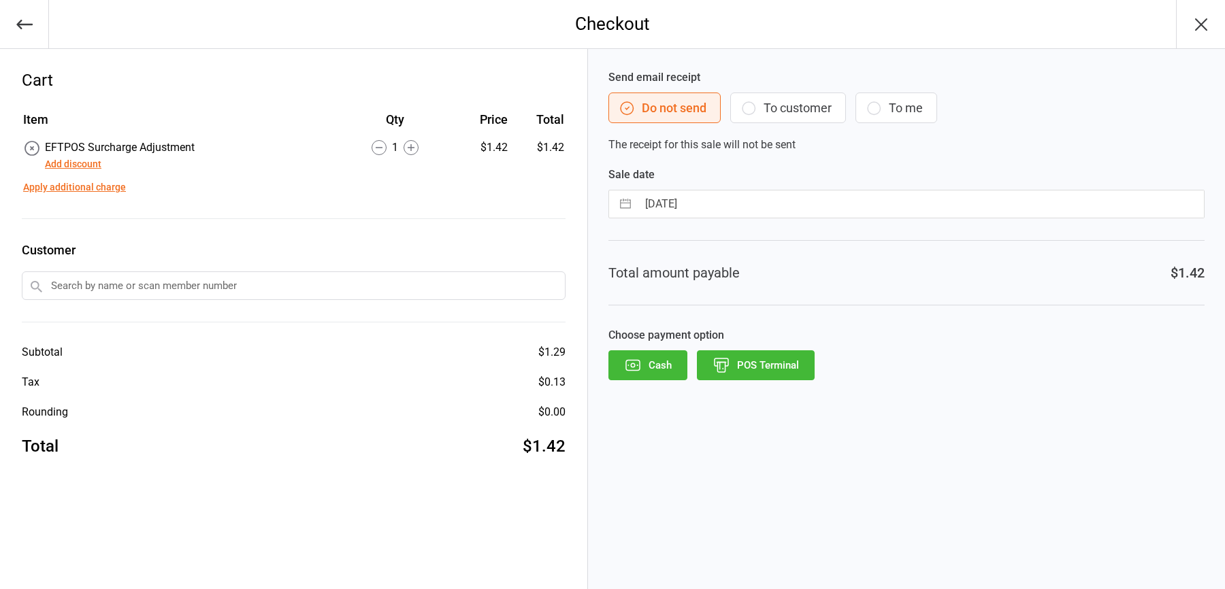
select select "7"
select select "2025"
select select "8"
select select "2025"
select select "9"
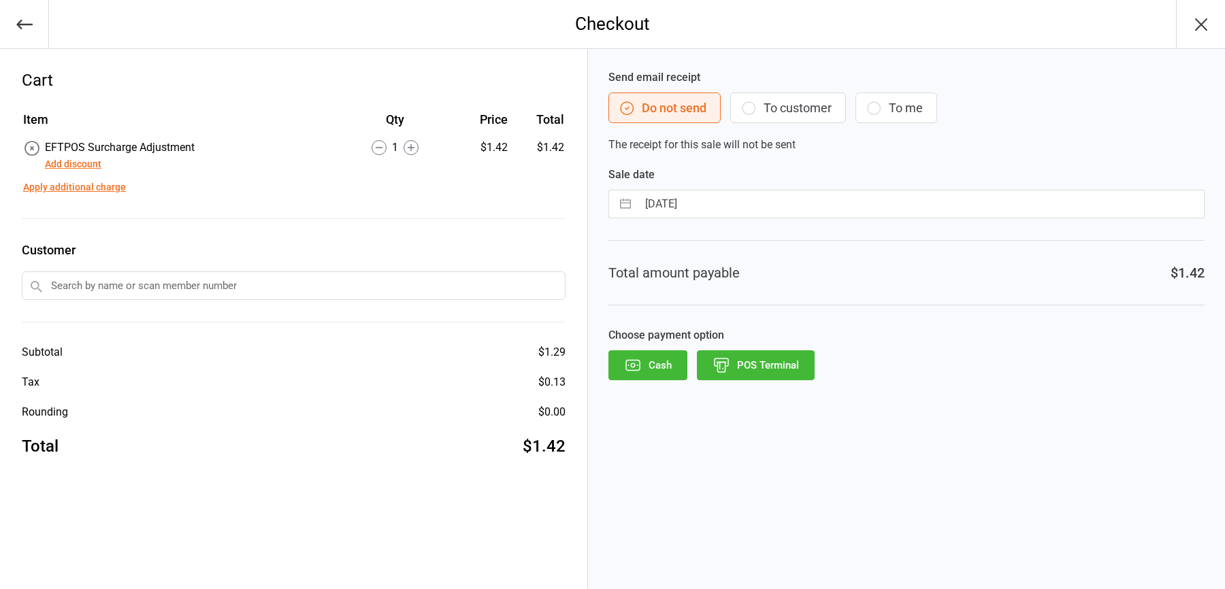
select select "2025"
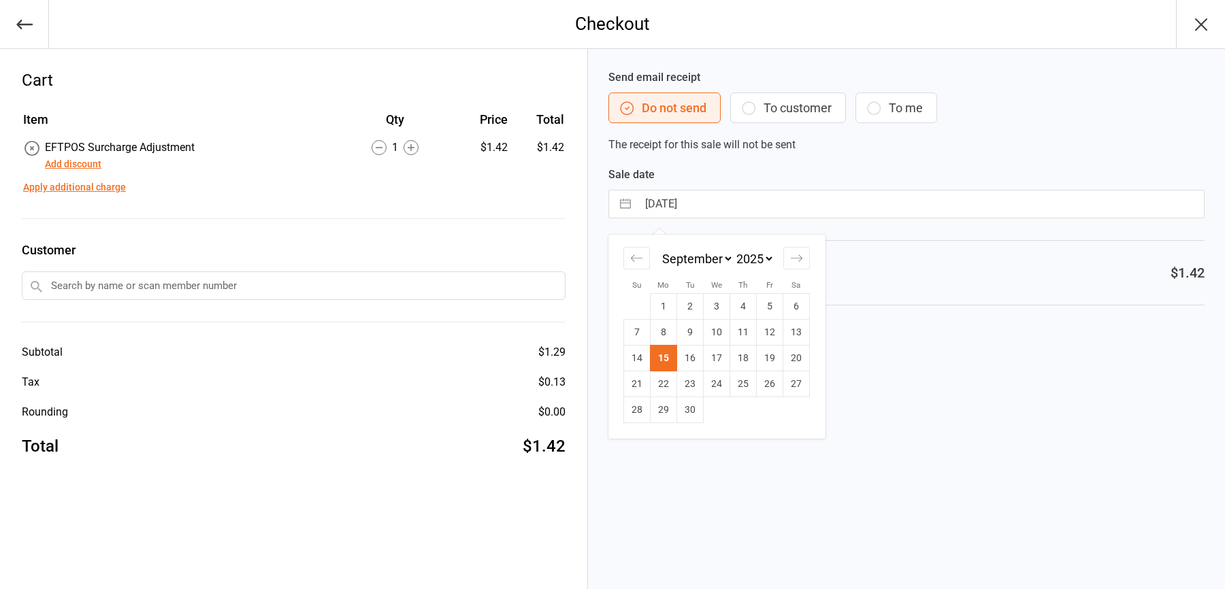
click at [715, 201] on input "15 Sep 2025" at bounding box center [921, 204] width 566 height 27
click at [789, 332] on td "13" at bounding box center [796, 333] width 27 height 26
type input "13 Sep 2025"
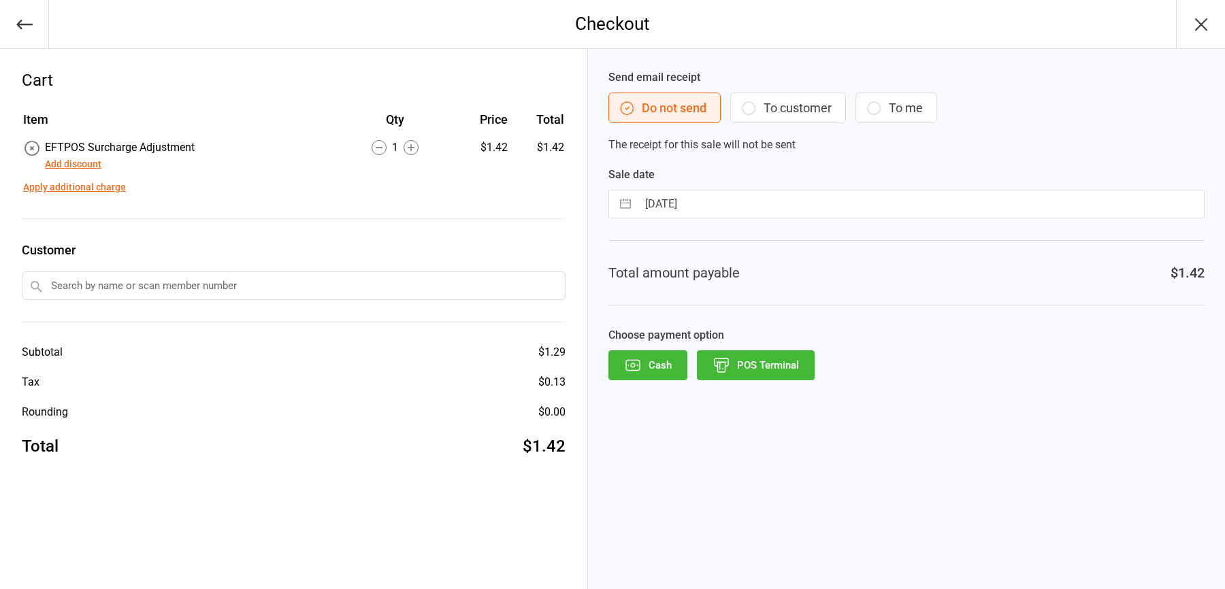
click at [751, 368] on button "POS Terminal" at bounding box center [756, 365] width 118 height 30
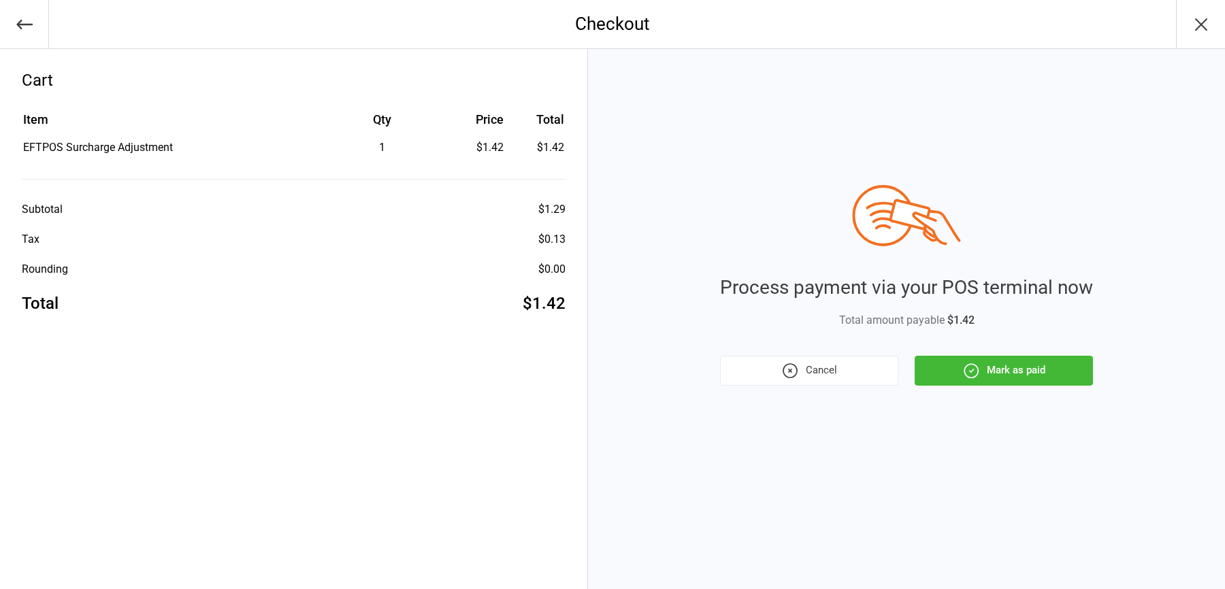
click at [968, 373] on icon "button" at bounding box center [971, 371] width 18 height 18
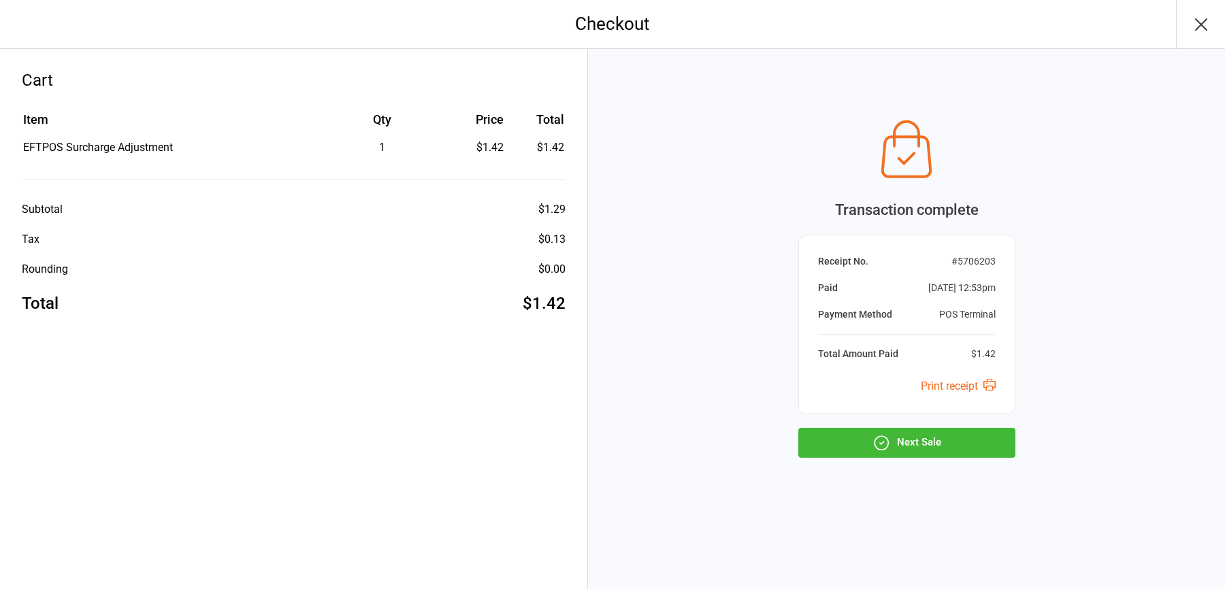
click at [970, 433] on button "Next Sale" at bounding box center [906, 443] width 217 height 30
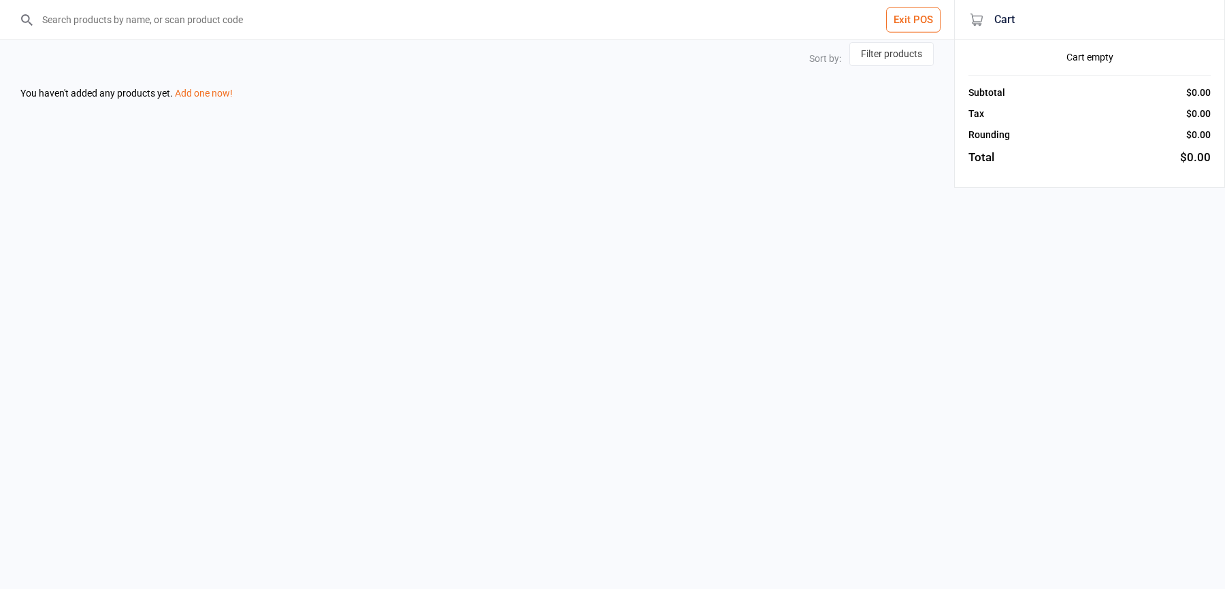
select select "price-desc"
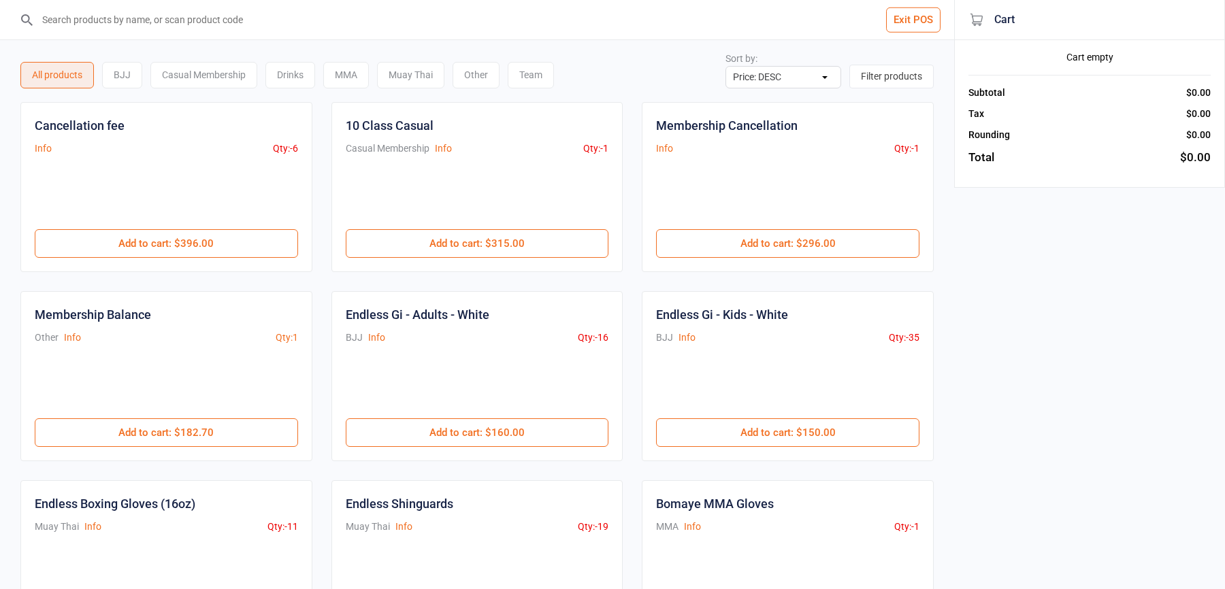
click at [932, 26] on button "Exit POS" at bounding box center [913, 19] width 54 height 25
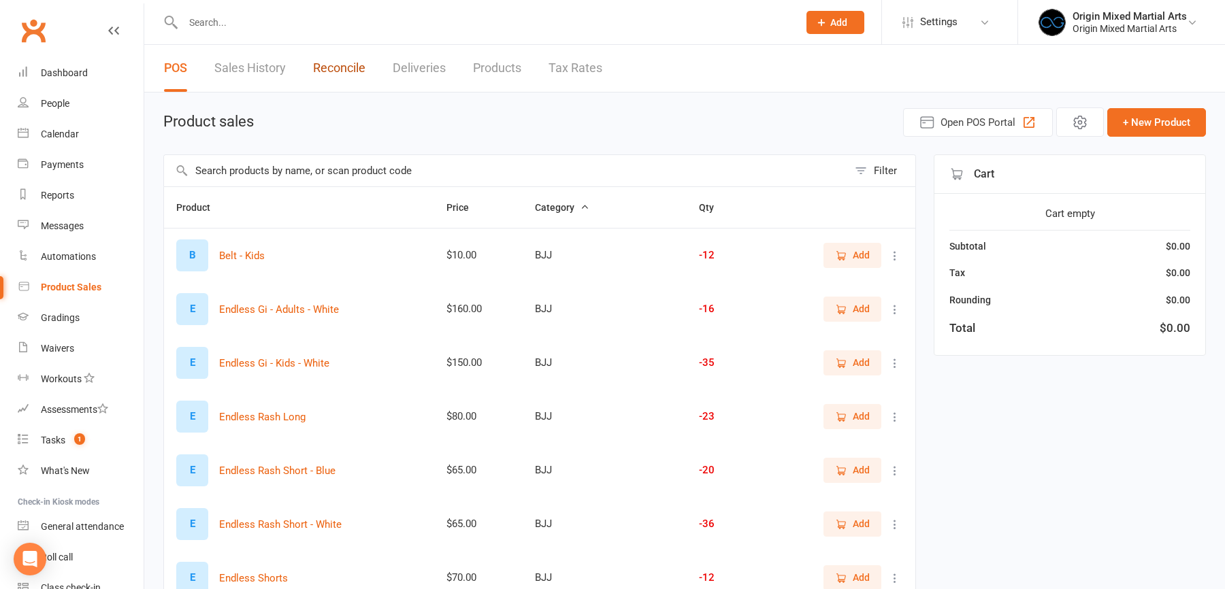
click at [337, 71] on link "Reconcile" at bounding box center [339, 68] width 52 height 47
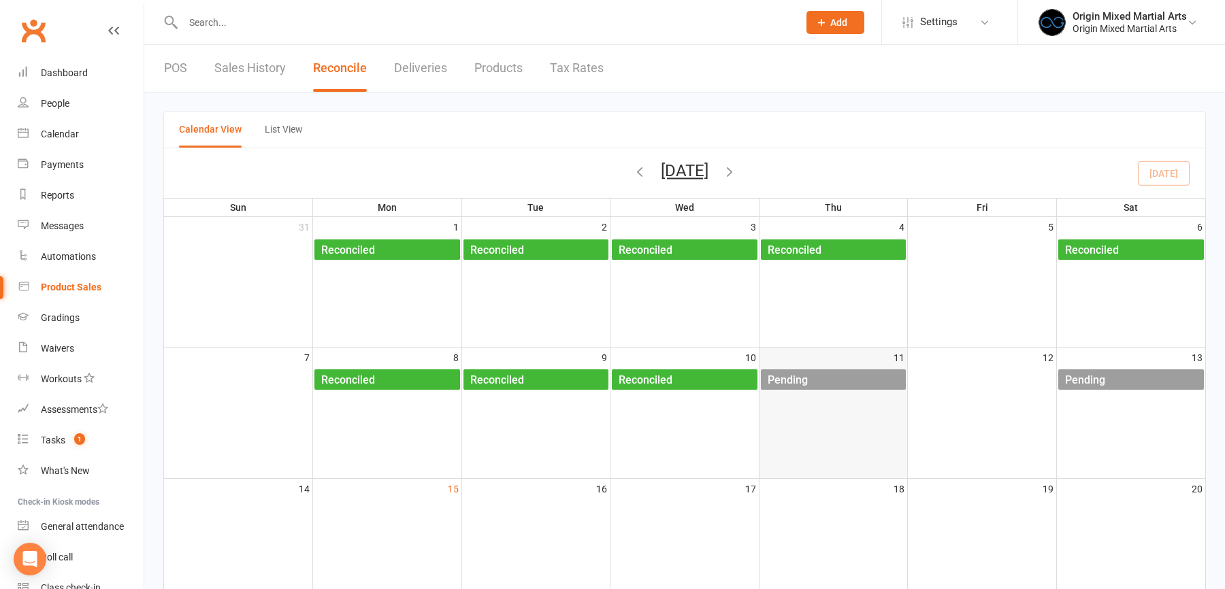
click at [813, 374] on div "Pending" at bounding box center [837, 381] width 140 height 22
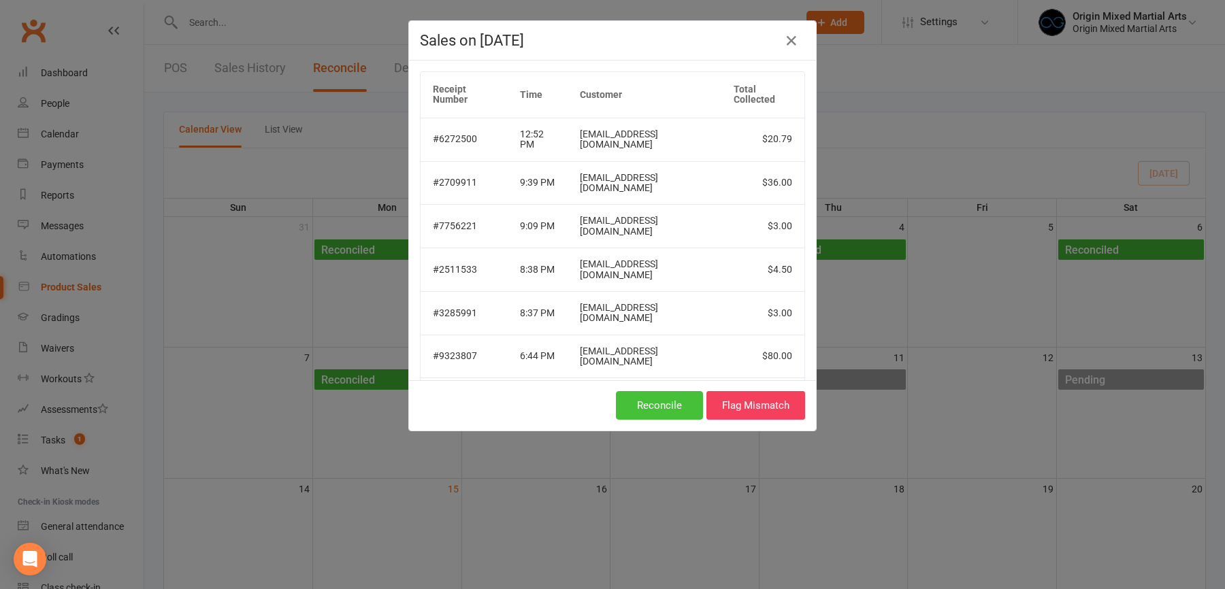
click at [661, 394] on button "Reconcile" at bounding box center [659, 405] width 87 height 29
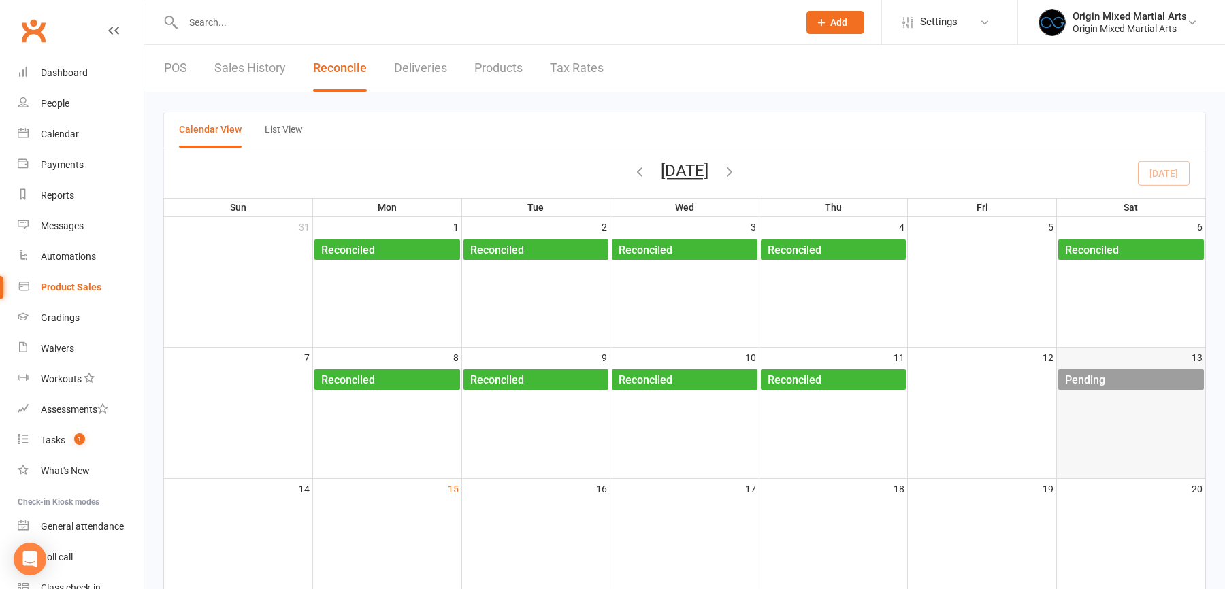
click at [1130, 378] on div "Pending" at bounding box center [1134, 381] width 140 height 22
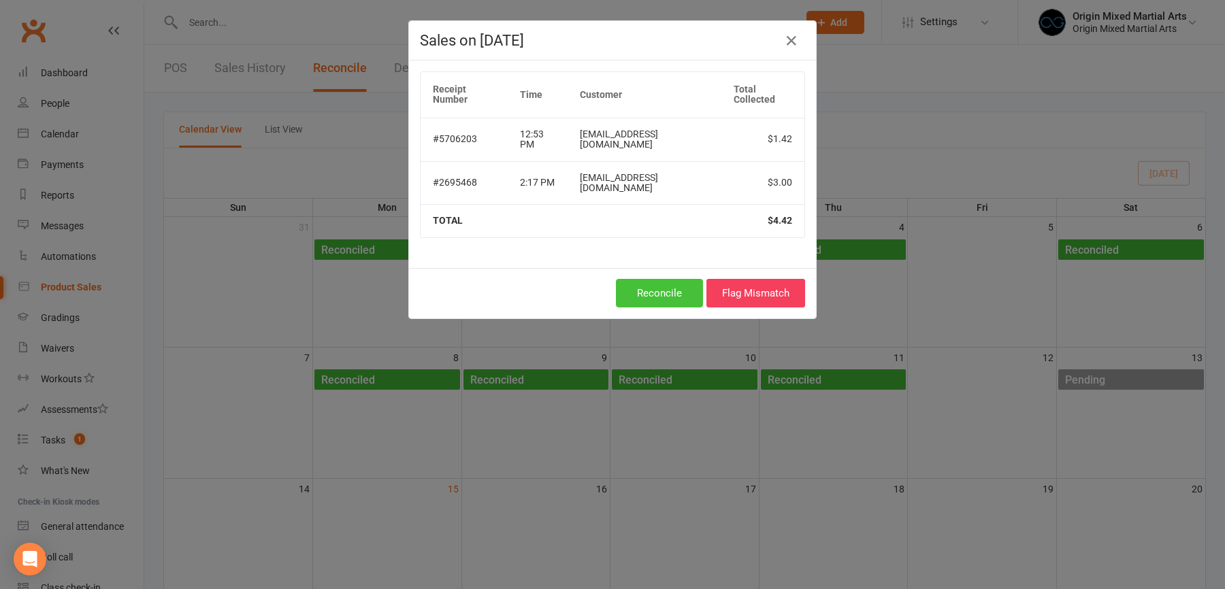
click at [631, 279] on button "Reconcile" at bounding box center [659, 293] width 87 height 29
